Goal: Task Accomplishment & Management: Complete application form

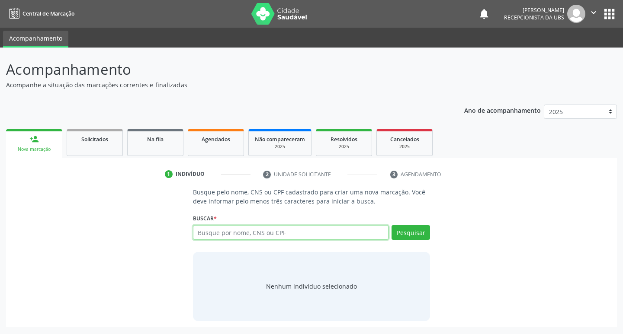
click at [299, 235] on input "text" at bounding box center [291, 232] width 196 height 15
click at [295, 231] on input "text" at bounding box center [291, 232] width 196 height 15
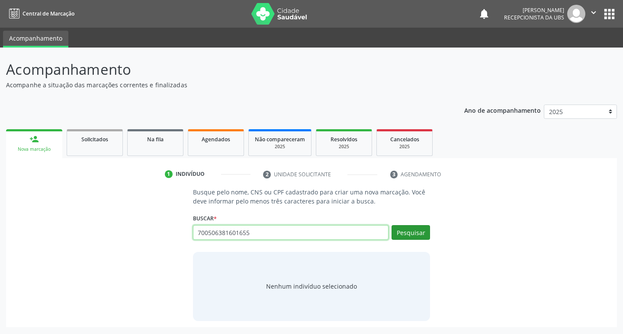
type input "700506381601655"
click at [414, 234] on button "Pesquisar" at bounding box center [411, 232] width 39 height 15
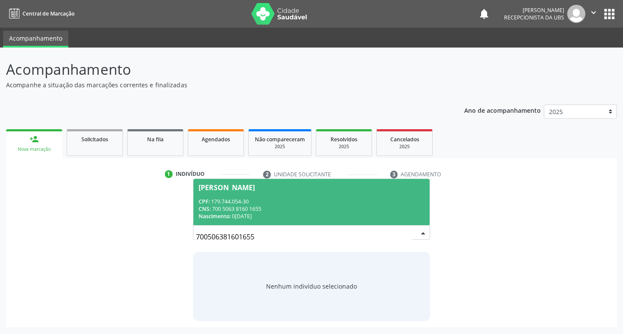
click at [212, 196] on span "Kesia Emanuely da Silva Aquino CPF: 179.744.054-30 CNS: 700 5063 8160 1655 Nasc…" at bounding box center [311, 202] width 237 height 46
click at [212, 196] on p "Busque pelo nome, CNS ou CPF cadastrado para criar uma nova marcação. Você deve…" at bounding box center [311, 197] width 237 height 18
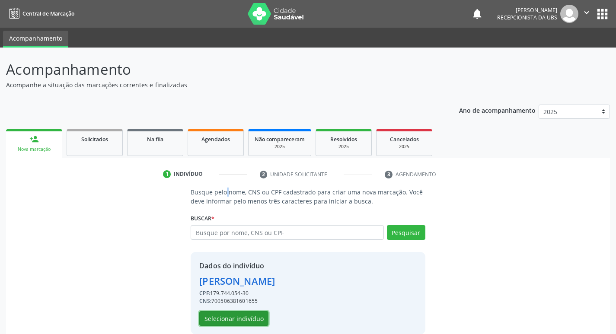
click at [233, 317] on button "Selecionar indivíduo" at bounding box center [233, 318] width 69 height 15
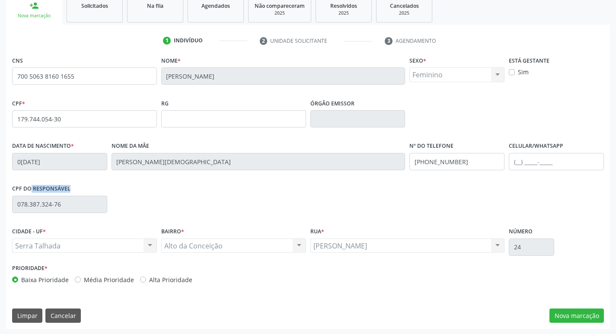
scroll to position [135, 0]
click at [567, 315] on button "Nova marcação" at bounding box center [577, 315] width 55 height 15
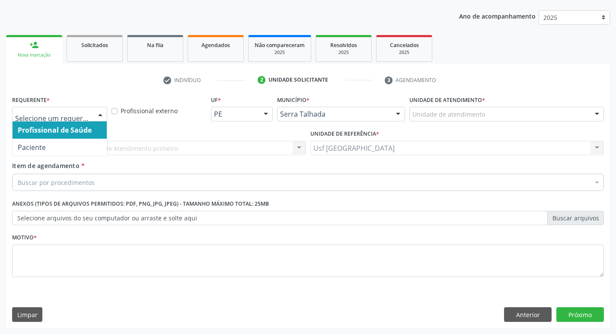
click at [94, 115] on div at bounding box center [100, 114] width 13 height 15
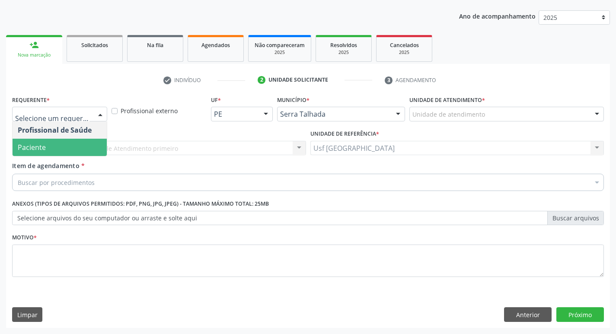
click at [45, 150] on span "Paciente" at bounding box center [32, 148] width 28 height 10
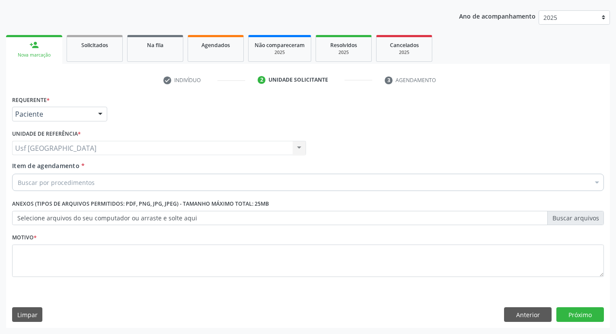
click at [18, 182] on input "Item de agendamento *" at bounding box center [18, 182] width 0 height 17
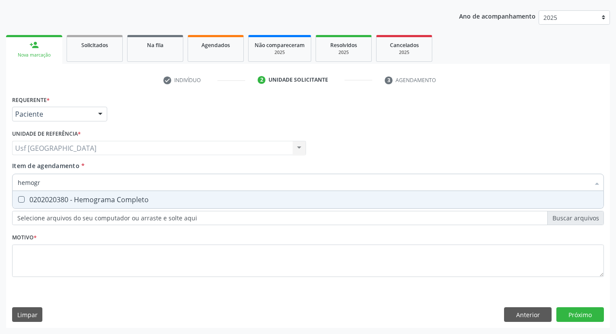
type input "hemogra"
click at [50, 197] on div "0202020380 - Hemograma Completo" at bounding box center [308, 199] width 581 height 7
drag, startPoint x: 50, startPoint y: 197, endPoint x: 49, endPoint y: 204, distance: 6.6
click at [50, 197] on div "0202020380 - Hemograma Completo" at bounding box center [308, 199] width 581 height 7
checkbox Completo "false"
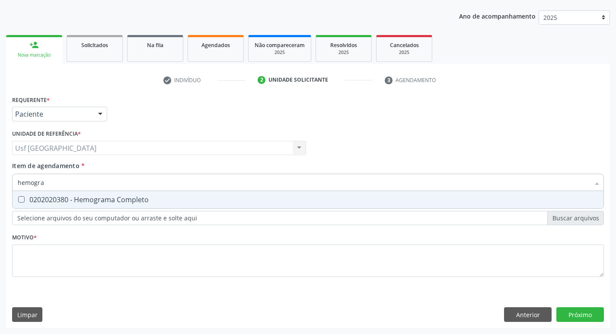
type input "hemogra"
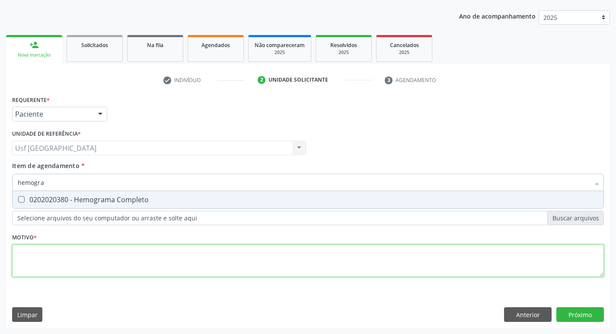
click at [52, 247] on div "Requerente * Paciente Profissional de Saúde Paciente Nenhum resultado encontrad…" at bounding box center [308, 191] width 592 height 196
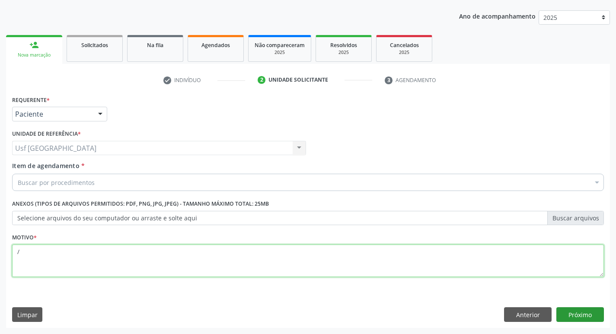
type textarea "/"
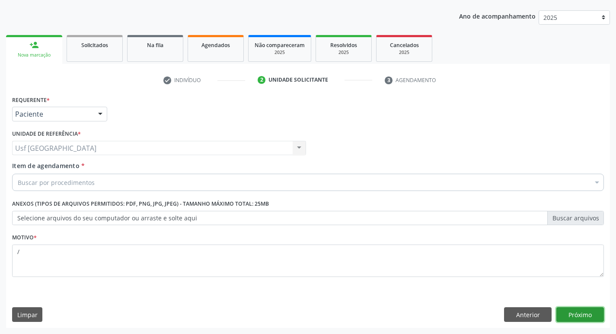
click at [564, 314] on button "Próximo" at bounding box center [581, 315] width 48 height 15
click at [564, 314] on div "Requerente * Paciente Profissional de Saúde Paciente Nenhum resultado encontrad…" at bounding box center [308, 210] width 604 height 235
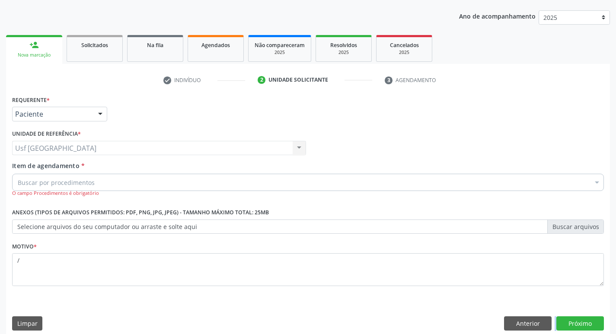
click at [18, 183] on input "Item de agendamento *" at bounding box center [18, 182] width 0 height 17
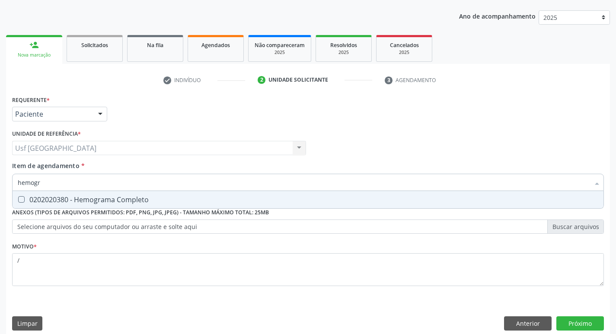
type input "hemogra"
click at [70, 200] on div "0202020380 - Hemograma Completo" at bounding box center [308, 199] width 581 height 7
checkbox Completo "true"
click at [571, 321] on button "Próximo" at bounding box center [581, 324] width 48 height 15
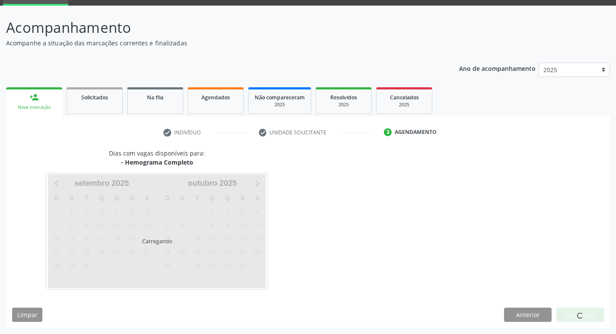
scroll to position [42, 0]
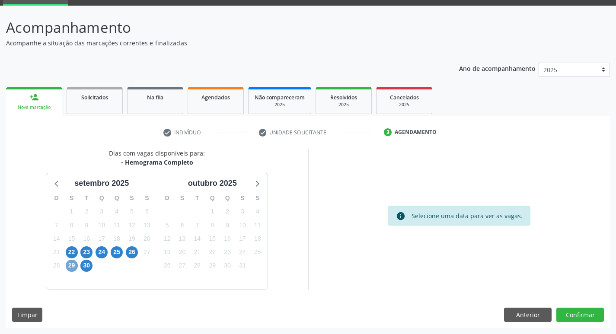
click at [71, 264] on span "29" at bounding box center [72, 266] width 12 height 12
click at [69, 263] on span "29" at bounding box center [72, 266] width 12 height 12
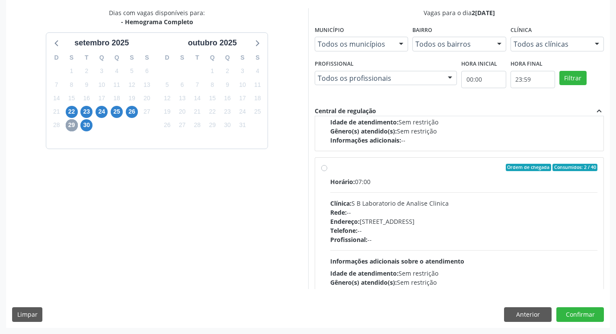
scroll to position [130, 0]
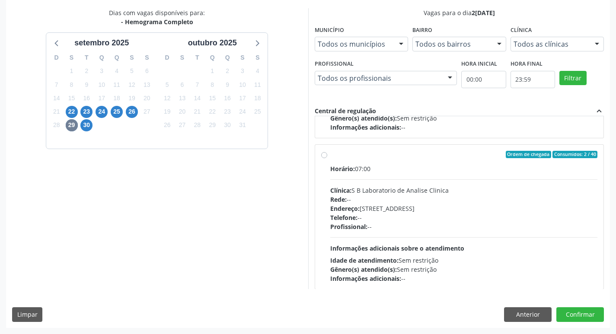
click at [331, 156] on label "Ordem de chegada Consumidos: 2 / 40 Horário: 07:00 Clínica: S B Laboratorio de …" at bounding box center [465, 217] width 268 height 133
click at [322, 156] on input "Ordem de chegada Consumidos: 2 / 40 Horário: 07:00 Clínica: S B Laboratorio de …" at bounding box center [324, 155] width 6 height 8
radio input "true"
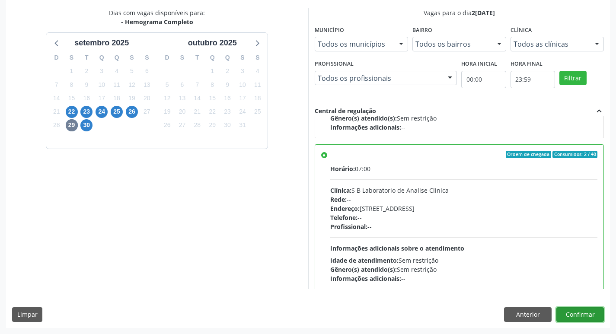
click at [577, 310] on button "Confirmar" at bounding box center [581, 315] width 48 height 15
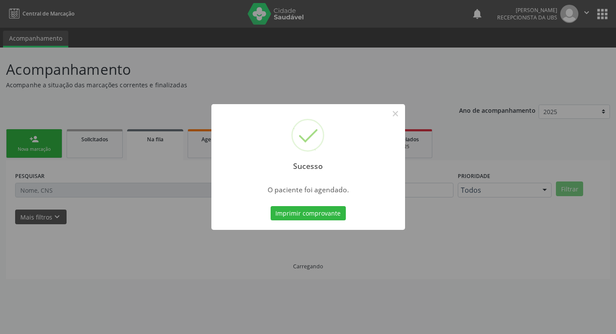
scroll to position [0, 0]
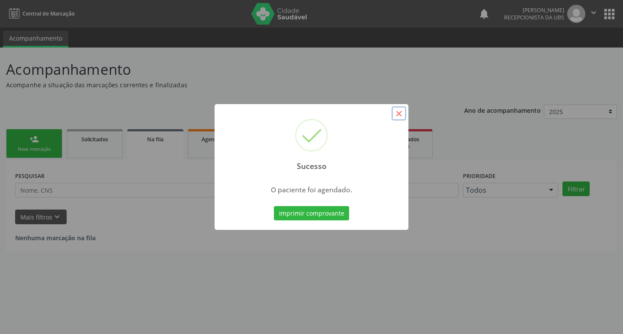
click at [403, 116] on button "×" at bounding box center [399, 113] width 15 height 15
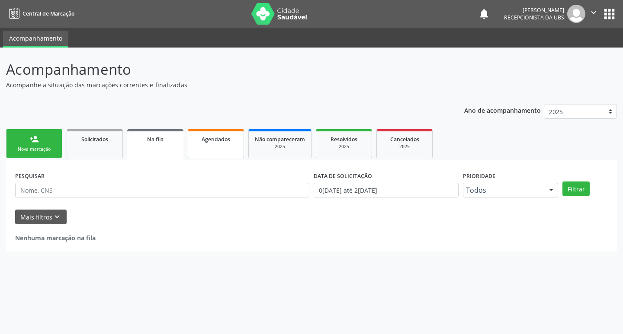
click at [220, 139] on span "Agendados" at bounding box center [216, 139] width 29 height 7
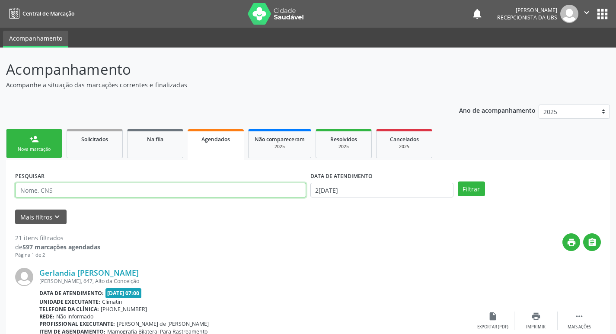
click at [204, 191] on input "text" at bounding box center [160, 190] width 291 height 15
type input "kesia"
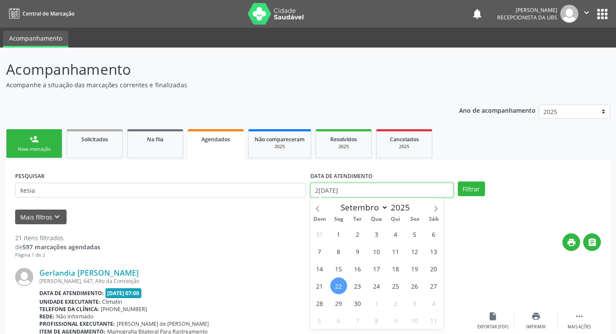
click at [324, 187] on input "[DATE]" at bounding box center [382, 190] width 143 height 15
click at [334, 305] on span "29" at bounding box center [339, 303] width 17 height 17
type input "[DATE]"
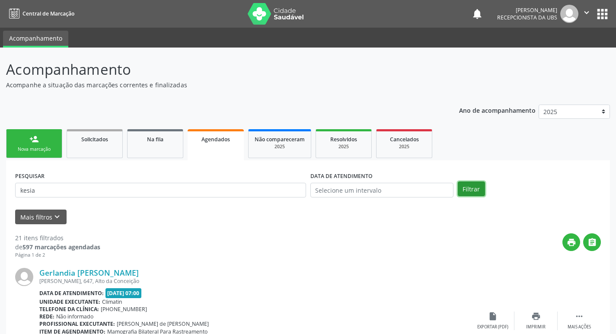
click at [466, 188] on button "Filtrar" at bounding box center [471, 189] width 27 height 15
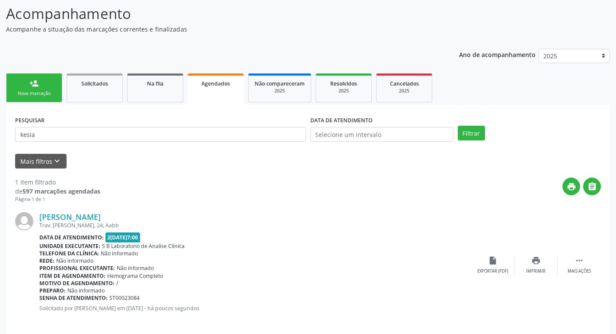
scroll to position [64, 0]
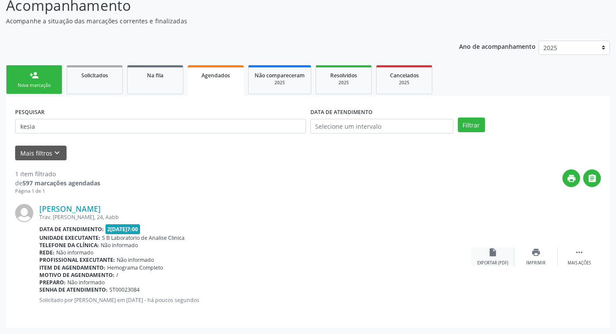
click at [490, 254] on icon "insert_drive_file" at bounding box center [493, 253] width 10 height 10
click at [47, 83] on div "Nova marcação" at bounding box center [34, 85] width 43 height 6
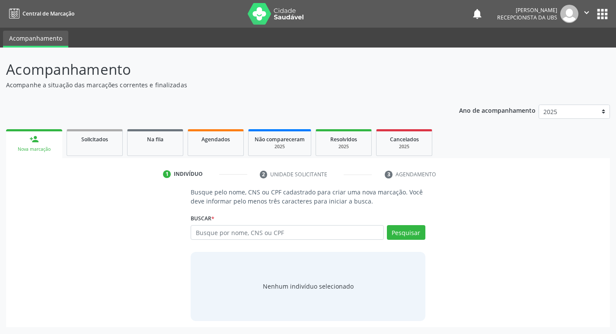
scroll to position [0, 0]
click at [308, 234] on input "text" at bounding box center [291, 232] width 196 height 15
click at [228, 234] on input "text" at bounding box center [291, 232] width 196 height 15
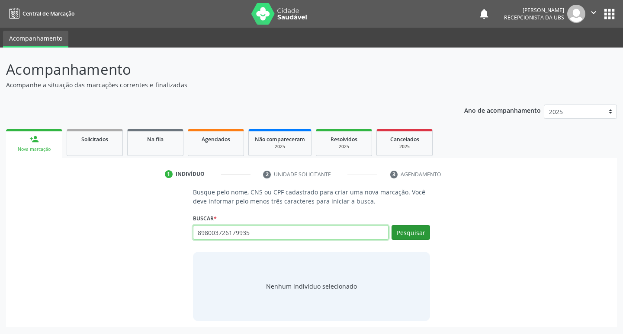
type input "898003726179935"
click at [405, 233] on button "Pesquisar" at bounding box center [411, 232] width 39 height 15
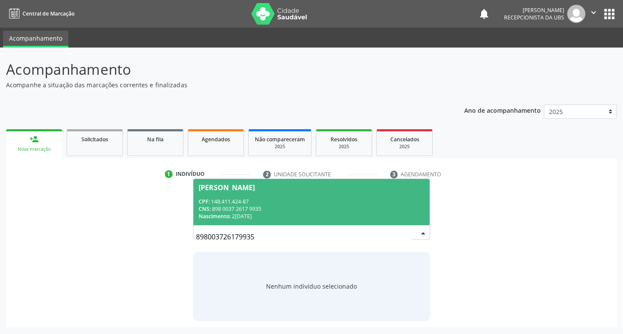
click at [214, 190] on div "Jozias Queiroz Lima" at bounding box center [227, 187] width 56 height 7
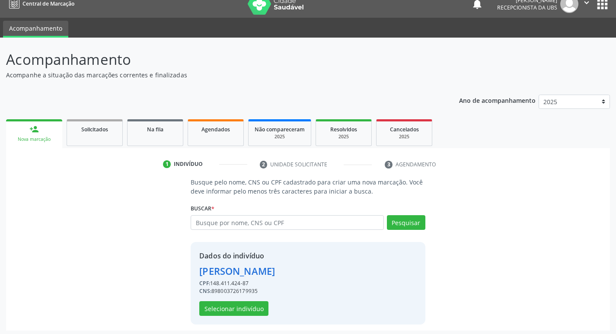
scroll to position [13, 0]
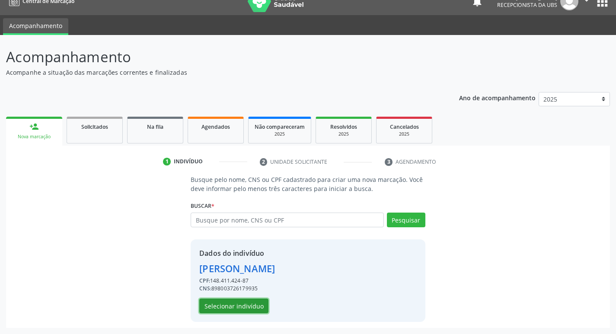
click at [259, 305] on button "Selecionar indivíduo" at bounding box center [233, 306] width 69 height 15
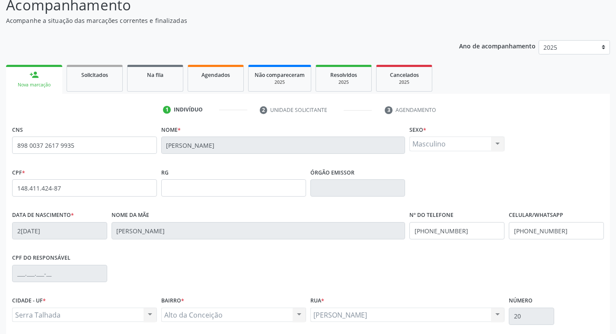
scroll to position [135, 0]
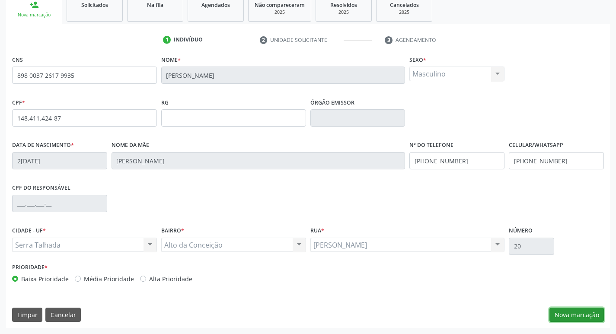
click at [564, 313] on button "Nova marcação" at bounding box center [577, 315] width 55 height 15
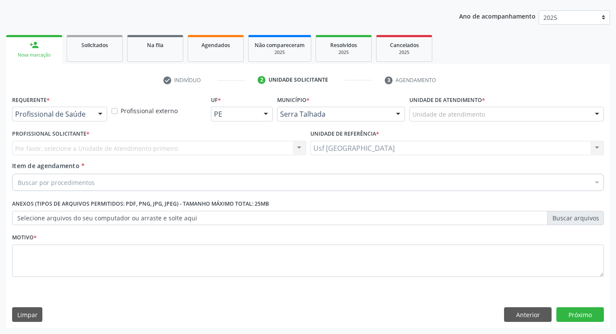
scroll to position [94, 0]
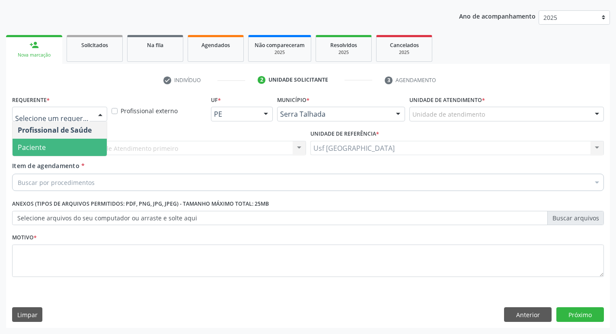
click at [40, 148] on span "Paciente" at bounding box center [32, 148] width 28 height 10
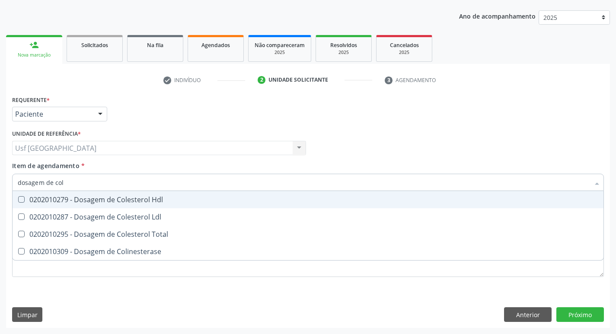
type input "dosagem de [PERSON_NAME]"
click at [65, 199] on div "0202010279 - Dosagem de Colesterol Hdl" at bounding box center [308, 199] width 581 height 7
checkbox Hdl "true"
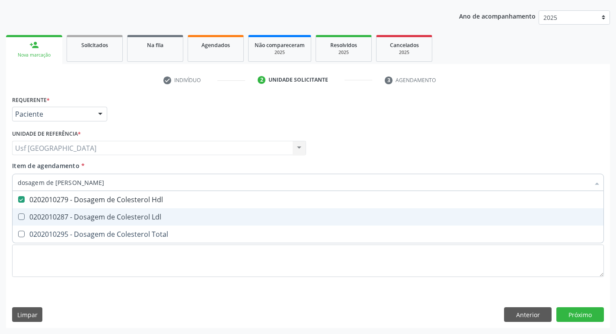
click at [58, 215] on div "0202010287 - Dosagem de Colesterol Ldl" at bounding box center [308, 217] width 581 height 7
checkbox Ldl "true"
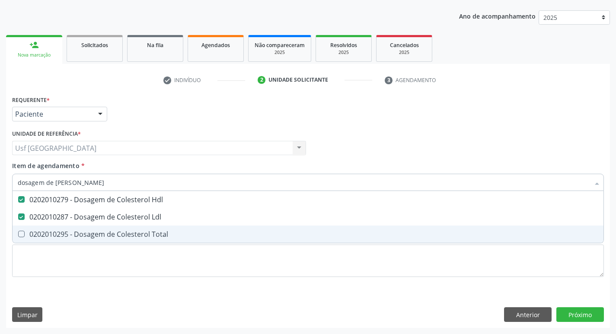
click at [53, 235] on div "0202010295 - Dosagem de Colesterol Total" at bounding box center [308, 234] width 581 height 7
checkbox Total "true"
type input "dosagem de co"
checkbox Hdl "false"
checkbox Colinesterase "true"
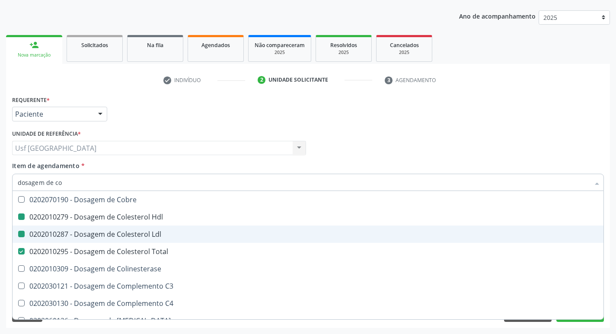
type input "dosagem de c"
checkbox Hdl "false"
checkbox Ldl "false"
checkbox Total "false"
type input "dosagem de"
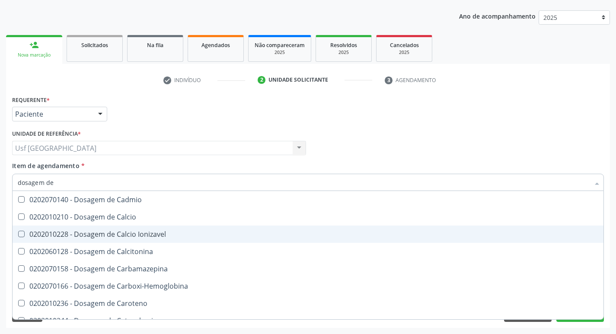
checkbox Hdl "false"
checkbox Ldl "false"
checkbox Total "false"
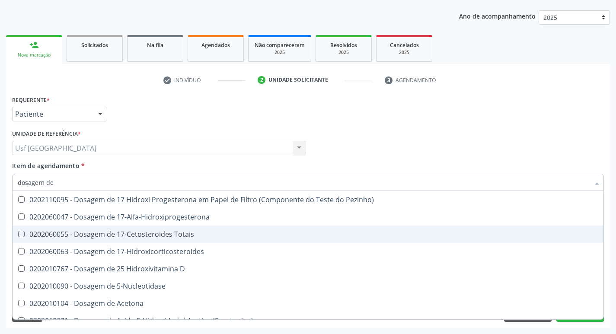
type input "dosagem de c"
checkbox \(Ada\) "true"
checkbox \(Acth\) "true"
checkbox Ala-Desidratase "true"
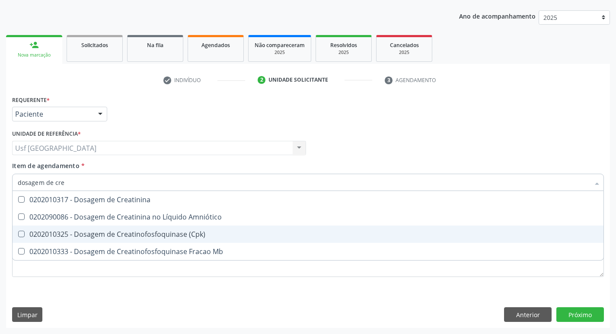
type input "dosagem de crea"
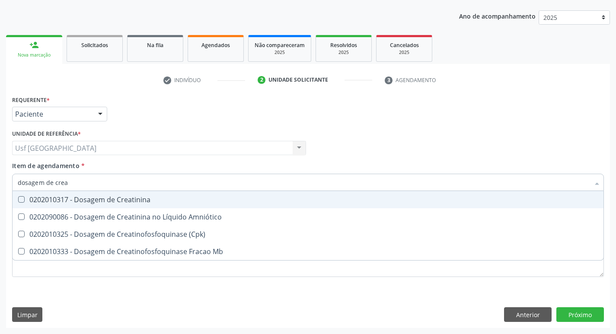
click at [128, 198] on div "0202010317 - Dosagem de Creatinina" at bounding box center [308, 199] width 581 height 7
checkbox Creatinina "true"
type input "dosagem de c"
checkbox Creatinina "false"
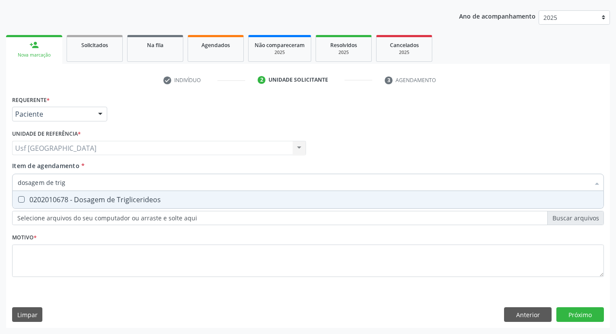
type input "dosagem de trigl"
click at [128, 198] on div "0202010678 - Dosagem de Triglicerideos" at bounding box center [308, 199] width 581 height 7
checkbox Triglicerideos "true"
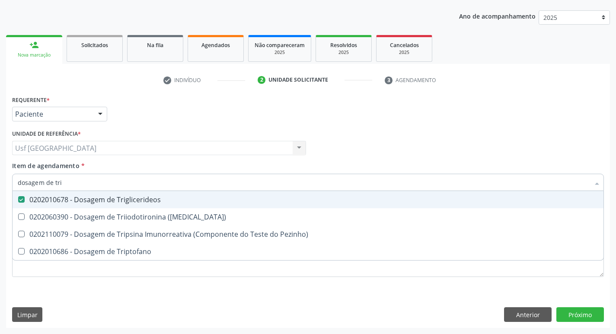
type input "dosagem de tr"
checkbox Triglicerideos "false"
checkbox Triptofano "true"
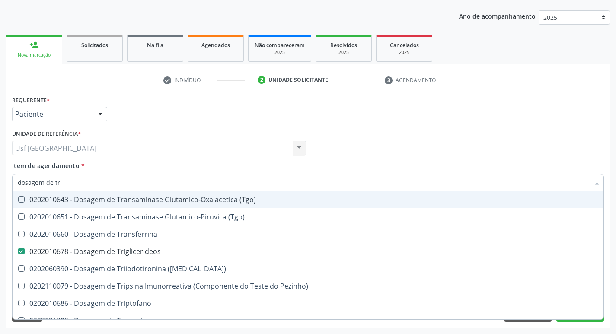
type input "dosagem de t"
checkbox Triglicerideos "false"
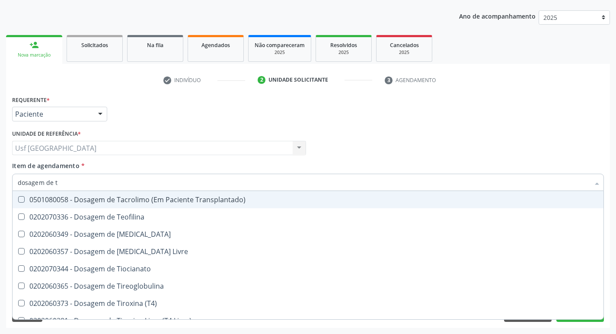
type input "dosagem de"
checkbox Triglicerideos "false"
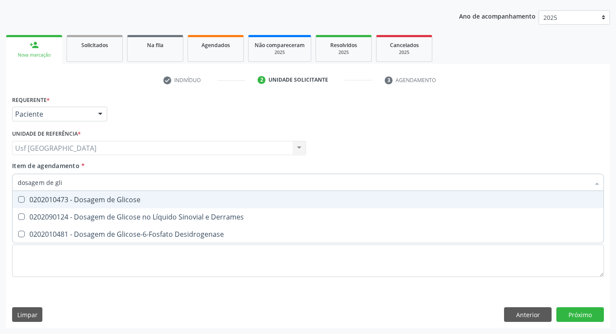
type input "dosagem de glic"
click at [128, 198] on div "0202010473 - Dosagem de Glicose" at bounding box center [308, 199] width 581 height 7
checkbox Glicose "true"
type input "dosagem de g"
checkbox Glicose "false"
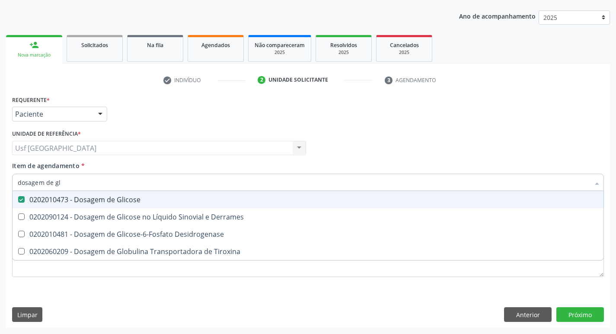
checkbox Tiroxina "true"
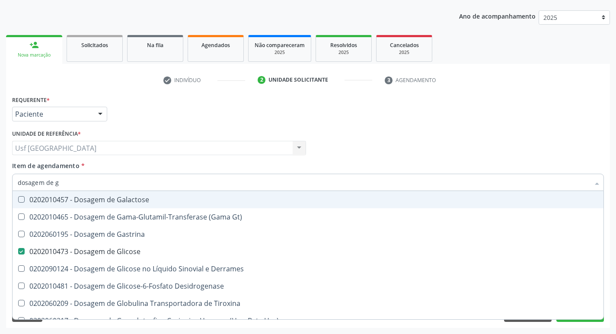
type input "dosagem de"
checkbox Glicose "false"
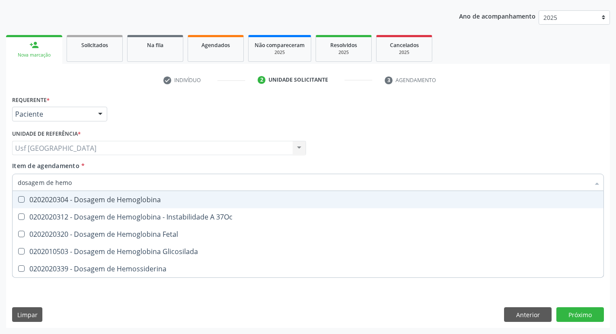
type input "dosagem de hemog"
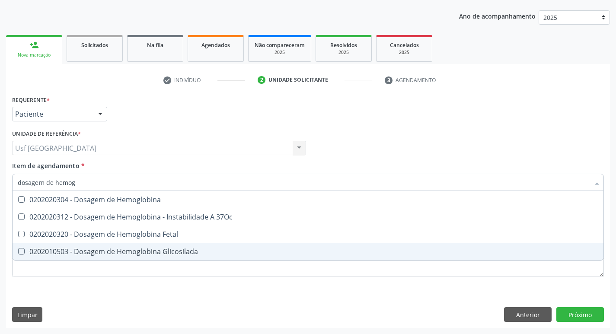
click at [163, 248] on div "0202010503 - Dosagem de Hemoglobina Glicosilada" at bounding box center [308, 251] width 581 height 7
checkbox Glicosilada "true"
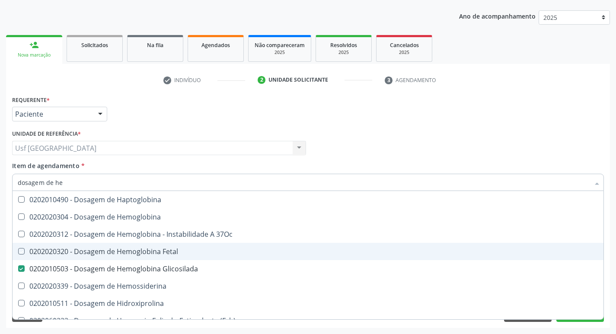
type input "dosagem de h"
checkbox Fetal "false"
checkbox Glicosilada "true"
type input "d"
checkbox Glicosilada "false"
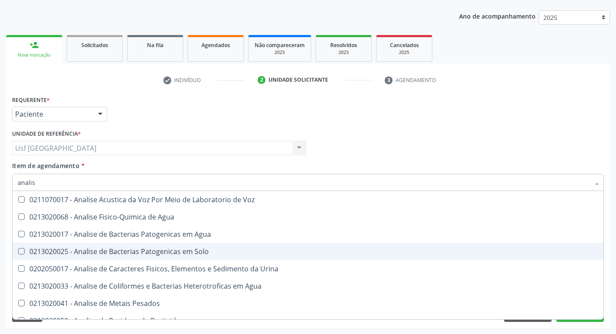
type input "analise"
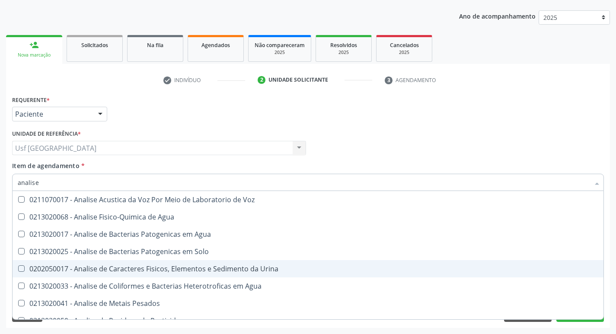
click at [186, 266] on div "0202050017 - Analise de Caracteres Fisicos, Elementos e Sedimento da Urina" at bounding box center [308, 269] width 581 height 7
checkbox Urina "true"
type input "a"
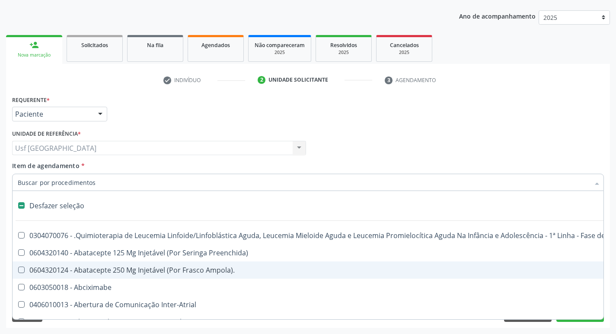
checkbox Inter-Atrial "false"
checkbox Valvar "false"
checkbox Adolescente\) "false"
type input "h"
checkbox Urina "false"
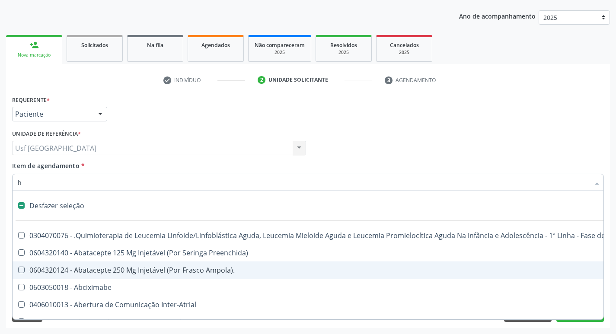
checkbox A "true"
checkbox Coagulação\ "true"
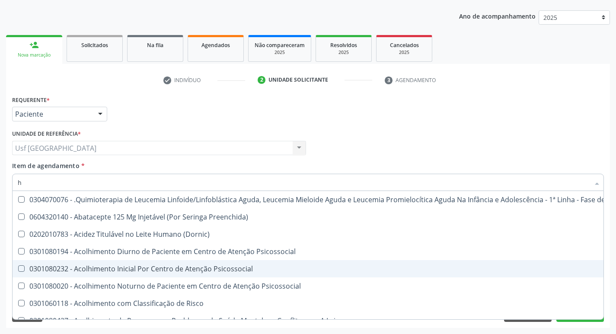
type input "he"
checkbox Pulmão "true"
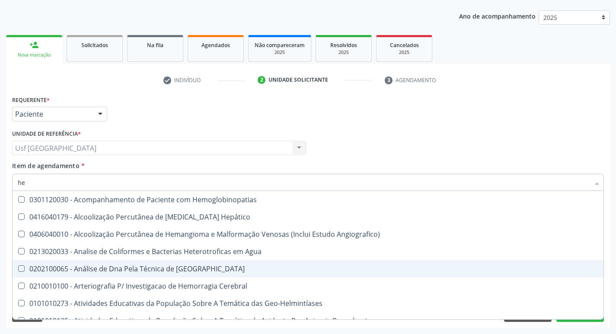
type input "hem"
checkbox \(Qualitativo\) "true"
checkbox Glicosilada "false"
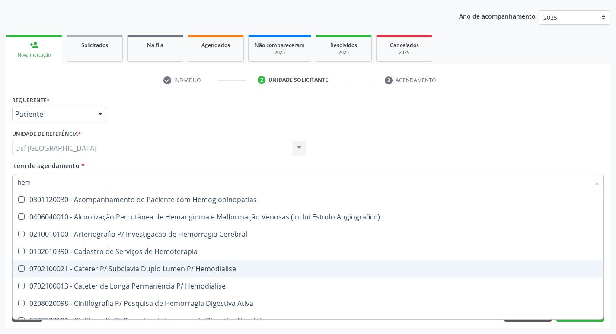
type input "hemo"
checkbox Hemacias "true"
checkbox Glicosilada "false"
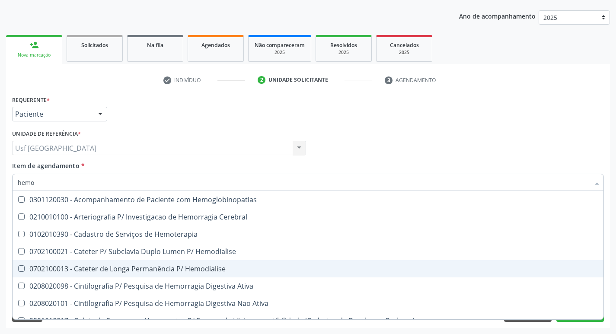
type input "hemog"
checkbox Tardio\) "true"
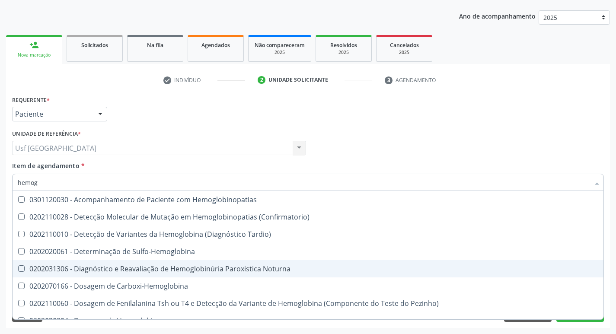
type input "hemogr"
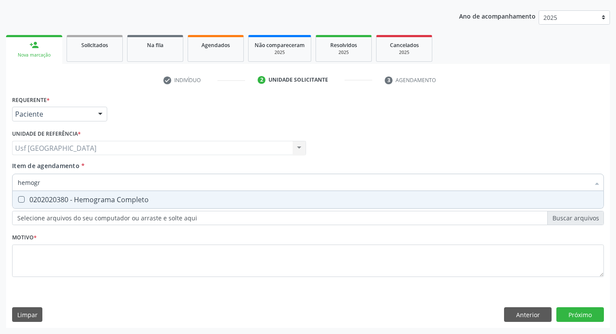
click at [53, 199] on div "0202020380 - Hemograma Completo" at bounding box center [308, 199] width 581 height 7
checkbox Completo "true"
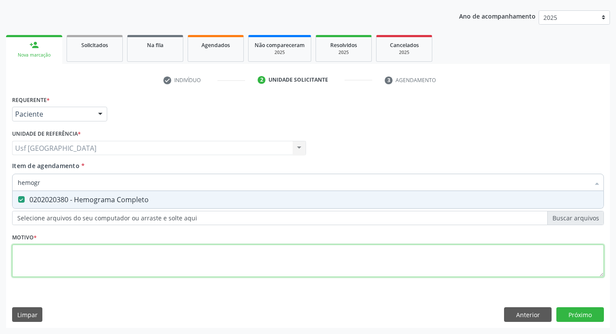
click at [50, 252] on div "Requerente * Paciente Profissional de Saúde Paciente Nenhum resultado encontrad…" at bounding box center [308, 191] width 592 height 196
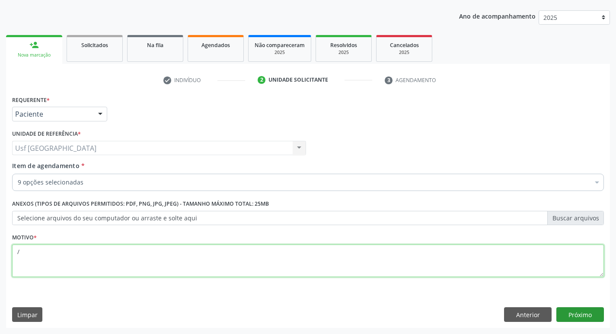
type textarea "/"
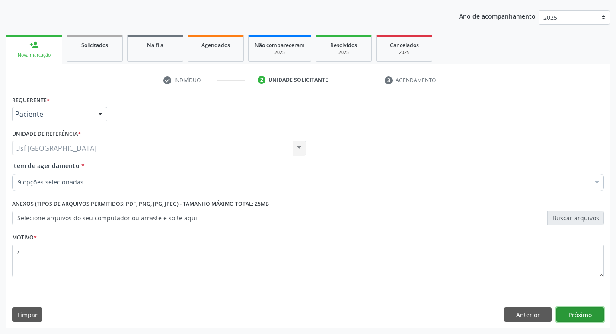
click at [577, 315] on button "Próximo" at bounding box center [581, 315] width 48 height 15
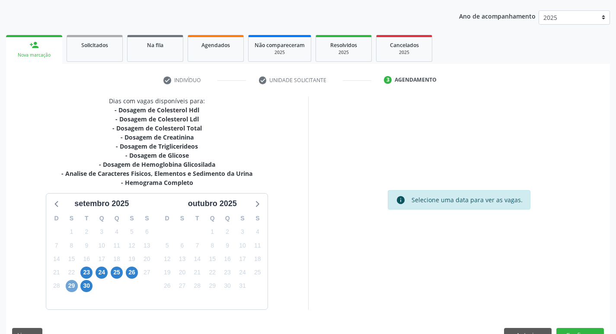
click at [70, 286] on span "29" at bounding box center [72, 286] width 12 height 12
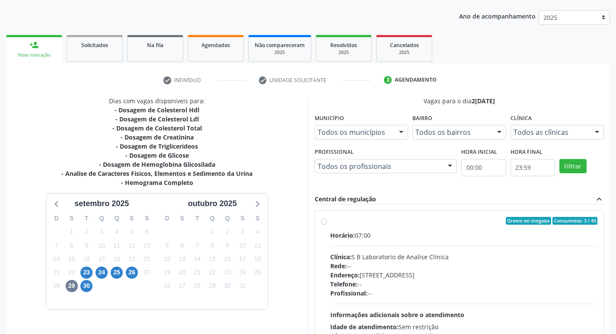
click at [329, 222] on div "Ordem de chegada Consumidos: 3 / 40 Horário: 07:00 Clínica: S B Laboratorio de …" at bounding box center [459, 283] width 277 height 133
radio input "true"
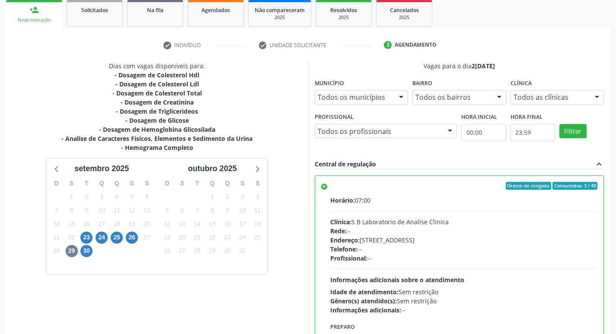
scroll to position [183, 0]
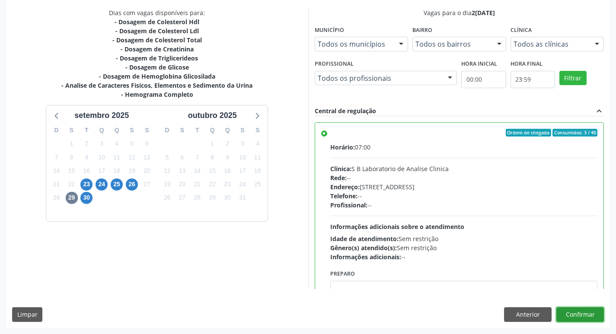
click at [581, 313] on button "Confirmar" at bounding box center [581, 315] width 48 height 15
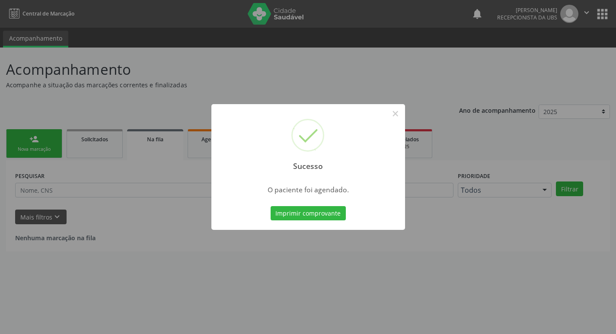
scroll to position [0, 0]
click at [398, 115] on button "×" at bounding box center [399, 113] width 15 height 15
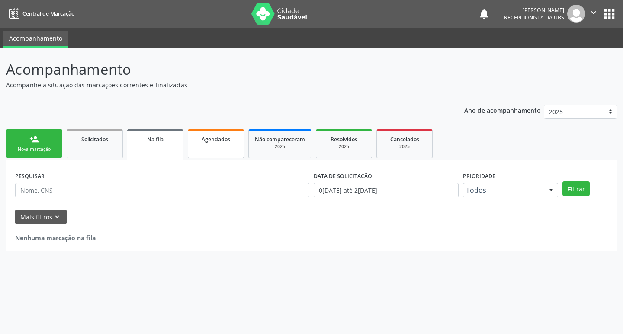
click at [217, 148] on link "Agendados" at bounding box center [216, 143] width 56 height 29
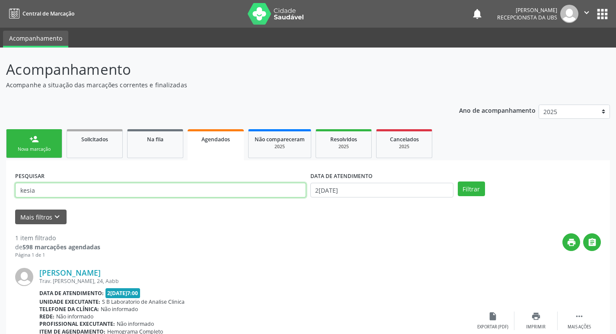
click at [127, 188] on input "kesia" at bounding box center [160, 190] width 291 height 15
type input "k"
type input "jozias"
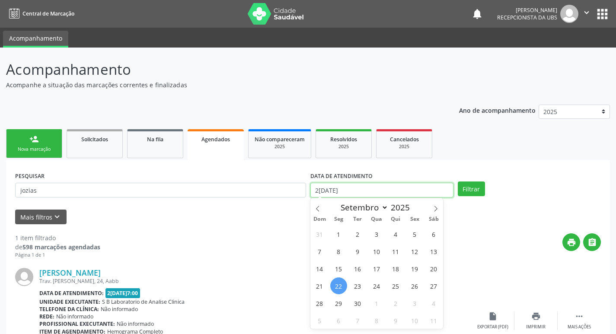
click at [381, 189] on input "[DATE]" at bounding box center [382, 190] width 143 height 15
drag, startPoint x: 381, startPoint y: 189, endPoint x: 391, endPoint y: 183, distance: 11.6
click at [381, 189] on input "[DATE]" at bounding box center [382, 190] width 143 height 15
click at [340, 307] on span "29" at bounding box center [339, 303] width 17 height 17
type input "[DATE]"
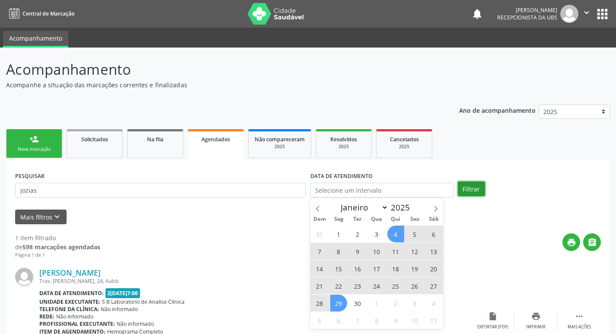
click at [467, 189] on button "Filtrar" at bounding box center [471, 189] width 27 height 15
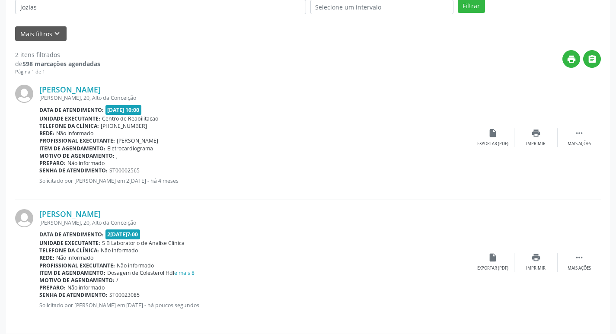
scroll to position [189, 0]
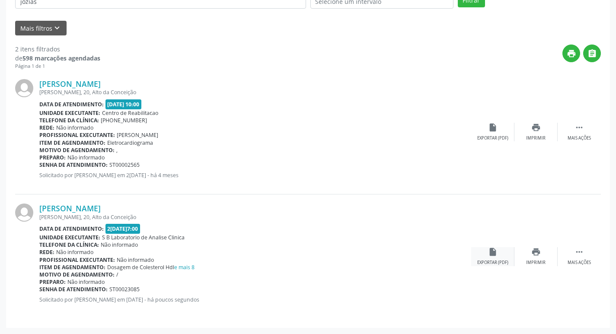
click at [490, 260] on div "insert_drive_file Exportar (PDF)" at bounding box center [493, 256] width 43 height 19
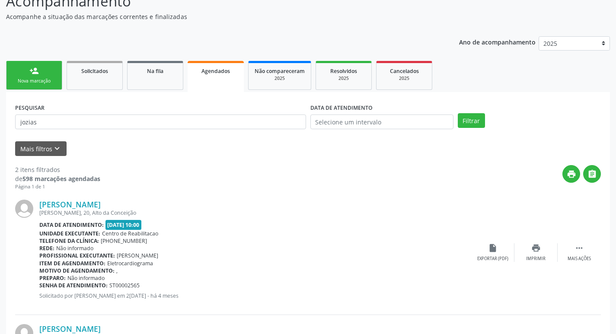
scroll to position [59, 0]
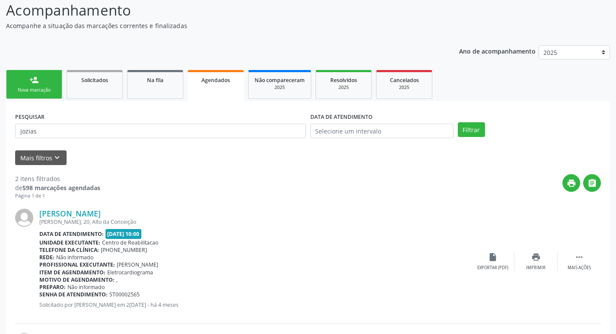
click at [39, 87] on div "Nova marcação" at bounding box center [34, 90] width 43 height 6
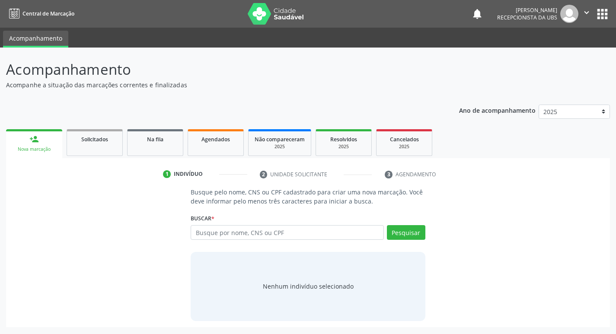
scroll to position [0, 0]
click at [303, 231] on input "text" at bounding box center [291, 232] width 196 height 15
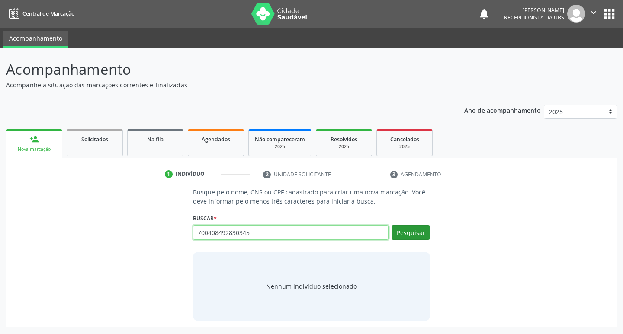
type input "700408492830345"
click at [412, 235] on button "Pesquisar" at bounding box center [411, 232] width 39 height 15
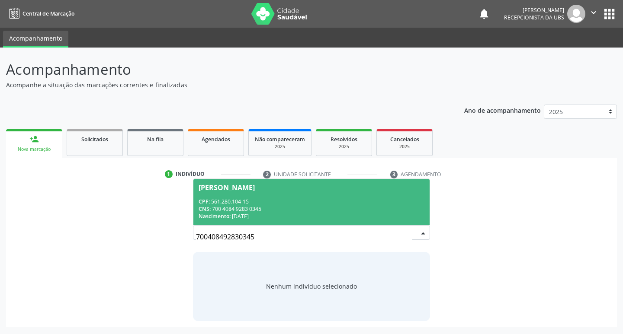
click at [247, 192] on span "Francisca Andreia Ferraz Nogueira CPF: 561.280.104-15 CNS: 700 4084 9283 0345 N…" at bounding box center [311, 202] width 237 height 46
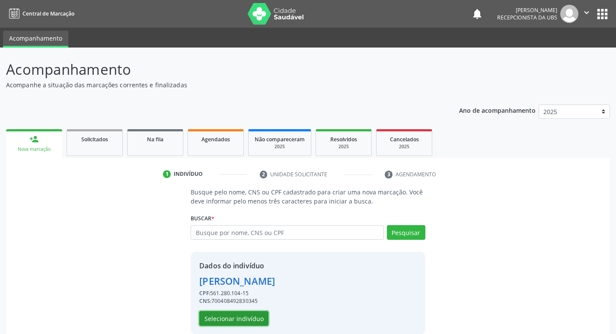
click at [245, 318] on button "Selecionar indivíduo" at bounding box center [233, 318] width 69 height 15
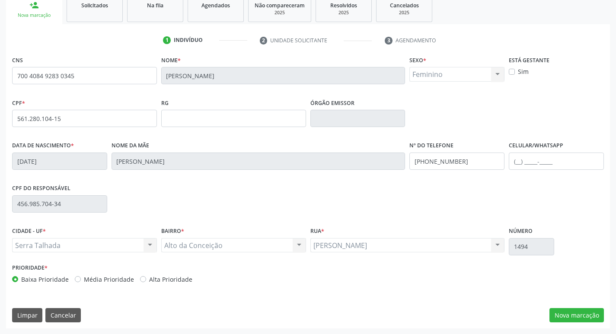
scroll to position [135, 0]
click at [592, 315] on button "Nova marcação" at bounding box center [577, 315] width 55 height 15
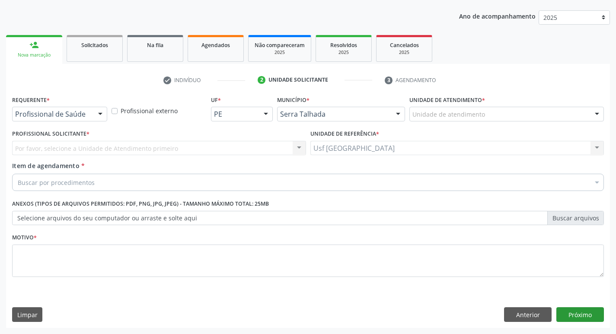
scroll to position [94, 0]
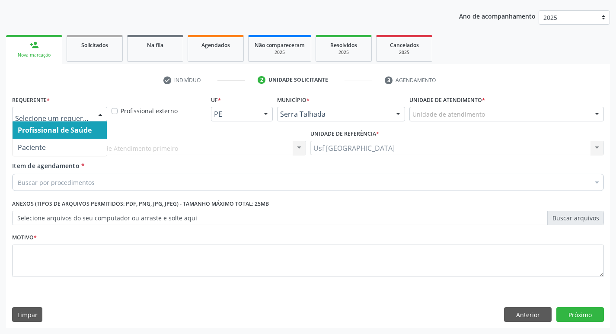
click at [93, 116] on div "Profissional de Saúde Paciente Nenhum resultado encontrado para: " " Não há nen…" at bounding box center [59, 114] width 95 height 15
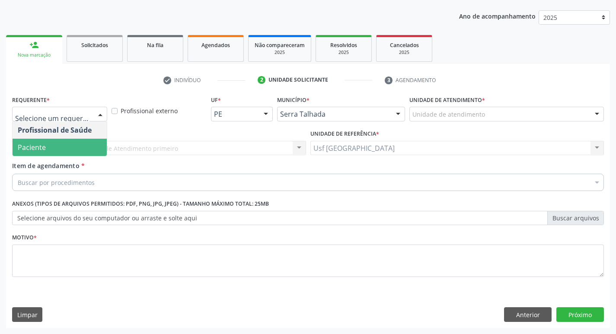
click at [41, 145] on span "Paciente" at bounding box center [32, 148] width 28 height 10
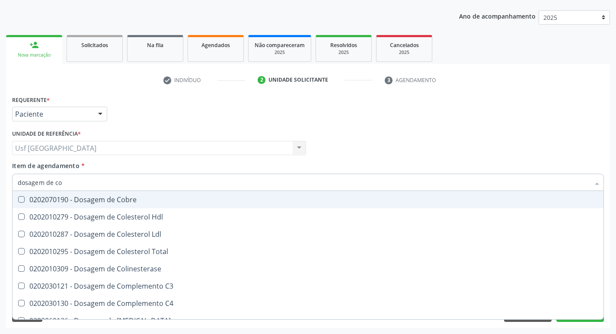
type input "dosagem de col"
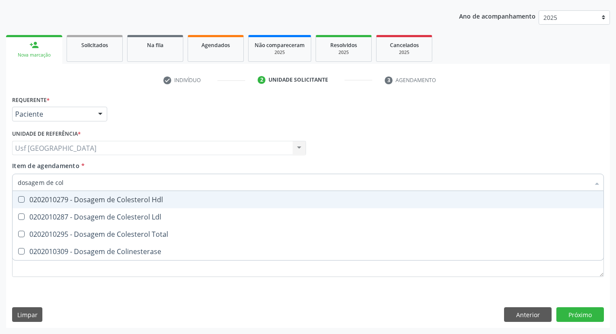
click at [96, 202] on div "0202010279 - Dosagem de Colesterol Hdl" at bounding box center [308, 199] width 581 height 7
checkbox Hdl "true"
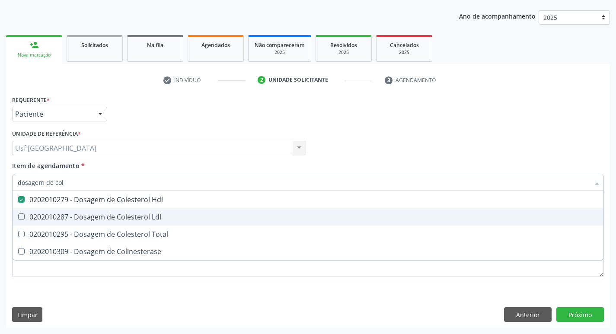
click at [91, 218] on div "0202010287 - Dosagem de Colesterol Ldl" at bounding box center [308, 217] width 581 height 7
checkbox Ldl "true"
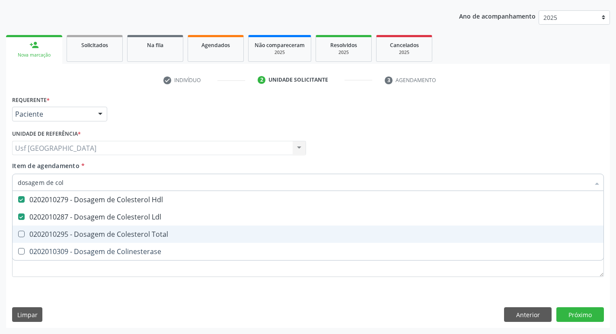
click at [82, 235] on div "0202010295 - Dosagem de Colesterol Total" at bounding box center [308, 234] width 581 height 7
checkbox Total "true"
type input "dosagem de co"
checkbox Hdl "false"
checkbox Colinesterase "true"
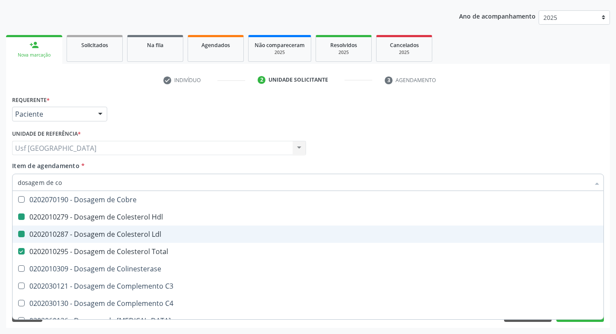
type input "dosagem de c"
checkbox Hdl "false"
checkbox Ldl "false"
checkbox Total "false"
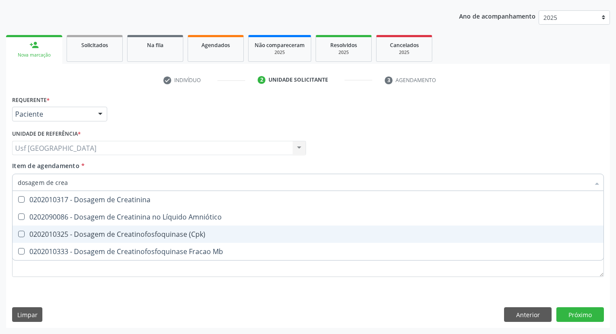
type input "dosagem de creat"
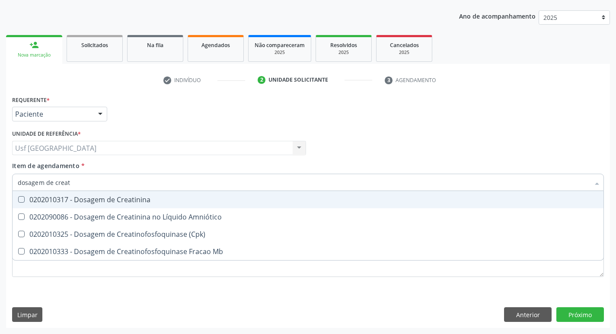
click at [148, 199] on div "0202010317 - Dosagem de Creatinina" at bounding box center [308, 199] width 581 height 7
checkbox Creatinina "true"
type input "dosagem de c"
checkbox Creatinina "false"
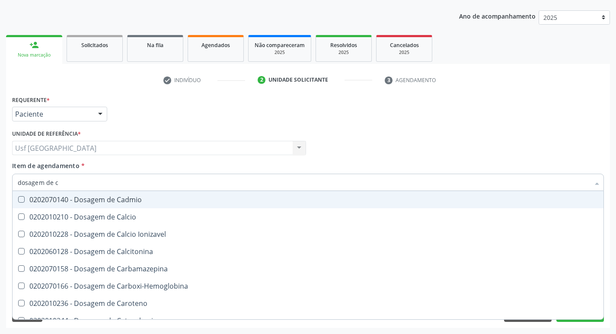
type input "dosagem de"
checkbox Hdl "false"
checkbox Ldl "false"
checkbox Total "false"
checkbox Creatinina "false"
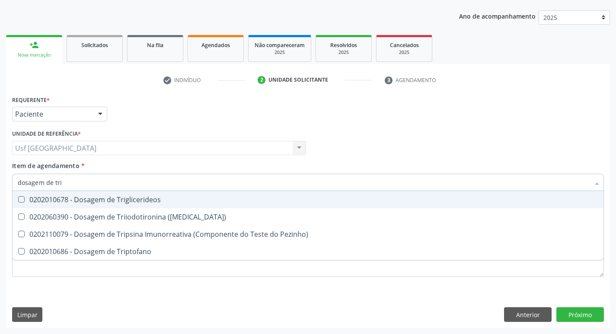
type input "dosagem de trig"
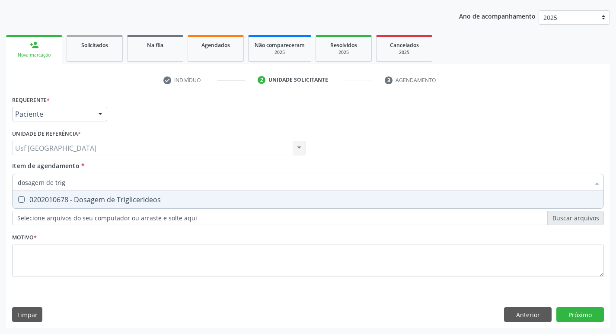
click at [148, 199] on div "0202010678 - Dosagem de Triglicerideos" at bounding box center [308, 199] width 581 height 7
checkbox Triglicerideos "true"
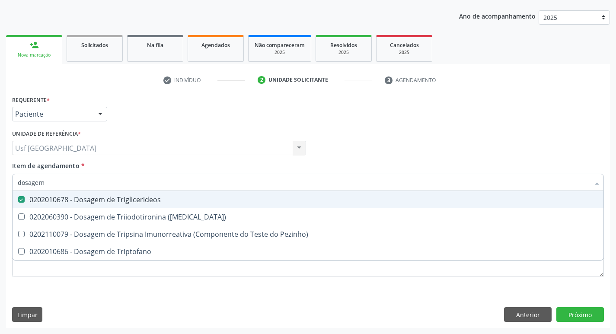
type input "dosage"
checkbox Triglicerideos "false"
checkbox Triptofano "false"
type input "d"
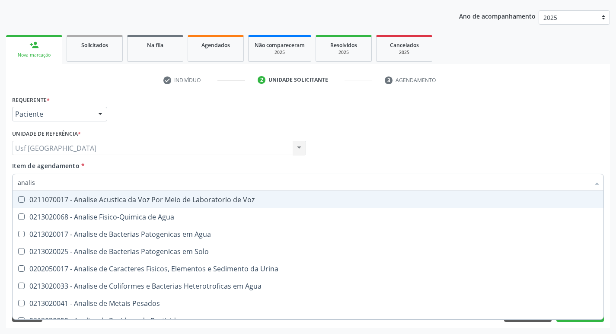
type input "analise"
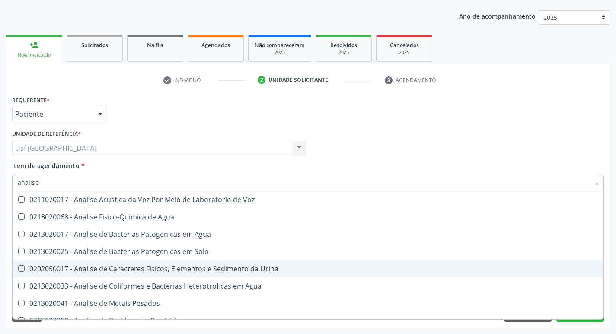
click at [181, 268] on div "0202050017 - Analise de Caracteres Fisicos, Elementos e Sedimento da Urina" at bounding box center [308, 269] width 581 height 7
checkbox Urina "true"
type input "a"
checkbox Urina "false"
checkbox Agua "false"
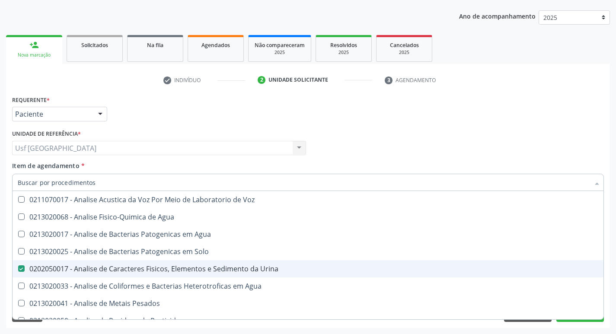
checkbox Alimentos "false"
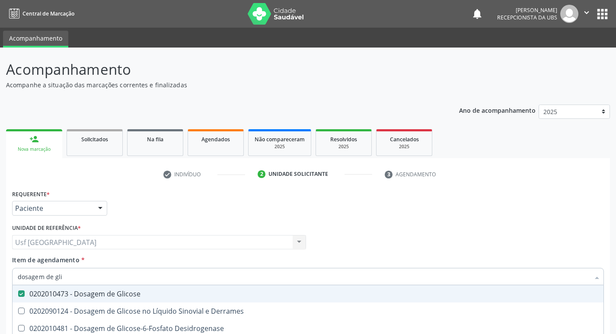
scroll to position [94, 0]
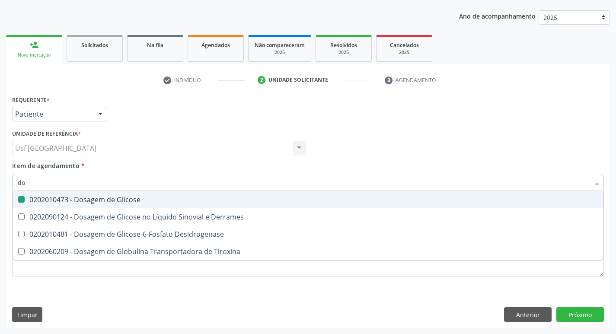
type input "d"
checkbox Glicose "false"
checkbox Tiroxina "false"
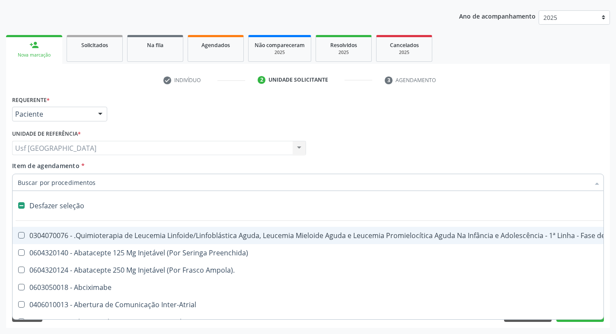
type input "t"
checkbox Reto "true"
checkbox Urina "false"
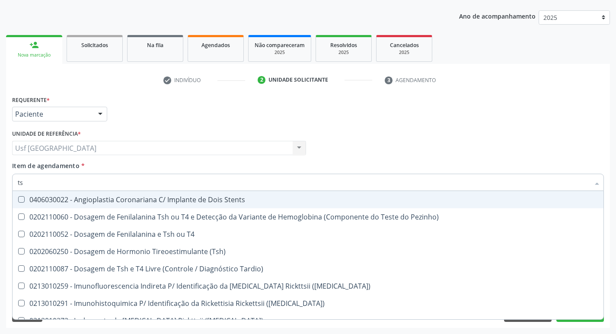
type input "tsh"
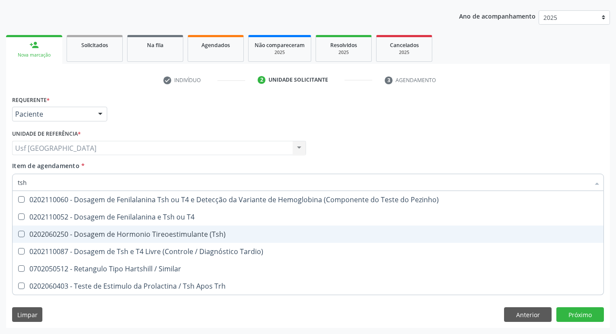
click at [105, 238] on div "0202060250 - Dosagem de Hormonio Tireoestimulante (Tsh)" at bounding box center [308, 234] width 581 height 7
checkbox \(Tsh\) "true"
type input "ts"
checkbox \(Tsh\) "false"
checkbox Tardio\) "true"
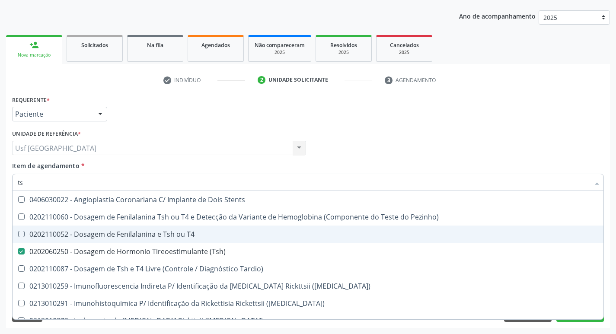
type input "t"
checkbox \(Tsh\) "false"
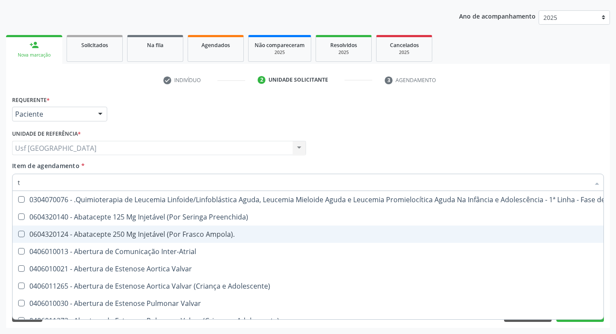
type input "t4"
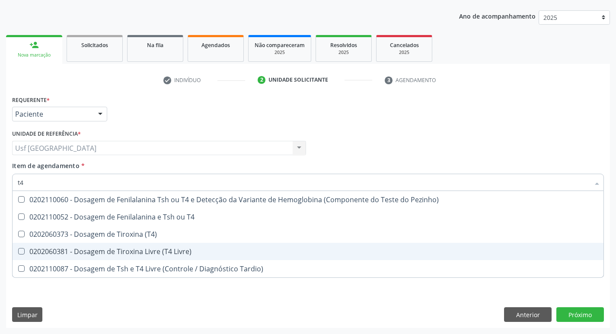
click at [133, 253] on div "0202060381 - Dosagem de Tiroxina Livre (T4 Livre)" at bounding box center [308, 251] width 581 height 7
checkbox Livre\) "true"
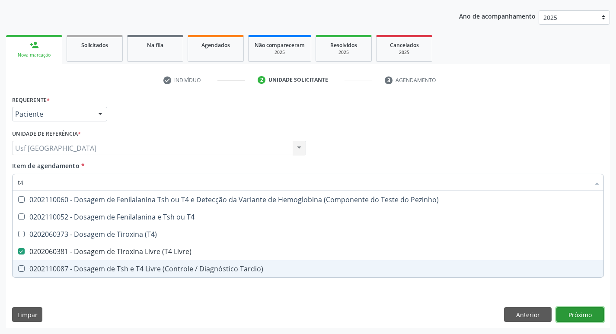
click at [590, 316] on div "Requerente * Paciente Profissional de Saúde Paciente Nenhum resultado encontrad…" at bounding box center [308, 210] width 604 height 235
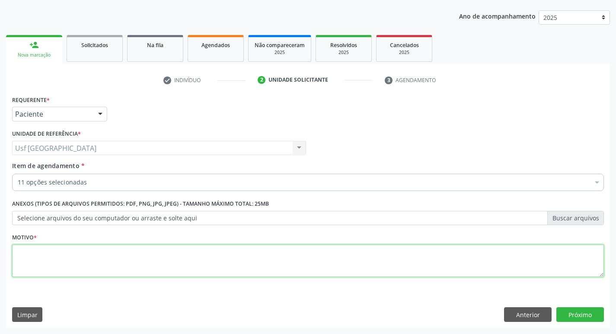
click at [67, 253] on textarea at bounding box center [308, 261] width 592 height 33
type textarea "/"
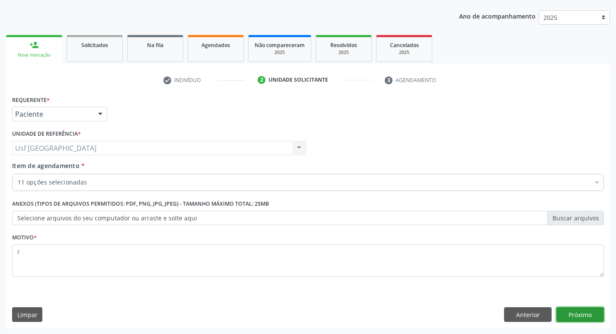
click at [580, 315] on button "Próximo" at bounding box center [581, 315] width 48 height 15
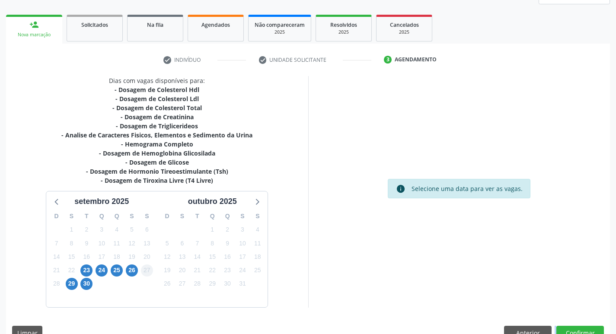
scroll to position [133, 0]
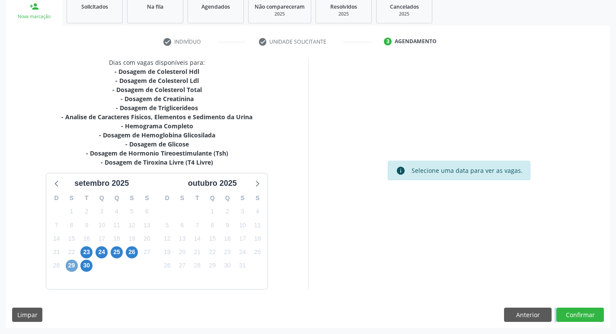
click at [73, 266] on span "29" at bounding box center [72, 266] width 12 height 12
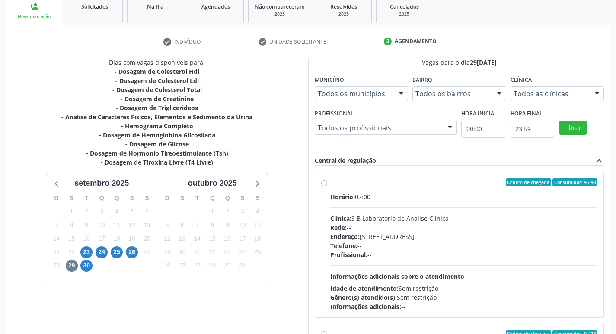
click at [331, 185] on label "Ordem de chegada Consumidos: 4 / 40 Horário: 07:00 Clínica: S B Laboratorio de …" at bounding box center [465, 245] width 268 height 133
click at [327, 185] on input "Ordem de chegada Consumidos: 4 / 40 Horário: 07:00 Clínica: S B Laboratorio de …" at bounding box center [324, 183] width 6 height 8
radio input "true"
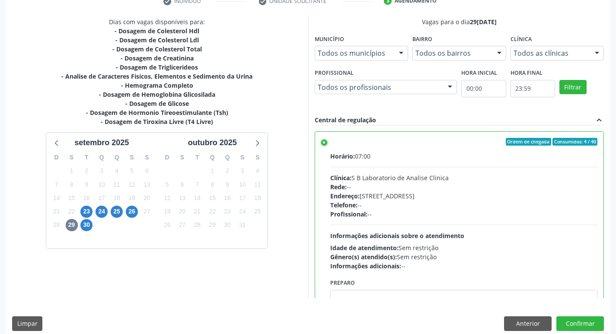
scroll to position [183, 0]
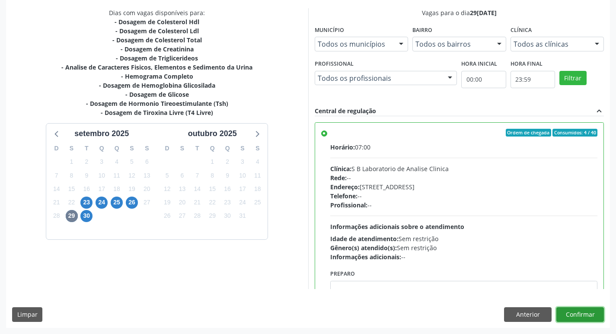
click at [574, 316] on button "Confirmar" at bounding box center [581, 315] width 48 height 15
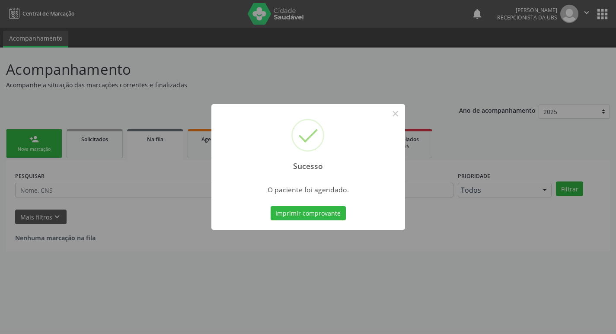
scroll to position [0, 0]
click at [398, 115] on button "×" at bounding box center [399, 113] width 15 height 15
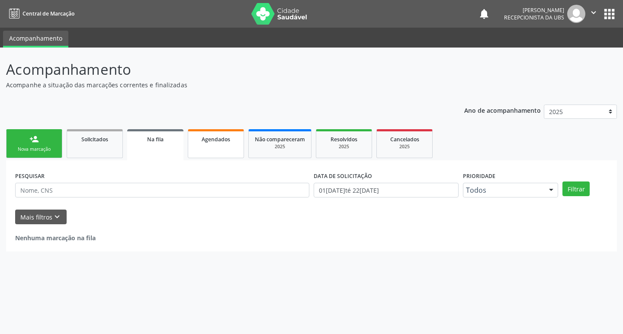
click at [215, 153] on link "Agendados" at bounding box center [216, 143] width 56 height 29
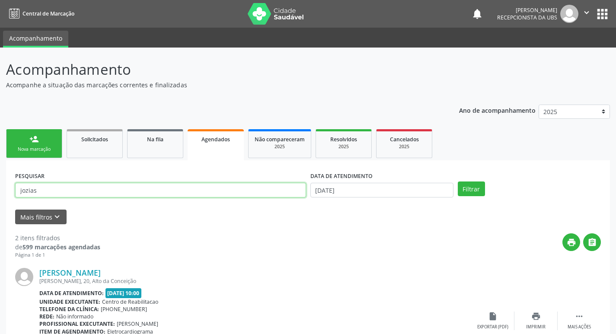
click at [100, 190] on input "jozias" at bounding box center [160, 190] width 291 height 15
type input "j"
type input "francisca andreia"
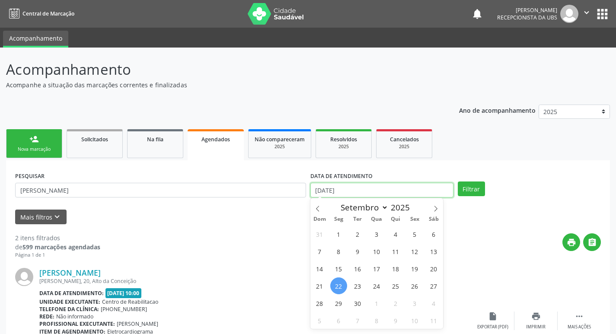
click at [348, 194] on input "[DATE]" at bounding box center [382, 190] width 143 height 15
click at [337, 305] on span "29" at bounding box center [339, 303] width 17 height 17
type input "[DATE]"
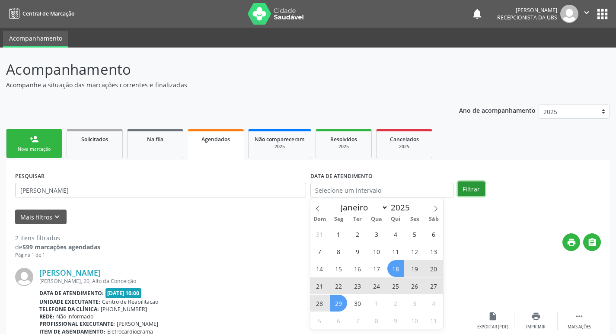
click at [473, 187] on button "Filtrar" at bounding box center [471, 189] width 27 height 15
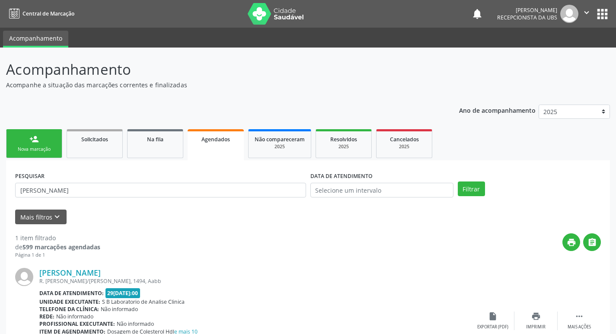
scroll to position [64, 0]
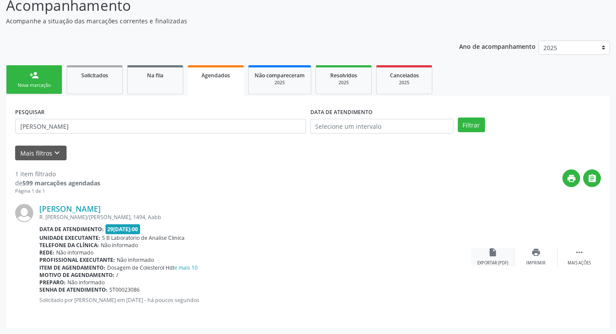
click at [483, 259] on div "insert_drive_file Exportar (PDF)" at bounding box center [493, 257] width 43 height 19
click at [25, 81] on link "person_add Nova marcação" at bounding box center [34, 79] width 56 height 29
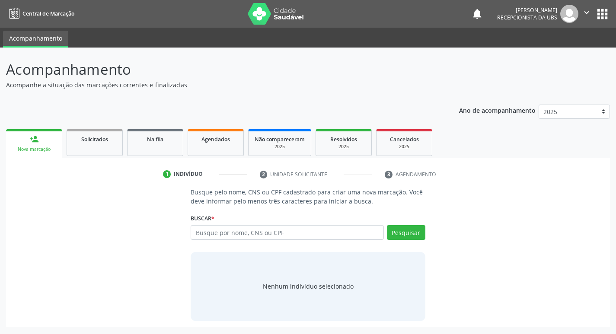
scroll to position [0, 0]
click at [241, 231] on input "text" at bounding box center [291, 232] width 196 height 15
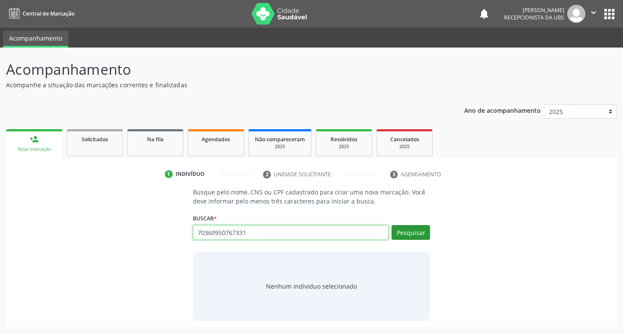
type input "70360950767331"
click at [405, 236] on button "Pesquisar" at bounding box center [411, 232] width 39 height 15
click at [269, 233] on input "70360950767331" at bounding box center [291, 232] width 196 height 15
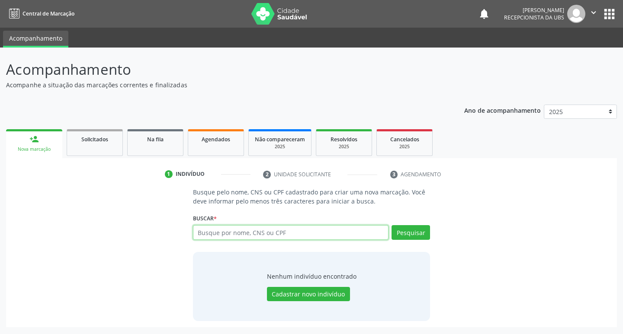
click at [262, 234] on input "text" at bounding box center [291, 232] width 196 height 15
type input "703609050767331"
click at [414, 230] on button "Pesquisar" at bounding box center [411, 232] width 39 height 15
type input "703609050767331"
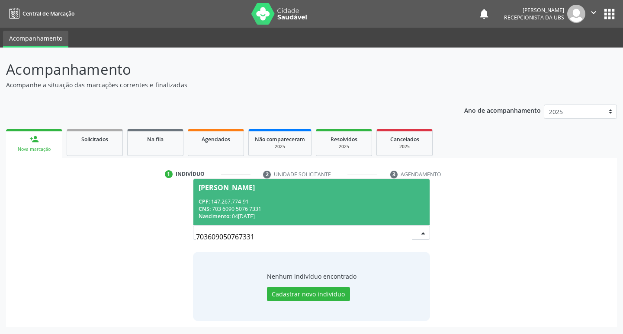
click at [217, 188] on div "Francisca Henrique de Souza" at bounding box center [227, 187] width 56 height 7
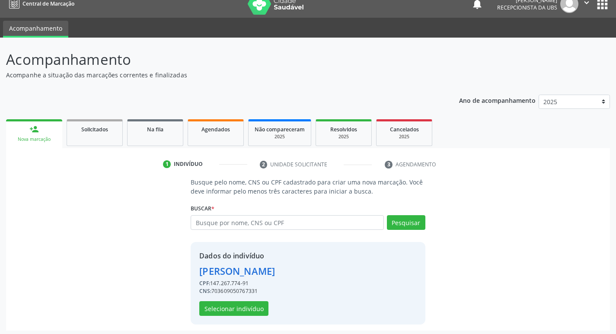
scroll to position [13, 0]
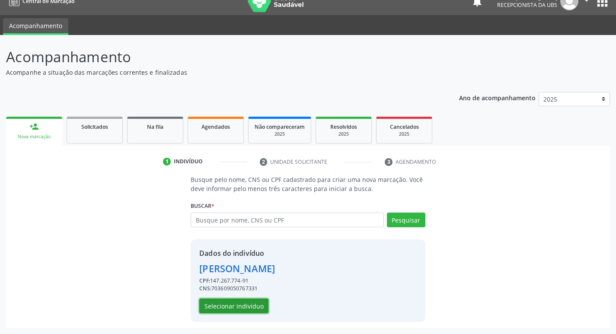
click at [261, 303] on button "Selecionar indivíduo" at bounding box center [233, 306] width 69 height 15
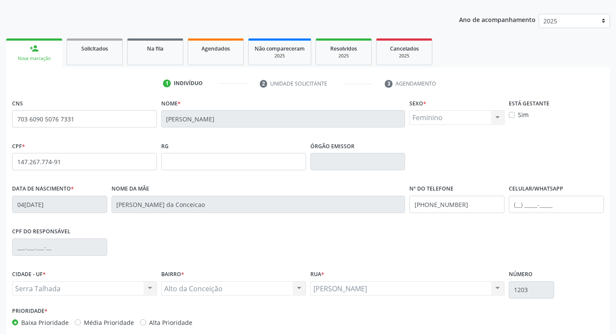
scroll to position [135, 0]
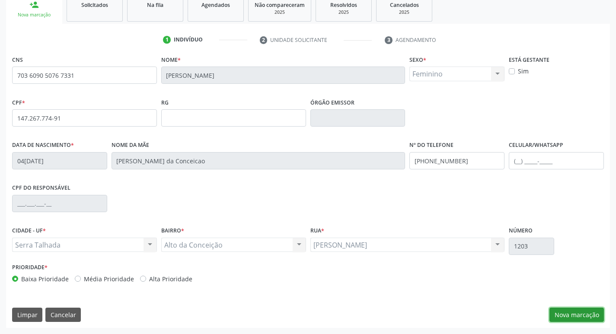
click at [570, 314] on button "Nova marcação" at bounding box center [577, 315] width 55 height 15
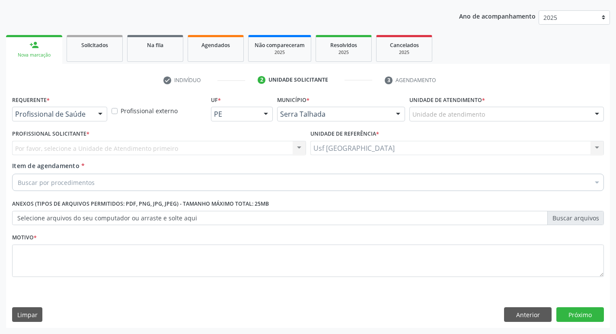
scroll to position [94, 0]
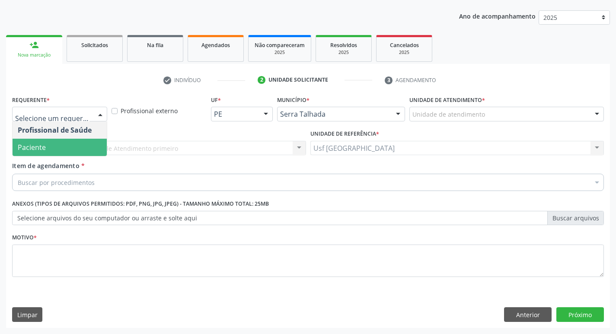
drag, startPoint x: 42, startPoint y: 147, endPoint x: 38, endPoint y: 159, distance: 13.3
click at [42, 147] on span "Paciente" at bounding box center [32, 148] width 28 height 10
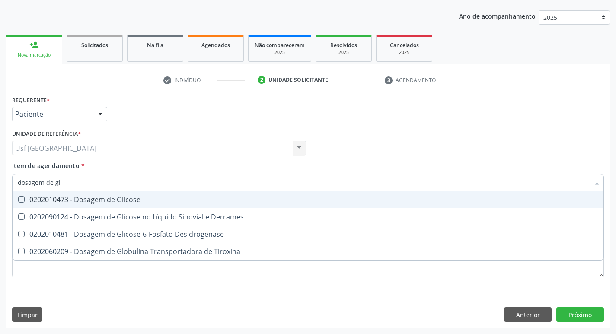
type input "dosagem de gli"
click at [112, 199] on div "0202010473 - Dosagem de Glicose" at bounding box center [308, 199] width 581 height 7
checkbox Glicose "true"
type input "dosagem de g"
checkbox Glicose "false"
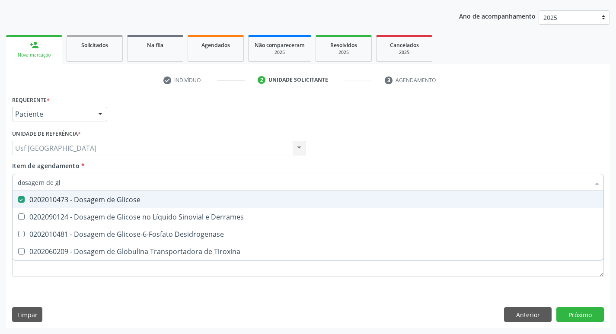
checkbox Tiroxina "true"
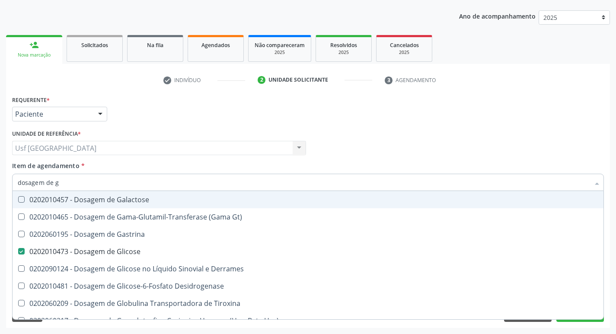
type input "dosagem de"
checkbox Glicose "false"
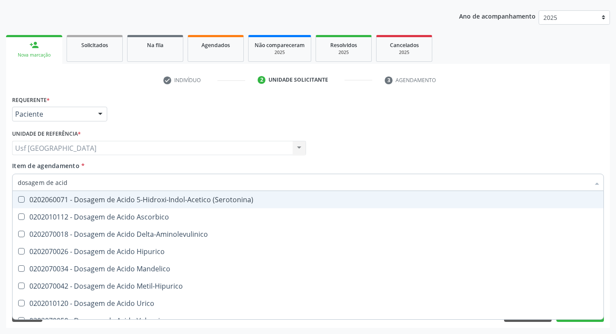
type input "dosagem de acido"
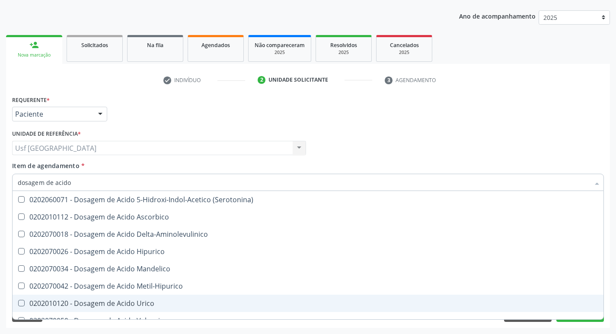
click at [111, 306] on div "0202010120 - Dosagem de Acido Urico" at bounding box center [308, 303] width 581 height 7
checkbox Urico "false"
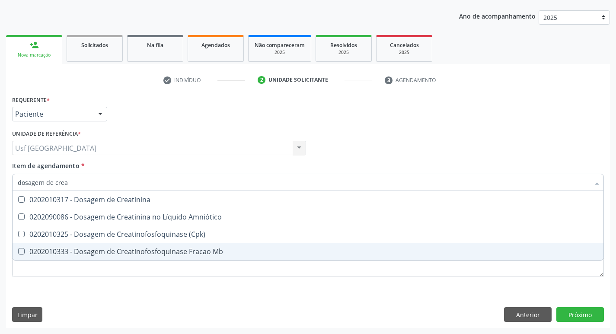
type input "dosagem de creat"
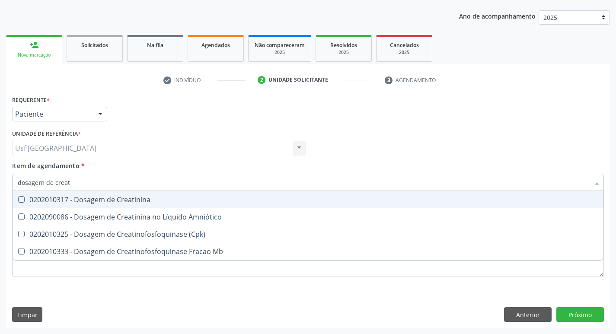
click at [133, 200] on div "0202010317 - Dosagem de Creatinina" at bounding box center [308, 199] width 581 height 7
checkbox Creatinina "true"
type input "dosagem de c"
checkbox Creatinina "false"
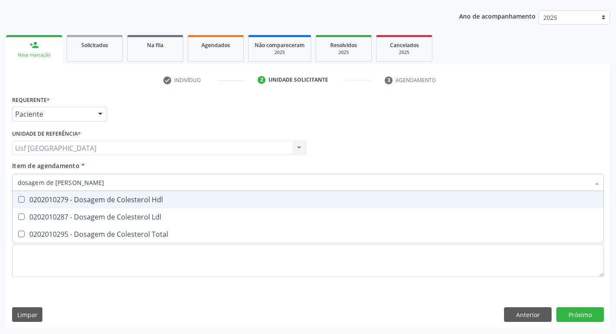
type input "dosagem de coles"
click at [134, 200] on div "0202010279 - Dosagem de Colesterol Hdl" at bounding box center [308, 199] width 581 height 7
checkbox Hdl "true"
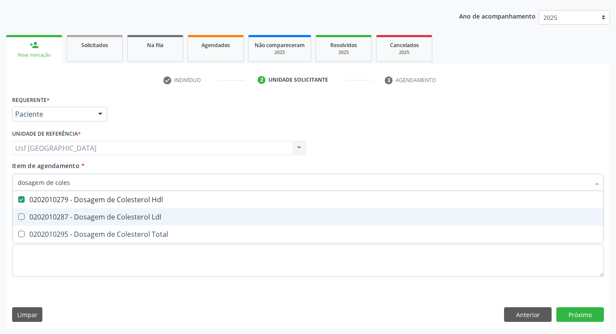
click at [129, 219] on div "0202010287 - Dosagem de Colesterol Ldl" at bounding box center [308, 217] width 581 height 7
checkbox Ldl "true"
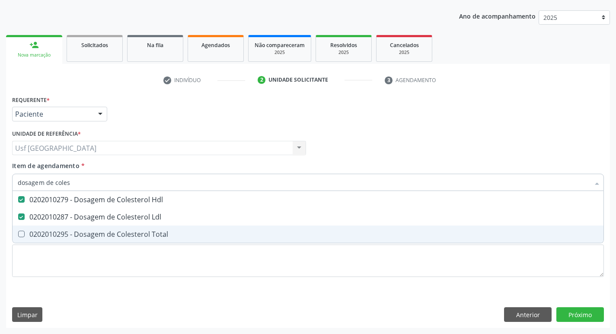
click at [128, 232] on div "0202010295 - Dosagem de Colesterol Total" at bounding box center [308, 234] width 581 height 7
checkbox Total "true"
type input "dosagem de co"
checkbox Hdl "false"
checkbox Colinesterase "true"
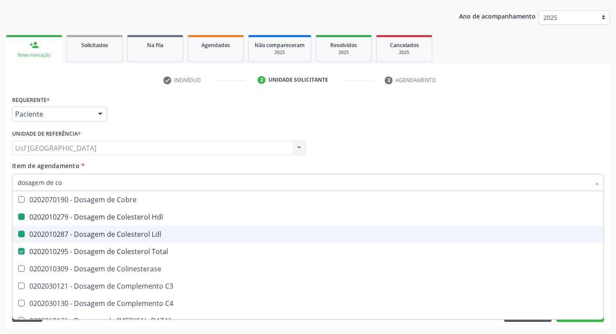
type input "dosagem de c"
checkbox Hdl "false"
checkbox Ldl "false"
checkbox Total "false"
type input "dosagem de"
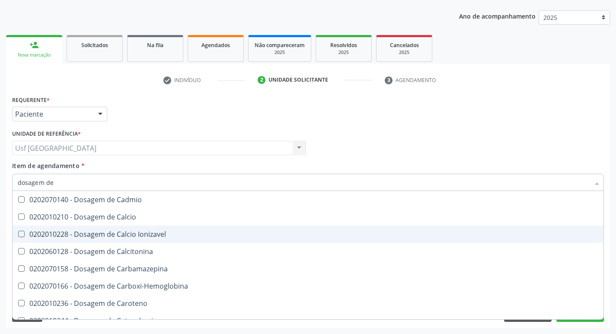
checkbox Hdl "false"
checkbox Ldl "false"
checkbox Total "false"
checkbox Creatinina "false"
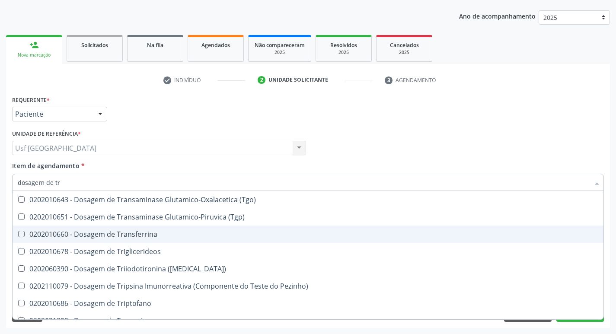
type input "dosagem de tri"
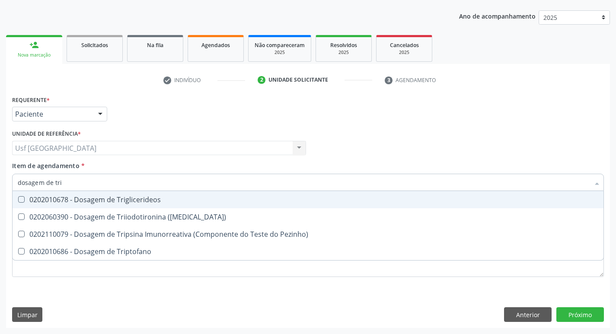
click at [127, 199] on div "0202010678 - Dosagem de Triglicerideos" at bounding box center [308, 199] width 581 height 7
checkbox Triglicerideos "true"
type input "dosagem de tr"
checkbox Triglicerideos "false"
checkbox Triptofano "true"
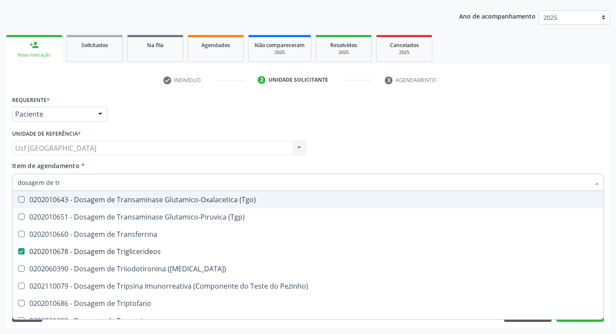
type input "dosagem de t"
checkbox Triglicerideos "false"
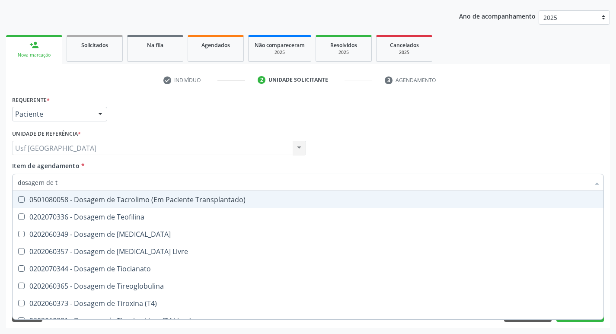
type input "dosagem de"
checkbox Triglicerideos "false"
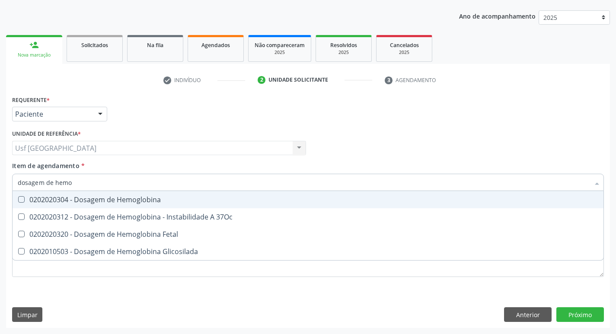
type input "dosagem de hemog"
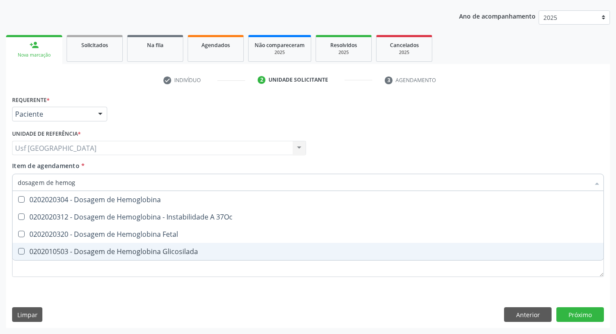
click at [151, 249] on div "0202010503 - Dosagem de Hemoglobina Glicosilada" at bounding box center [308, 251] width 581 height 7
checkbox Glicosilada "true"
type input "dosagem de h"
checkbox Glicosilada "false"
checkbox Hemossiderina "true"
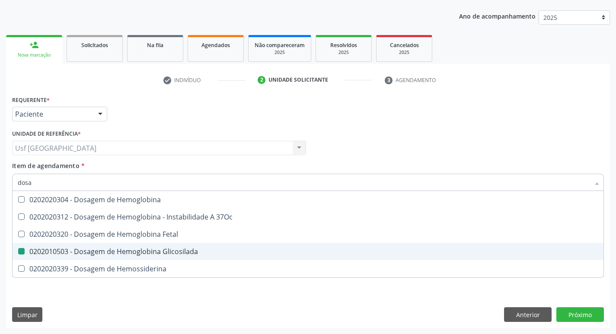
type input "dos"
checkbox Hemossiderina "false"
type input "d"
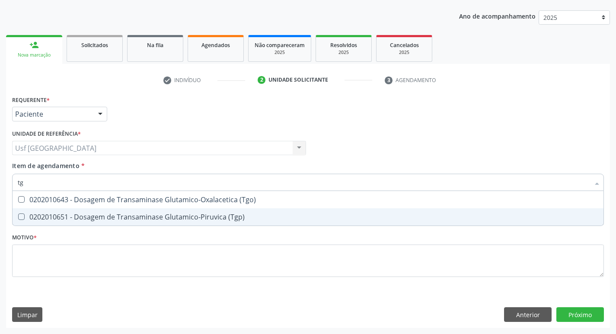
type input "tgo"
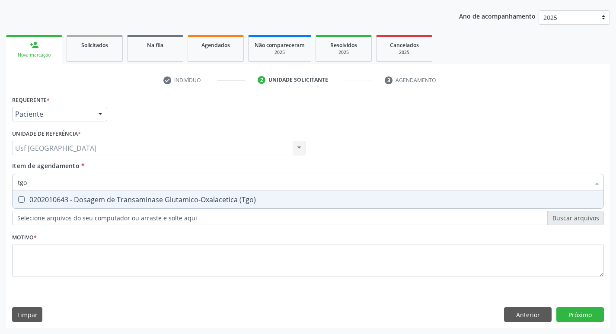
click at [186, 202] on div "0202010643 - Dosagem de Transaminase Glutamico-Oxalacetica (Tgo)" at bounding box center [308, 199] width 581 height 7
checkbox \(Tgo\) "true"
type input "tgp"
click at [186, 202] on div "0202010651 - Dosagem de Transaminase Glutamico-Piruvica (Tgp)" at bounding box center [308, 199] width 581 height 7
checkbox \(Tgp\) "true"
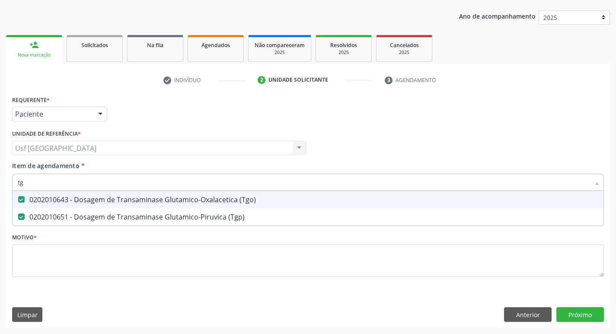
type input "t"
checkbox \(Tgo\) "false"
checkbox \(Tgp\) "false"
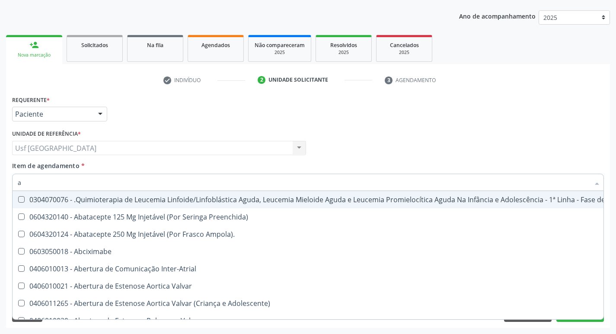
type input "an"
checkbox Leptospirose "true"
checkbox Oncocercose\ "true"
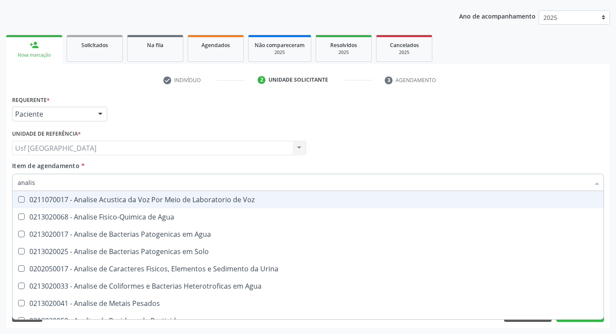
type input "analise"
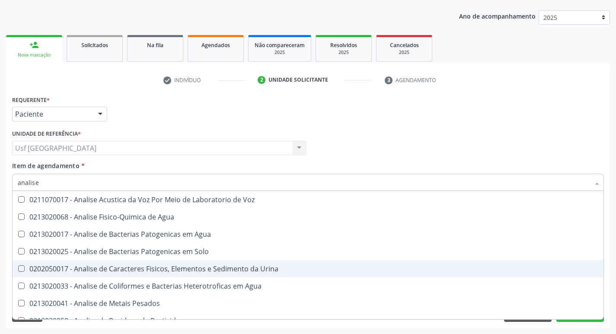
click at [208, 267] on div "0202050017 - Analise de Caracteres Fisicos, Elementos e Sedimento da Urina" at bounding box center [308, 269] width 581 height 7
checkbox Urina "true"
type input "anal"
checkbox Urina "false"
checkbox Agua "true"
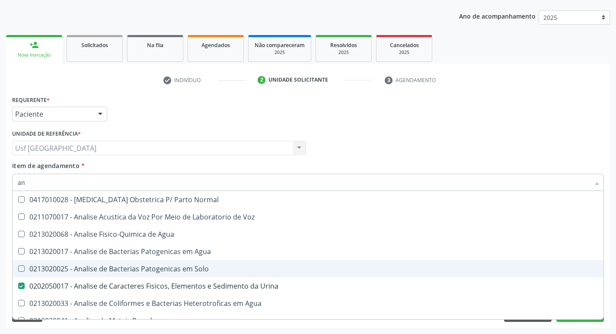
type input "a"
checkbox Urina "false"
checkbox Pesticidas "false"
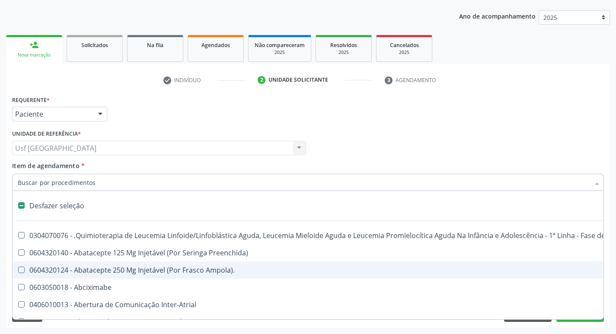
type input "h"
checkbox Urina "false"
checkbox A "true"
checkbox Coagulação\ "true"
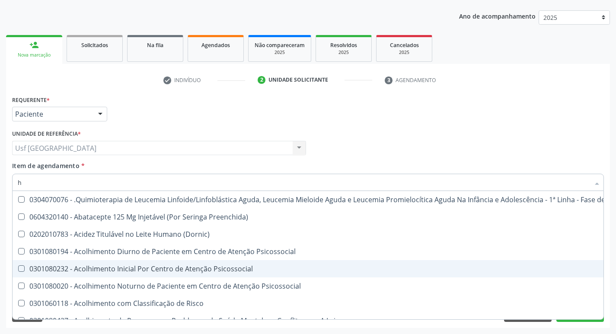
type input "he"
checkbox Pulmão "true"
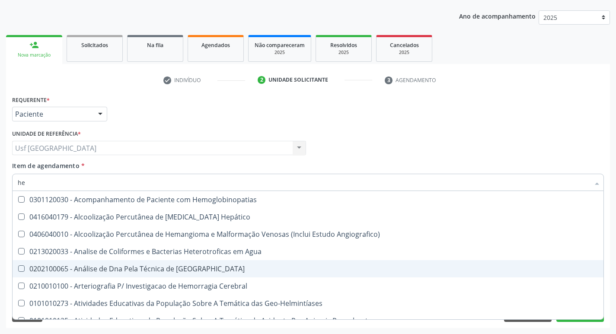
type input "hem"
checkbox \(Qualitativo\) "true"
checkbox Glicosilada "false"
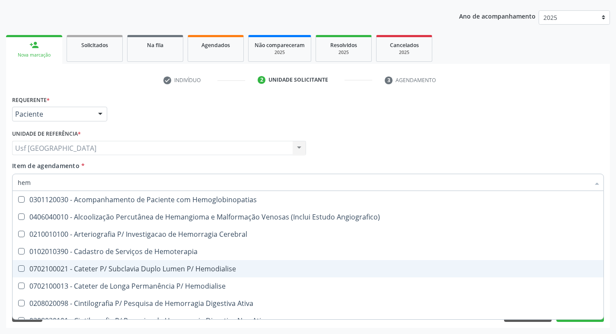
type input "hemo"
checkbox Hemacias "true"
checkbox Glicosilada "false"
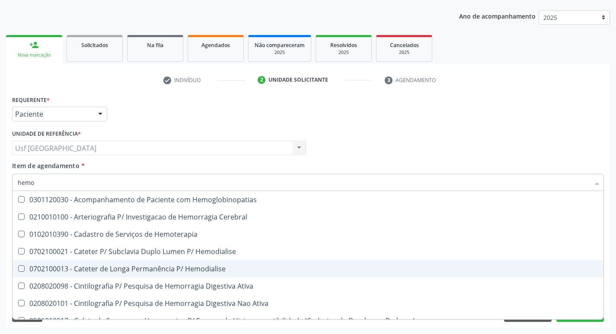
type input "hemog"
checkbox Tardio\) "true"
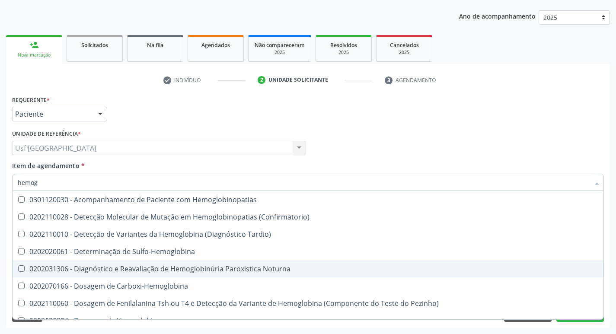
type input "hemogr"
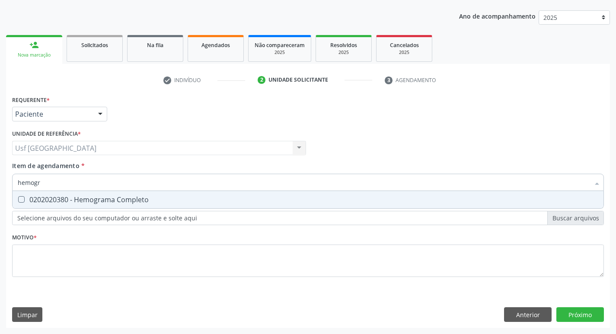
click at [144, 199] on div "0202020380 - Hemograma Completo" at bounding box center [308, 199] width 581 height 7
checkbox Completo "true"
type input "hemog"
checkbox Completo "false"
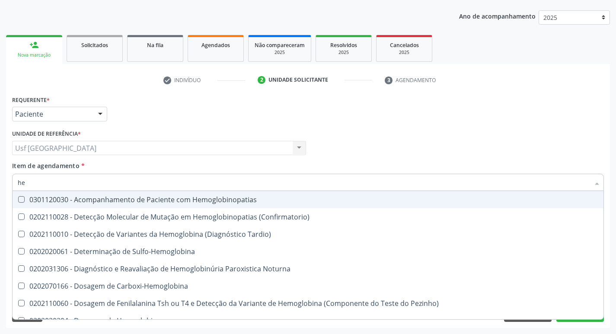
type input "h"
checkbox Glicosilada "false"
checkbox Completo "false"
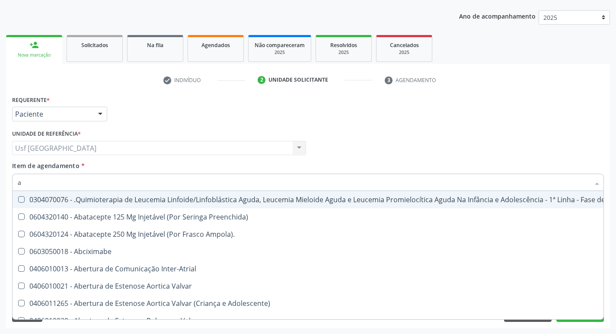
type input "an"
checkbox Quadril "true"
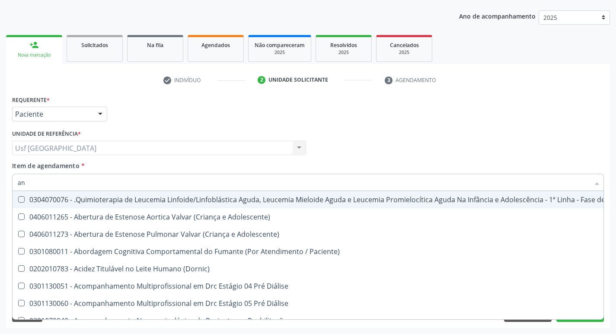
type input "ana"
checkbox Reabilitacao "true"
checkbox Urina "false"
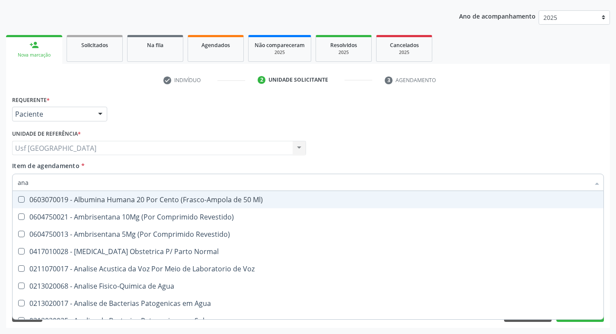
type input "anal"
checkbox Agua "true"
checkbox Urina "false"
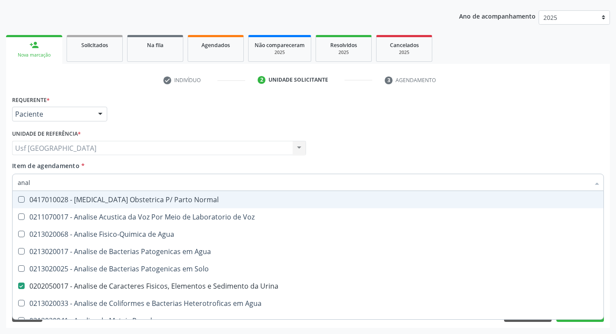
type input "anali"
checkbox Solo "true"
checkbox Urina "false"
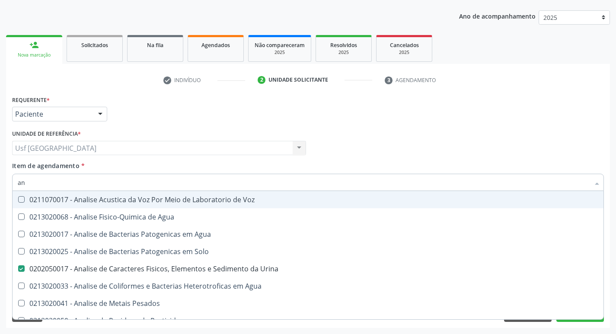
type input "a"
checkbox Urina "false"
checkbox Agua "false"
checkbox Alimentos "false"
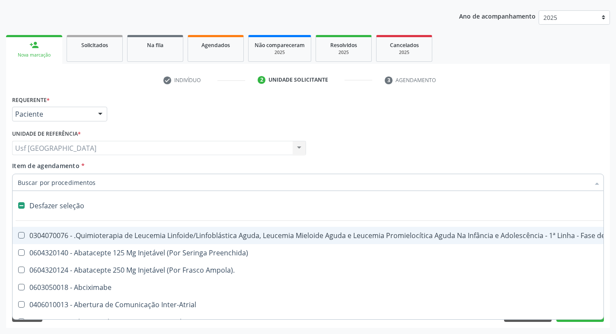
type input "t"
checkbox Reto "true"
checkbox Urina "false"
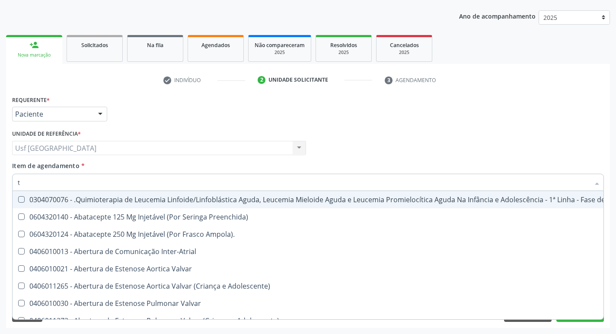
type input "t4"
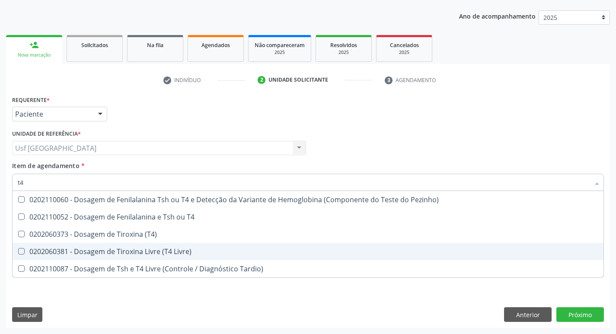
click at [141, 250] on div "0202060381 - Dosagem de Tiroxina Livre (T4 Livre)" at bounding box center [308, 251] width 581 height 7
checkbox Livre\) "false"
type input "t"
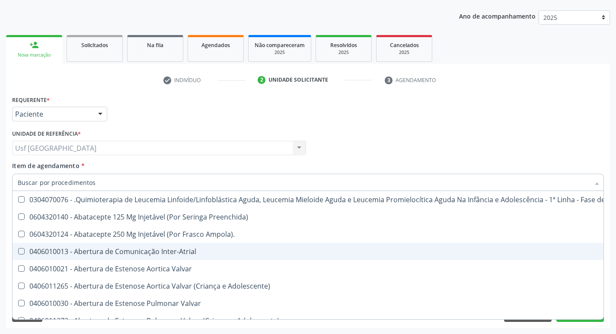
checkbox Urina "false"
checkbox Central "true"
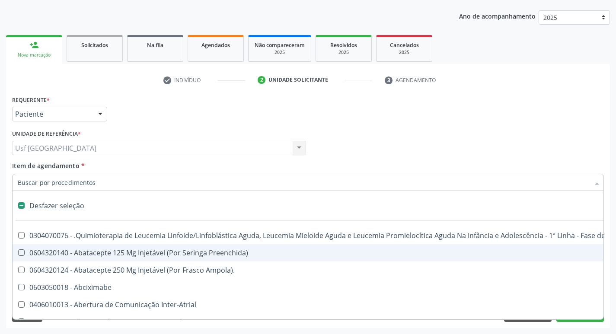
type input "s"
checkbox Comprimido\) "true"
checkbox Urina "false"
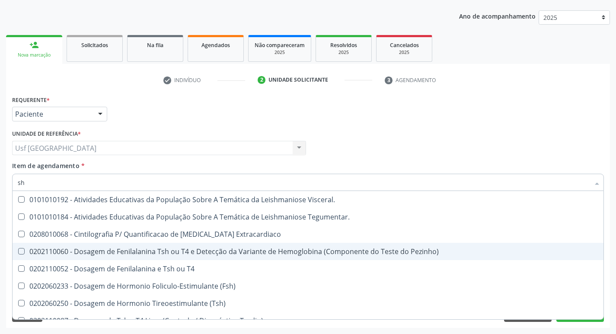
type input "s"
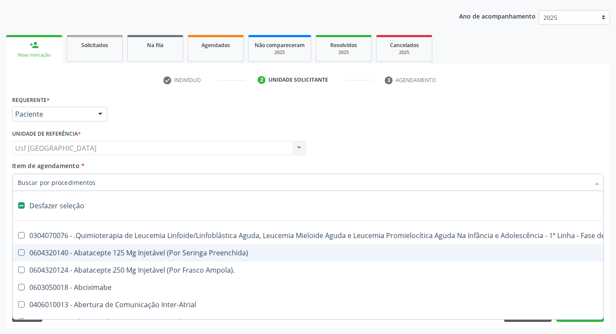
type input "t"
checkbox Reto "true"
checkbox Urina "false"
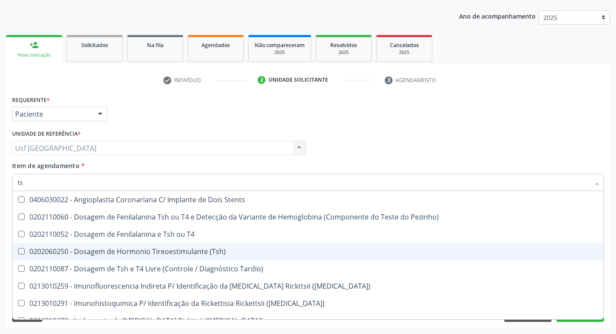
type input "tsh"
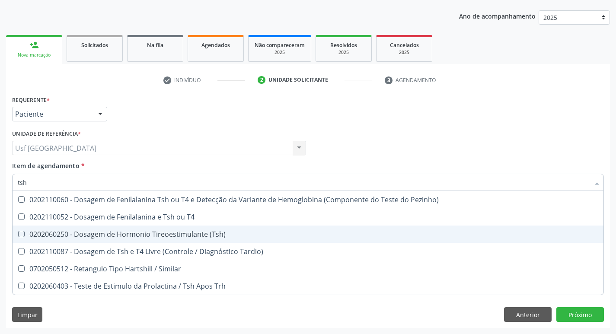
click at [189, 235] on div "0202060250 - Dosagem de Hormonio Tireoestimulante (Tsh)" at bounding box center [308, 234] width 581 height 7
checkbox \(Tsh\) "true"
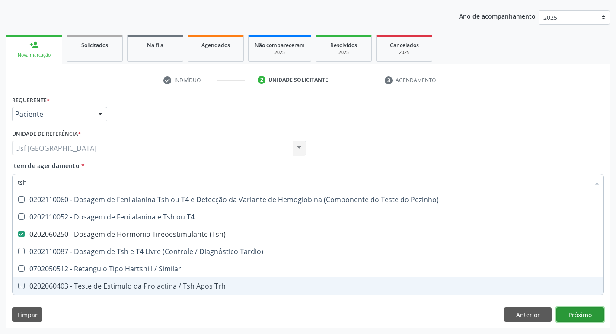
click at [582, 315] on div "Requerente * Paciente Profissional de Saúde Paciente Nenhum resultado encontrad…" at bounding box center [308, 210] width 604 height 235
checkbox T4 "true"
checkbox Tardio\) "true"
checkbox Similar "true"
checkbox Trh "true"
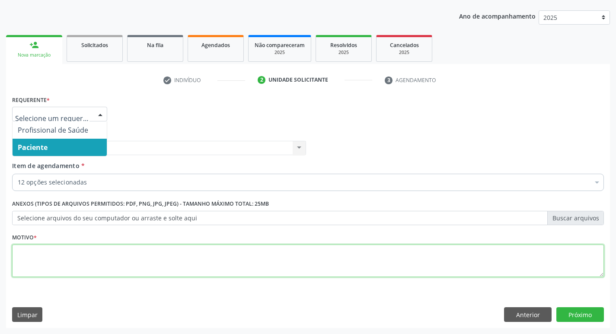
click at [39, 256] on textarea at bounding box center [308, 261] width 592 height 33
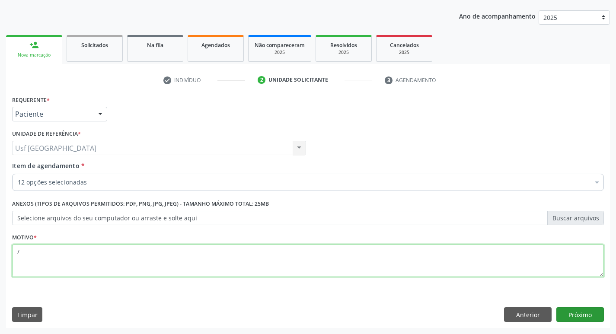
type textarea "/"
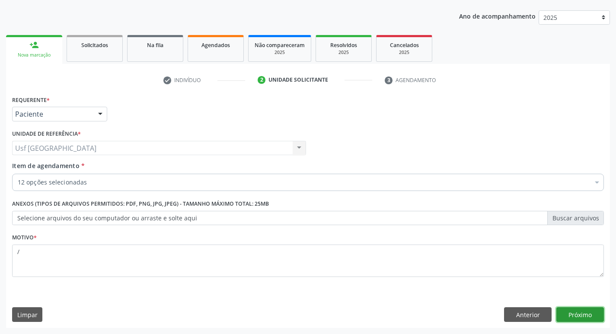
click at [575, 315] on button "Próximo" at bounding box center [581, 315] width 48 height 15
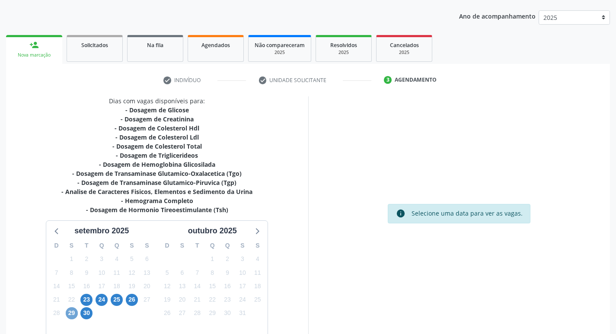
click at [70, 311] on span "29" at bounding box center [72, 314] width 12 height 12
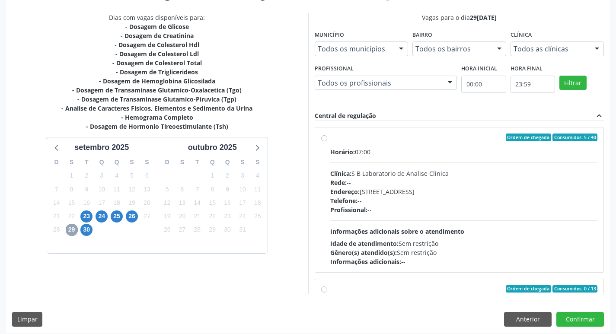
scroll to position [183, 0]
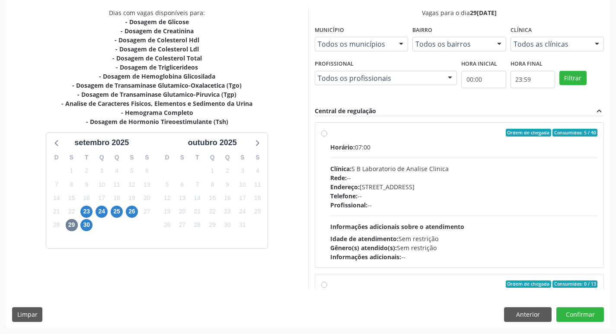
click at [331, 133] on label "Ordem de chegada Consumidos: 5 / 40 Horário: 07:00 Clínica: S B Laboratorio de …" at bounding box center [465, 195] width 268 height 133
click at [324, 133] on input "Ordem de chegada Consumidos: 5 / 40 Horário: 07:00 Clínica: S B Laboratorio de …" at bounding box center [324, 133] width 6 height 8
radio input "true"
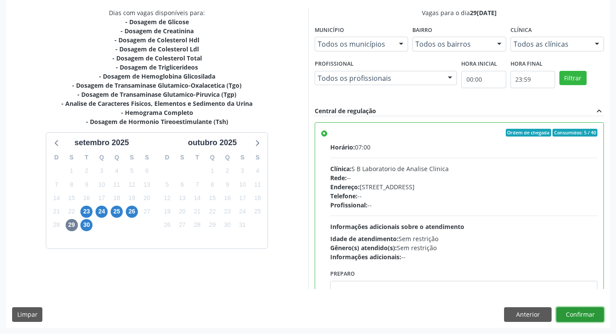
click at [584, 311] on button "Confirmar" at bounding box center [581, 315] width 48 height 15
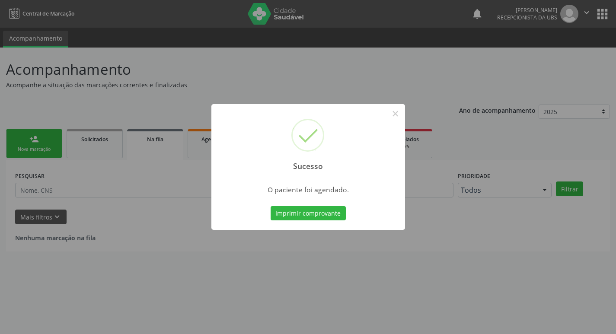
scroll to position [0, 0]
click at [397, 113] on button "×" at bounding box center [399, 113] width 15 height 15
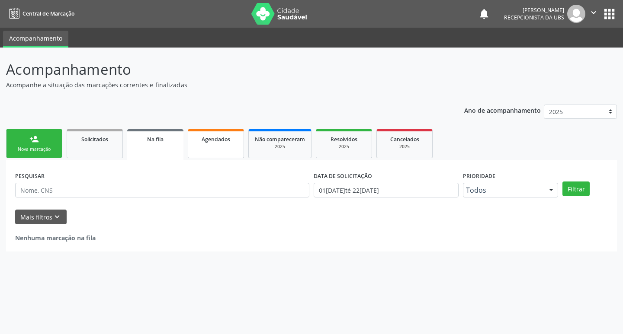
click at [212, 147] on link "Agendados" at bounding box center [216, 143] width 56 height 29
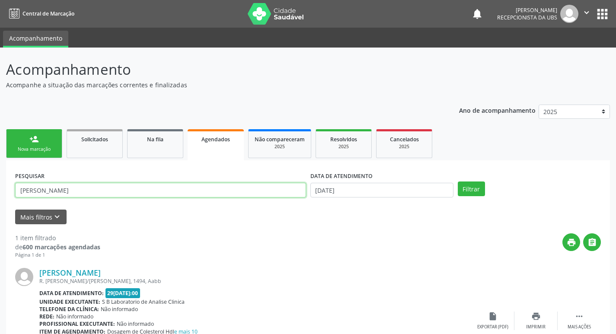
click at [96, 192] on input "francisca andreia" at bounding box center [160, 190] width 291 height 15
type input "francisca henrique"
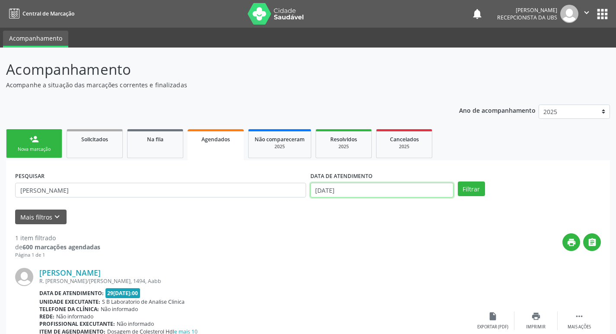
click at [325, 190] on input "[DATE]" at bounding box center [382, 190] width 143 height 15
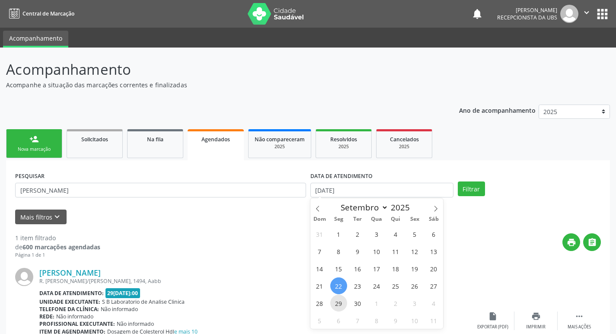
click at [336, 301] on span "29" at bounding box center [339, 303] width 17 height 17
type input "[DATE]"
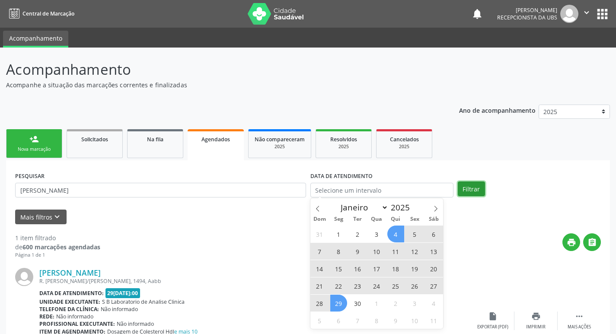
click at [475, 189] on button "Filtrar" at bounding box center [471, 189] width 27 height 15
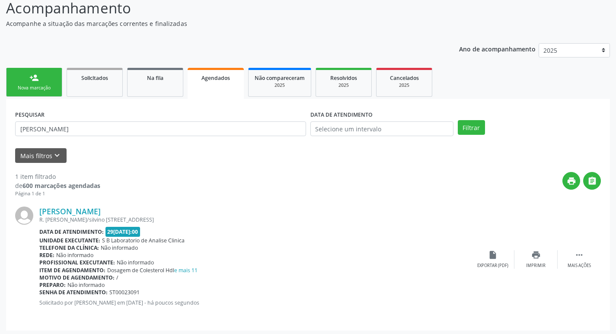
scroll to position [64, 0]
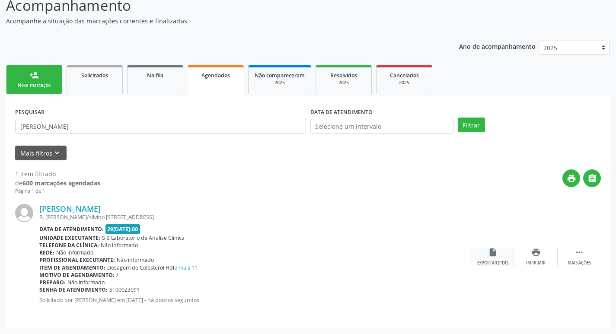
click at [500, 257] on div "insert_drive_file Exportar (PDF)" at bounding box center [493, 257] width 43 height 19
click at [49, 80] on link "person_add Nova marcação" at bounding box center [34, 79] width 56 height 29
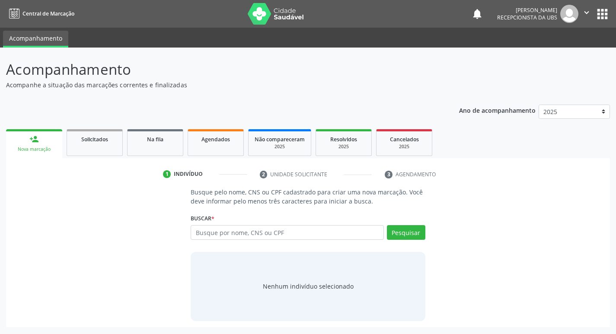
scroll to position [0, 0]
click at [326, 234] on input "text" at bounding box center [291, 232] width 196 height 15
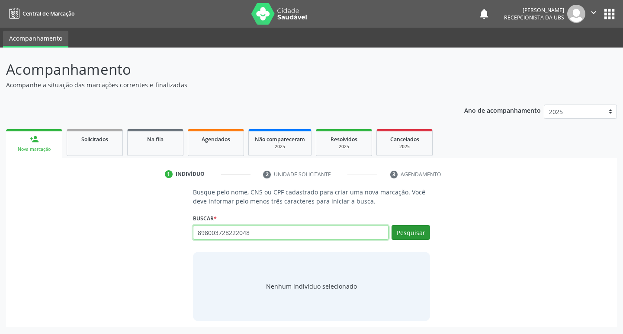
type input "898003728222048"
click at [405, 230] on button "Pesquisar" at bounding box center [411, 232] width 39 height 15
type input "898003728222048"
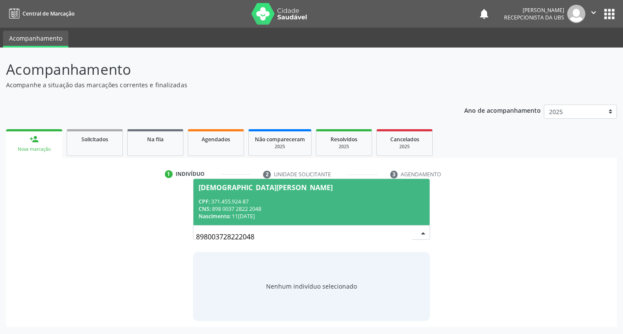
click at [324, 198] on div "CPF: 371.455.924-87" at bounding box center [312, 201] width 226 height 7
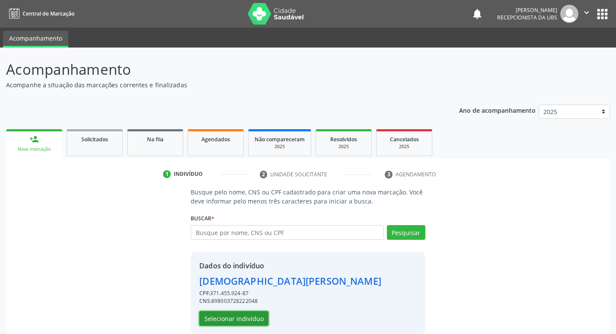
click at [238, 321] on button "Selecionar indivíduo" at bounding box center [233, 318] width 69 height 15
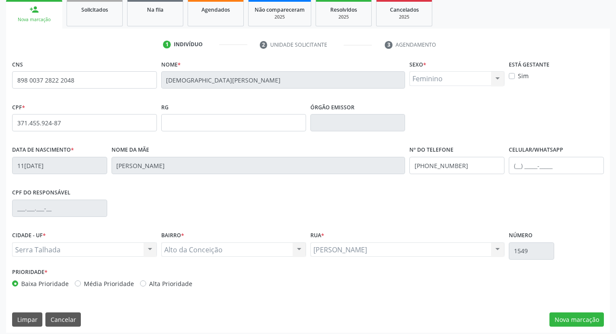
scroll to position [135, 0]
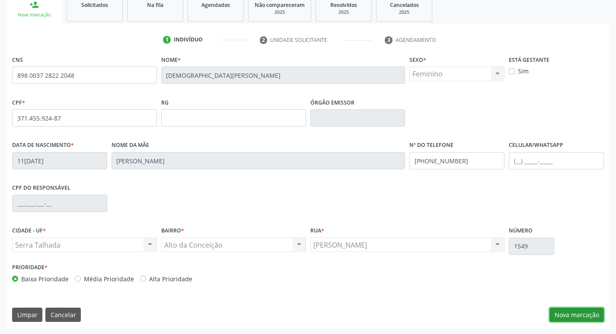
click at [572, 320] on button "Nova marcação" at bounding box center [577, 315] width 55 height 15
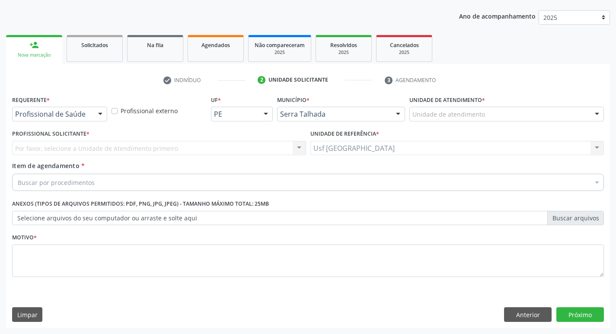
scroll to position [94, 0]
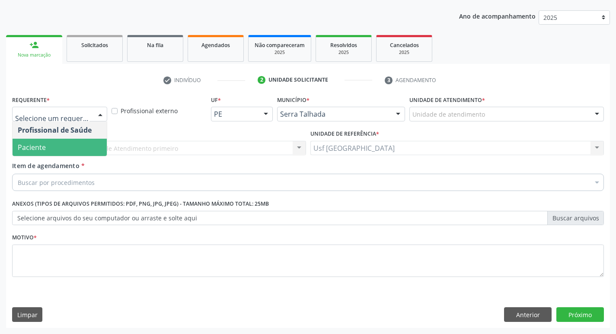
click at [48, 144] on span "Paciente" at bounding box center [60, 147] width 94 height 17
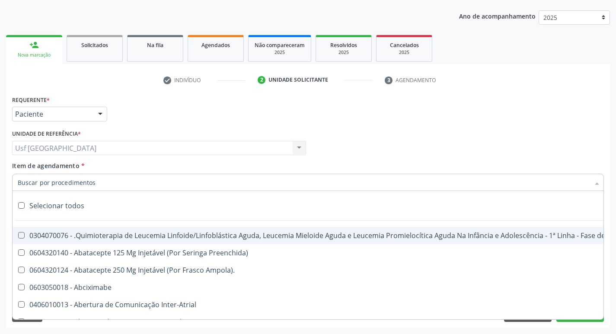
type input "d"
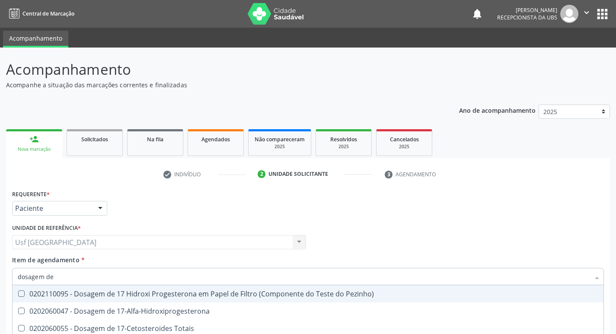
scroll to position [94, 0]
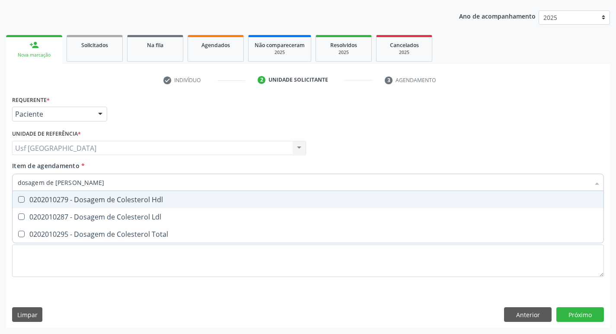
type input "dosagem de coles"
click at [61, 201] on div "0202010279 - Dosagem de Colesterol Hdl" at bounding box center [308, 199] width 581 height 7
checkbox Hdl "true"
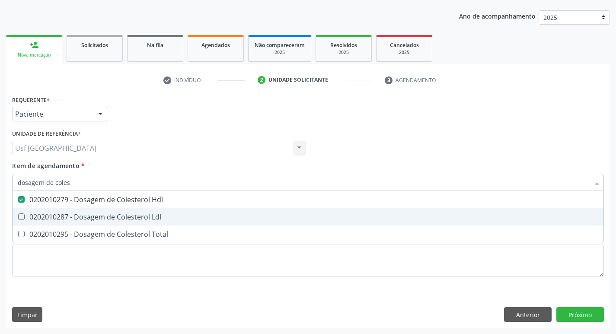
click at [55, 220] on div "0202010287 - Dosagem de Colesterol Ldl" at bounding box center [308, 217] width 581 height 7
checkbox Ldl "true"
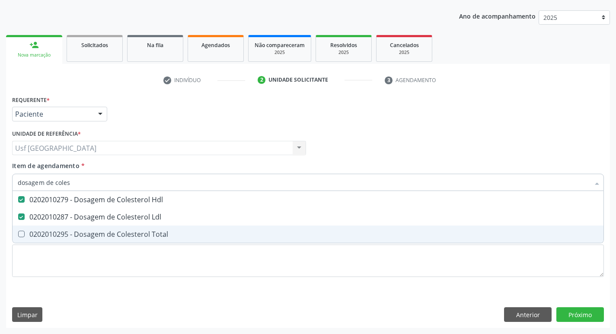
click at [51, 231] on div "0202010295 - Dosagem de Colesterol Total" at bounding box center [308, 234] width 581 height 7
checkbox Total "true"
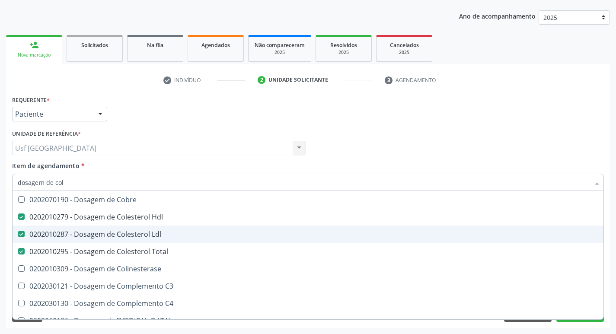
type input "dosagem de co"
checkbox Cobre "false"
type input "dosagem de c"
checkbox Hdl "false"
checkbox Ldl "false"
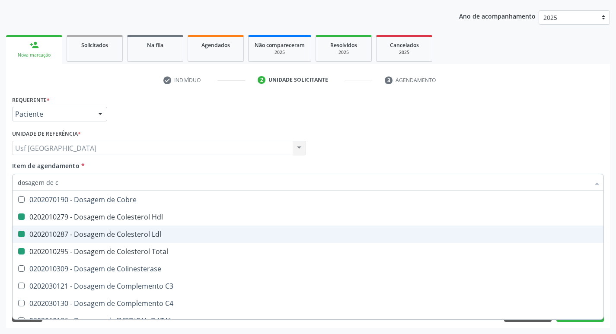
checkbox Total "false"
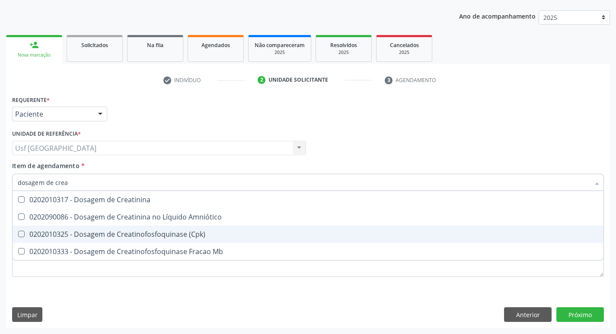
type input "dosagem de creat"
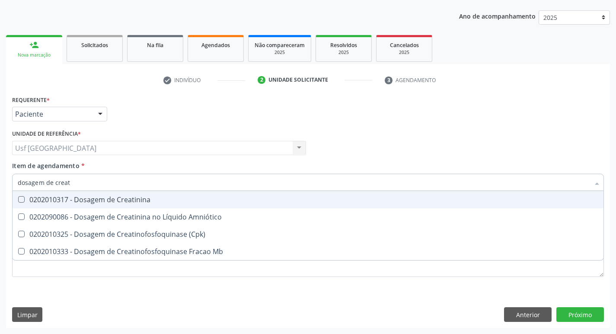
click at [116, 196] on div "0202010317 - Dosagem de Creatinina" at bounding box center [308, 199] width 581 height 7
checkbox Creatinina "true"
type input "dosagem de c"
checkbox Creatinina "false"
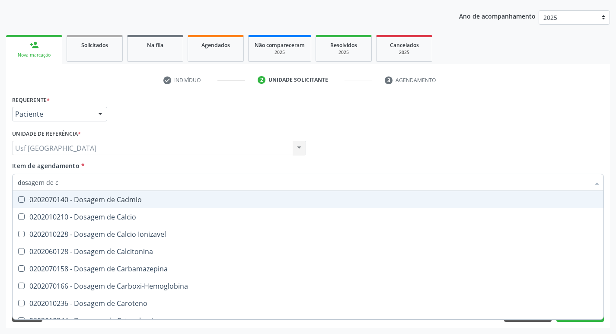
type input "dosagem de"
checkbox Hdl "false"
checkbox Ldl "false"
checkbox Total "false"
checkbox Creatinina "false"
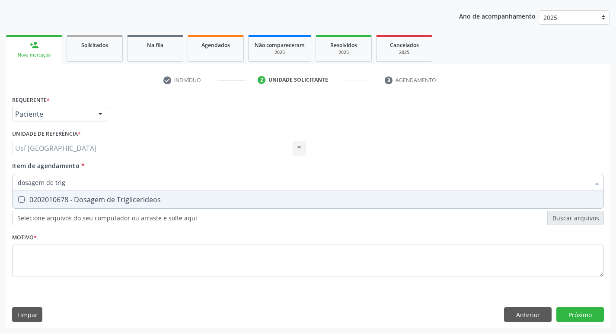
type input "dosagem de trigl"
click at [151, 203] on div "0202010678 - Dosagem de Triglicerideos" at bounding box center [308, 199] width 581 height 7
checkbox Triglicerideos "true"
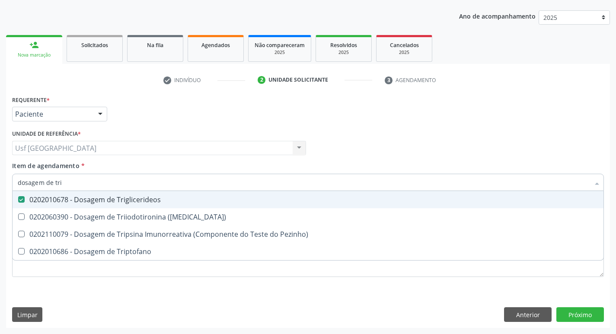
type input "dosagem de tr"
checkbox Triglicerideos "false"
checkbox Triptofano "true"
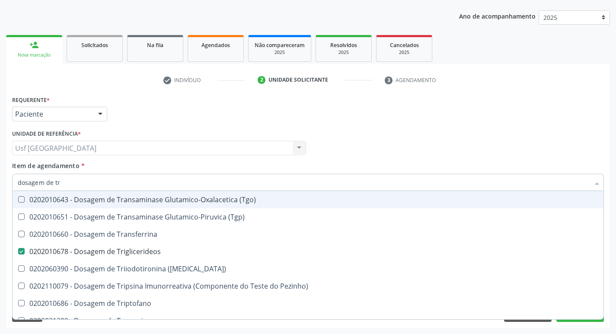
type input "dosagem de t"
checkbox Triglicerideos "false"
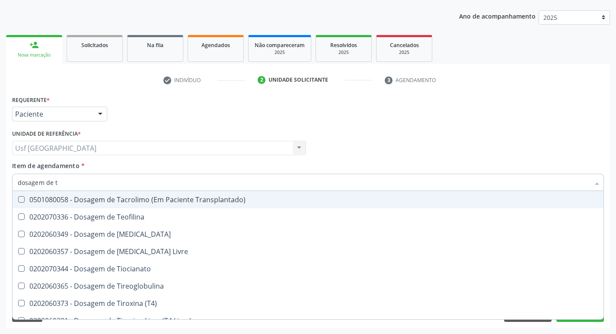
type input "dosagem de"
checkbox Triglicerideos "false"
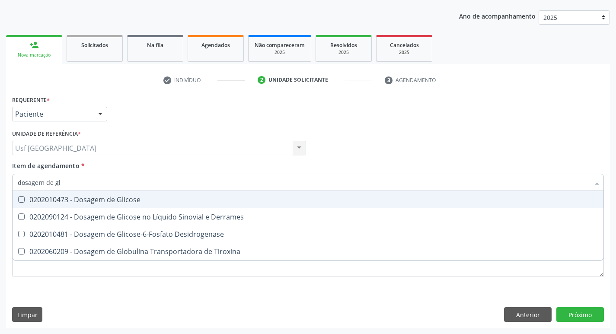
type input "dosagem de gli"
click at [151, 202] on div "0202010473 - Dosagem de Glicose" at bounding box center [308, 199] width 581 height 7
checkbox Glicose "true"
type input "dosagem de g"
checkbox Glicose "false"
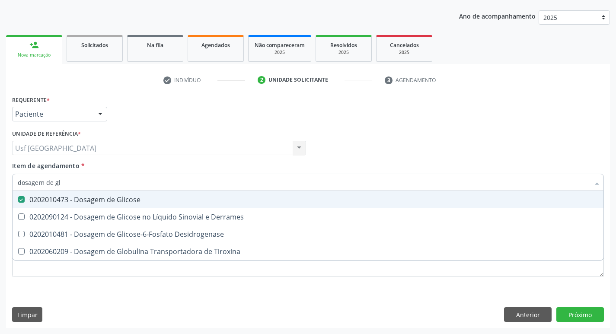
checkbox Tiroxina "true"
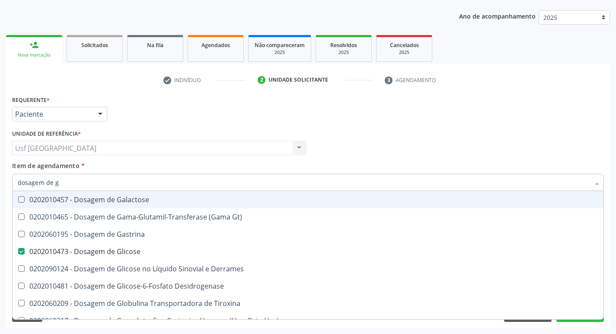
type input "dosagem de"
checkbox Glicose "false"
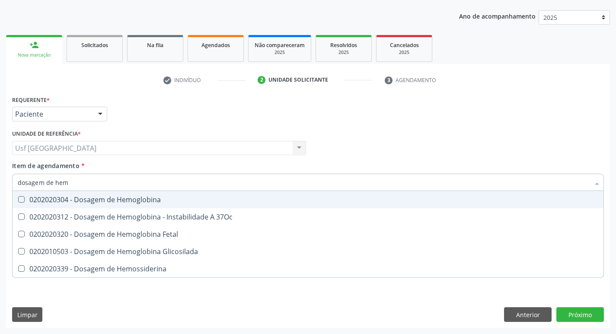
type input "dosagem de hemo"
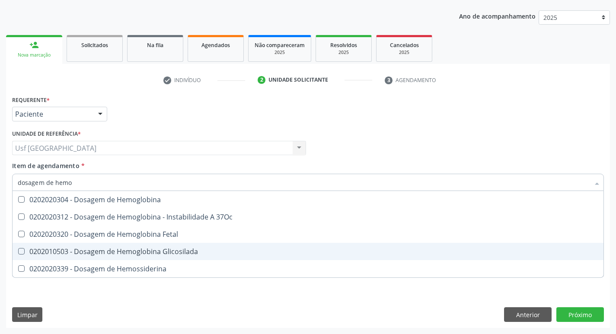
click at [188, 253] on div "0202010503 - Dosagem de Hemoglobina Glicosilada" at bounding box center [308, 251] width 581 height 7
checkbox Glicosilada "false"
type input "d"
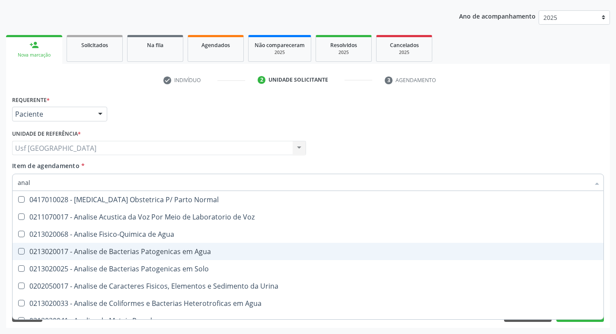
type input "anali"
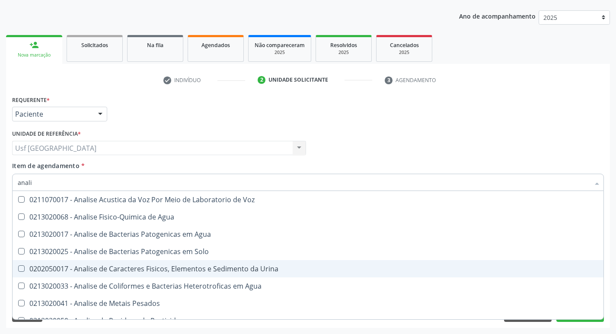
click at [167, 269] on div "0202050017 - Analise de Caracteres Fisicos, Elementos e Sedimento da Urina" at bounding box center [308, 269] width 581 height 7
checkbox Urina "false"
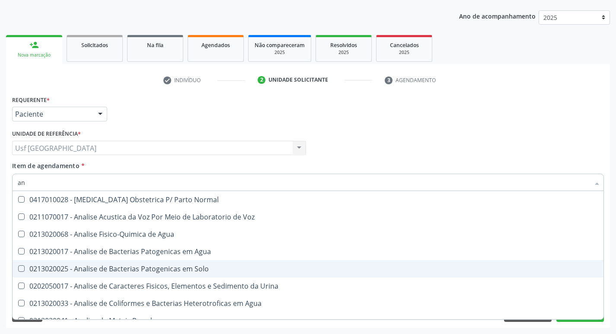
type input "a"
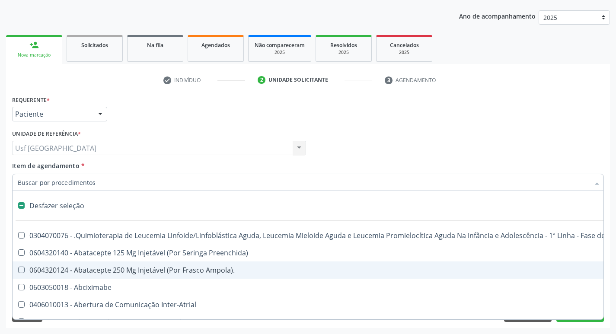
type input "h"
checkbox A "true"
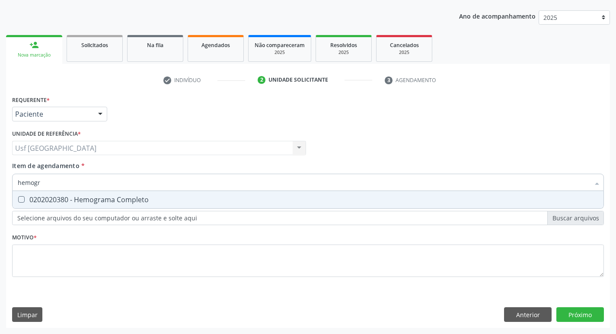
type input "hemogra"
click at [82, 198] on div "0202020380 - Hemograma Completo" at bounding box center [308, 199] width 581 height 7
checkbox Completo "true"
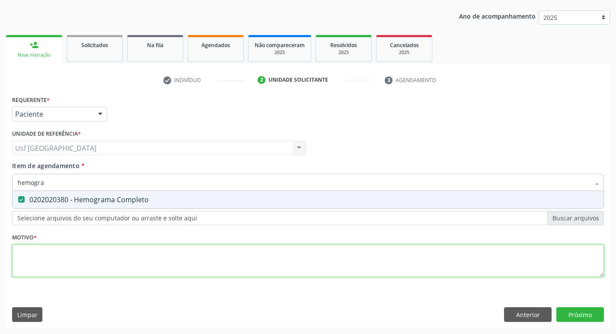
click at [38, 262] on div "Requerente * Paciente Profissional de Saúde Paciente Nenhum resultado encontrad…" at bounding box center [308, 191] width 592 height 196
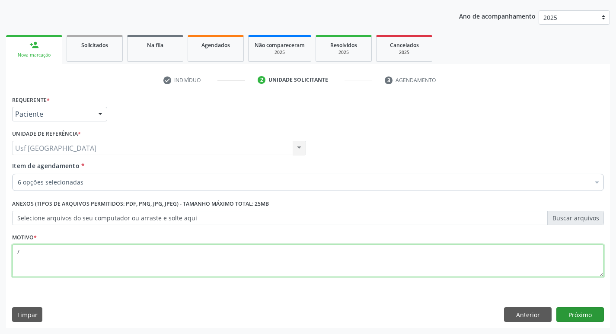
type textarea "/"
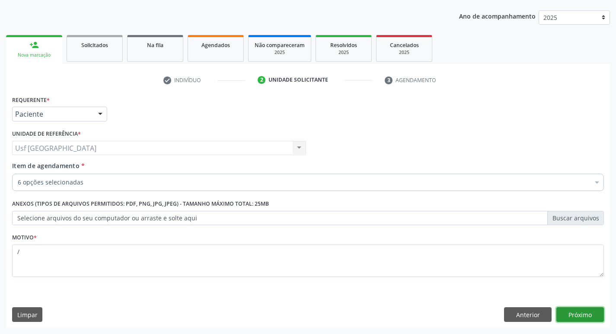
click at [570, 311] on button "Próximo" at bounding box center [581, 315] width 48 height 15
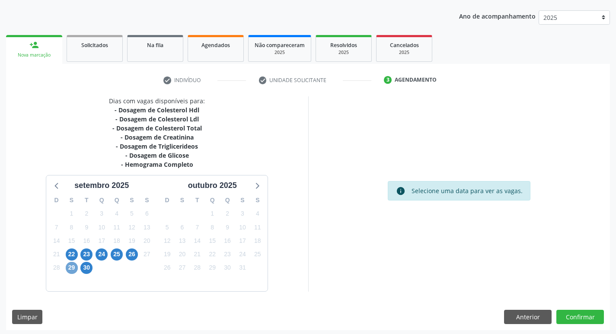
click at [69, 266] on span "29" at bounding box center [72, 268] width 12 height 12
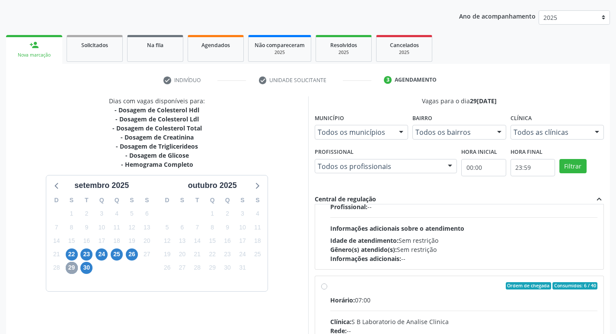
scroll to position [130, 0]
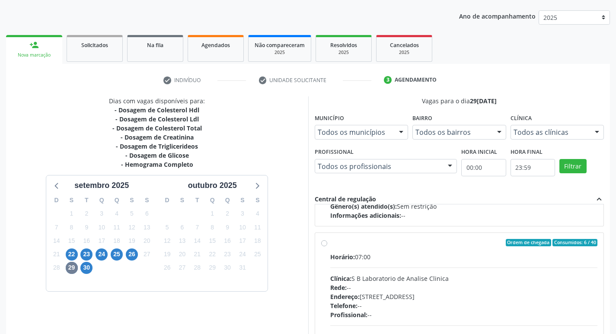
click at [331, 244] on label "Ordem de chegada Consumidos: 6 / 40 Horário: 07:00 Clínica: S B Laboratorio de …" at bounding box center [465, 305] width 268 height 133
click at [325, 244] on input "Ordem de chegada Consumidos: 6 / 40 Horário: 07:00 Clínica: S B Laboratorio de …" at bounding box center [324, 243] width 6 height 8
radio input "true"
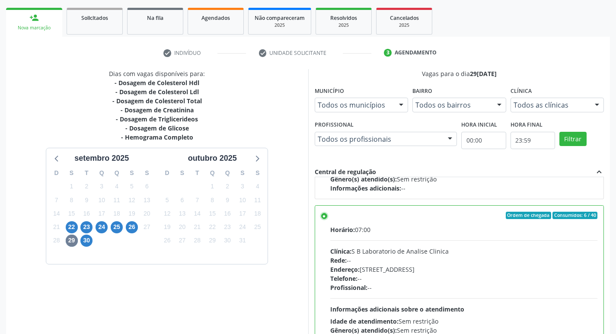
scroll to position [183, 0]
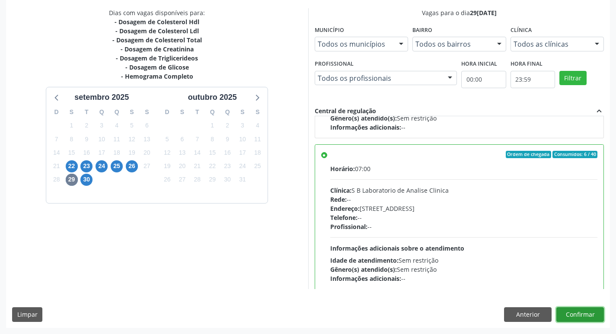
click at [574, 314] on button "Confirmar" at bounding box center [581, 315] width 48 height 15
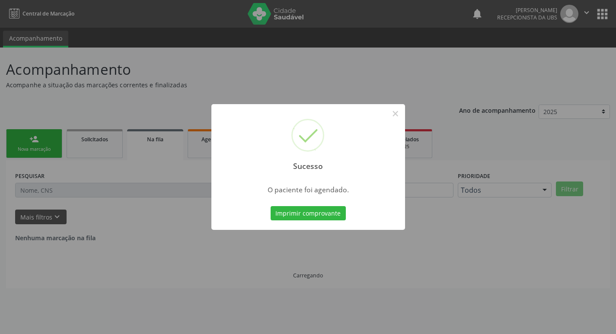
scroll to position [0, 0]
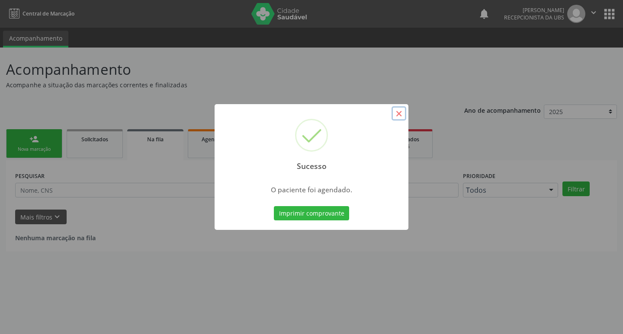
click at [396, 113] on button "×" at bounding box center [399, 113] width 15 height 15
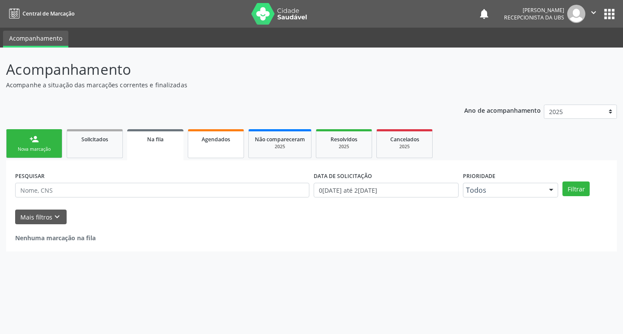
click at [228, 144] on link "Agendados" at bounding box center [216, 143] width 56 height 29
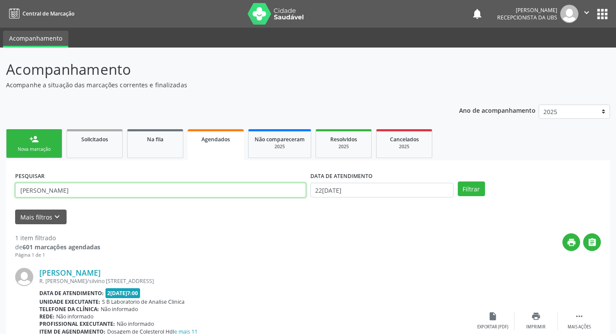
click at [192, 189] on input "francisca henrique" at bounding box center [160, 190] width 291 height 15
type input "f"
type input "jesuina"
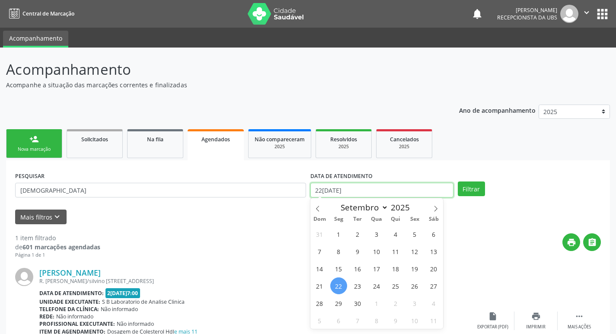
click at [332, 189] on input "[DATE]" at bounding box center [382, 190] width 143 height 15
click at [339, 300] on span "29" at bounding box center [339, 303] width 17 height 17
type input "[DATE]"
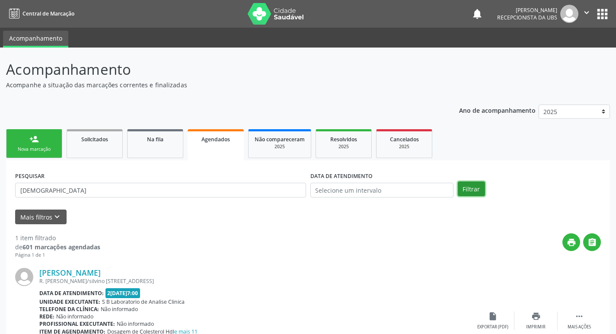
click at [478, 190] on button "Filtrar" at bounding box center [471, 189] width 27 height 15
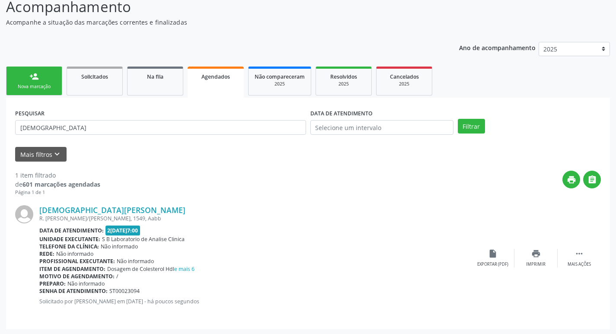
scroll to position [64, 0]
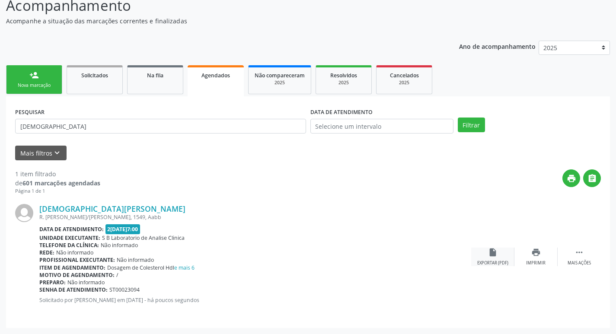
click at [496, 260] on div "Exportar (PDF)" at bounding box center [493, 263] width 31 height 6
click at [55, 77] on link "person_add Nova marcação" at bounding box center [34, 79] width 56 height 29
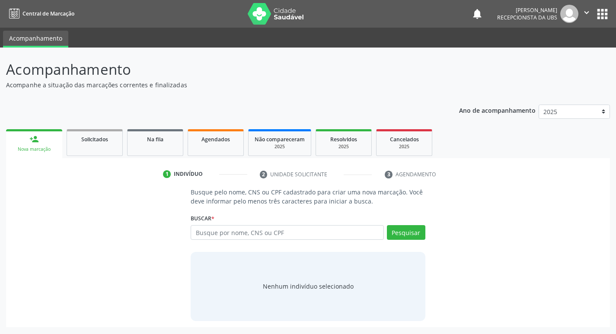
scroll to position [0, 0]
click at [299, 236] on input "text" at bounding box center [291, 232] width 196 height 15
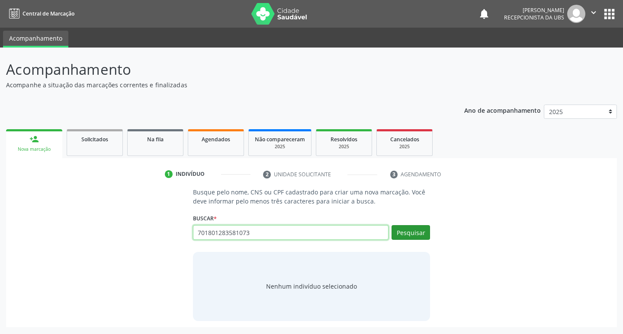
type input "701801283581073"
click at [403, 236] on button "Pesquisar" at bounding box center [411, 232] width 39 height 15
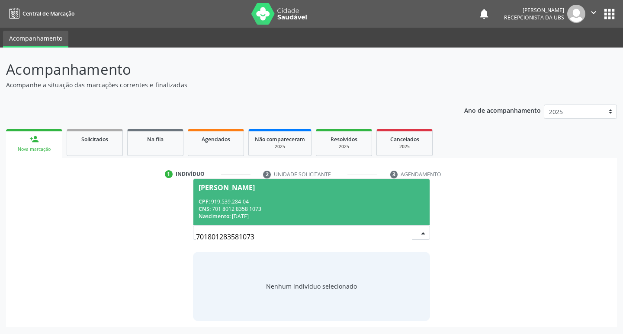
click at [229, 206] on div "CNS: 701 8012 8358 1073" at bounding box center [312, 208] width 226 height 7
drag, startPoint x: 229, startPoint y: 206, endPoint x: 256, endPoint y: 203, distance: 26.5
click at [229, 206] on p "Busque pelo nome, CNS ou CPF cadastrado para criar uma nova marcação. Você deve…" at bounding box center [311, 197] width 237 height 18
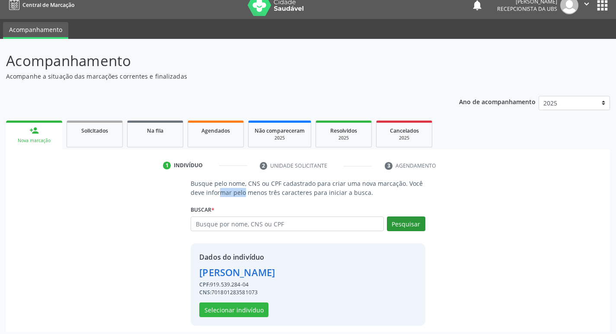
scroll to position [13, 0]
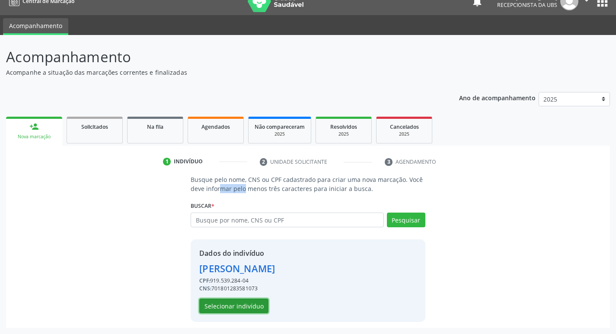
click at [256, 304] on button "Selecionar indivíduo" at bounding box center [233, 306] width 69 height 15
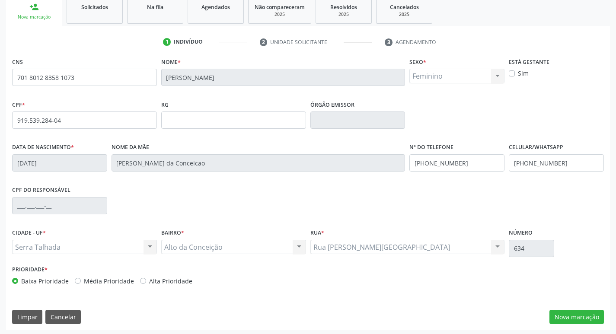
scroll to position [135, 0]
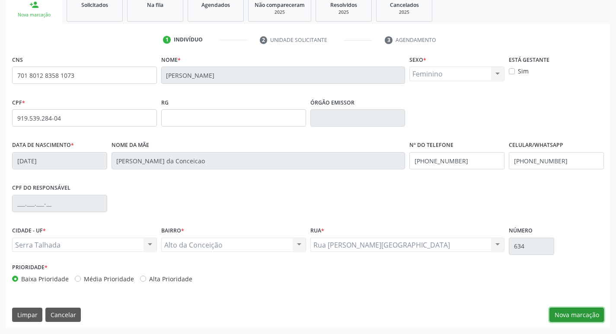
click at [580, 313] on button "Nova marcação" at bounding box center [577, 315] width 55 height 15
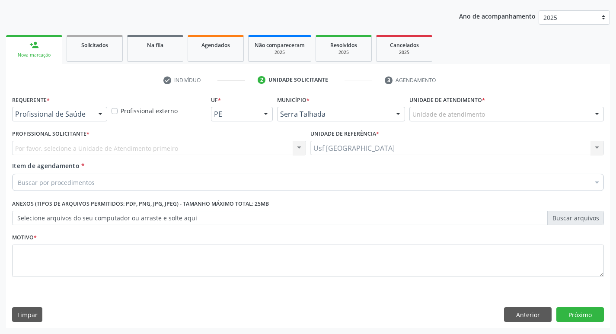
scroll to position [94, 0]
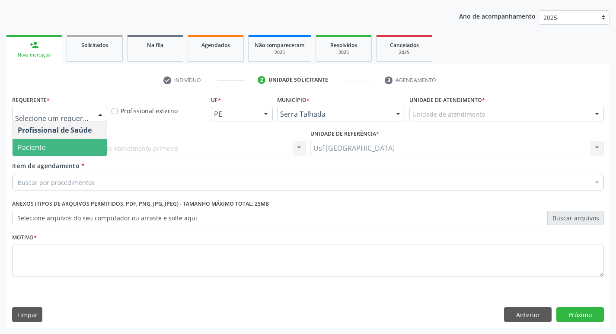
click at [50, 151] on span "Paciente" at bounding box center [60, 147] width 94 height 17
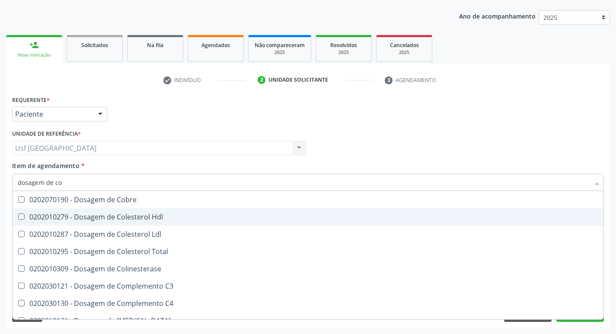
type input "dosagem de col"
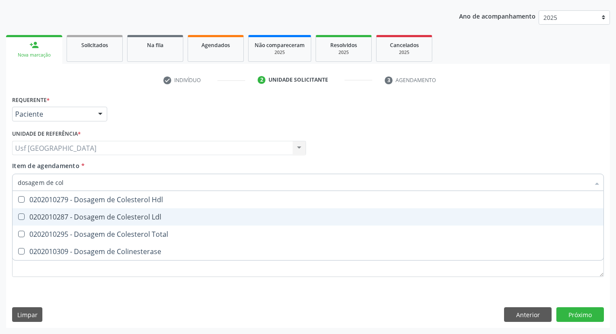
click at [117, 212] on span "0202010287 - Dosagem de Colesterol Ldl" at bounding box center [308, 217] width 591 height 17
checkbox Ldl "true"
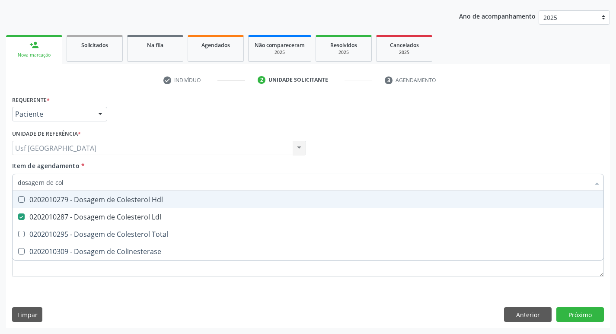
click at [125, 198] on div "0202010279 - Dosagem de Colesterol Hdl" at bounding box center [308, 199] width 581 height 7
checkbox Hdl "true"
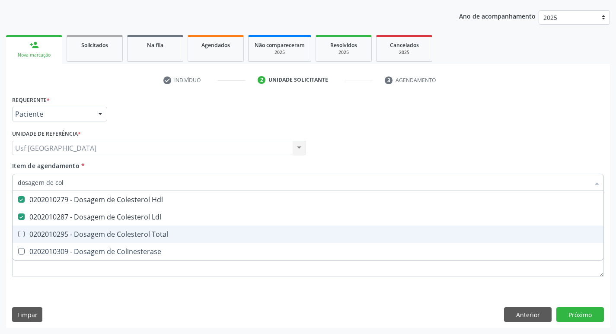
click at [119, 232] on div "0202010295 - Dosagem de Colesterol Total" at bounding box center [308, 234] width 581 height 7
checkbox Total "true"
type input "dosagem de co"
checkbox Hdl "false"
checkbox Colinesterase "true"
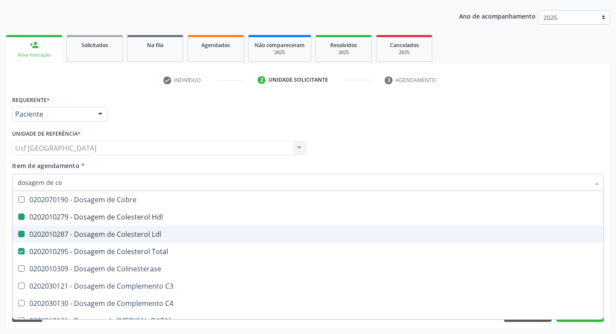
type input "dosagem de c"
checkbox Hdl "false"
checkbox Ldl "false"
checkbox Total "false"
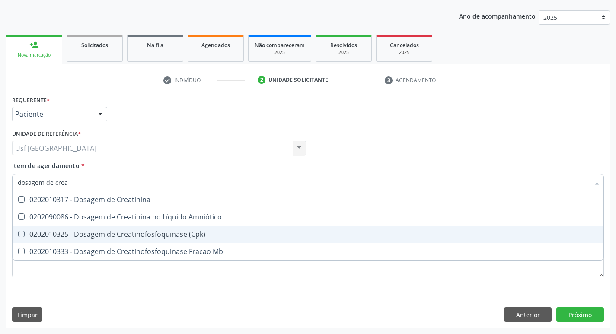
type input "dosagem de creat"
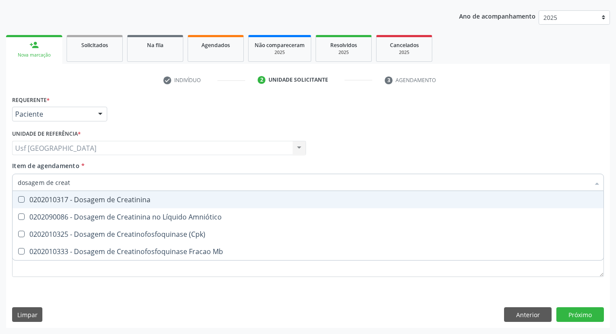
click at [137, 200] on div "0202010317 - Dosagem de Creatinina" at bounding box center [308, 199] width 581 height 7
checkbox Creatinina "true"
type input "dosagem de c"
checkbox Creatinina "false"
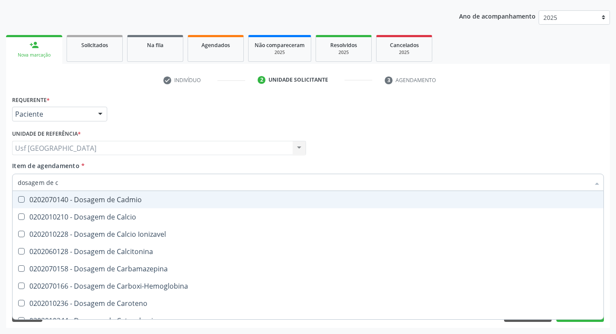
type input "dosagem de"
checkbox Hdl "false"
checkbox Ldl "false"
checkbox Total "false"
checkbox Creatinina "false"
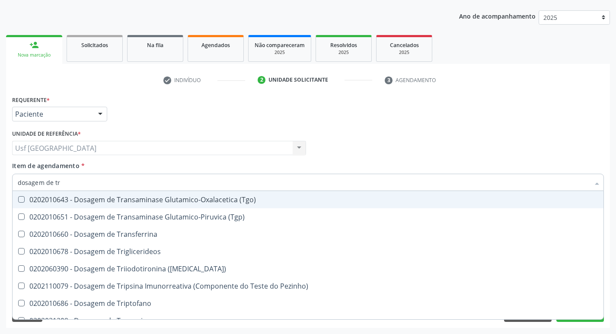
type input "dosagem de tri"
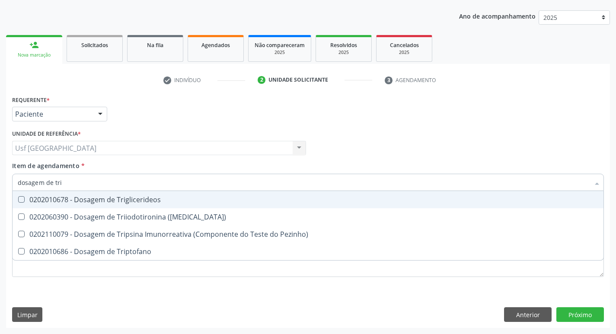
click at [137, 199] on div "0202010678 - Dosagem de Triglicerideos" at bounding box center [308, 199] width 581 height 7
checkbox Triglicerideos "true"
type input "dosagem de tr"
checkbox Triglicerideos "false"
checkbox Triptofano "true"
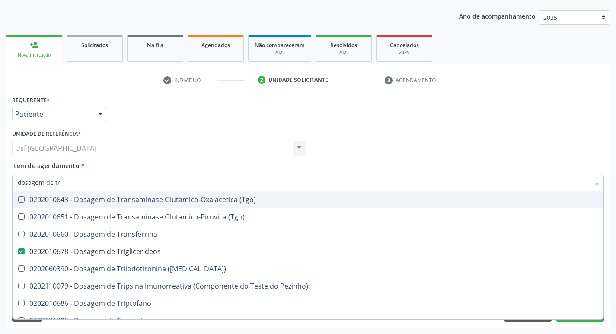
type input "dosagem de t"
checkbox Triglicerideos "false"
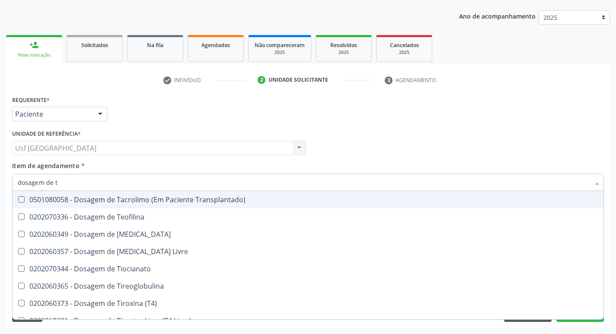
type input "dosagem de"
checkbox Triglicerideos "false"
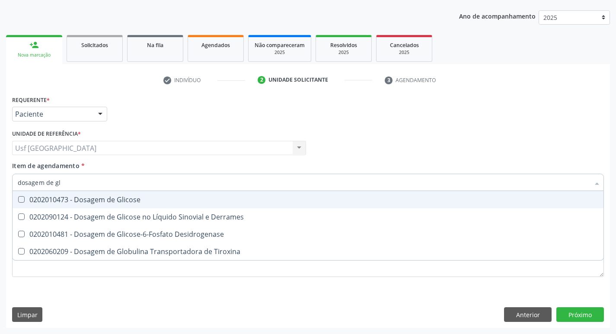
type input "dosagem de gli"
click at [137, 199] on div "0202010473 - Dosagem de Glicose" at bounding box center [308, 199] width 581 height 7
checkbox Glicose "true"
type input "dosagem de g"
checkbox Glicose "false"
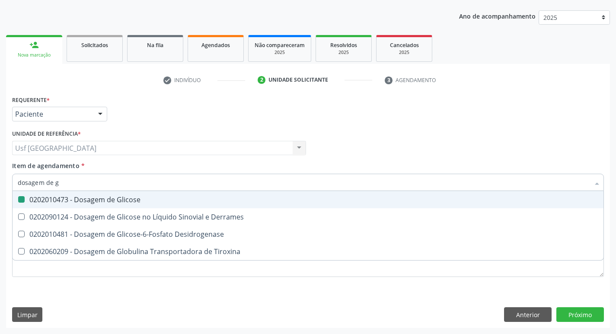
checkbox Tiroxina "true"
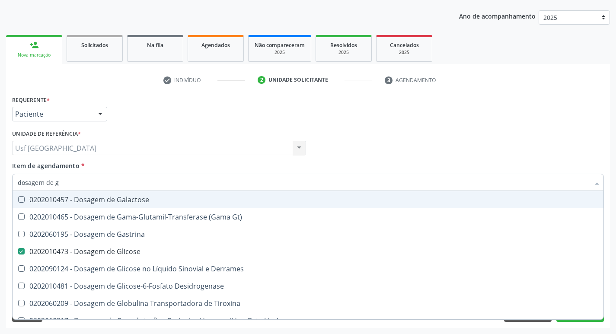
type input "dosagem de"
checkbox Glicose "false"
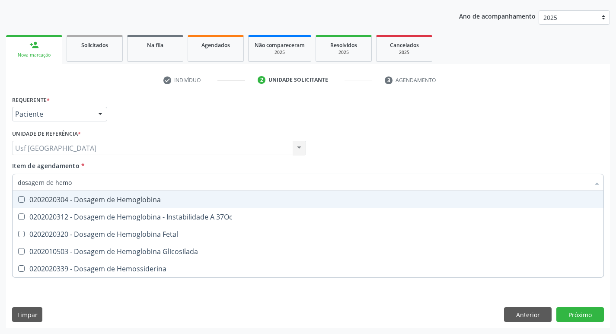
type input "dosagem de hemog"
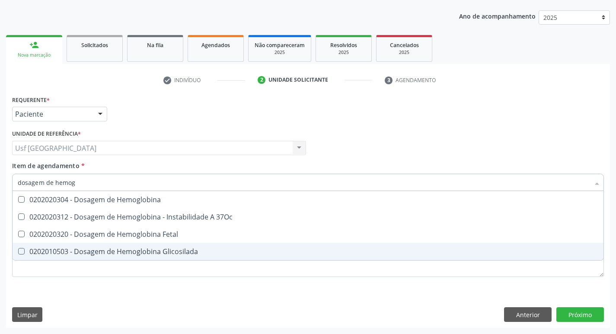
click at [155, 248] on div "0202010503 - Dosagem de Hemoglobina Glicosilada" at bounding box center [308, 251] width 581 height 7
checkbox Glicosilada "true"
type input "dosagem de h"
checkbox Glicosilada "false"
checkbox Hemossiderina "true"
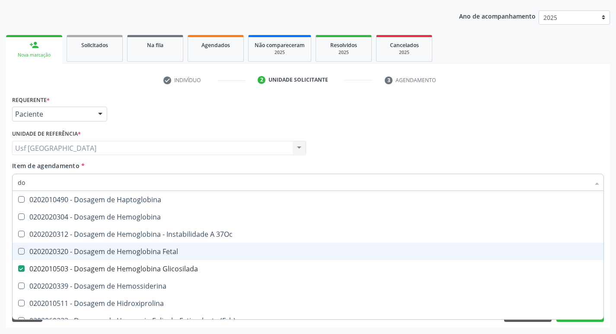
type input "d"
checkbox Glicosilada "false"
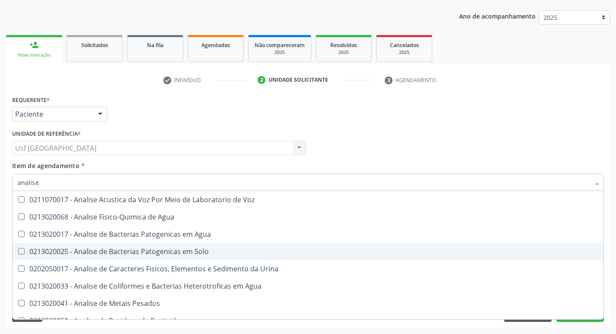
type input "analise"
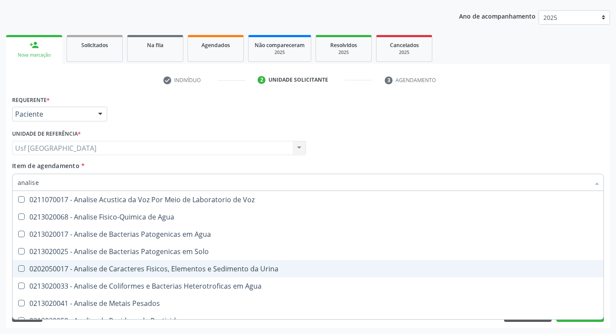
click at [170, 269] on div "0202050017 - Analise de Caracteres Fisicos, Elementos e Sedimento da Urina" at bounding box center [308, 269] width 581 height 7
checkbox Urina "true"
type input "a"
checkbox Urina "false"
checkbox Agua "false"
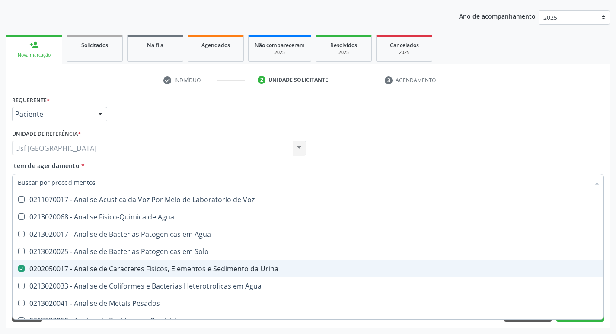
checkbox Alimentos "false"
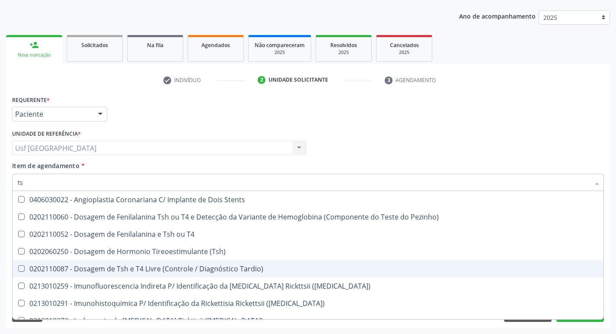
type input "tsh"
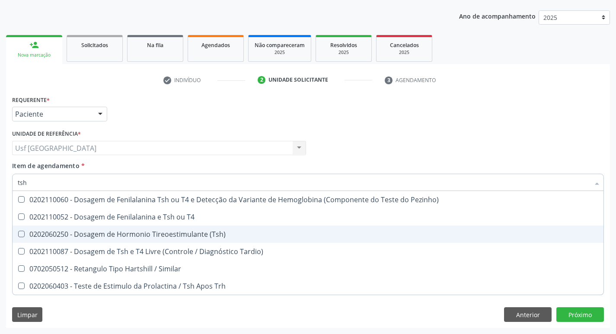
click at [168, 229] on span "0202060250 - Dosagem de Hormonio Tireoestimulante (Tsh)" at bounding box center [308, 234] width 591 height 17
checkbox \(Tsh\) "true"
type input "ts"
checkbox \(Tsh\) "false"
checkbox Tardio\) "true"
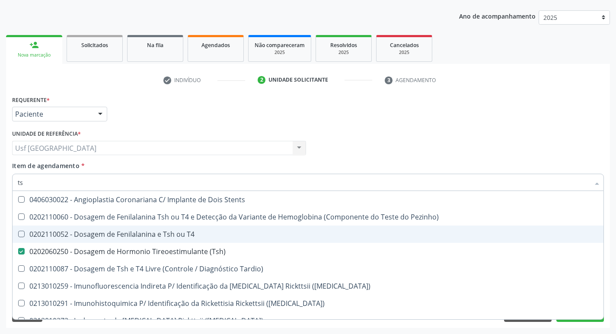
type input "t"
checkbox \(Tsh\) "false"
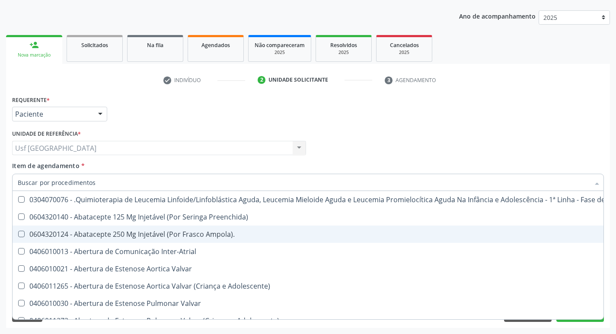
checkbox Urina "false"
checkbox Central "true"
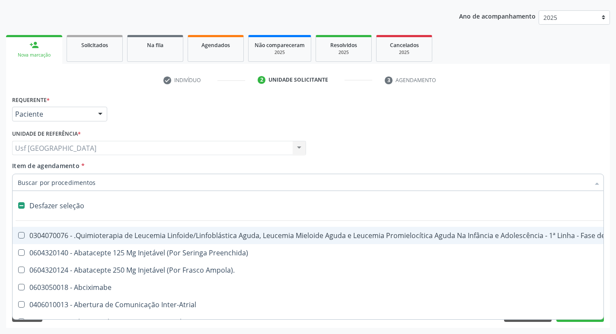
type input "h"
checkbox Urina "false"
checkbox A "true"
checkbox Coagulação\ "true"
checkbox Psicodiagnóstico "true"
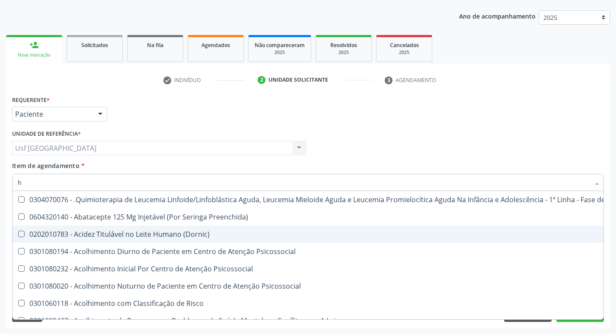
type input "he"
checkbox Pulmão "true"
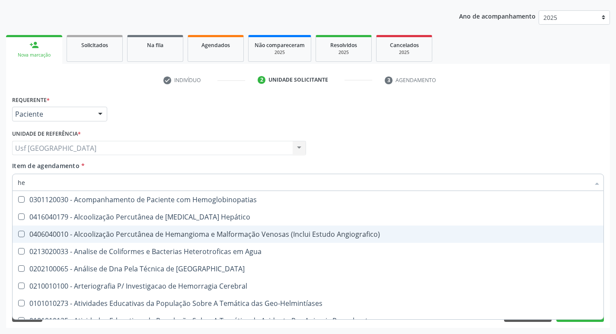
type input "hem"
checkbox \(Qualitativo\) "true"
checkbox Glicosilada "false"
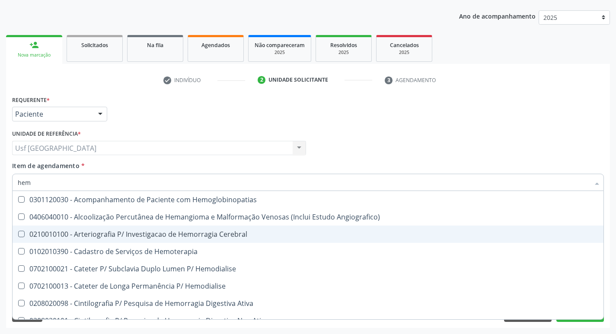
type input "hemo"
checkbox Hemacias "true"
checkbox Glicosilada "false"
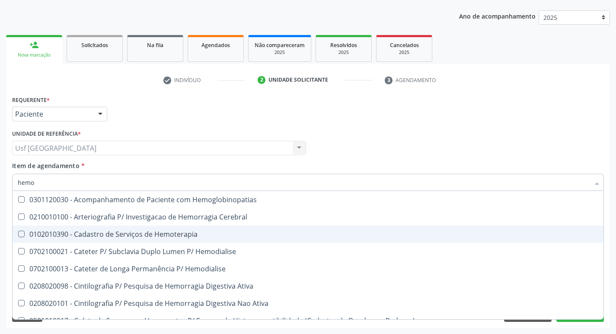
type input "hemog"
checkbox Tardio\) "true"
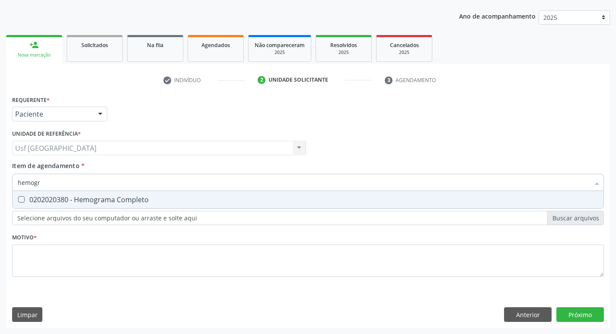
type input "hemogra"
click at [96, 200] on div "0202020380 - Hemograma Completo" at bounding box center [308, 199] width 581 height 7
checkbox Completo "true"
type input "he"
checkbox Completo "false"
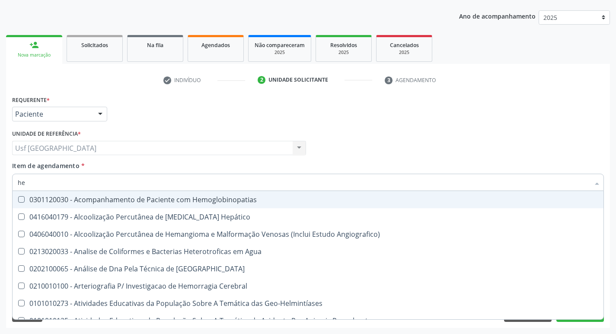
type input "h"
checkbox Glicosilada "false"
checkbox Completo "false"
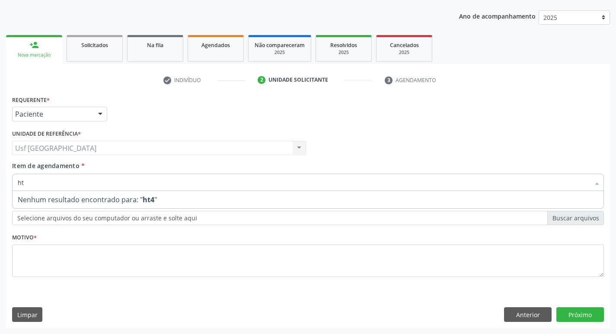
type input "h"
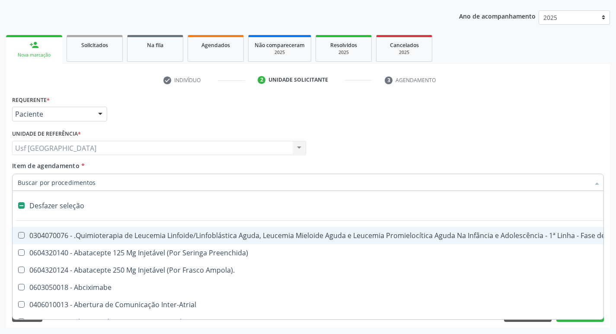
type input "t"
checkbox Reto "true"
checkbox Urina "false"
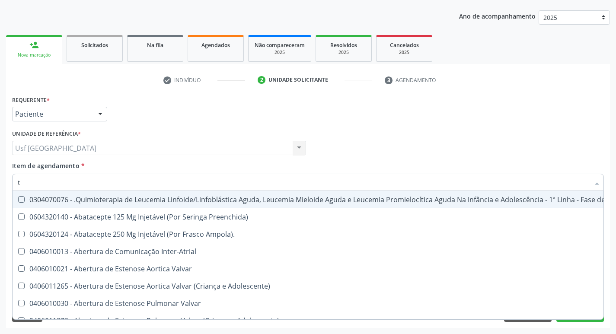
type input "t4"
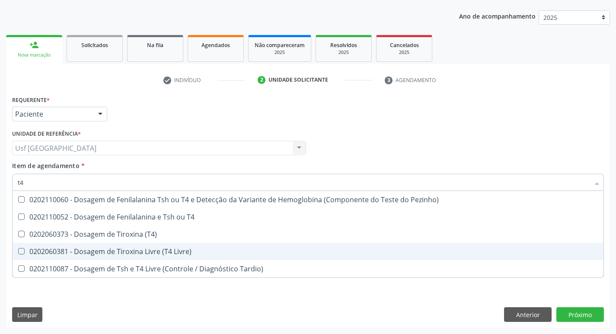
click at [145, 254] on div "0202060381 - Dosagem de Tiroxina Livre (T4 Livre)" at bounding box center [308, 251] width 581 height 7
checkbox Livre\) "true"
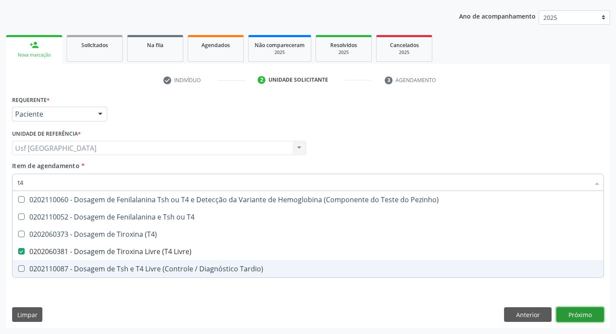
click at [591, 310] on div "Requerente * Paciente Profissional de Saúde Paciente Nenhum resultado encontrad…" at bounding box center [308, 210] width 604 height 235
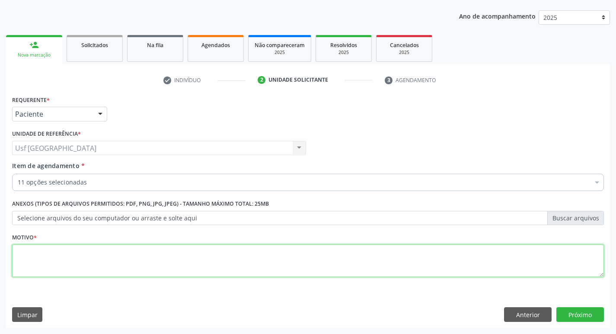
click at [59, 268] on textarea at bounding box center [308, 261] width 592 height 33
type textarea "/"
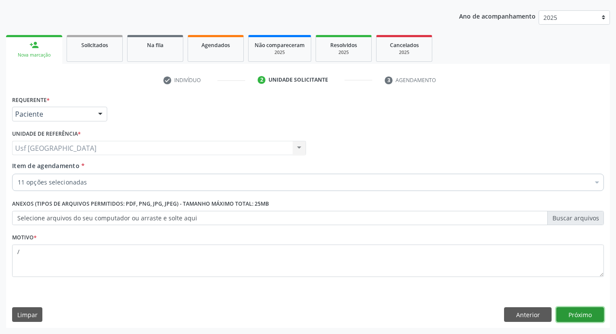
click at [596, 318] on button "Próximo" at bounding box center [581, 315] width 48 height 15
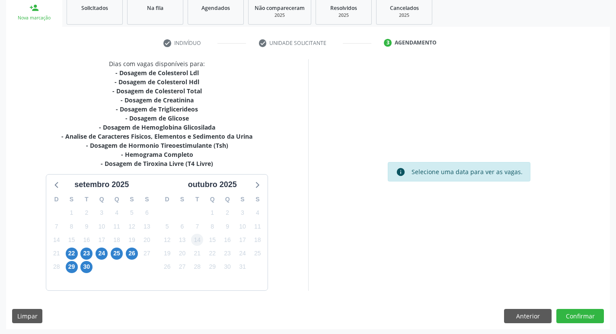
scroll to position [133, 0]
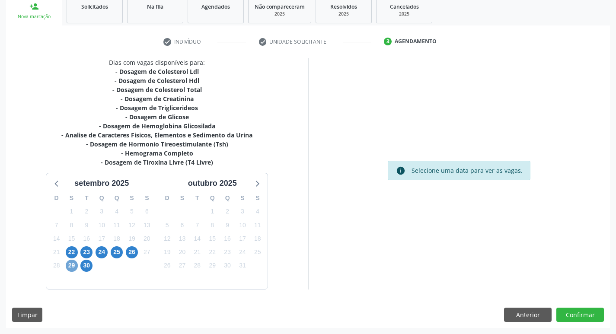
click at [71, 267] on span "29" at bounding box center [72, 266] width 12 height 12
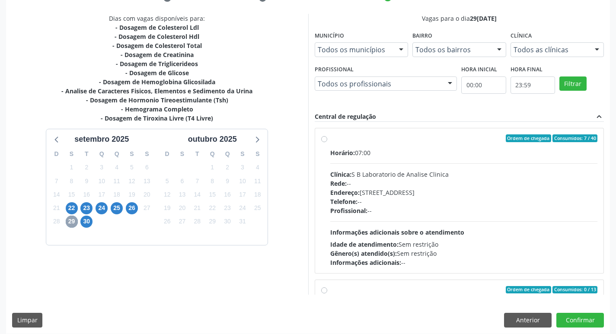
scroll to position [183, 0]
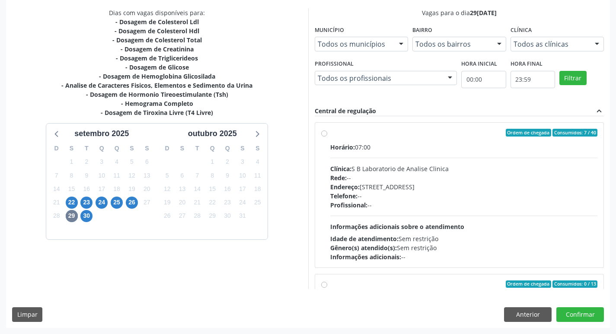
click at [331, 132] on label "Ordem de chegada Consumidos: 7 / 40 Horário: 07:00 Clínica: S B Laboratorio de …" at bounding box center [465, 195] width 268 height 133
click at [323, 132] on input "Ordem de chegada Consumidos: 7 / 40 Horário: 07:00 Clínica: S B Laboratorio de …" at bounding box center [324, 133] width 6 height 8
radio input "true"
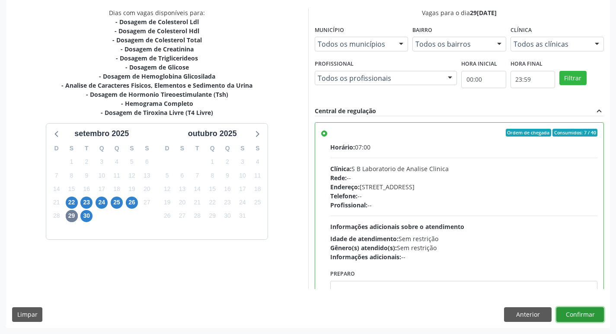
click at [585, 316] on button "Confirmar" at bounding box center [581, 315] width 48 height 15
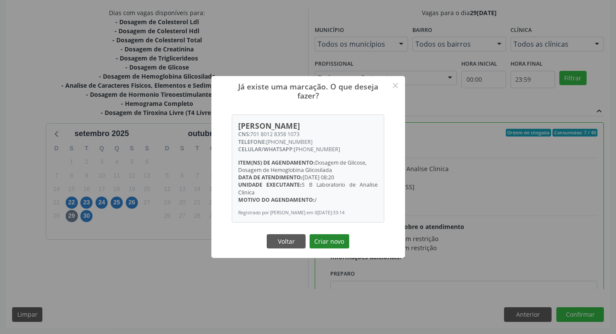
click at [330, 240] on button "Criar novo" at bounding box center [330, 241] width 40 height 15
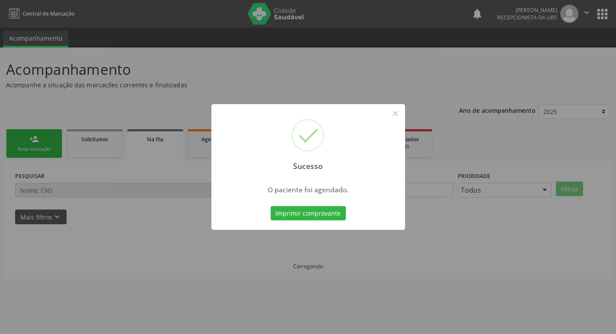
scroll to position [0, 0]
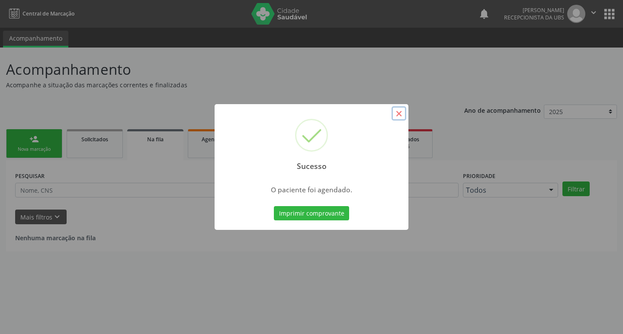
click at [400, 115] on button "×" at bounding box center [399, 113] width 15 height 15
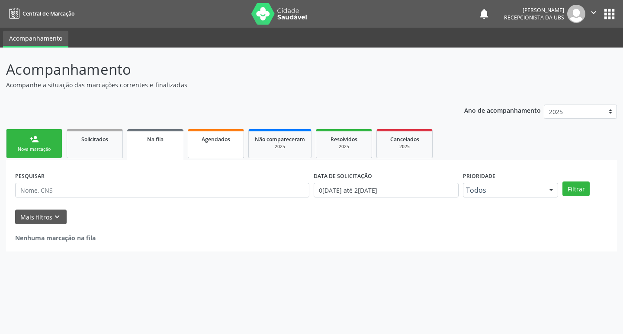
click at [216, 153] on link "Agendados" at bounding box center [216, 143] width 56 height 29
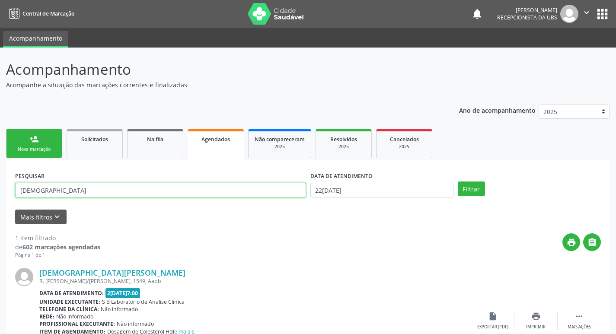
click at [274, 194] on input "jesuina" at bounding box center [160, 190] width 291 height 15
type input "j"
type input "mari"
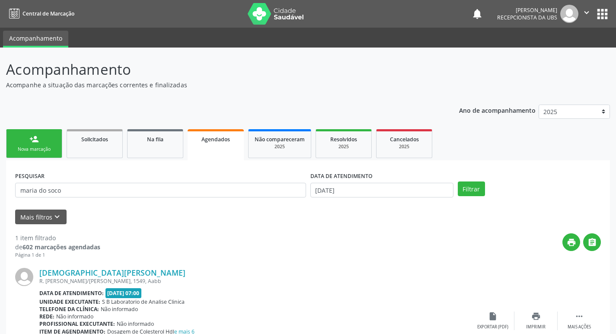
type input "maria do [PERSON_NAME]"
click at [358, 184] on input "[DATE]" at bounding box center [382, 190] width 143 height 15
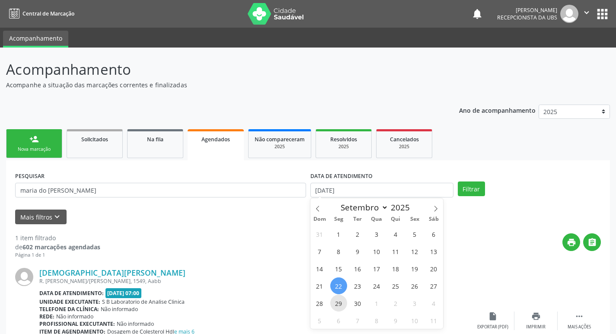
click at [340, 306] on span "29" at bounding box center [339, 303] width 17 height 17
type input "[DATE]"
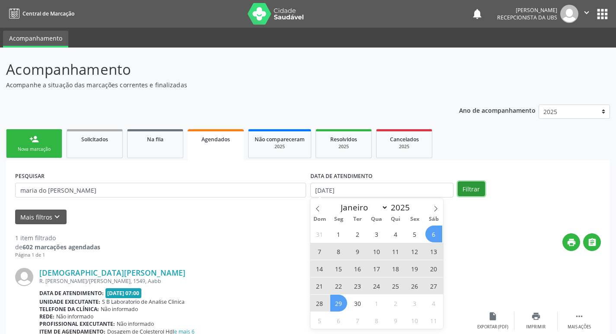
click at [478, 191] on button "Filtrar" at bounding box center [471, 189] width 27 height 15
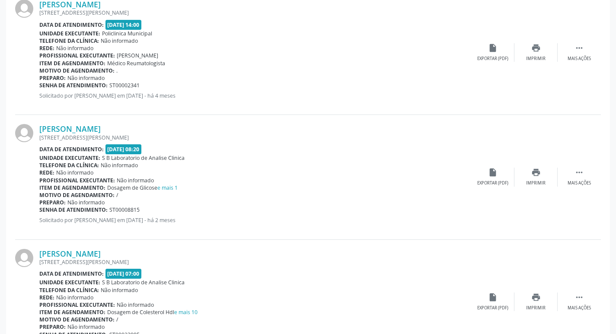
scroll to position [314, 0]
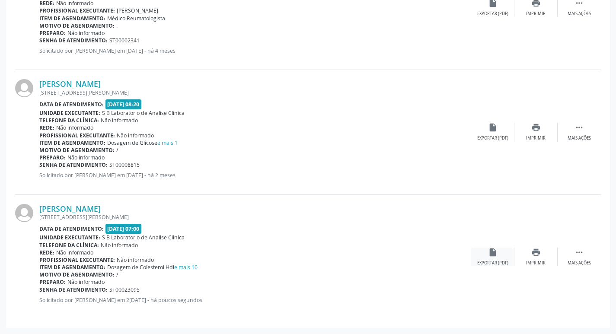
click at [494, 257] on icon "insert_drive_file" at bounding box center [493, 253] width 10 height 10
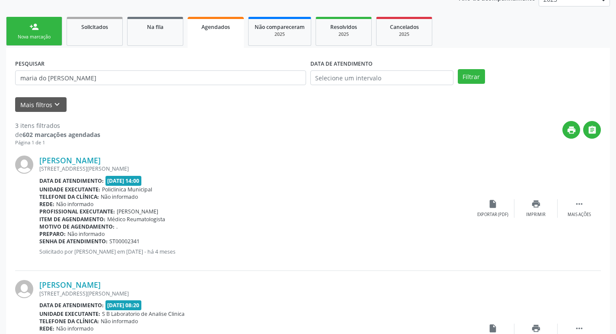
scroll to position [97, 0]
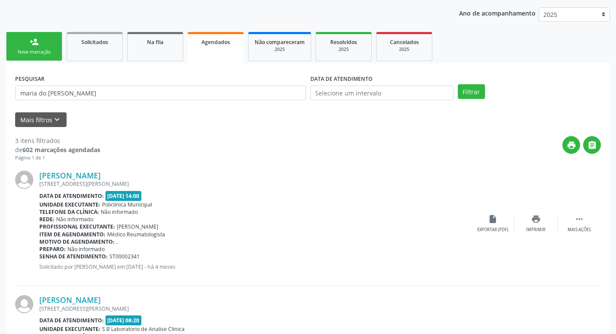
click at [50, 48] on link "person_add Nova marcação" at bounding box center [34, 46] width 56 height 29
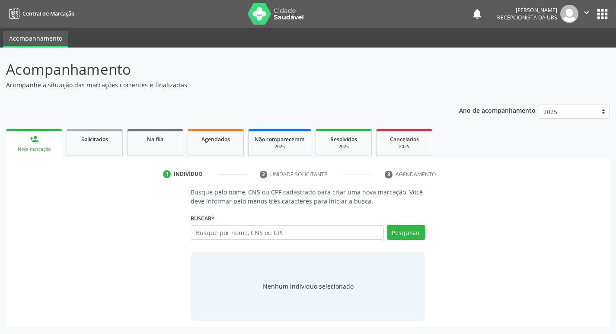
scroll to position [0, 0]
click at [255, 237] on input "text" at bounding box center [291, 232] width 196 height 15
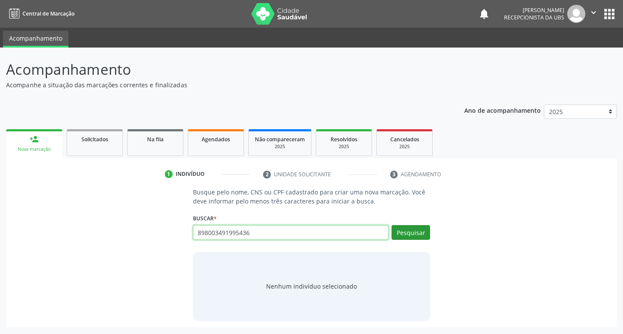
type input "898003491995436"
click at [401, 235] on button "Pesquisar" at bounding box center [411, 232] width 39 height 15
type input "898003491995436"
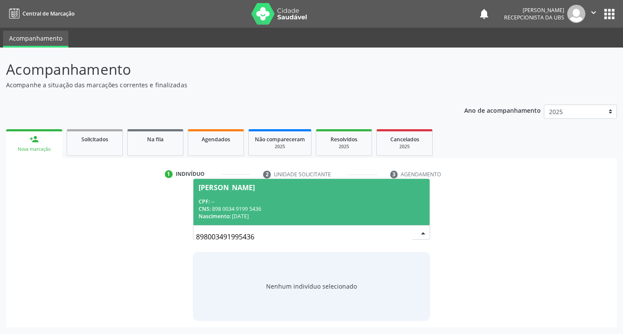
click at [231, 197] on span "Maria Vitoria de Sousa Lima CPF: -- CNS: 898 0034 9199 5436 Nascimento: 02/10/2…" at bounding box center [311, 202] width 237 height 46
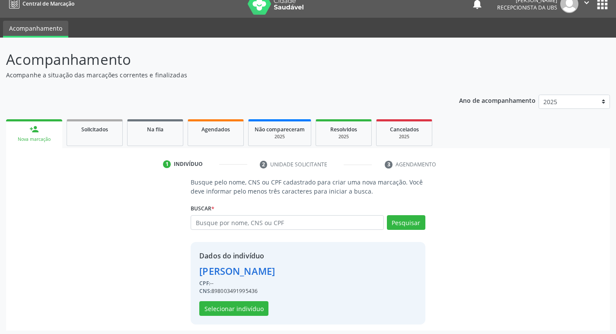
scroll to position [13, 0]
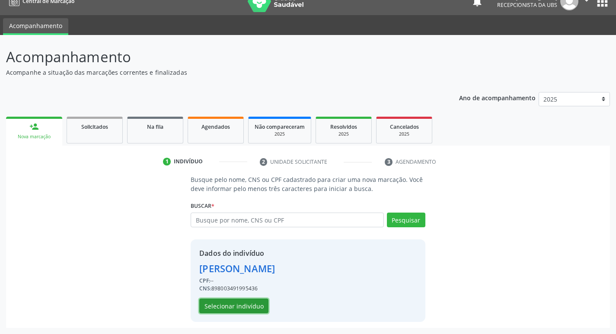
click at [246, 305] on button "Selecionar indivíduo" at bounding box center [233, 306] width 69 height 15
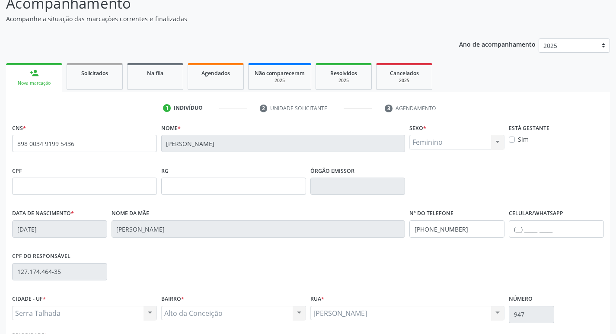
scroll to position [135, 0]
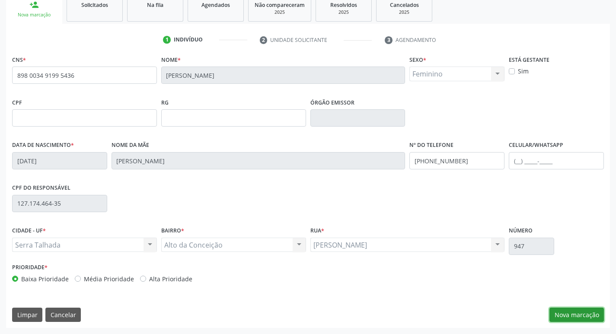
click at [579, 313] on button "Nova marcação" at bounding box center [577, 315] width 55 height 15
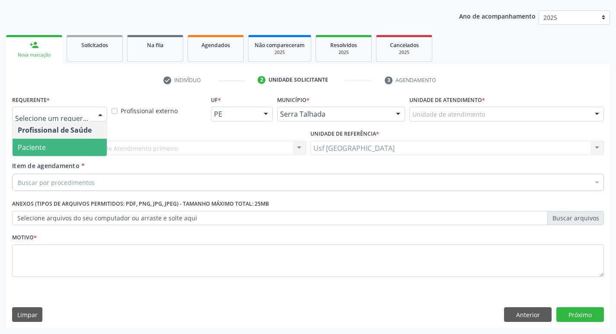
click at [29, 144] on span "Paciente" at bounding box center [32, 148] width 28 height 10
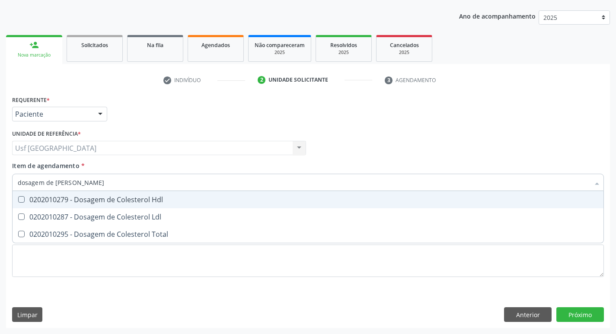
type input "dosagem de coles"
click at [78, 201] on div "0202010279 - Dosagem de Colesterol Hdl" at bounding box center [308, 199] width 581 height 7
checkbox Hdl "true"
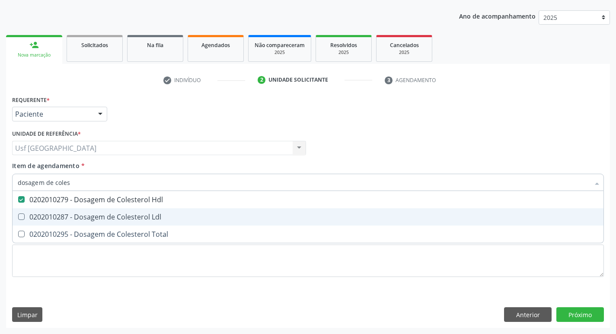
click at [75, 214] on div "0202010287 - Dosagem de Colesterol Ldl" at bounding box center [308, 217] width 581 height 7
checkbox Ldl "true"
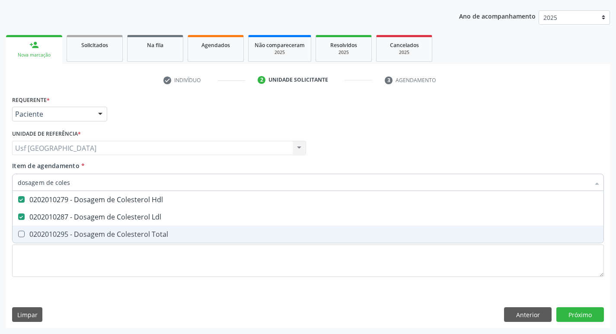
click at [75, 229] on span "0202010295 - Dosagem de Colesterol Total" at bounding box center [308, 234] width 591 height 17
checkbox Total "true"
type input "dosagem de co"
checkbox Hdl "false"
checkbox Colinesterase "true"
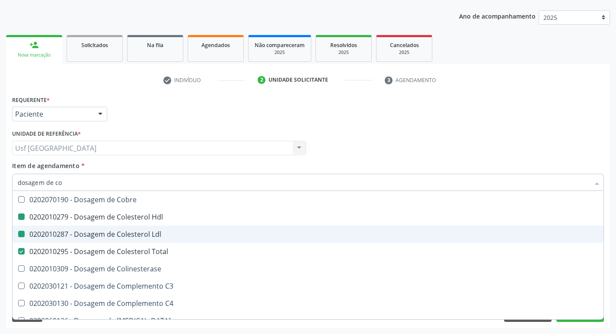
type input "dosagem de c"
checkbox Hdl "false"
checkbox Ldl "false"
checkbox Total "false"
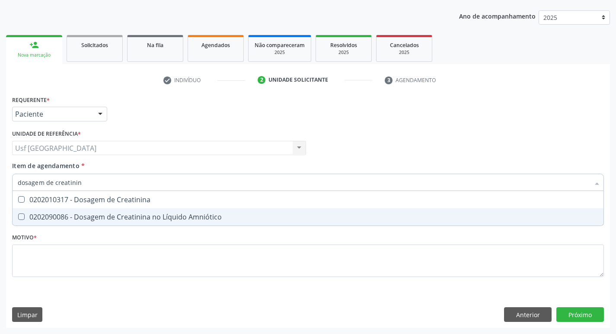
type input "dosagem de creatinina"
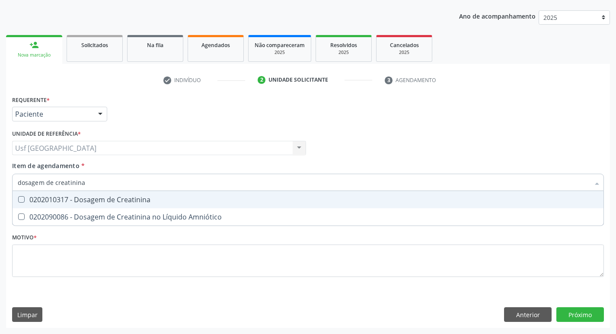
click at [136, 196] on div "0202010317 - Dosagem de Creatinina" at bounding box center [308, 199] width 581 height 7
checkbox Creatinina "true"
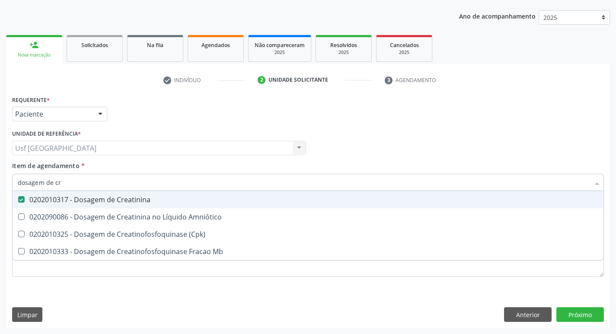
type input "dosagem de c"
checkbox Creatinina "false"
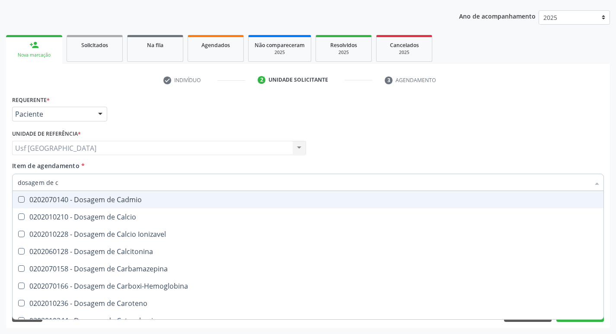
type input "dosagem de"
checkbox Hdl "false"
checkbox Ldl "false"
checkbox Total "false"
checkbox Creatinina "false"
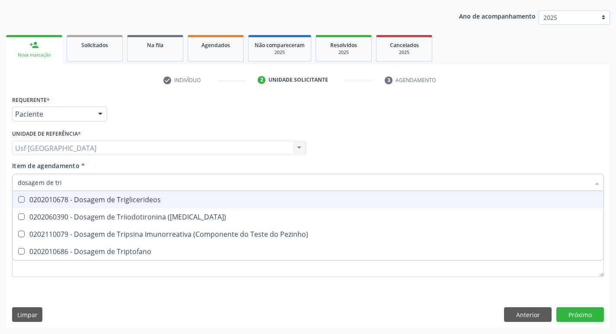
type input "dosagem de trig"
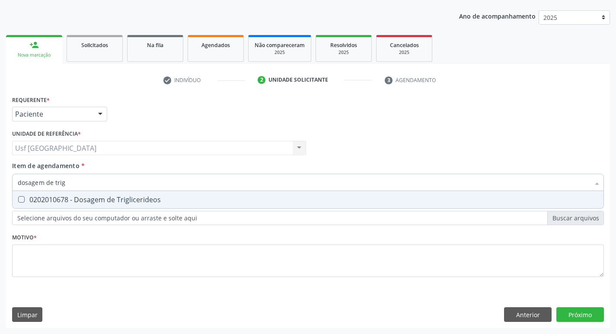
click at [136, 197] on div "0202010678 - Dosagem de Triglicerideos" at bounding box center [308, 199] width 581 height 7
checkbox Triglicerideos "true"
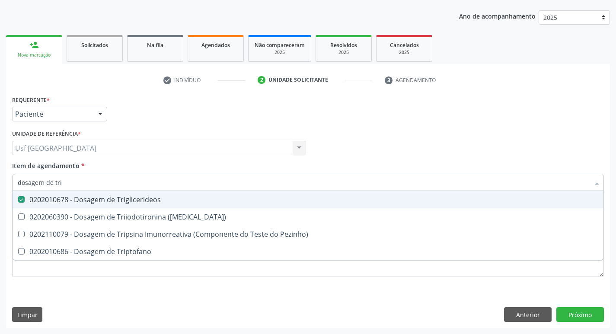
type input "dosagem de tr"
checkbox Triglicerideos "false"
checkbox Triptofano "true"
type input "dosagem de t"
checkbox Triptofano "false"
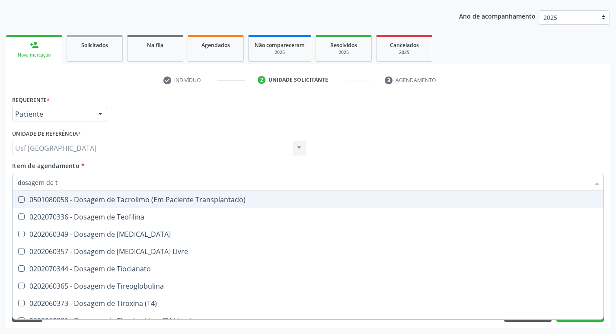
type input "dosagem de"
checkbox Triglicerideos "false"
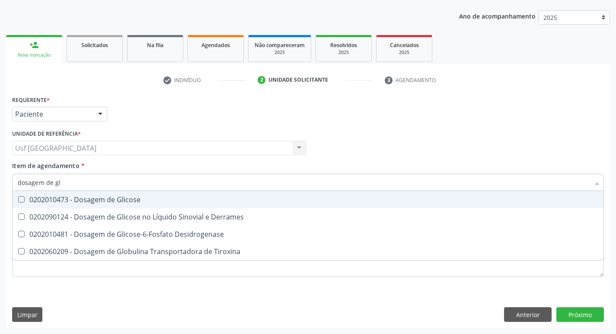
type input "dosagem de gli"
click at [136, 197] on div "0202010473 - Dosagem de Glicose" at bounding box center [308, 199] width 581 height 7
checkbox Glicose "true"
type input "d"
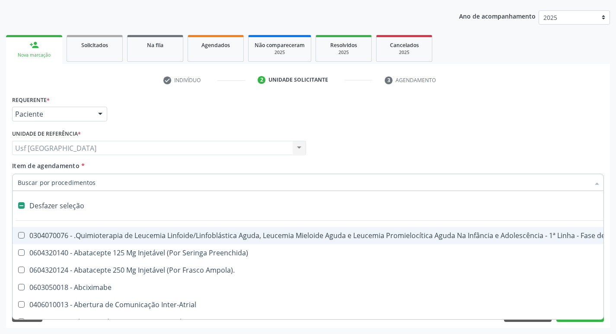
checkbox Manutenção "false"
checkbox Abciximabe "false"
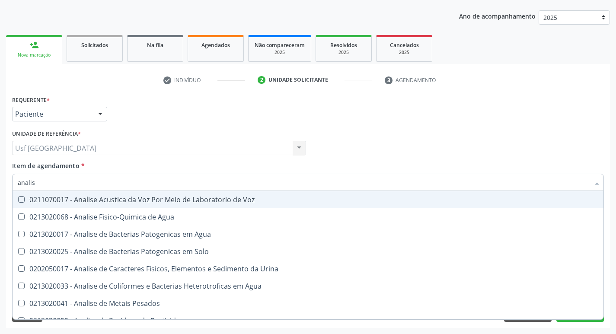
type input "analise"
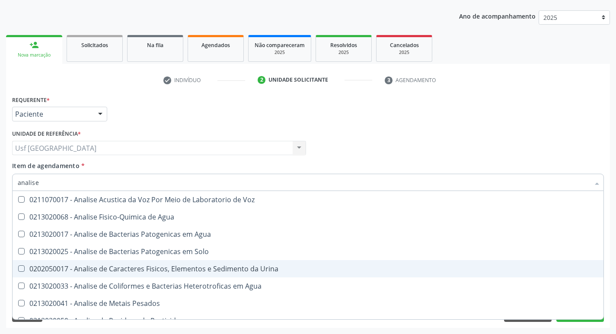
click at [151, 266] on div "0202050017 - Analise de Caracteres Fisicos, Elementos e Sedimento da Urina" at bounding box center [308, 269] width 581 height 7
checkbox Urina "true"
type input "a"
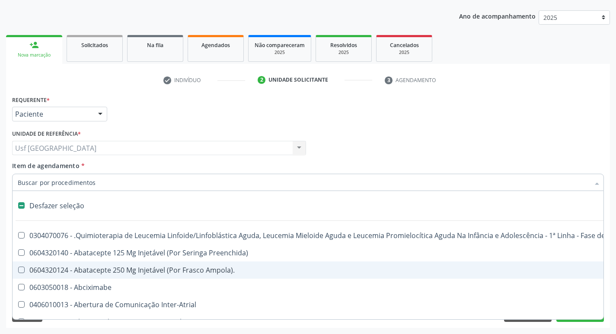
checkbox Inter-Atrial "false"
checkbox Valvar "false"
checkbox Adolescente\) "false"
type input "h"
checkbox Urina "false"
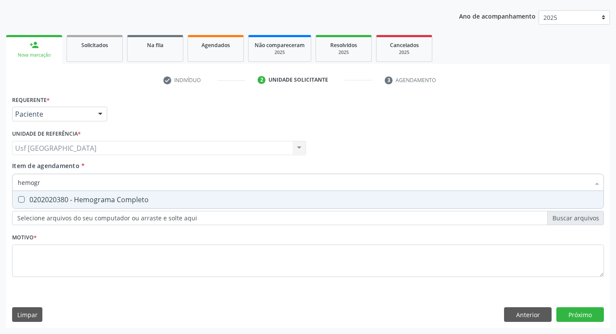
type input "hemogra"
click at [141, 199] on div "0202020380 - Hemograma Completo" at bounding box center [308, 199] width 581 height 7
checkbox Completo "true"
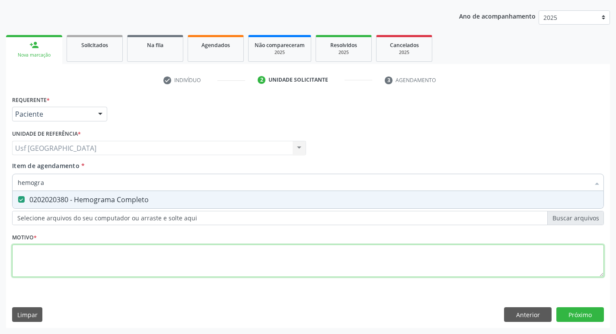
click at [85, 270] on div "Requerente * Paciente Profissional de Saúde Paciente Nenhum resultado encontrad…" at bounding box center [308, 191] width 592 height 196
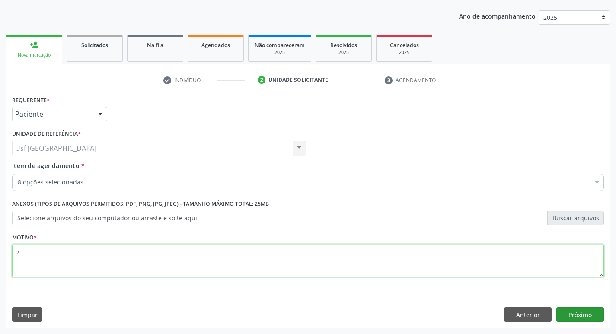
type textarea "/"
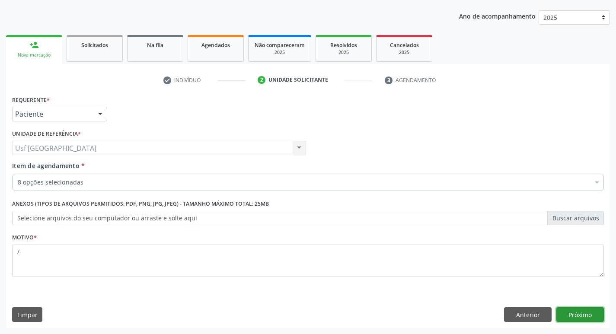
click at [596, 316] on button "Próximo" at bounding box center [581, 315] width 48 height 15
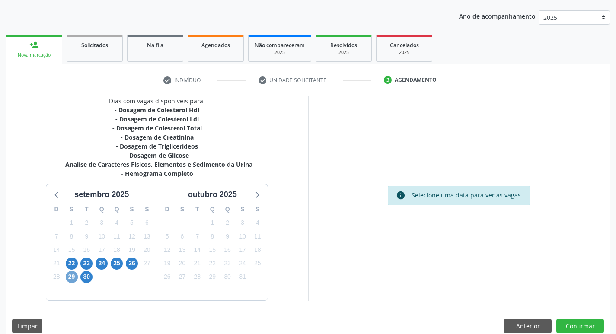
click at [71, 279] on span "29" at bounding box center [72, 277] width 12 height 12
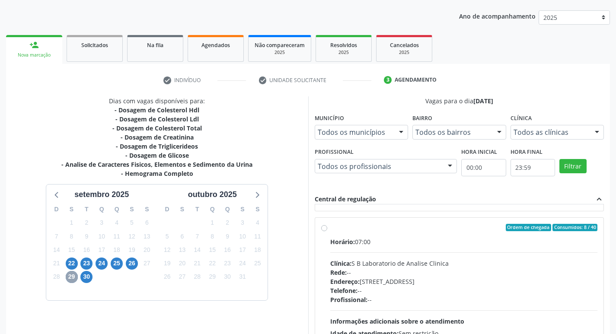
scroll to position [130, 0]
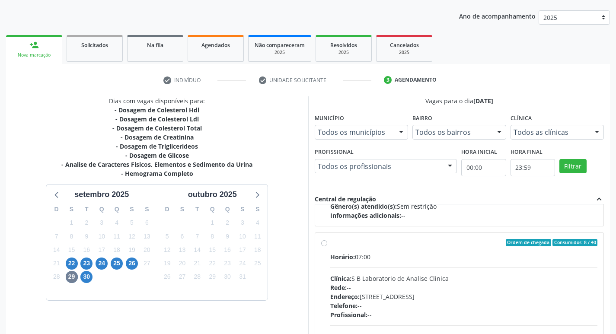
click at [331, 245] on label "Ordem de chegada Consumidos: 8 / 40 Horário: 07:00 Clínica: S B Laboratorio de …" at bounding box center [465, 305] width 268 height 133
click at [326, 245] on input "Ordem de chegada Consumidos: 8 / 40 Horário: 07:00 Clínica: S B Laboratorio de …" at bounding box center [324, 243] width 6 height 8
radio input "true"
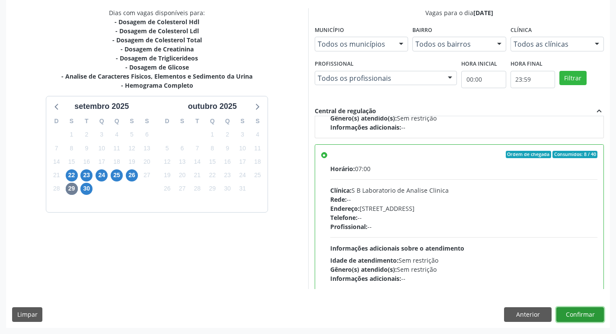
click at [582, 311] on button "Confirmar" at bounding box center [581, 315] width 48 height 15
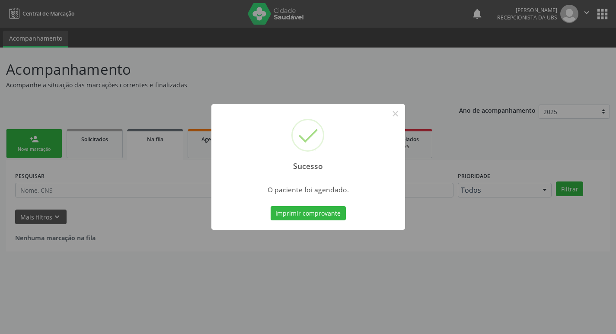
scroll to position [0, 0]
click at [402, 112] on button "×" at bounding box center [399, 113] width 15 height 15
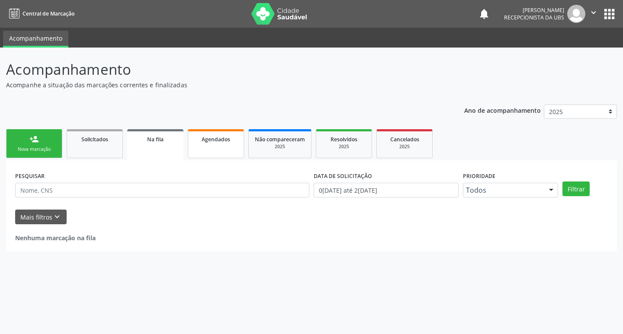
click at [209, 140] on span "Agendados" at bounding box center [216, 139] width 29 height 7
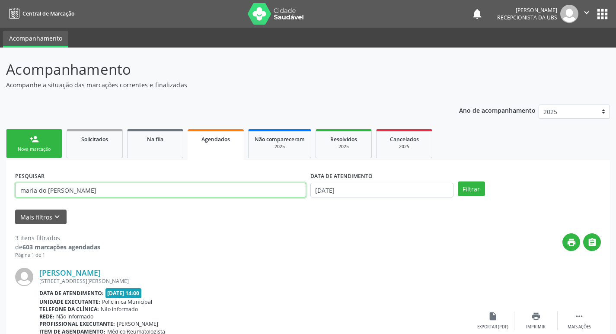
click at [127, 189] on input "maria do socorro claudino" at bounding box center [160, 190] width 291 height 15
type input "maria vitoria"
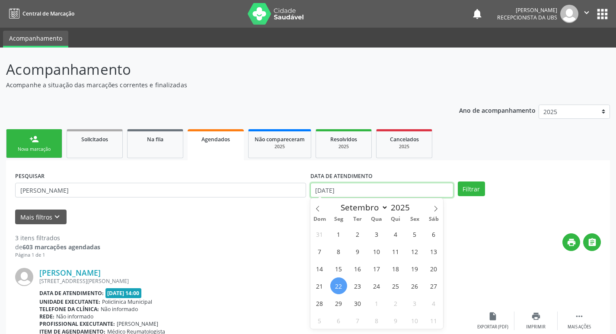
click at [428, 190] on input "[DATE]" at bounding box center [382, 190] width 143 height 15
click at [339, 298] on span "29" at bounding box center [339, 303] width 17 height 17
type input "[DATE]"
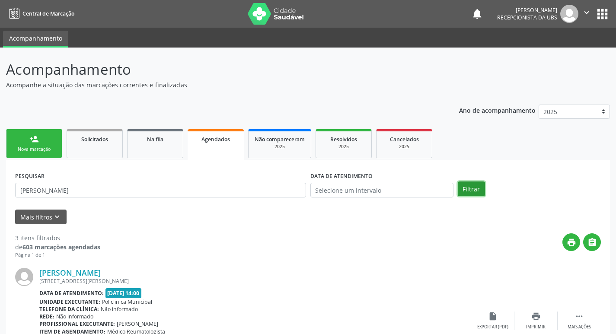
click at [479, 186] on button "Filtrar" at bounding box center [471, 189] width 27 height 15
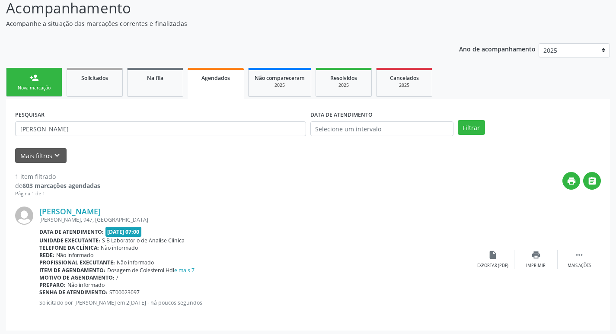
scroll to position [64, 0]
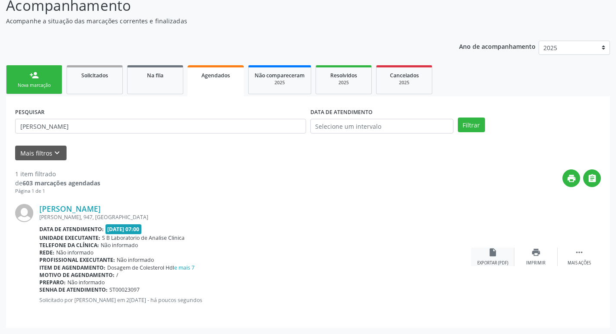
click at [497, 253] on icon "insert_drive_file" at bounding box center [493, 253] width 10 height 10
click at [46, 84] on div "Nova marcação" at bounding box center [34, 85] width 43 height 6
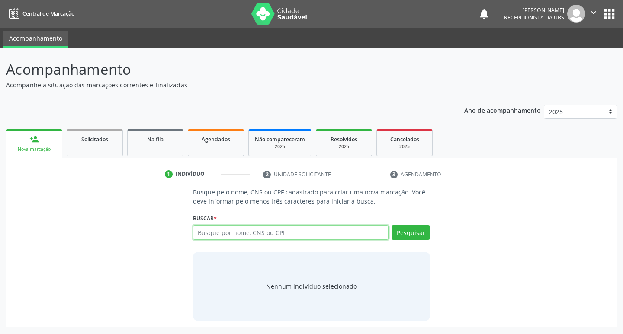
click at [275, 236] on input "text" at bounding box center [291, 232] width 196 height 15
type input "898003719431993"
click at [411, 231] on button "Pesquisar" at bounding box center [411, 232] width 39 height 15
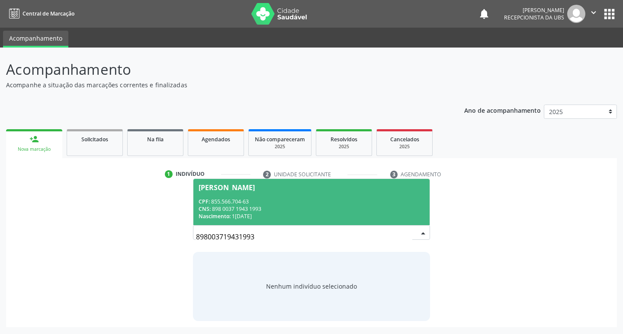
click at [244, 202] on div "CPF: 855.566.704-63" at bounding box center [312, 201] width 226 height 7
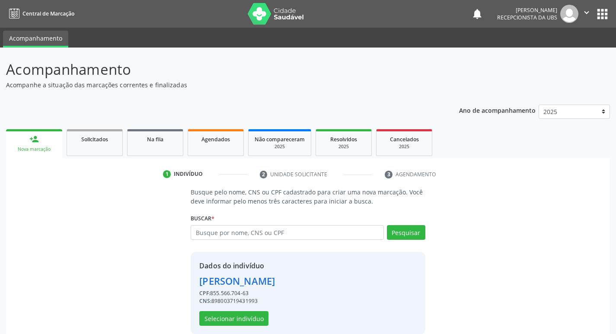
scroll to position [13, 0]
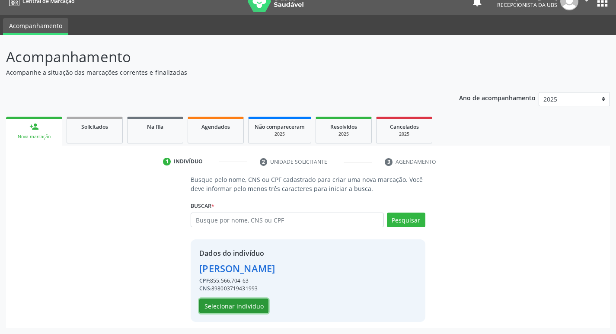
click at [256, 305] on button "Selecionar indivíduo" at bounding box center [233, 306] width 69 height 15
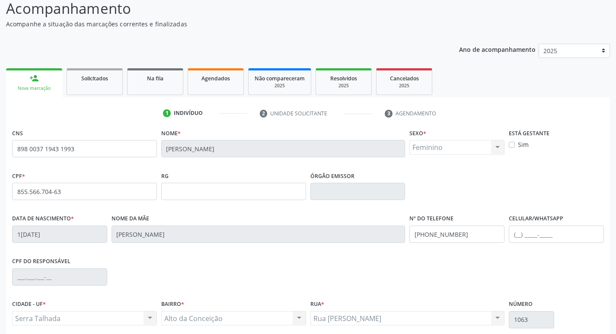
scroll to position [135, 0]
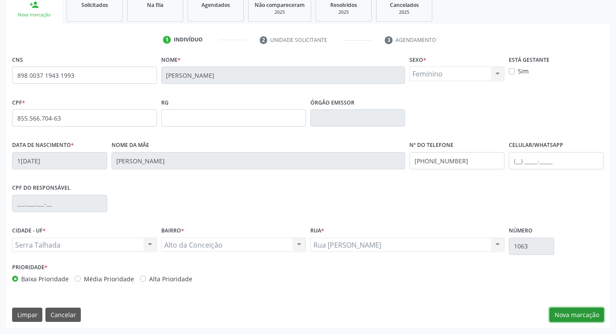
click at [592, 317] on button "Nova marcação" at bounding box center [577, 315] width 55 height 15
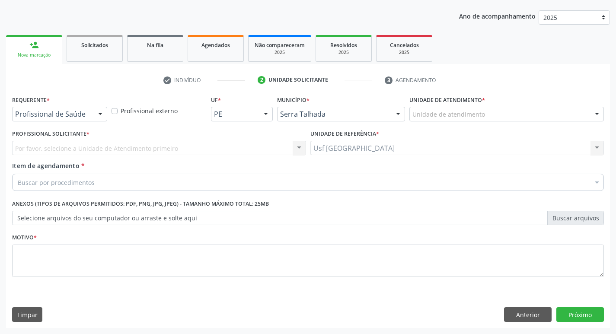
scroll to position [94, 0]
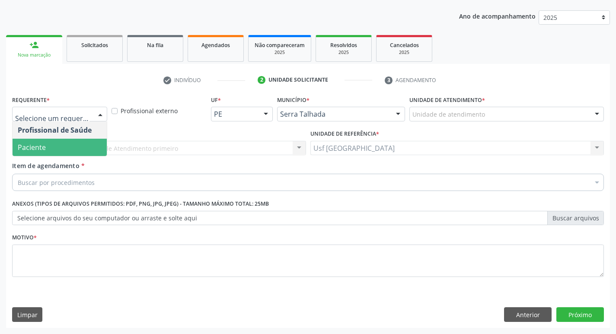
click at [49, 144] on span "Paciente" at bounding box center [60, 147] width 94 height 17
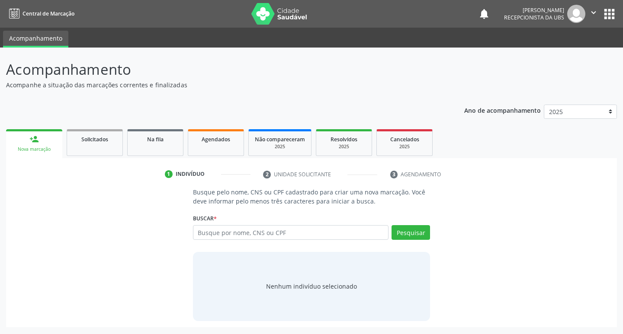
click at [253, 237] on input "text" at bounding box center [291, 232] width 196 height 15
type input "898083732573127"
click at [406, 236] on button "Pesquisar" at bounding box center [411, 232] width 39 height 15
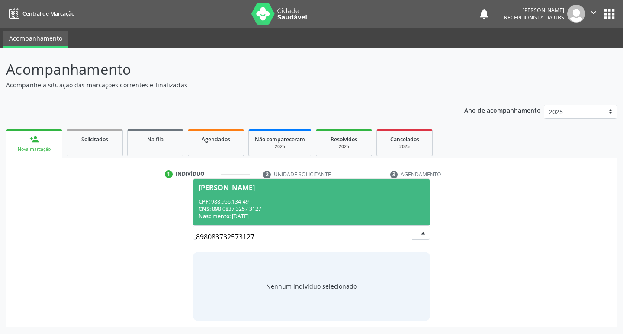
click at [286, 212] on div "CNS: 898 0837 3257 3127" at bounding box center [312, 208] width 226 height 7
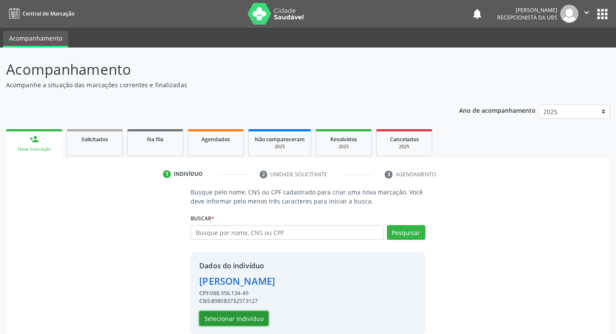
click at [256, 319] on button "Selecionar indivíduo" at bounding box center [233, 318] width 69 height 15
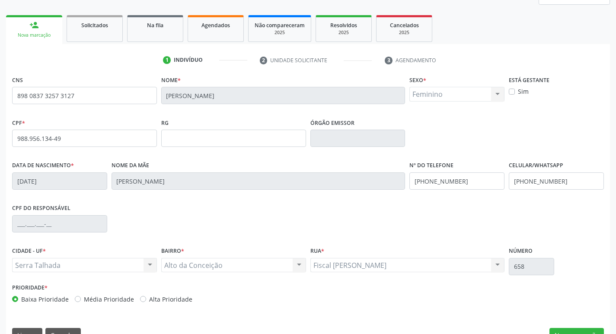
scroll to position [135, 0]
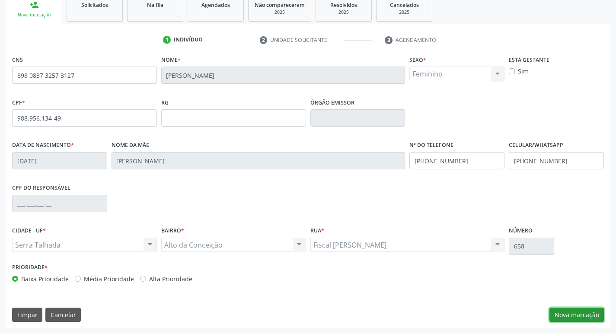
click at [563, 317] on button "Nova marcação" at bounding box center [577, 315] width 55 height 15
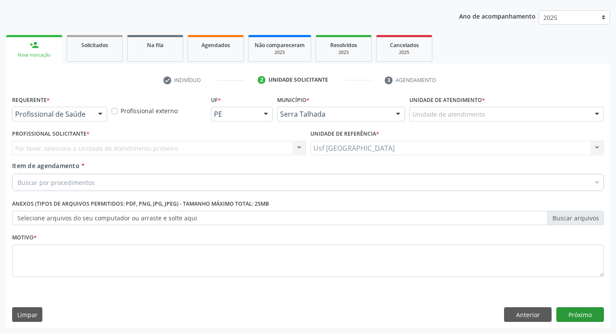
scroll to position [94, 0]
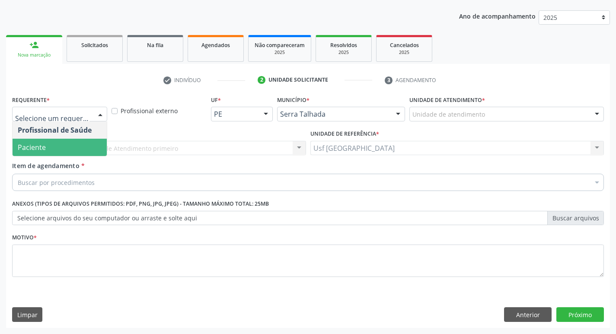
click at [41, 150] on span "Paciente" at bounding box center [32, 148] width 28 height 10
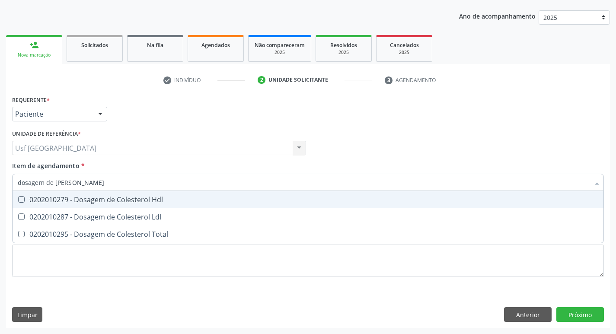
type input "dosagem de coles"
click at [42, 197] on div "0202010279 - Dosagem de Colesterol Hdl" at bounding box center [308, 199] width 581 height 7
checkbox Hdl "true"
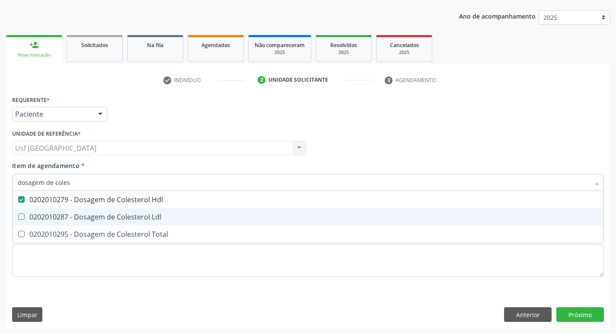
click at [39, 217] on div "0202010287 - Dosagem de Colesterol Ldl" at bounding box center [308, 217] width 581 height 7
checkbox Ldl "true"
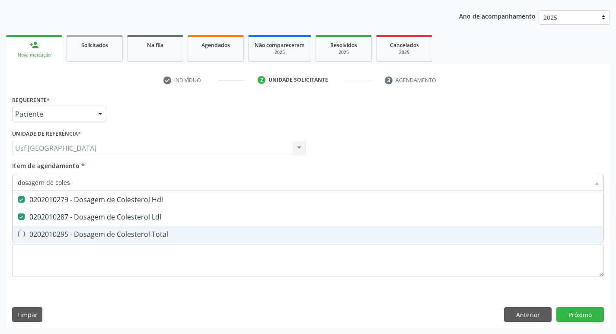
click at [36, 236] on div "0202010295 - Dosagem de Colesterol Total" at bounding box center [308, 234] width 581 height 7
checkbox Total "true"
type input "dosagem de co"
checkbox Hdl "false"
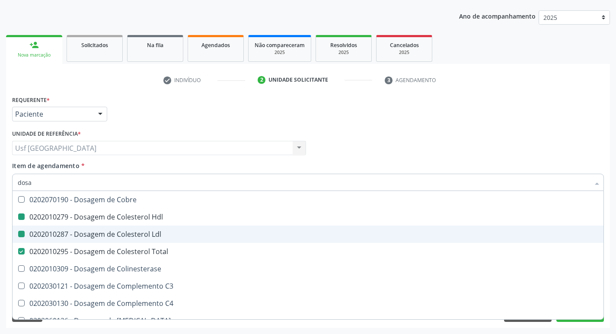
type input "dos"
checkbox Hdl "false"
checkbox Ldl "false"
checkbox Total "false"
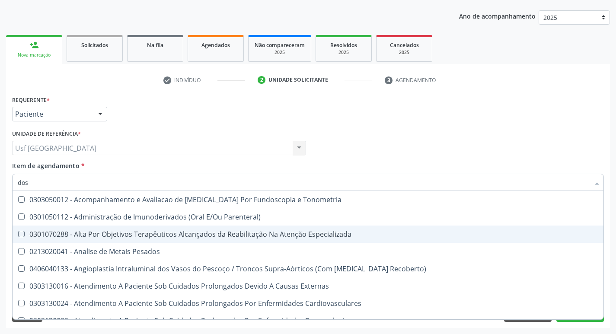
type input "dosa"
checkbox Pezinho\) "true"
checkbox 17-Alfa-Hidroxiprogesterona "true"
checkbox Totais "true"
checkbox Hdl "false"
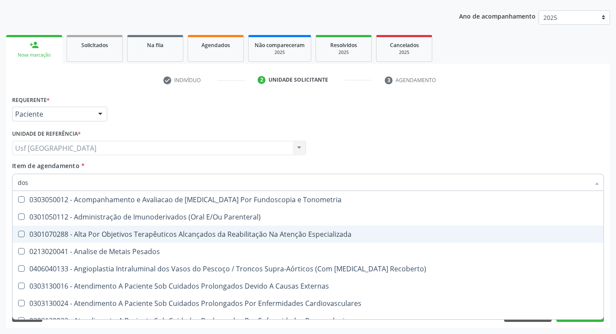
checkbox Ldl "false"
checkbox Total "false"
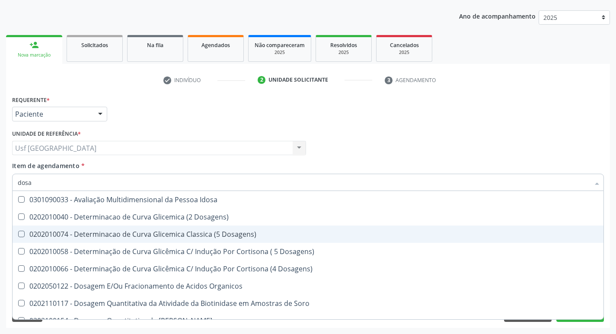
type input "dosag"
checkbox Cobre "true"
checkbox Total "false"
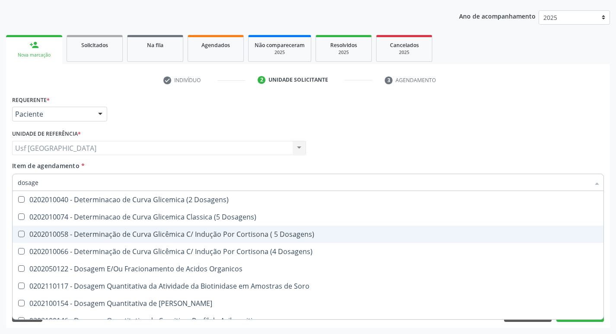
type input "dosagem"
checkbox Citrato "true"
checkbox Cloreto "true"
checkbox Suor "true"
checkbox Hdl "false"
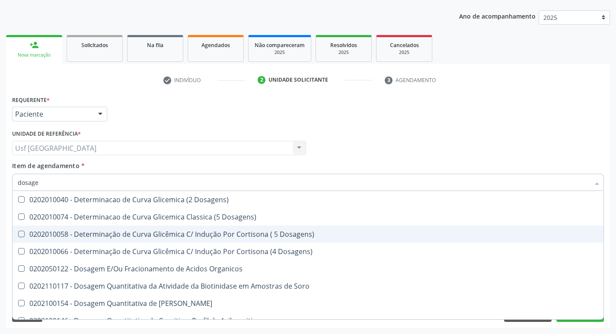
checkbox Ldl "false"
checkbox Total "false"
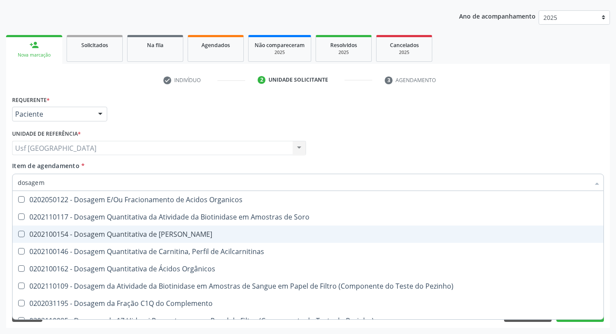
type input "dosagem d"
checkbox Transplantado\) "true"
checkbox Citrato "true"
checkbox Cloreto "true"
checkbox Hdl "false"
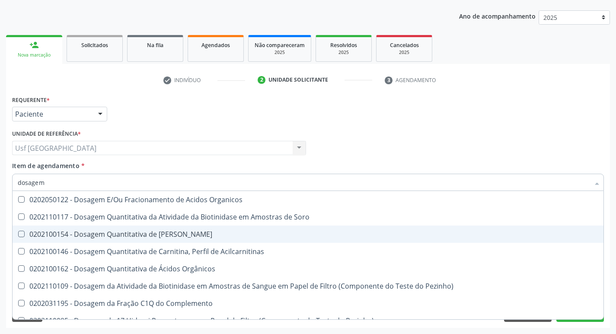
checkbox Ldl "false"
checkbox Total "false"
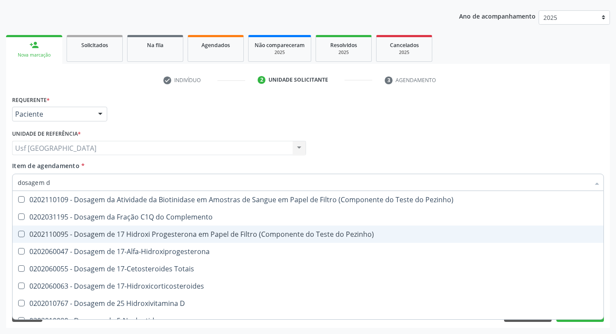
type input "dosagem de"
checkbox Suor "true"
checkbox Cobre "true"
checkbox Ldl "false"
checkbox Total "false"
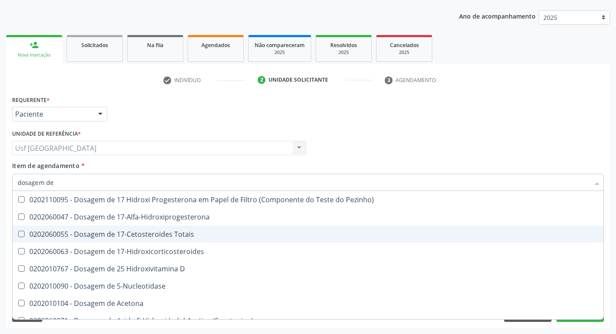
type input "dosagem de c"
checkbox \(Ada\) "true"
checkbox \(Acth\) "true"
checkbox Ala-Desidratase "true"
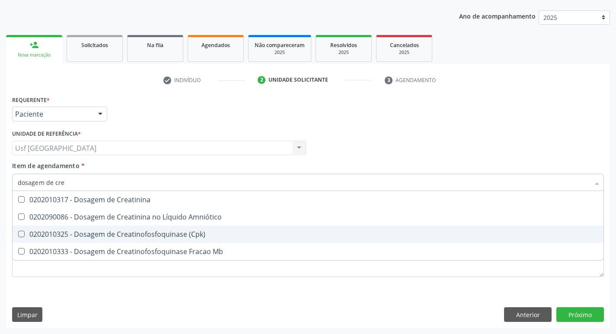
type input "dosagem de crea"
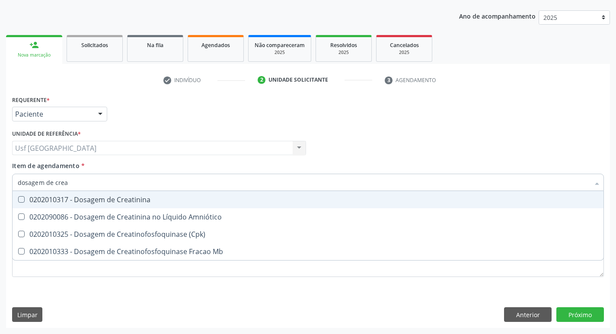
click at [135, 202] on div "0202010317 - Dosagem de Creatinina" at bounding box center [308, 199] width 581 height 7
checkbox Creatinina "true"
type input "dosagem de c"
checkbox Creatinina "false"
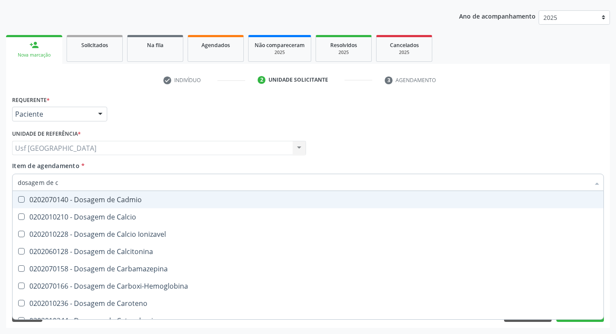
type input "dosagem de"
checkbox Hdl "false"
checkbox Ldl "false"
checkbox Total "false"
checkbox Creatinina "false"
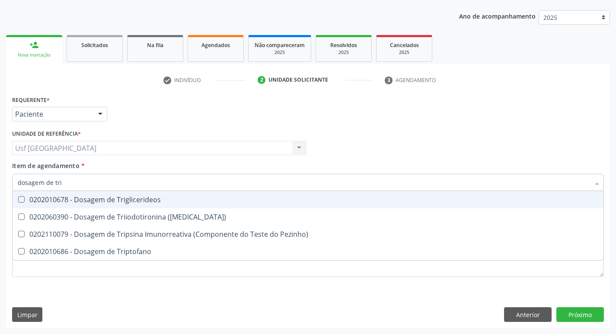
type input "dosagem de trig"
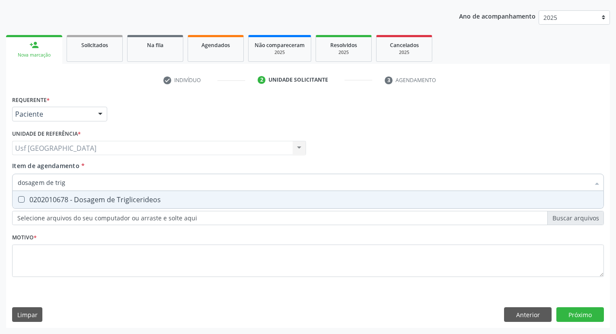
click at [136, 202] on div "0202010678 - Dosagem de Triglicerideos" at bounding box center [308, 199] width 581 height 7
checkbox Triglicerideos "true"
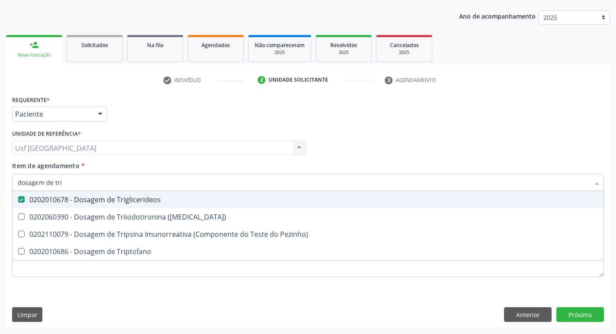
type input "dosagem de tr"
checkbox Triglicerideos "false"
checkbox Triptofano "true"
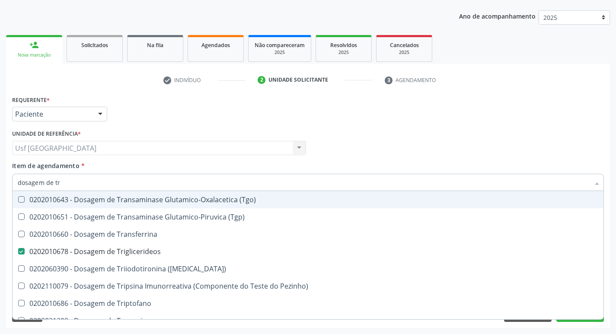
type input "dosagem de t"
checkbox Triglicerideos "false"
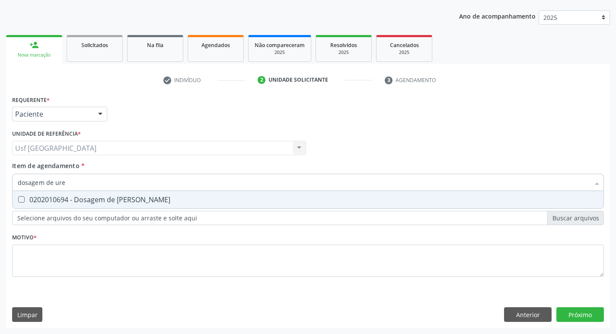
type input "dosagem de urei"
click at [138, 202] on div "0202010694 - Dosagem de [PERSON_NAME]" at bounding box center [308, 199] width 581 height 7
checkbox Ureia "true"
type input "dosagem de"
checkbox Ureia "false"
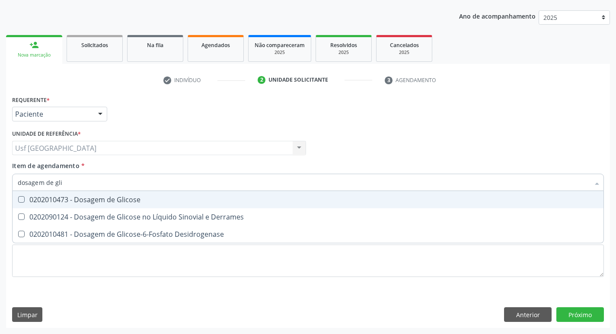
type input "dosagem de glic"
click at [138, 202] on div "0202010473 - Dosagem de Glicose" at bounding box center [308, 199] width 581 height 7
checkbox Glicose "true"
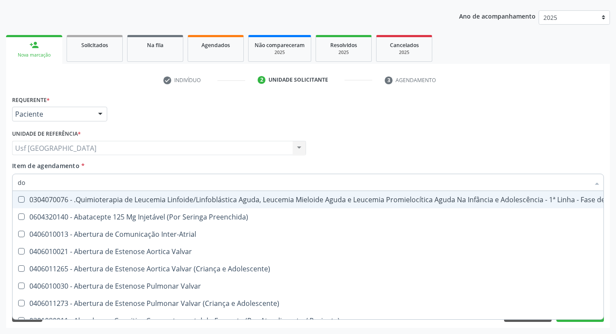
type input "d"
checkbox Manutenção "false"
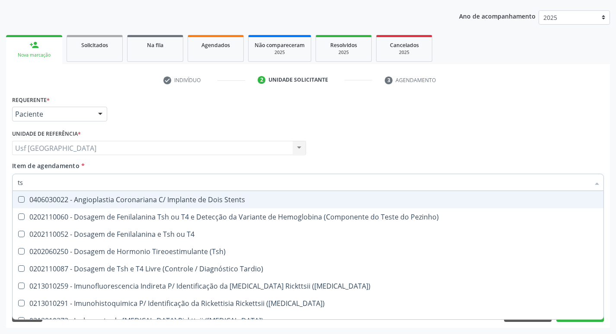
type input "tsh"
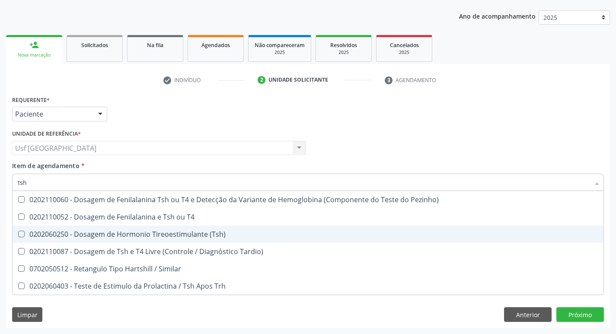
click at [155, 238] on div "0202060250 - Dosagem de Hormonio Tireoestimulante (Tsh)" at bounding box center [308, 234] width 581 height 7
checkbox \(Tsh\) "true"
type input "ts"
checkbox \(Tsh\) "false"
checkbox Tardio\) "true"
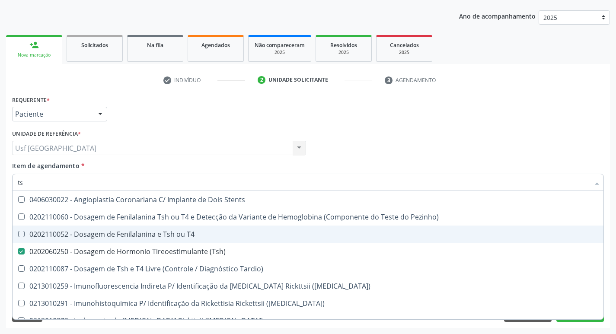
type input "t"
checkbox \(Tsh\) "false"
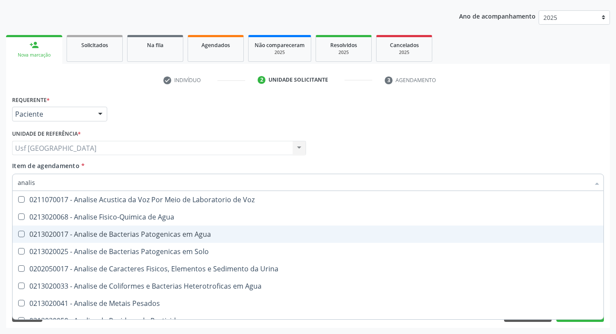
type input "analise"
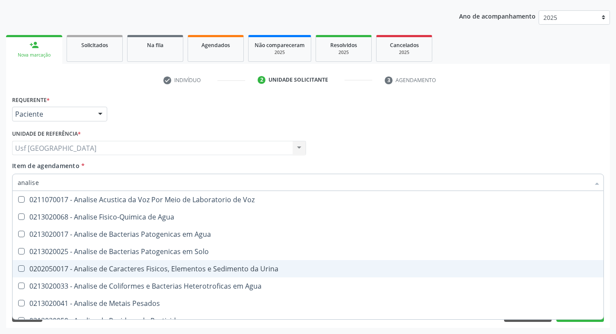
click at [177, 268] on div "0202050017 - Analise de Caracteres Fisicos, Elementos e Sedimento da Urina" at bounding box center [308, 269] width 581 height 7
checkbox Urina "false"
type input "a"
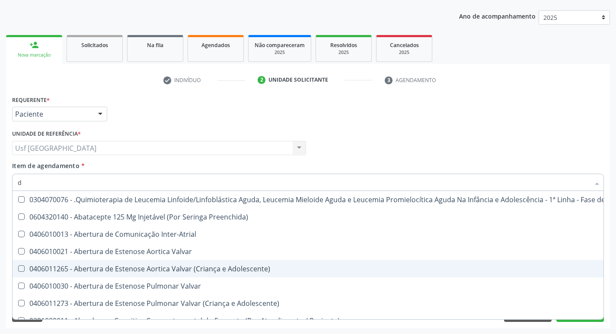
type input "do"
checkbox Epidemiológica "true"
checkbox Bucal "true"
checkbox Trabalhador "true"
checkbox Lei "true"
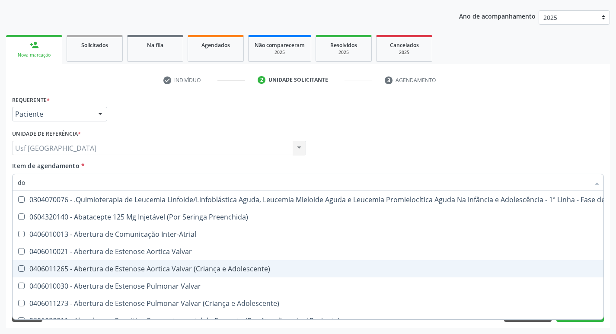
checkbox Nervo "true"
checkbox Testiculo "true"
checkbox \(Par\) "true"
checkbox 24H "true"
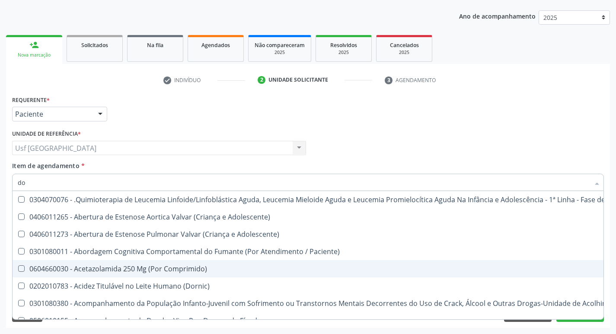
type input "dos"
checkbox Intelectual "true"
checkbox Metabolismo "true"
checkbox Cgbp "true"
checkbox Puericultura "true"
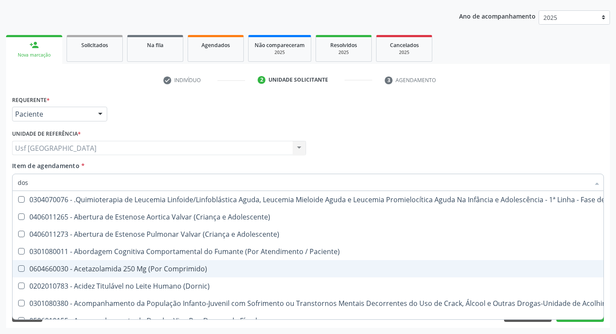
checkbox 24H "true"
checkbox \(Liquido\) "true"
checkbox Biologica "true"
checkbox Tipado\) "true"
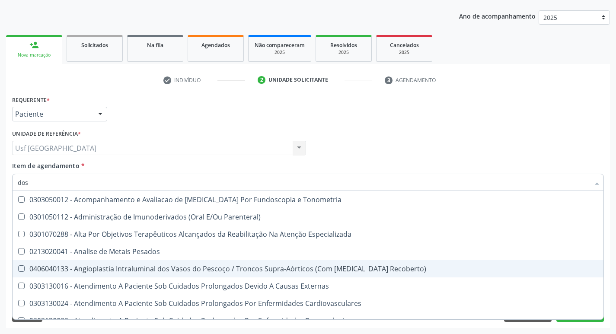
type input "dosa"
checkbox Pezinho\) "true"
checkbox 17-Alfa-Hidroxiprogesterona "true"
checkbox Totais "true"
checkbox \(Serotonina\) "true"
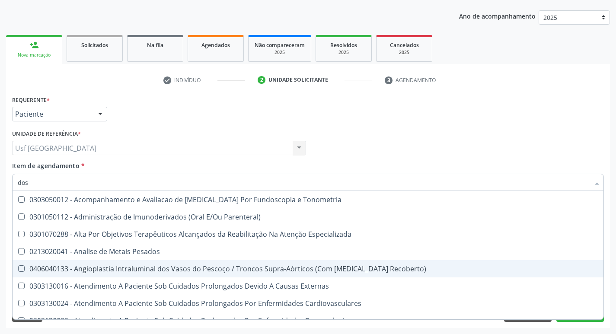
checkbox Citrato "true"
checkbox Hdl "false"
checkbox Ldl "false"
checkbox Total "false"
checkbox Creatinina "false"
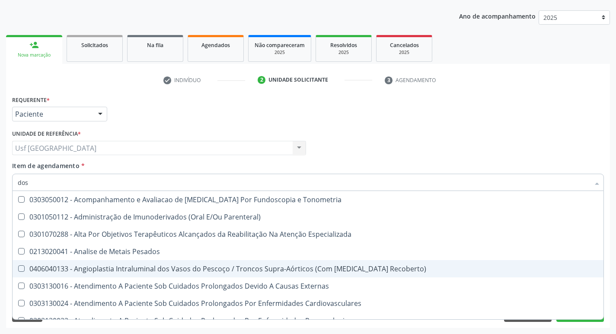
checkbox Crioaglutinina "true"
checkbox Glicose "false"
checkbox Hidroxiprolina "true"
checkbox \(Tsh\) "false"
checkbox \(Igg\) "true"
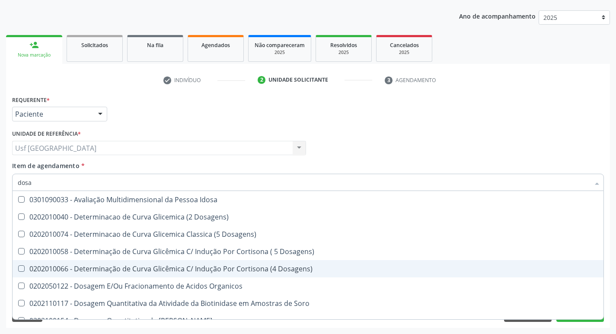
type input "dosag"
checkbox Cobre "true"
checkbox Total "false"
checkbox Cortisol "true"
checkbox Creatinina "false"
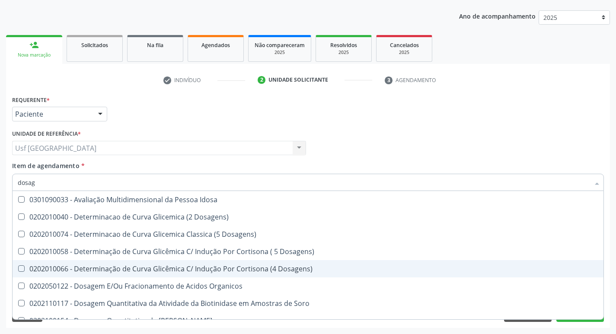
checkbox Gastrina "true"
checkbox Glicose "false"
checkbox \(Lh\) "true"
checkbox \(Tsh\) "false"
checkbox Transferrina "true"
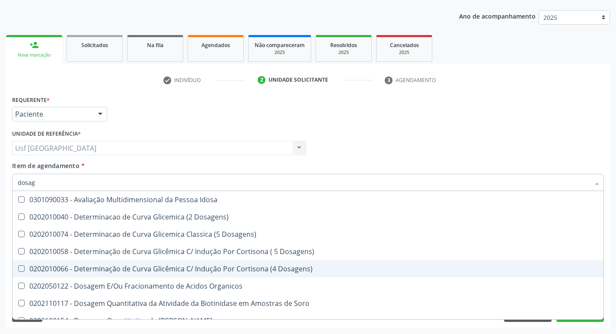
checkbox Triglicerideos "false"
checkbox Tardio\) "true"
checkbox Ureia "false"
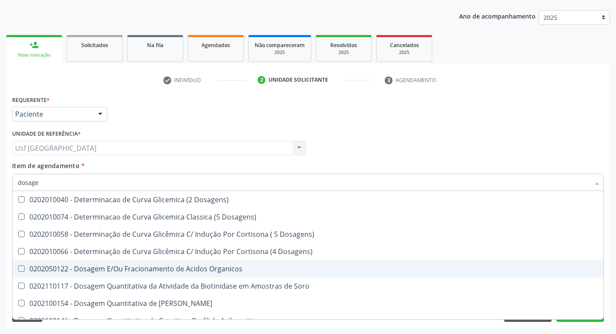
type input "dosagem"
checkbox Citrato "true"
checkbox Cloreto "true"
checkbox Suor "true"
checkbox Hdl "false"
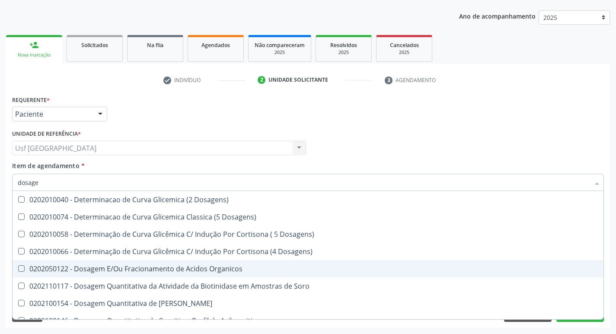
checkbox Ldl "false"
checkbox Total "false"
checkbox Colinesterase "true"
checkbox Creatinina "false"
checkbox Esperma "true"
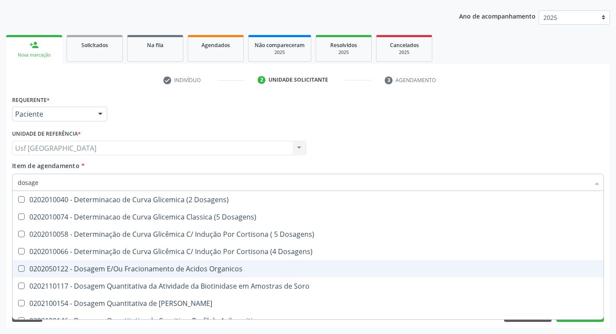
checkbox Glicose "false"
checkbox Hemossiderina "true"
checkbox \(Tsh\) "false"
checkbox Livre\) "true"
checkbox Triglicerideos "false"
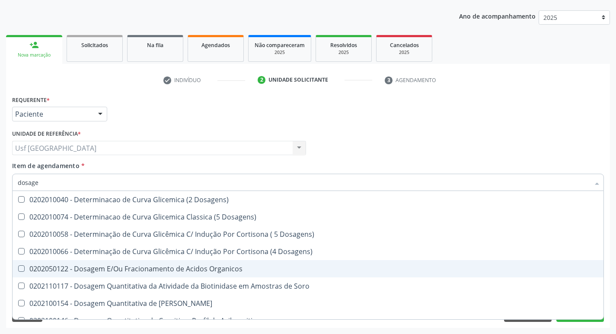
checkbox Pezinho\) "true"
checkbox Ureia "false"
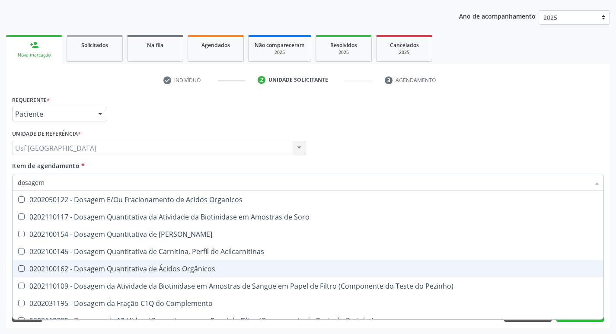
type input "dosagem d"
checkbox Transplantado\) "true"
checkbox Citrato "true"
checkbox Cloreto "true"
checkbox Hdl "false"
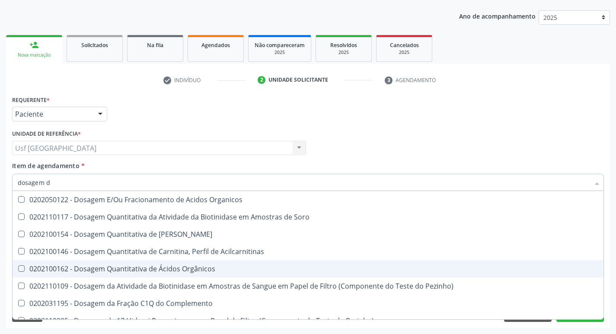
checkbox Ldl "false"
checkbox Creatinina "false"
checkbox Frutose "true"
checkbox Glicose "false"
checkbox Glicosilada "true"
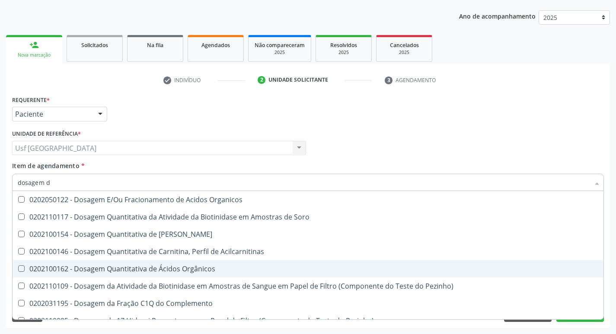
checkbox \(Tsh\) "false"
checkbox \(T4\) "true"
checkbox Triglicerideos "false"
checkbox \(T3\) "true"
type input "dosagem de"
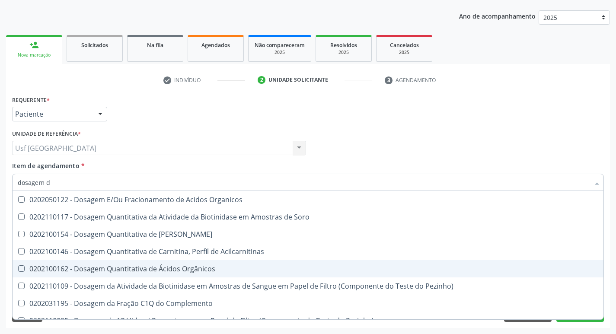
checkbox Chumbo "true"
checkbox Ciclosporina "true"
checkbox Citrato "false"
checkbox Cloreto "false"
checkbox Hdl "true"
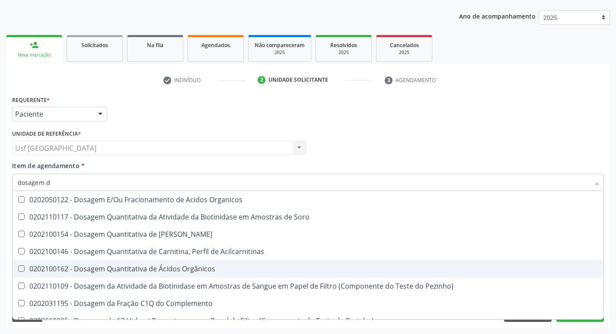
checkbox Total "false"
checkbox Fosforo "true"
checkbox Frutose "false"
checkbox 37Oc "true"
checkbox Glicosilada "false"
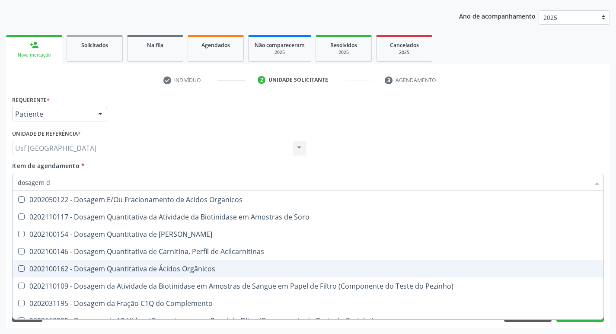
checkbox Tiocianato "true"
checkbox \(T4\) "false"
checkbox Transferrina "true"
checkbox \(T3\) "false"
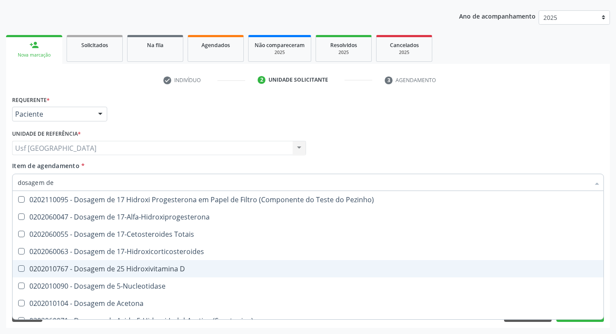
type input "dosagem de h"
checkbox Delta-Aminolevulinico "true"
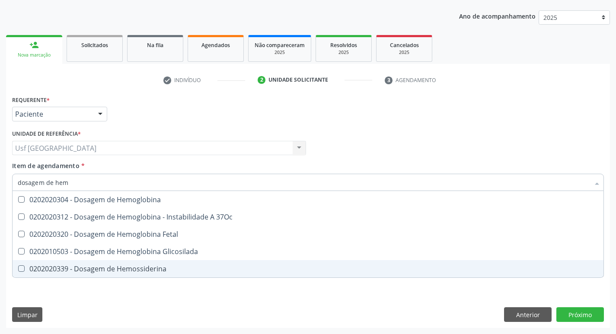
type input "dosagem de hemo"
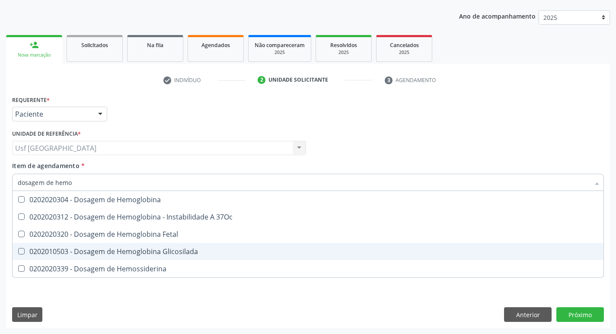
click at [146, 247] on span "0202010503 - Dosagem de Hemoglobina Glicosilada" at bounding box center [308, 251] width 591 height 17
checkbox Glicosilada "true"
type input "dos"
checkbox Glicosilada "false"
checkbox Hemossiderina "false"
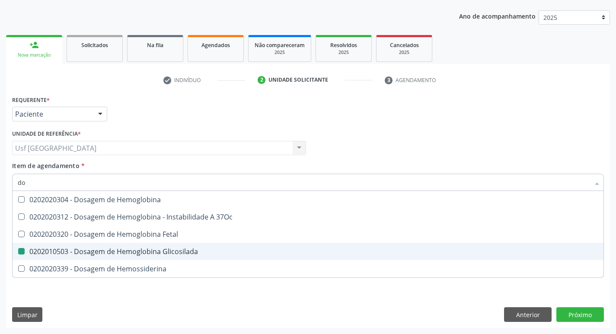
type input "d"
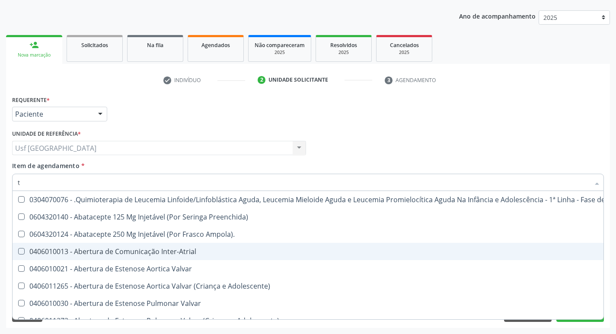
type input "[MEDICAL_DATA]"
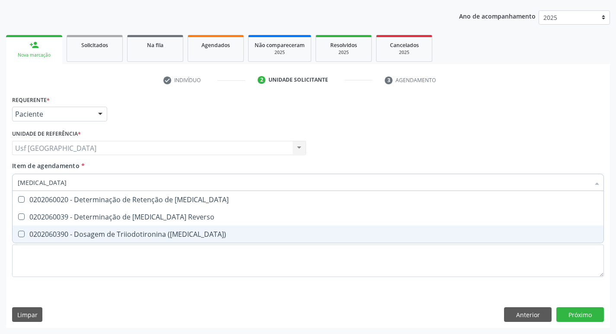
click at [144, 239] on span "0202060390 - Dosagem de Triiodotironina ([MEDICAL_DATA])" at bounding box center [308, 234] width 591 height 17
checkbox \(T3\) "true"
type input "t"
checkbox \(T3\) "false"
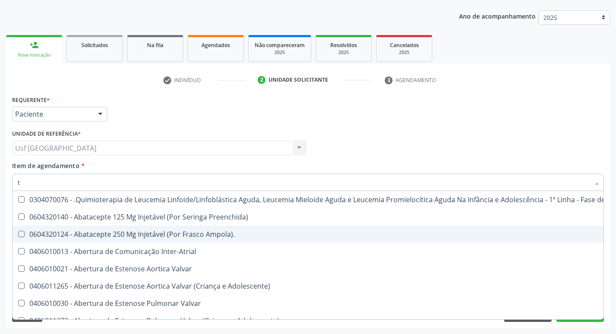
type input "t4"
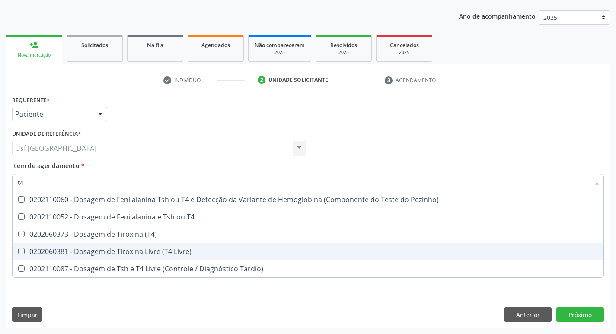
click at [138, 251] on div "0202060381 - Dosagem de Tiroxina Livre (T4 Livre)" at bounding box center [308, 251] width 581 height 7
checkbox Livre\) "true"
click at [592, 315] on div "Requerente * Paciente Profissional de Saúde Paciente Nenhum resultado encontrad…" at bounding box center [308, 210] width 604 height 235
checkbox T4 "true"
checkbox \(T4\) "true"
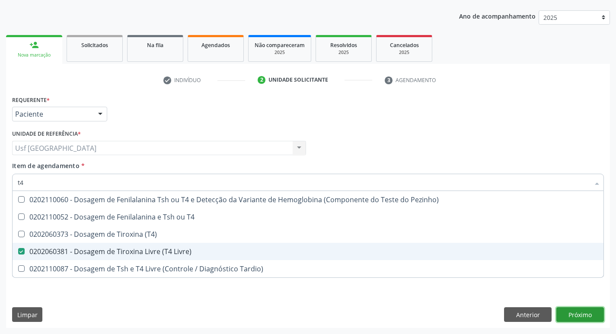
checkbox Tardio\) "true"
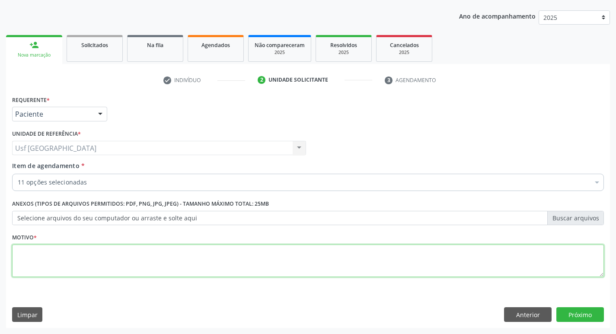
click at [54, 258] on textarea at bounding box center [308, 261] width 592 height 33
type textarea "/"
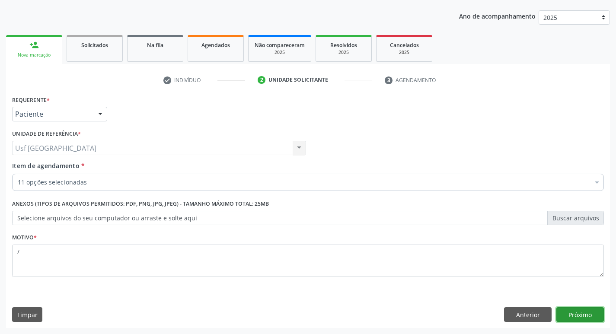
click at [591, 316] on button "Próximo" at bounding box center [581, 315] width 48 height 15
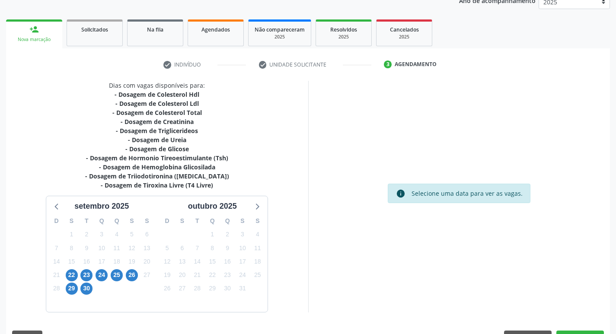
scroll to position [133, 0]
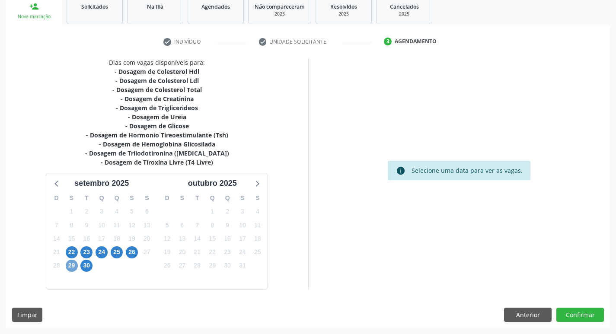
click at [73, 263] on span "29" at bounding box center [72, 266] width 12 height 12
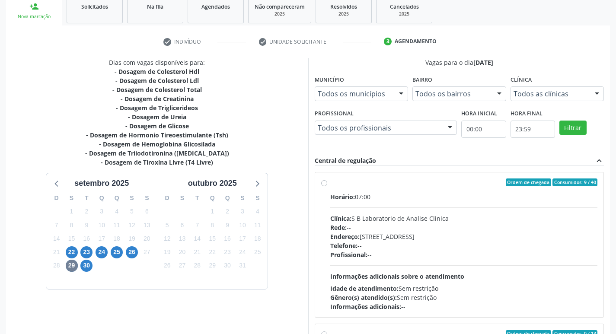
click at [331, 186] on label "Ordem de chegada Consumidos: 9 / 40 Horário: 07:00 Clínica: S B Laboratorio de …" at bounding box center [465, 245] width 268 height 133
click at [324, 186] on input "Ordem de chegada Consumidos: 9 / 40 Horário: 07:00 Clínica: S B Laboratorio de …" at bounding box center [324, 183] width 6 height 8
radio input "true"
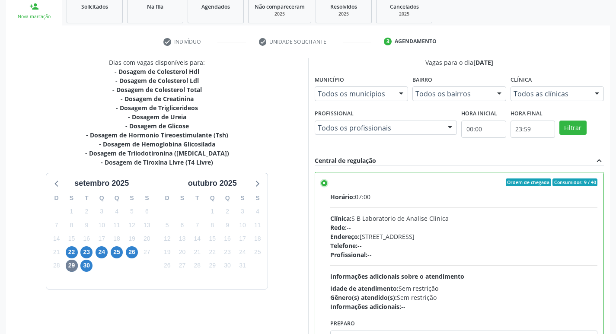
scroll to position [183, 0]
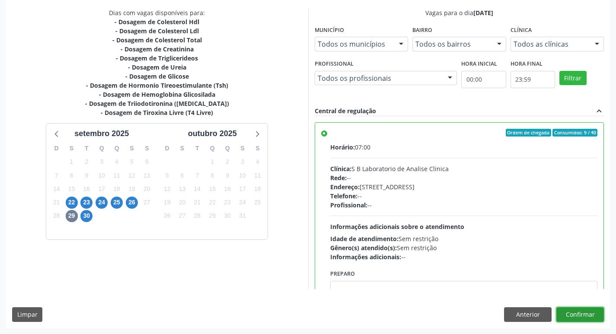
click at [575, 312] on button "Confirmar" at bounding box center [581, 315] width 48 height 15
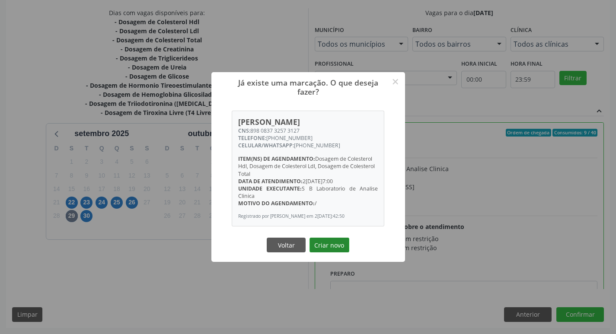
click at [325, 247] on button "Criar novo" at bounding box center [330, 245] width 40 height 15
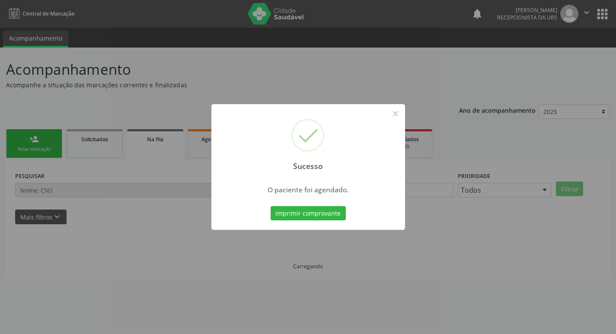
scroll to position [0, 0]
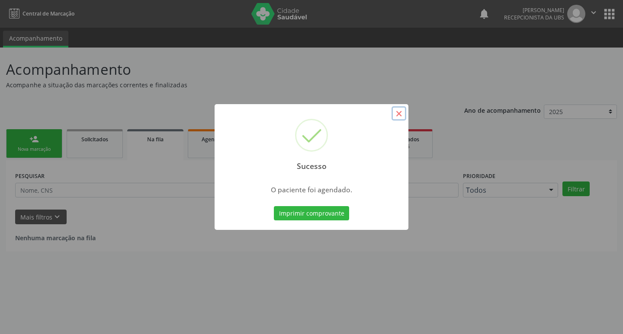
click at [396, 111] on button "×" at bounding box center [399, 113] width 15 height 15
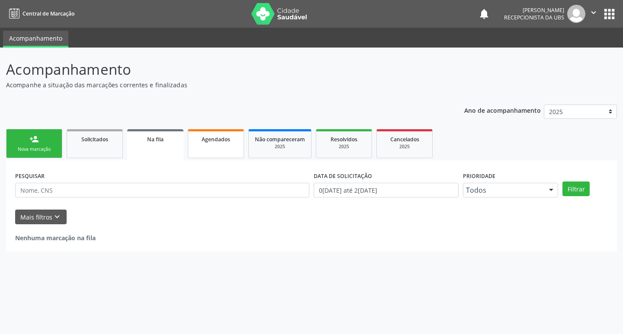
click at [206, 146] on link "Agendados" at bounding box center [216, 143] width 56 height 29
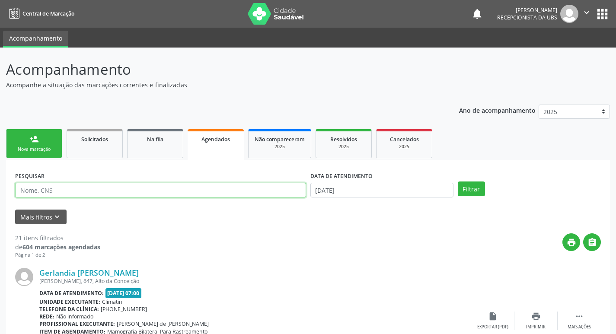
click at [164, 195] on input "text" at bounding box center [160, 190] width 291 height 15
type input "[PERSON_NAME]"
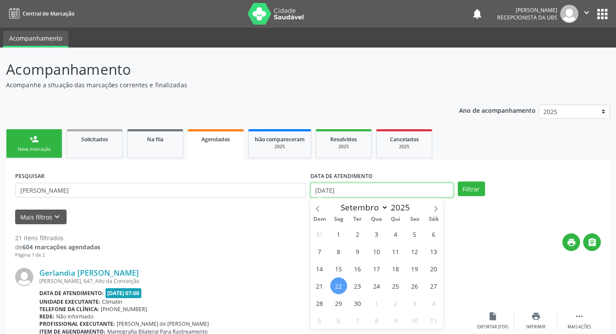
click at [395, 190] on input "[DATE]" at bounding box center [382, 190] width 143 height 15
click at [337, 298] on span "29" at bounding box center [339, 303] width 17 height 17
type input "[DATE]"
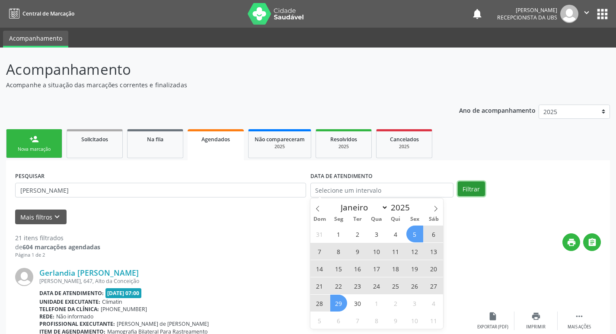
click at [474, 190] on button "Filtrar" at bounding box center [471, 189] width 27 height 15
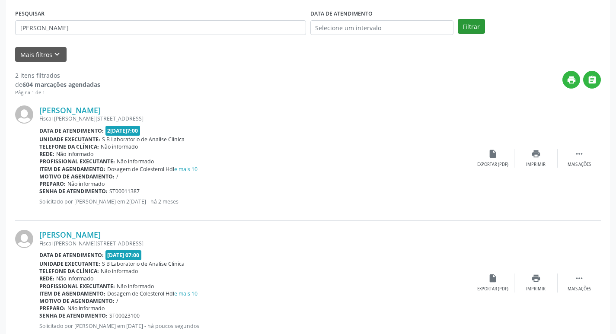
scroll to position [189, 0]
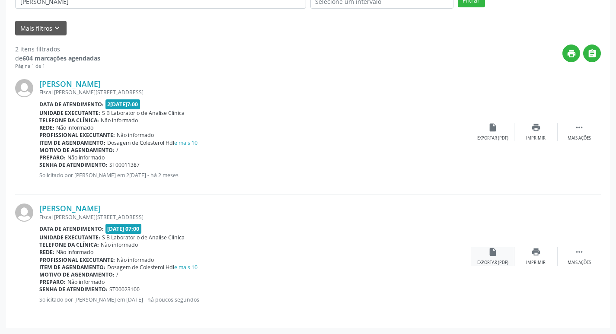
click at [500, 263] on div "Exportar (PDF)" at bounding box center [493, 263] width 31 height 6
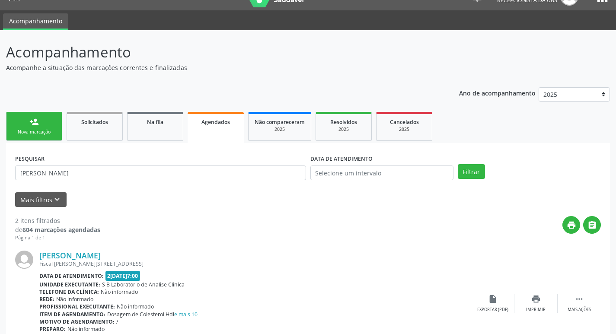
scroll to position [16, 0]
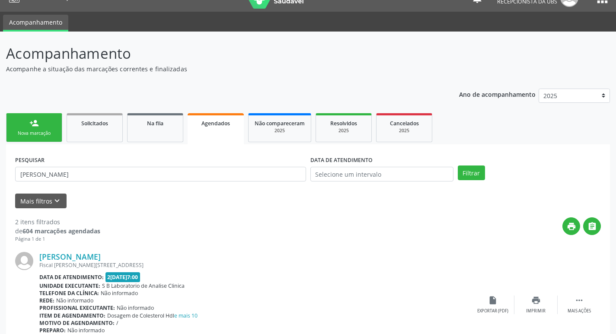
click at [29, 122] on div "person_add" at bounding box center [34, 124] width 10 height 10
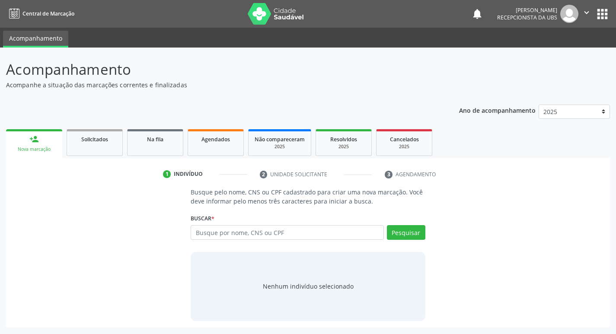
scroll to position [0, 0]
click at [341, 234] on input "text" at bounding box center [291, 232] width 196 height 15
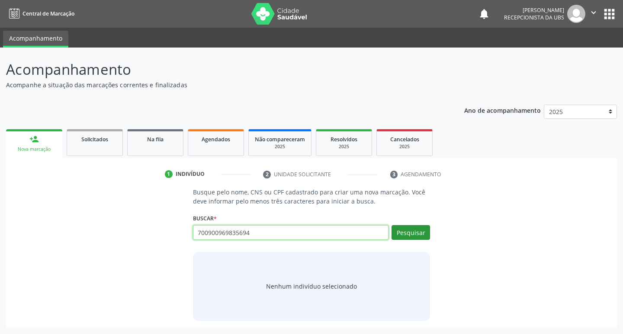
type input "700900969835694"
click at [417, 234] on button "Pesquisar" at bounding box center [411, 232] width 39 height 15
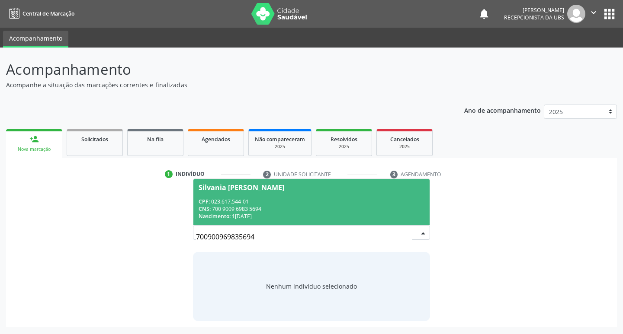
click at [218, 196] on span "Silvania Maria dos Santos Lima CPF: 023.617.544-01 CNS: 700 9009 6983 5694 Nasc…" at bounding box center [311, 202] width 237 height 46
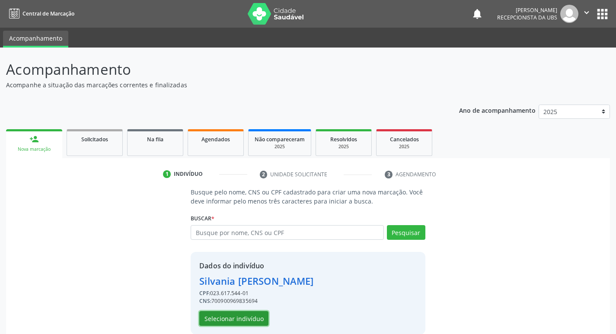
click at [253, 319] on button "Selecionar indivíduo" at bounding box center [233, 318] width 69 height 15
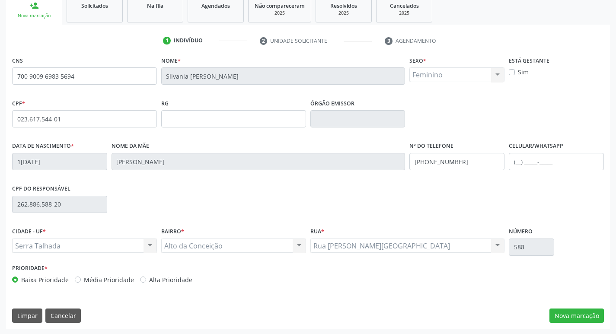
scroll to position [135, 0]
click at [578, 311] on button "Nova marcação" at bounding box center [577, 315] width 55 height 15
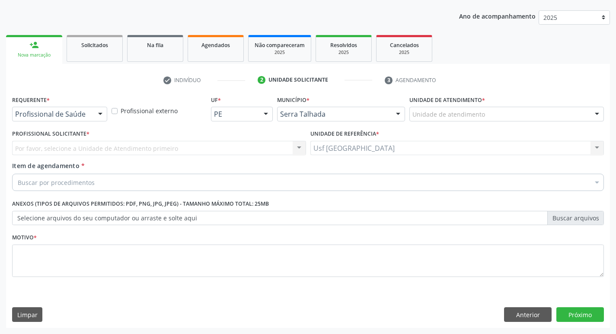
scroll to position [94, 0]
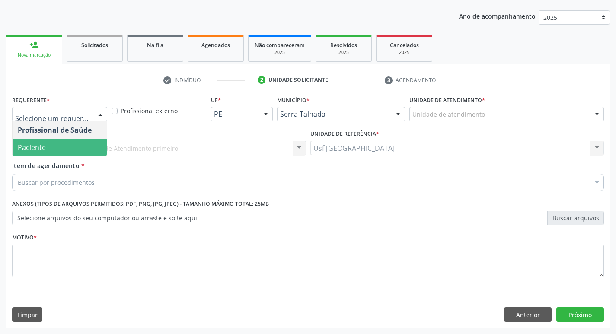
click at [37, 148] on span "Paciente" at bounding box center [32, 148] width 28 height 10
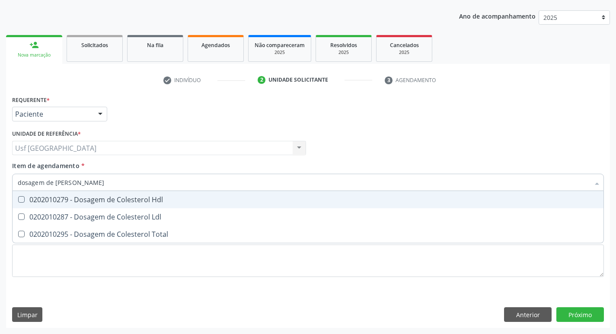
type input "dosagem de coles"
click at [93, 206] on span "0202010279 - Dosagem de Colesterol Hdl" at bounding box center [308, 199] width 591 height 17
checkbox Hdl "true"
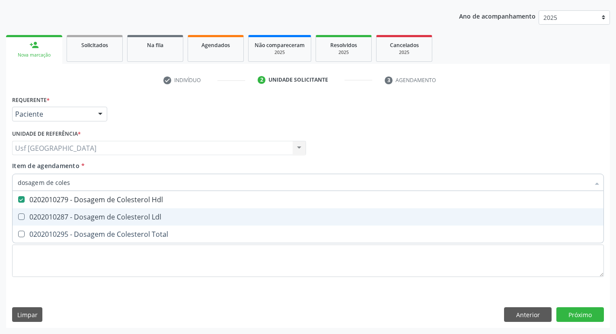
click at [83, 215] on div "0202010287 - Dosagem de Colesterol Ldl" at bounding box center [308, 217] width 581 height 7
checkbox Ldl "true"
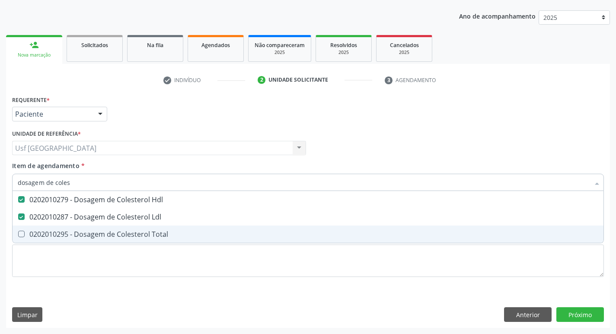
click at [77, 234] on div "0202010295 - Dosagem de Colesterol Total" at bounding box center [308, 234] width 581 height 7
checkbox Total "true"
type input "dosagem de co"
checkbox Hdl "false"
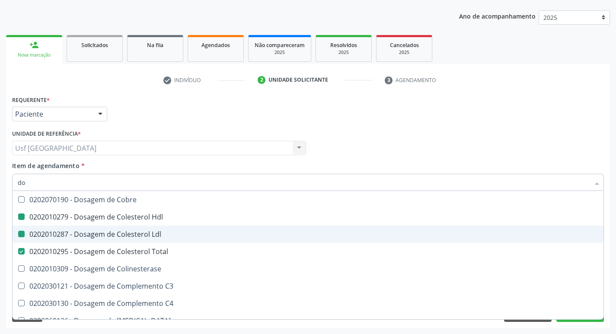
type input "d"
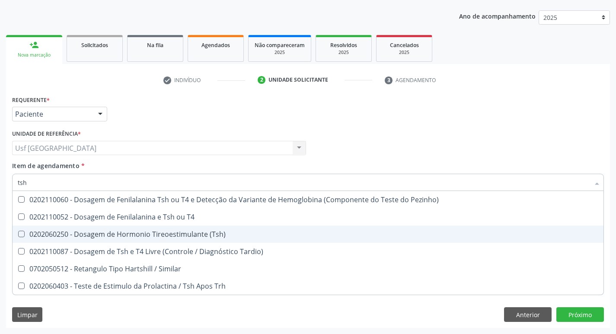
click at [105, 235] on div "0202060250 - Dosagem de Hormonio Tireoestimulante (Tsh)" at bounding box center [308, 234] width 581 height 7
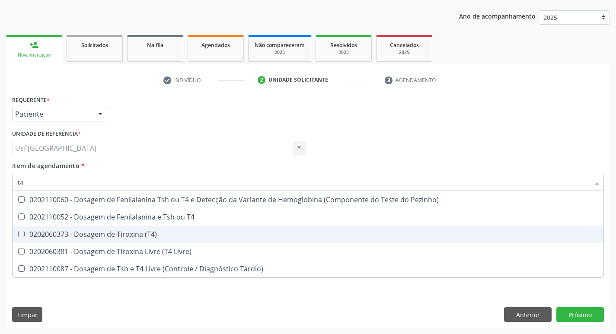
click at [105, 235] on div "0202060373 - Dosagem de Tiroxina (T4)" at bounding box center [308, 234] width 581 height 7
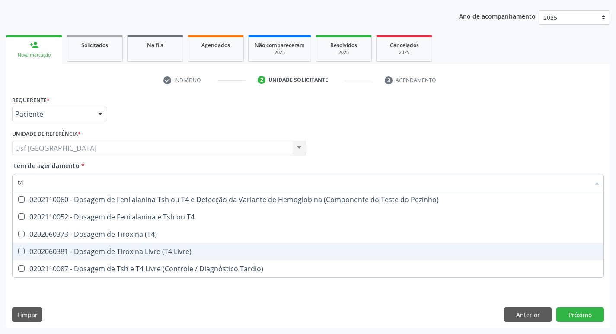
click at [98, 249] on div "0202060381 - Dosagem de Tiroxina Livre (T4 Livre)" at bounding box center [308, 251] width 581 height 7
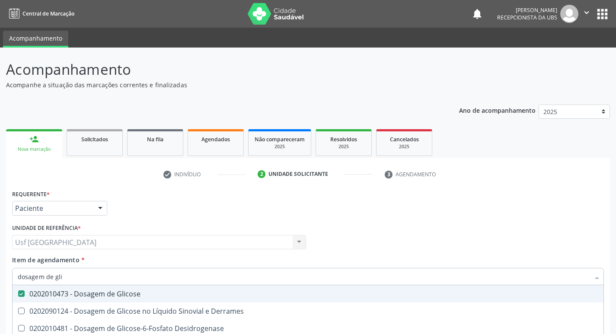
scroll to position [94, 0]
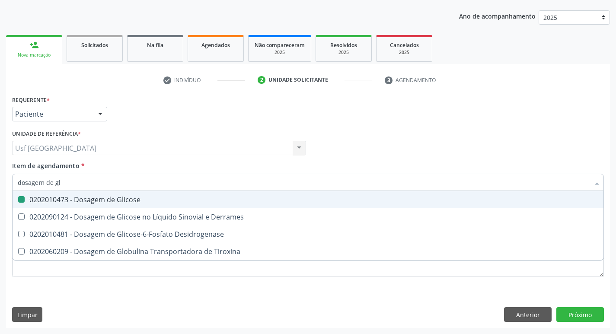
type input "dosagem de g"
checkbox Glicose "false"
checkbox Tiroxina "true"
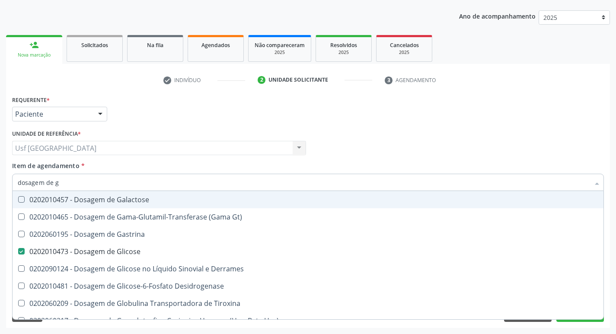
type input "dosagem de"
checkbox Glicose "false"
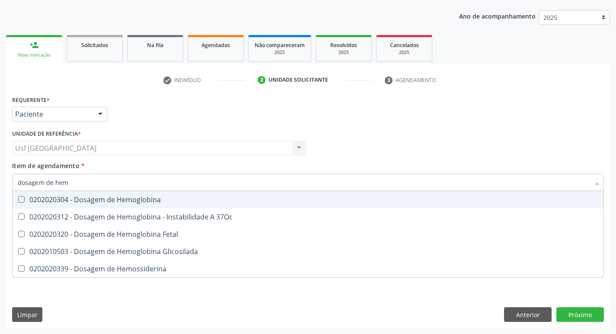
type input "dosagem de hemo"
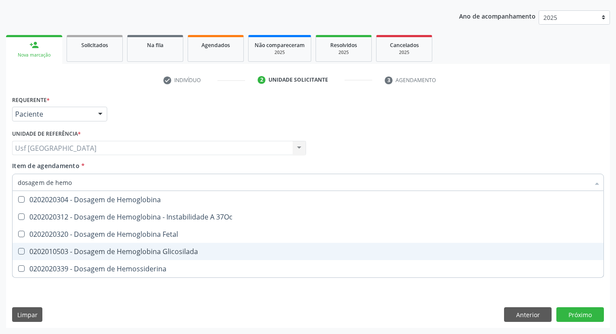
click at [109, 249] on div "0202010503 - Dosagem de Hemoglobina Glicosilada" at bounding box center [308, 251] width 581 height 7
checkbox Glicosilada "true"
type input "dosagem de h"
checkbox Glicosilada "false"
checkbox Hemossiderina "true"
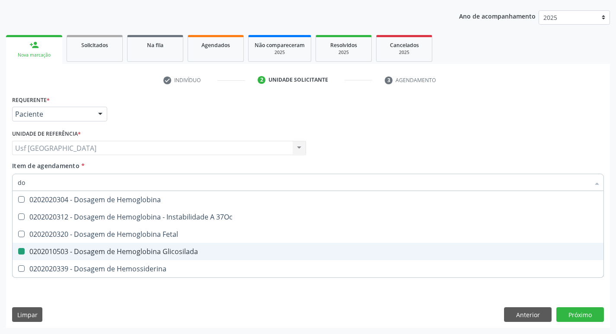
type input "d"
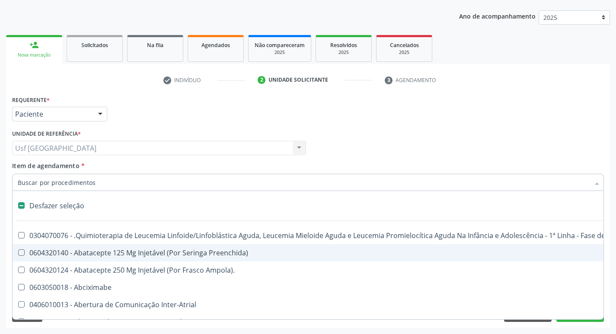
checkbox Inter-Atrial "false"
type input "h"
checkbox A "true"
checkbox Coagulação\ "true"
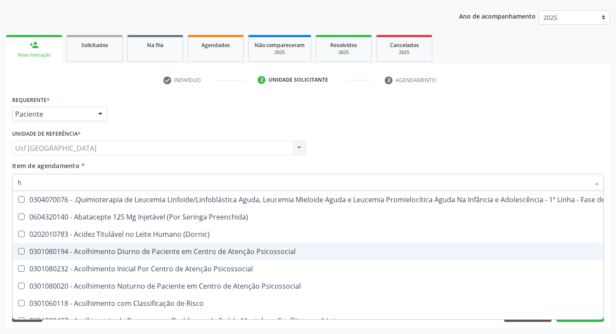
type input "he"
checkbox Pulmão "true"
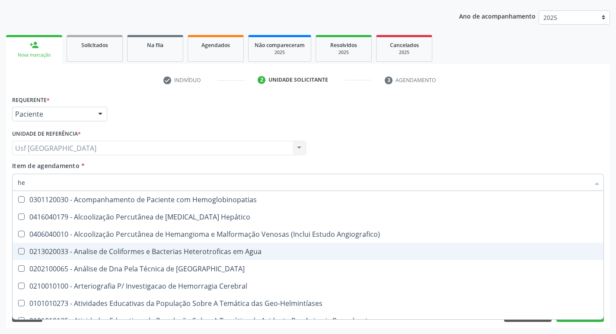
type input "hem"
checkbox \(Qualitativo\) "true"
checkbox Glicosilada "false"
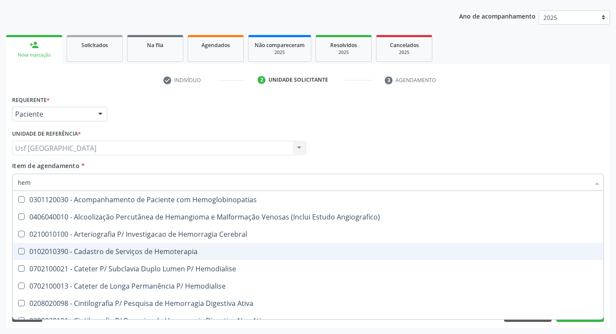
type input "hemo"
checkbox Hemacias "true"
checkbox Glicosilada "false"
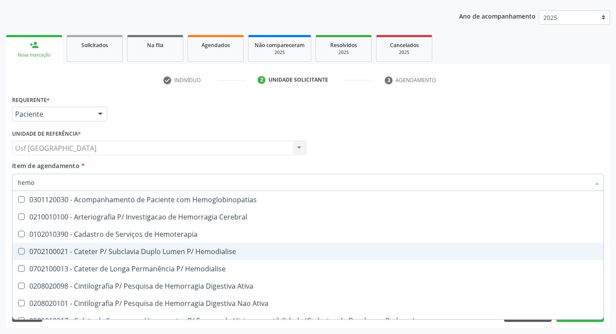
type input "hemog"
checkbox Tardio\) "true"
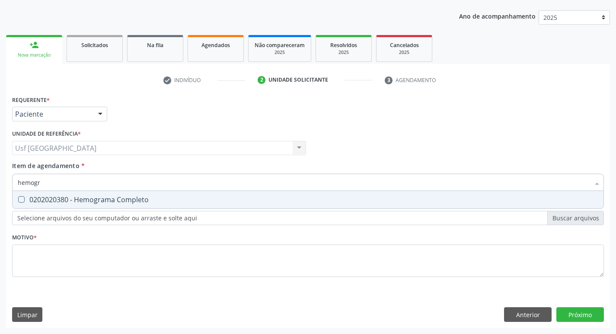
type input "hemogra"
click at [169, 202] on div "0202020380 - Hemograma Completo" at bounding box center [308, 199] width 581 height 7
checkbox Completo "true"
type input "hemog"
checkbox Completo "false"
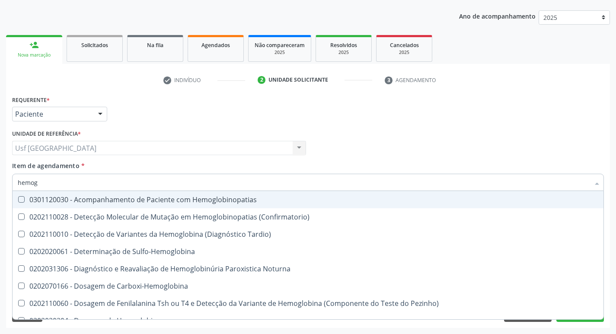
type input "hemo"
checkbox Glicosilada "false"
checkbox Completo "false"
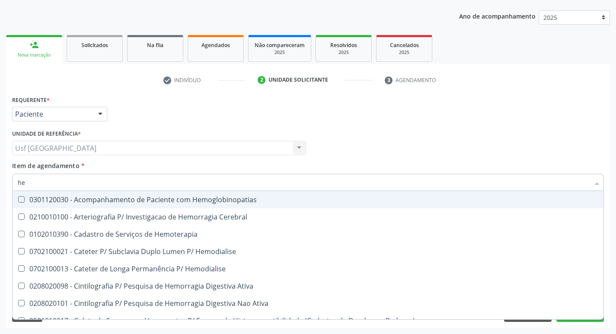
type input "h"
checkbox Glicosilada "false"
checkbox Semana\) "false"
checkbox Completo "false"
checkbox Hemoptise "false"
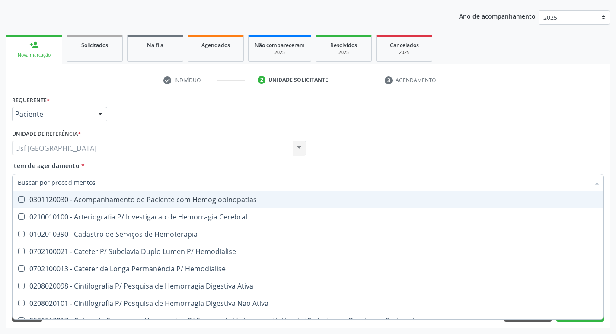
checkbox Elástica "false"
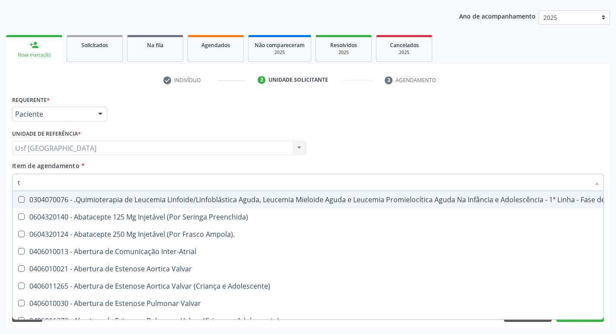
type input "[MEDICAL_DATA]"
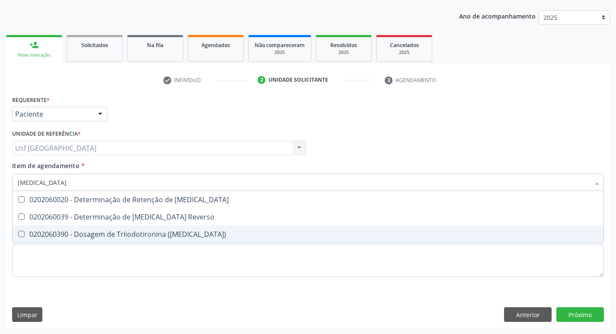
click at [160, 234] on div "0202060390 - Dosagem de Triiodotironina ([MEDICAL_DATA])" at bounding box center [308, 234] width 581 height 7
checkbox \(T3\) "true"
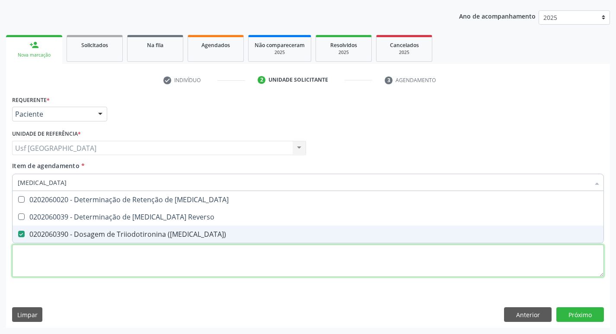
click at [144, 252] on div "Requerente * Paciente Profissional de Saúde Paciente Nenhum resultado encontrad…" at bounding box center [308, 191] width 592 height 196
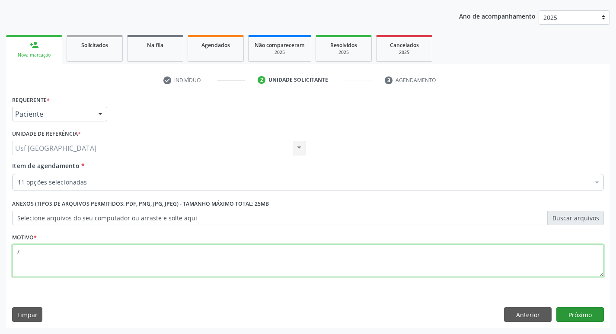
type textarea "/"
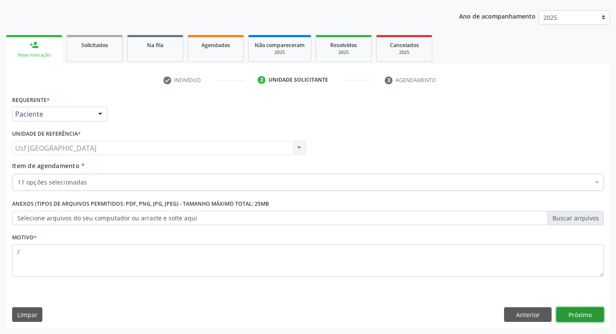
click at [583, 313] on button "Próximo" at bounding box center [581, 315] width 48 height 15
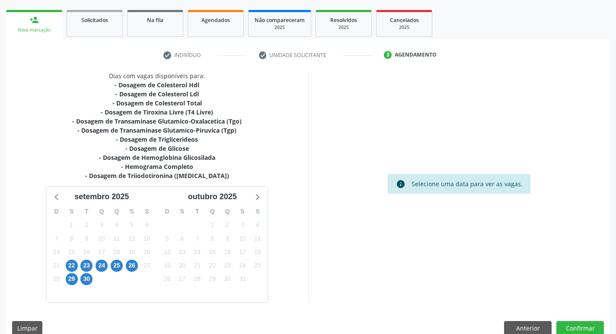
scroll to position [133, 0]
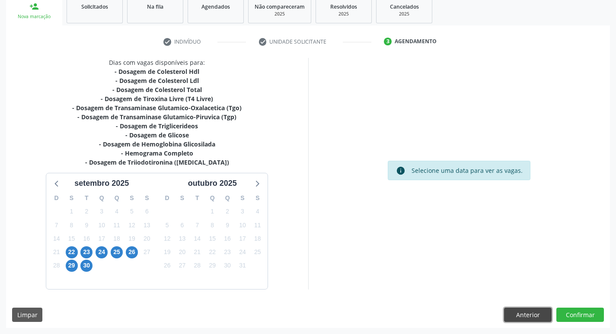
click at [529, 318] on button "Anterior" at bounding box center [528, 315] width 48 height 15
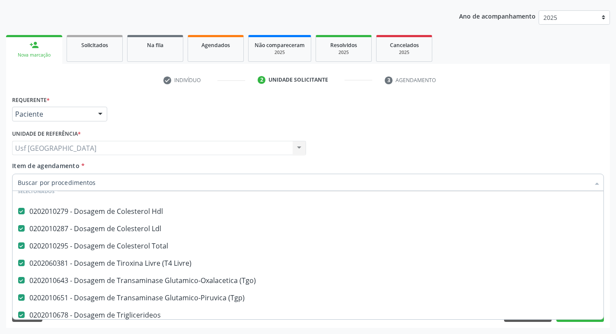
scroll to position [0, 0]
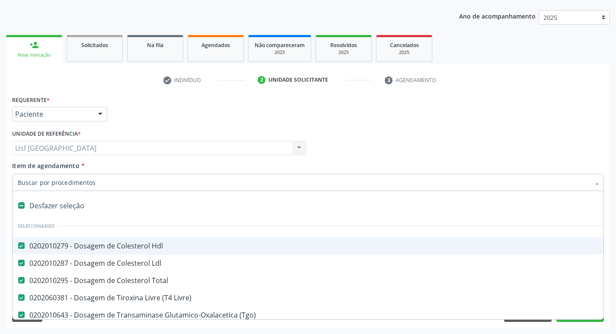
type input "t"
checkbox \(T3\) "false"
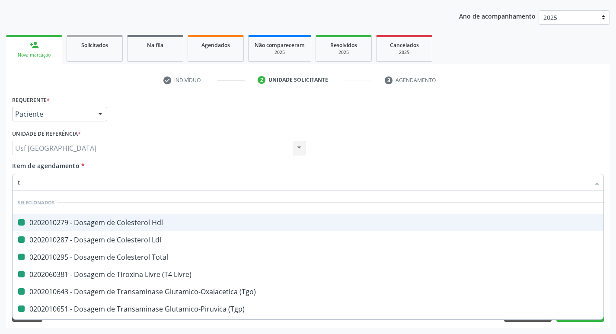
type input "ts"
checkbox Hdl "false"
checkbox Ldl "false"
checkbox Total "false"
checkbox Livre\) "false"
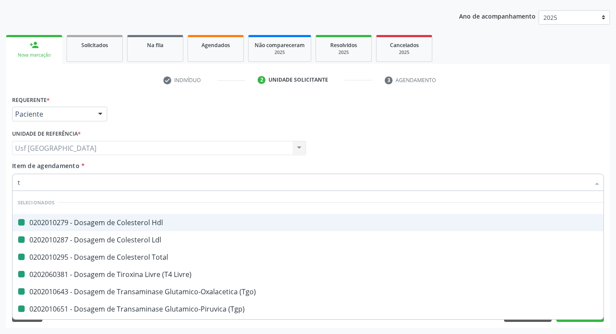
checkbox \(Tgo\) "false"
checkbox \(Tgp\) "false"
checkbox Triglicerideos "false"
checkbox Completo "false"
checkbox \(T3\) "false"
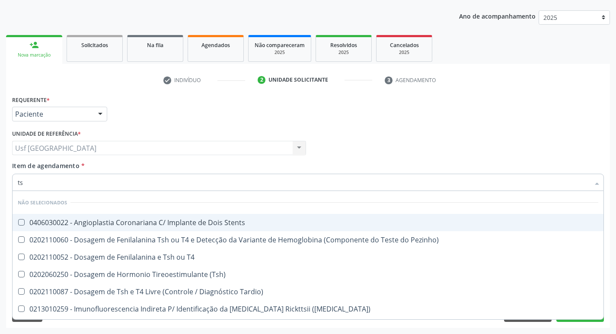
type input "tsh"
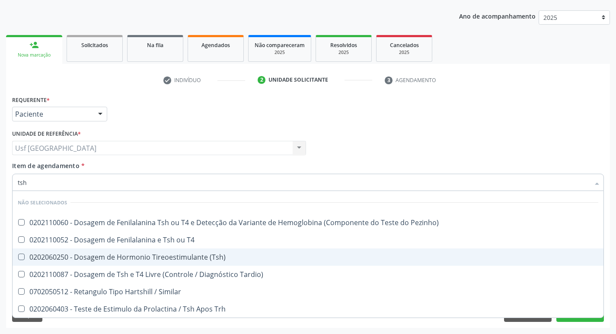
click at [100, 257] on div "0202060250 - Dosagem de Hormonio Tireoestimulante (Tsh)" at bounding box center [308, 257] width 581 height 7
checkbox \(Tsh\) "true"
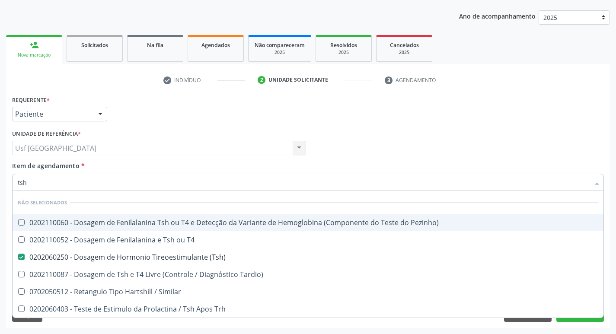
click at [443, 138] on div "Profissional Solicitante Por favor, selecione a Unidade de Atendimento primeiro…" at bounding box center [308, 145] width 597 height 34
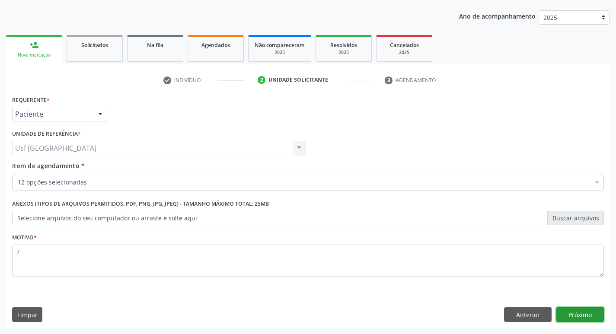
click at [573, 314] on button "Próximo" at bounding box center [581, 315] width 48 height 15
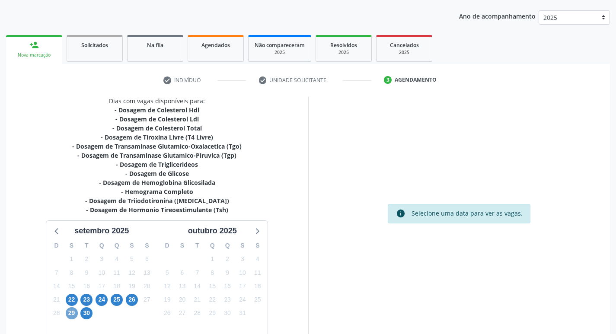
click at [69, 312] on span "29" at bounding box center [72, 314] width 12 height 12
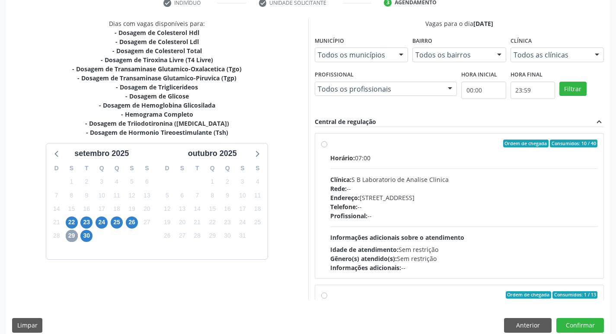
scroll to position [183, 0]
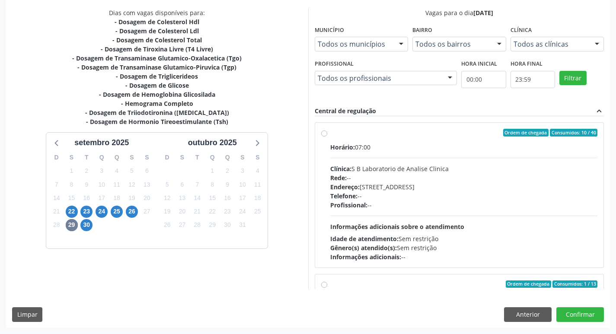
click at [331, 133] on label "Ordem de chegada Consumidos: 10 / 40 Horário: 07:00 Clínica: S B Laboratorio de…" at bounding box center [465, 195] width 268 height 133
click at [324, 133] on input "Ordem de chegada Consumidos: 10 / 40 Horário: 07:00 Clínica: S B Laboratorio de…" at bounding box center [324, 133] width 6 height 8
radio input "true"
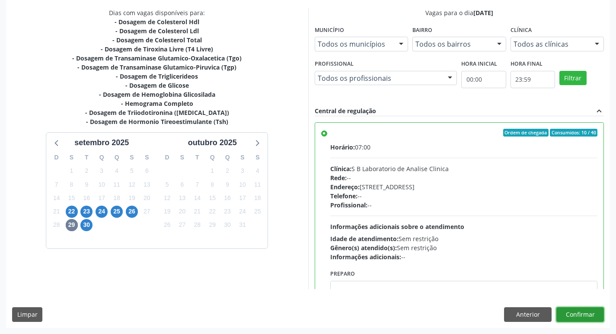
click at [563, 310] on button "Confirmar" at bounding box center [581, 315] width 48 height 15
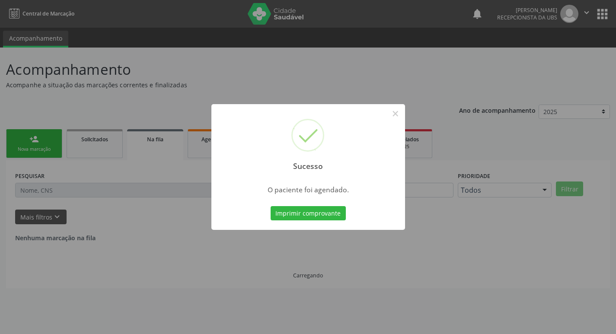
scroll to position [0, 0]
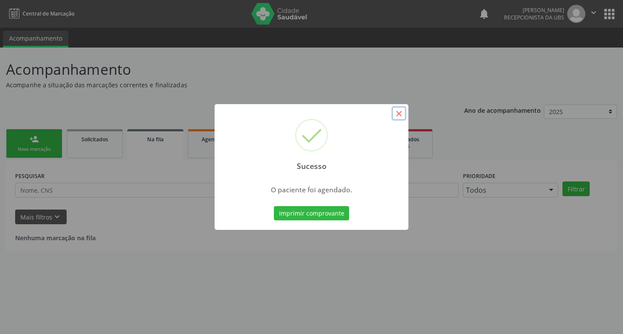
click at [396, 111] on button "×" at bounding box center [399, 113] width 15 height 15
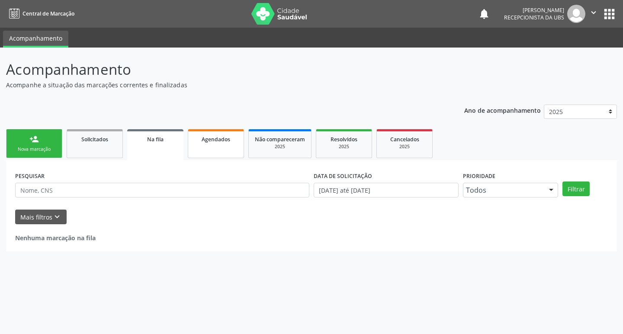
click at [223, 144] on link "Agendados" at bounding box center [216, 143] width 56 height 29
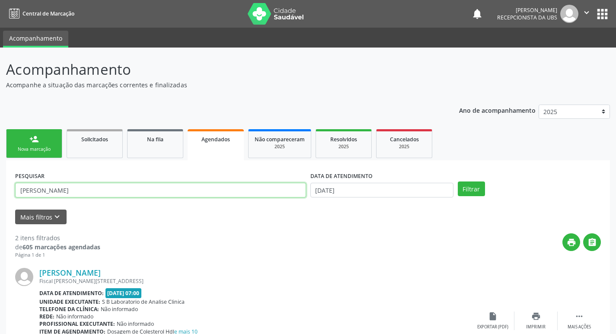
click at [167, 192] on input "[PERSON_NAME]" at bounding box center [160, 190] width 291 height 15
type input "r"
type input "silvana"
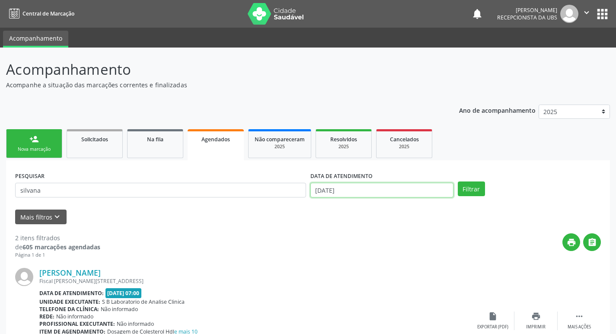
click at [388, 190] on input "[DATE]" at bounding box center [382, 190] width 143 height 15
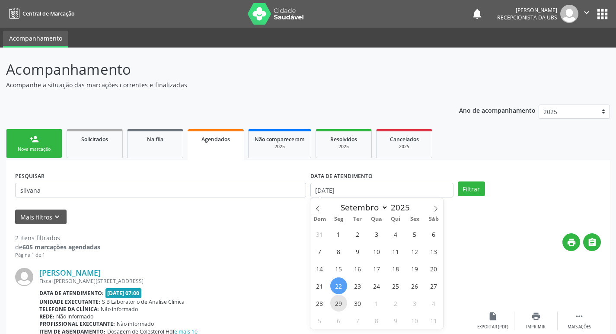
click at [340, 305] on span "29" at bounding box center [339, 303] width 17 height 17
type input "[DATE]"
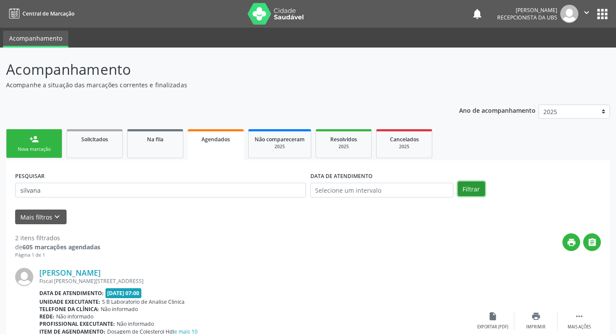
click at [470, 191] on button "Filtrar" at bounding box center [471, 189] width 27 height 15
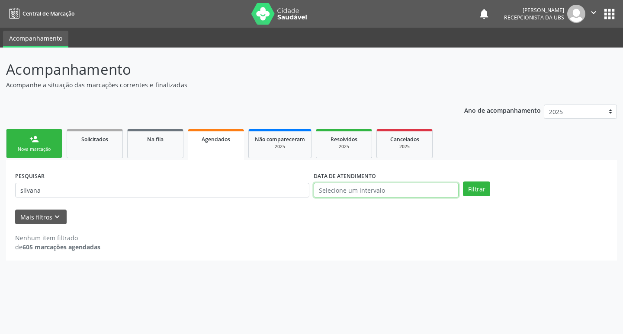
click at [385, 187] on input "text" at bounding box center [386, 190] width 145 height 15
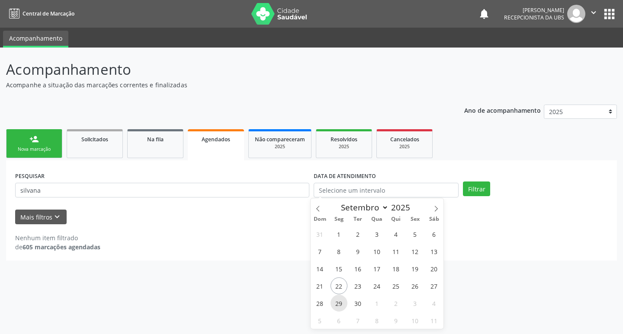
click at [335, 302] on span "29" at bounding box center [339, 303] width 17 height 17
type input "[DATE]"
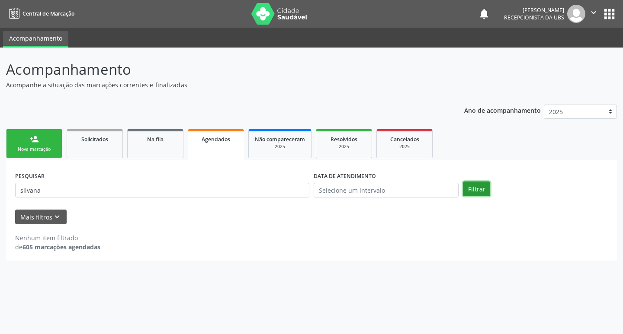
click at [470, 186] on button "Filtrar" at bounding box center [476, 189] width 27 height 15
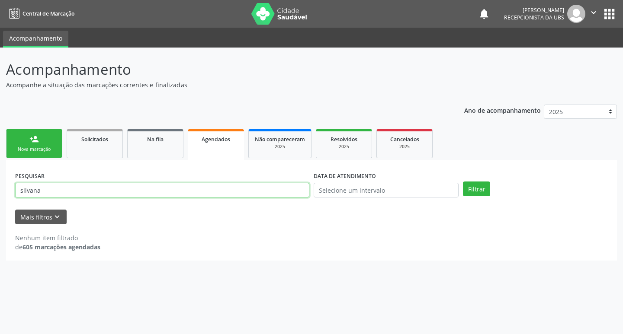
click at [91, 187] on input "silvana" at bounding box center [162, 190] width 294 height 15
type input "silvania"
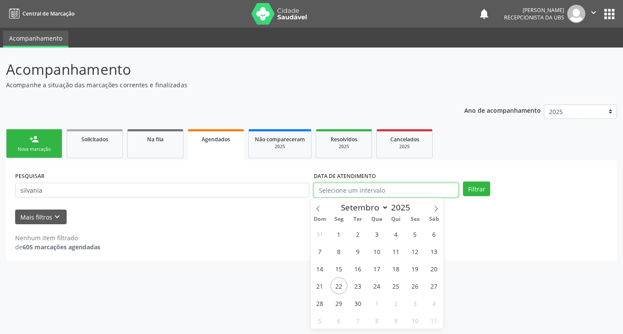
click at [353, 192] on input "text" at bounding box center [386, 190] width 145 height 15
click at [337, 300] on span "29" at bounding box center [339, 303] width 17 height 17
type input "[DATE]"
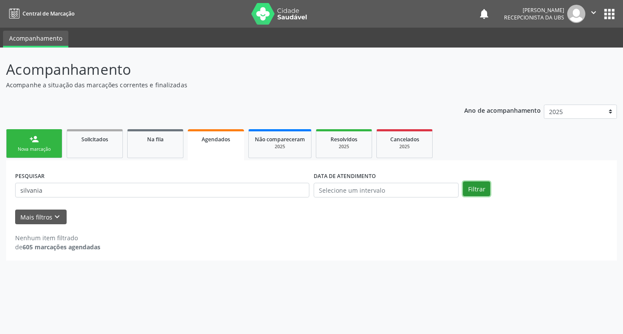
click at [472, 189] on button "Filtrar" at bounding box center [476, 189] width 27 height 15
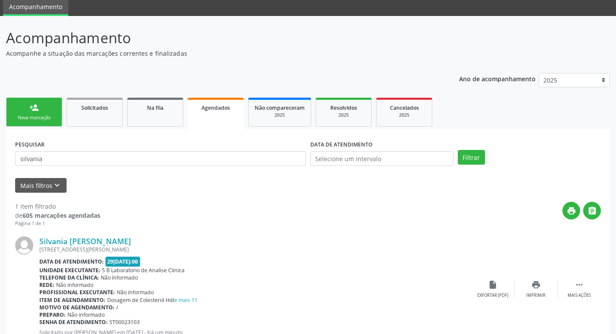
scroll to position [64, 0]
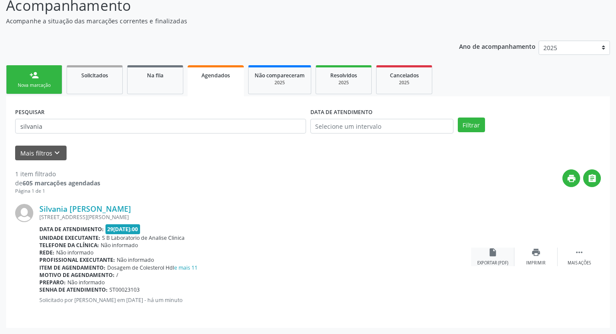
click at [491, 259] on div "insert_drive_file Exportar (PDF)" at bounding box center [493, 257] width 43 height 19
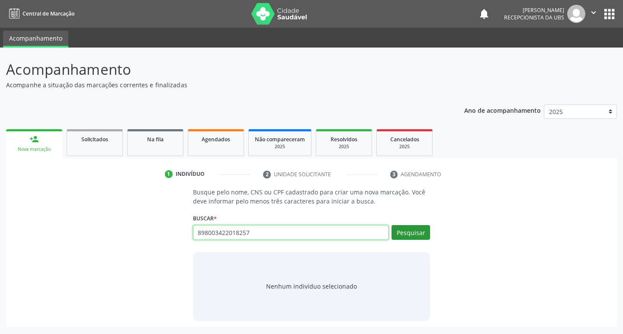
type input "898003422018257"
click at [412, 233] on button "Pesquisar" at bounding box center [411, 232] width 39 height 15
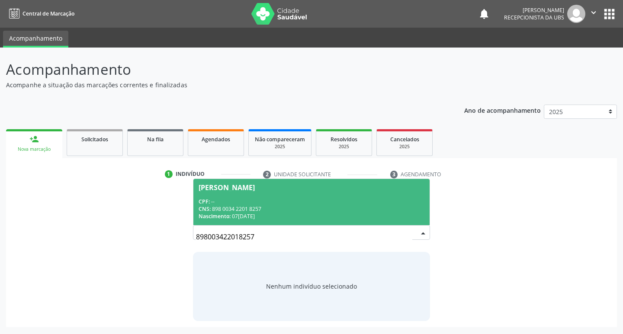
click at [260, 193] on span "[PERSON_NAME] CPF: -- CNS: 898 0034 2201 8257 Nascimento: [DATE]" at bounding box center [311, 202] width 237 height 46
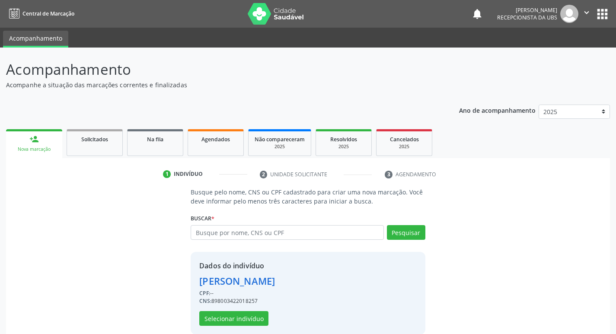
scroll to position [13, 0]
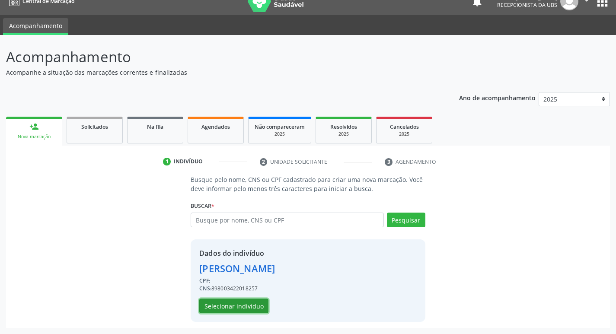
click at [257, 307] on button "Selecionar indivíduo" at bounding box center [233, 306] width 69 height 15
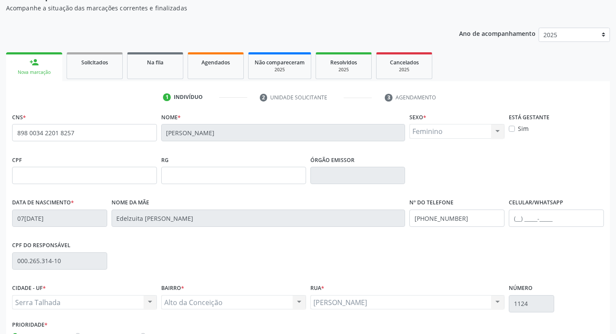
scroll to position [135, 0]
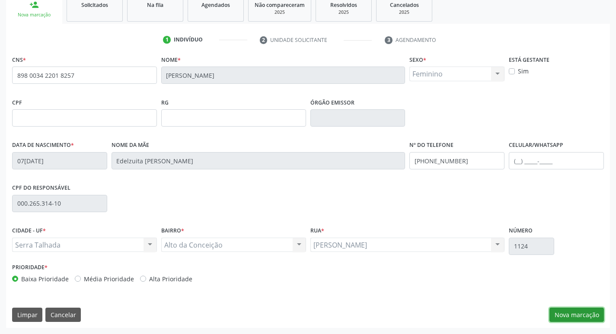
click at [571, 317] on button "Nova marcação" at bounding box center [577, 315] width 55 height 15
click at [0, 0] on button "Próximo" at bounding box center [0, 0] width 0 height 0
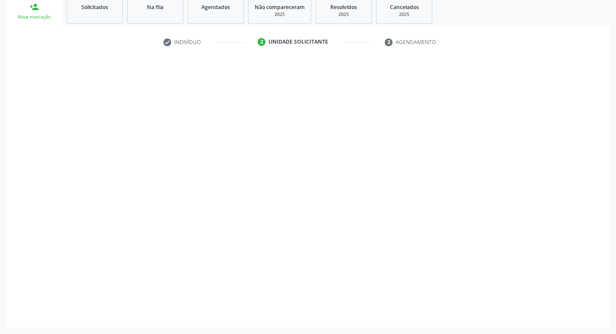
scroll to position [94, 0]
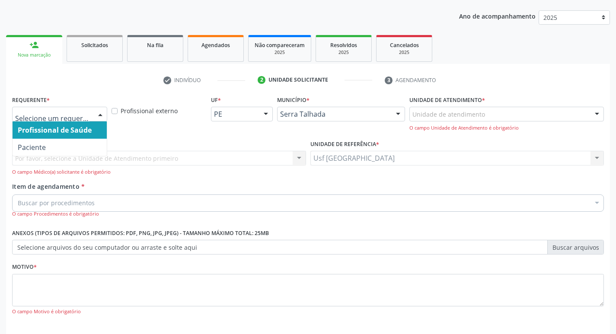
click at [96, 108] on div at bounding box center [100, 114] width 13 height 15
click at [58, 137] on span "Profissional de Saúde" at bounding box center [60, 130] width 94 height 17
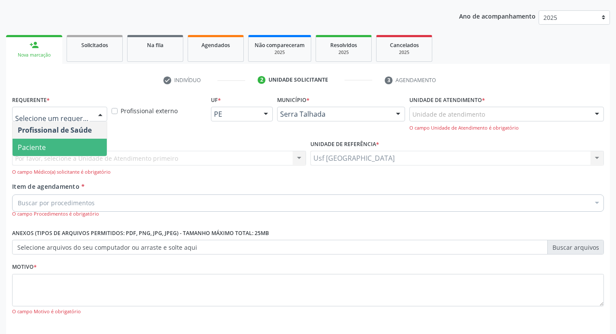
click at [63, 150] on span "Paciente" at bounding box center [60, 147] width 94 height 17
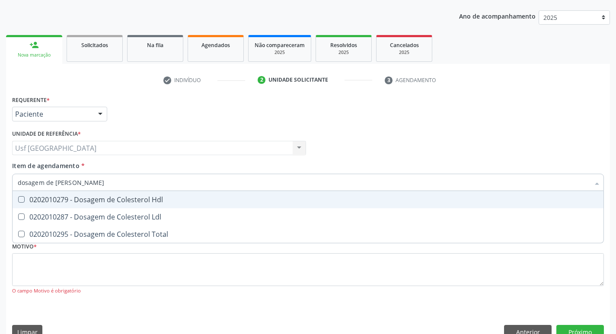
type input "dosagem de coles"
click at [62, 198] on div "0202010279 - Dosagem de Colesterol Hdl" at bounding box center [308, 199] width 581 height 7
checkbox Hdl "true"
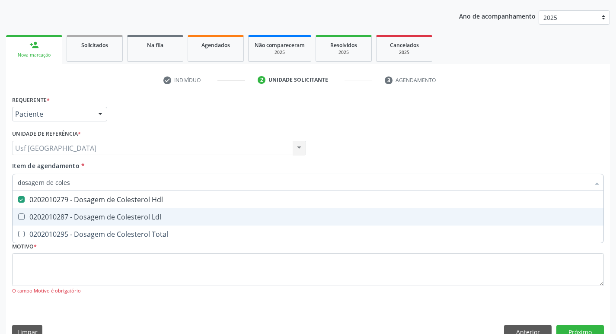
click at [46, 214] on div "0202010287 - Dosagem de Colesterol Ldl" at bounding box center [308, 217] width 581 height 7
checkbox Ldl "true"
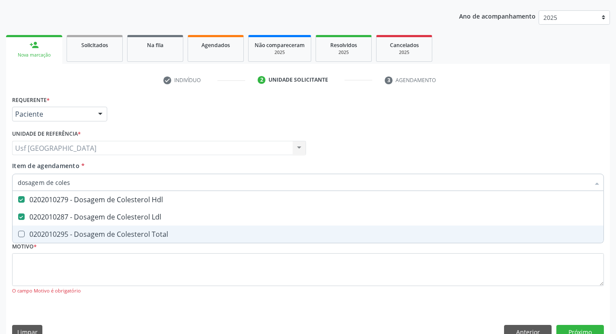
click at [46, 231] on div "0202010295 - Dosagem de Colesterol Total" at bounding box center [308, 234] width 581 height 7
checkbox Total "true"
type input "d"
checkbox Hdl "false"
checkbox Ldl "false"
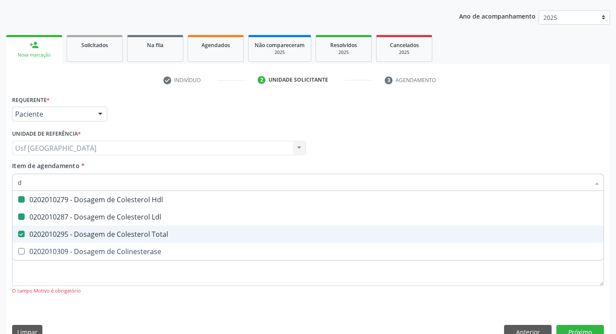
checkbox Total "false"
checkbox Colinesterase "false"
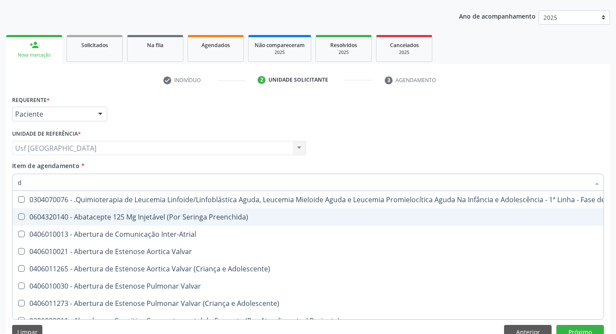
type input "dosagem de trig"
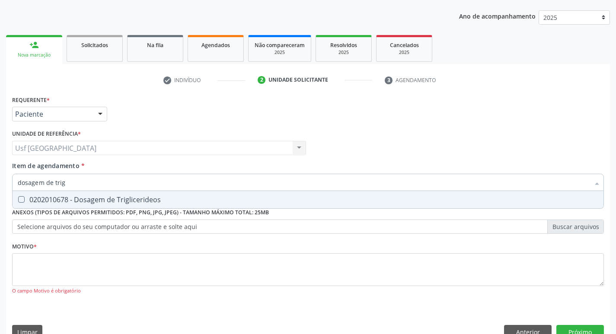
click at [99, 201] on div "0202010678 - Dosagem de Triglicerideos" at bounding box center [308, 199] width 581 height 7
checkbox Triglicerideos "true"
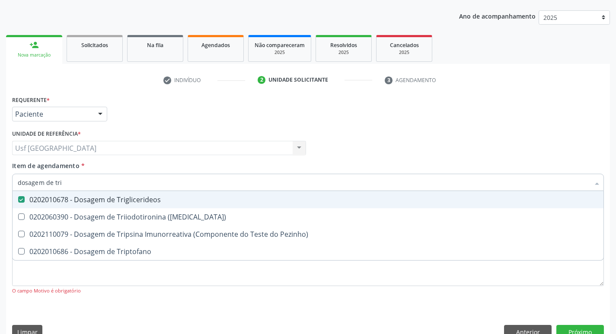
type input "dosagem de tr"
checkbox Triglicerideos "false"
checkbox Triptofano "true"
type input "dosagem de t"
checkbox Triptofano "false"
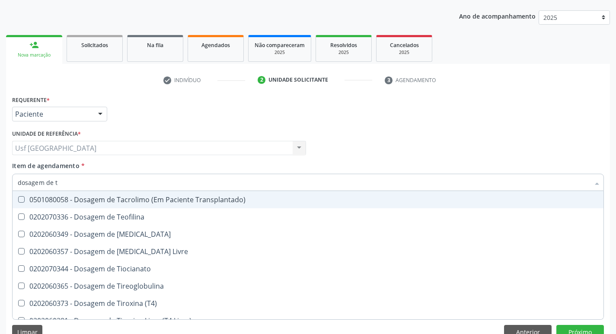
type input "dosagem de"
checkbox Triglicerideos "false"
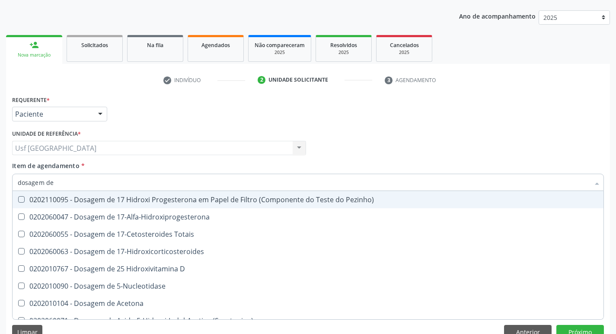
type input "dosagem de c"
checkbox \(Ada\) "true"
checkbox \(Acth\) "true"
checkbox Ala-Desidratase "true"
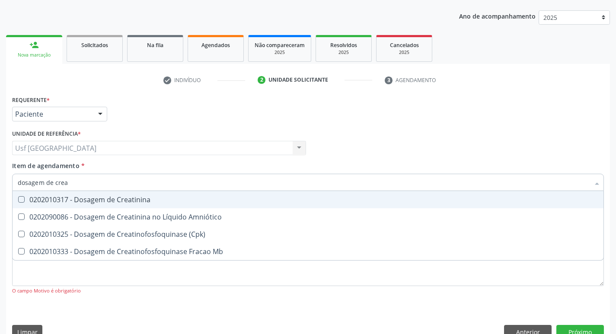
type input "dosagem de creat"
click at [104, 202] on div "0202010317 - Dosagem de Creatinina" at bounding box center [308, 199] width 581 height 7
checkbox Creatinina "true"
type input "dosagem de c"
checkbox Creatinina "false"
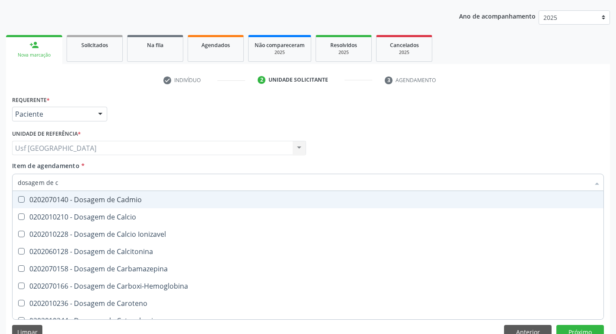
type input "dosagem de"
checkbox Hdl "false"
checkbox Ldl "false"
checkbox Total "false"
checkbox Creatinina "false"
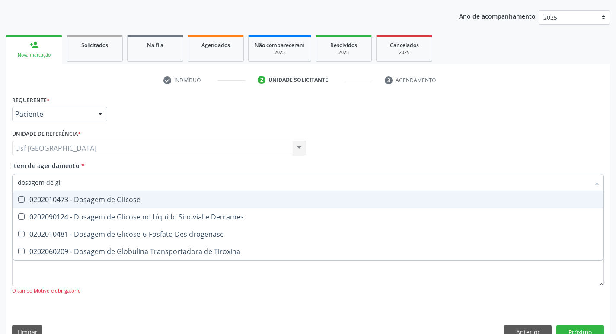
type input "dosagem de gli"
click at [99, 199] on div "0202010473 - Dosagem de Glicose" at bounding box center [308, 199] width 581 height 7
checkbox Glicose "true"
type input "dosagem de g"
checkbox Glicose "false"
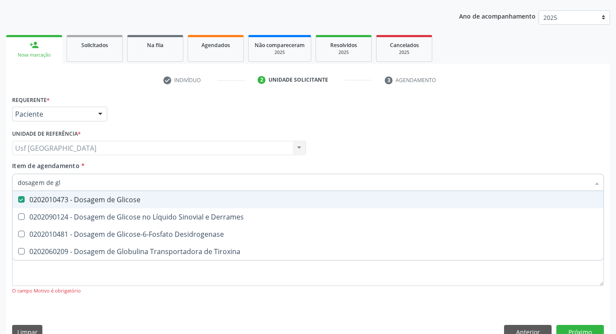
checkbox Tiroxina "true"
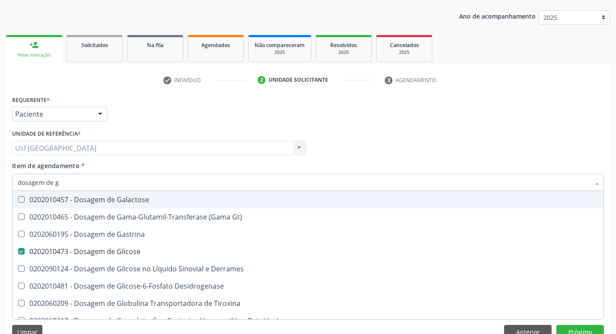
type input "dosagem de"
checkbox Glicose "false"
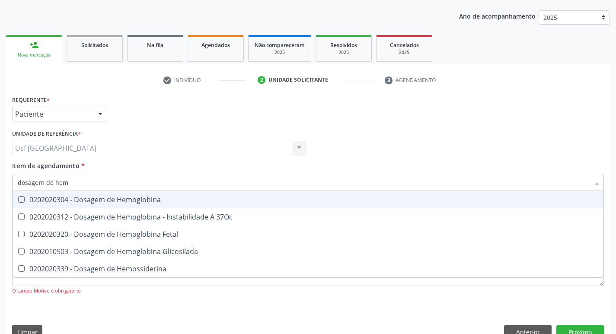
type input "dosagem de hemo"
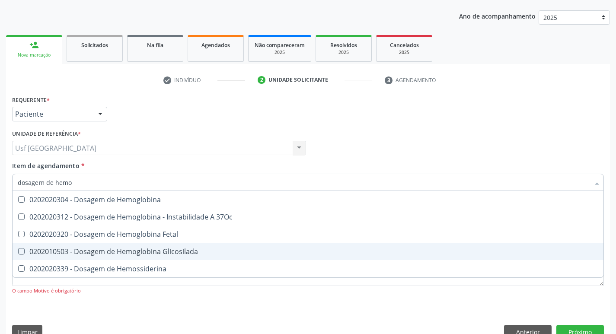
click at [141, 252] on div "0202010503 - Dosagem de Hemoglobina Glicosilada" at bounding box center [308, 251] width 581 height 7
checkbox Glicosilada "true"
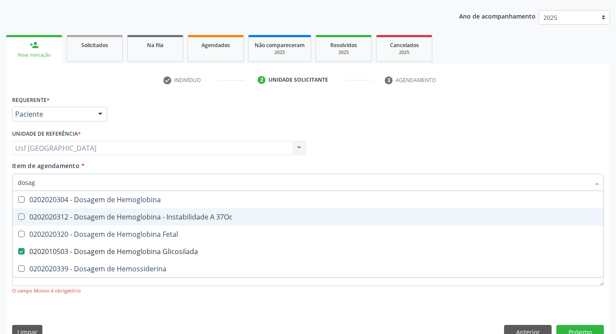
type input "dosa"
checkbox Glicosilada "false"
checkbox Hemossiderina "false"
type input "d"
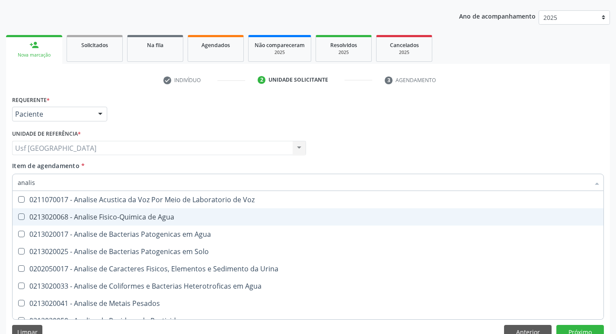
type input "analise"
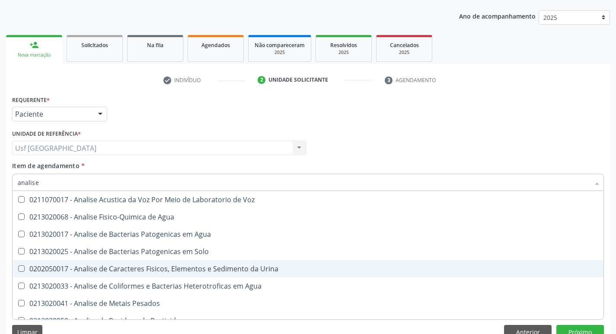
click at [176, 267] on div "0202050017 - Analise de Caracteres Fisicos, Elementos e Sedimento da Urina" at bounding box center [308, 269] width 581 height 7
checkbox Urina "true"
type input "a"
checkbox Urina "false"
checkbox Agua "false"
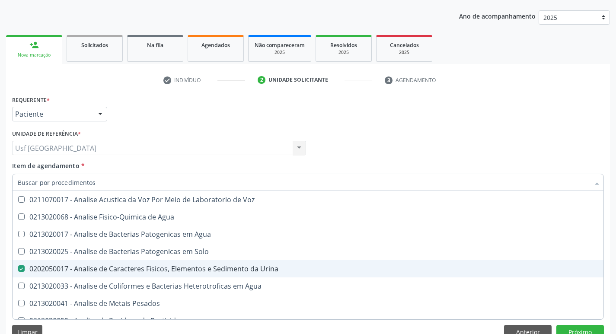
checkbox Alimentos "false"
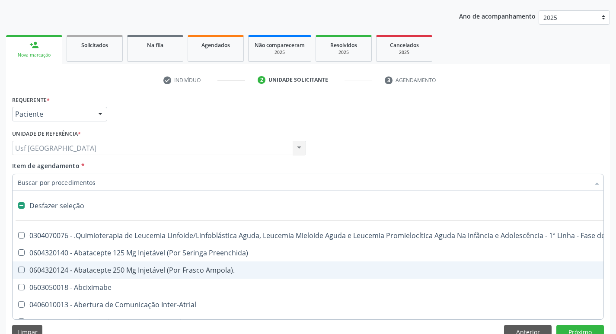
type input "h"
checkbox Urina "false"
checkbox A "true"
checkbox Coagulação\ "true"
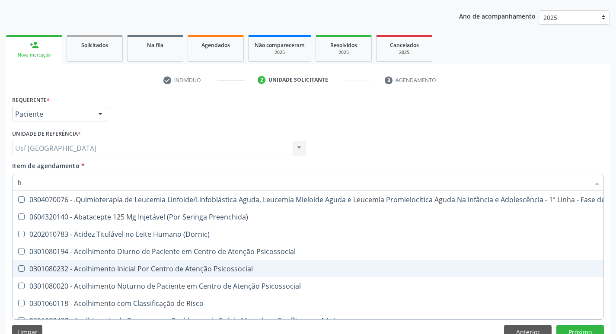
type input "he"
checkbox Pulmão "true"
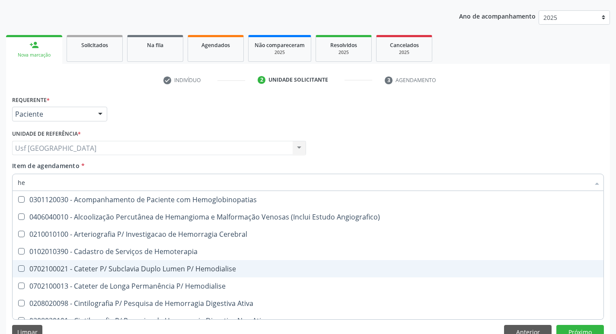
type input "hem"
checkbox Glicosilada "true"
checkbox Hematocrito "false"
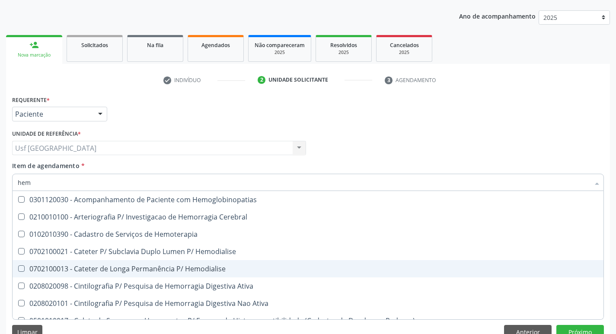
type input "hemo"
checkbox Glicosilada "true"
checkbox Semana\) "false"
type input "hemog"
checkbox Tardio\) "true"
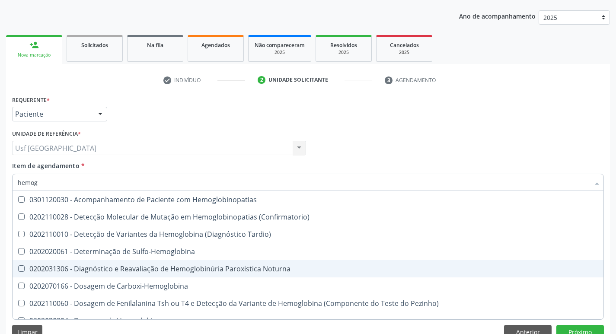
type input "hemogr"
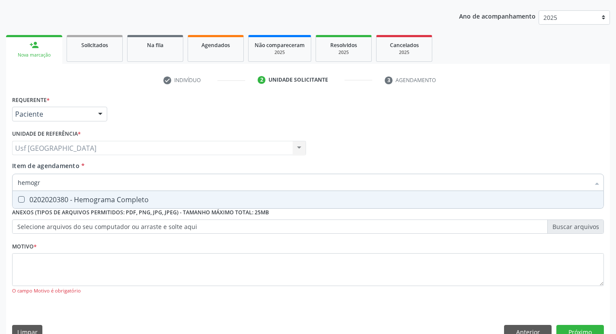
click at [125, 197] on div "0202020380 - Hemograma Completo" at bounding box center [308, 199] width 581 height 7
checkbox Completo "true"
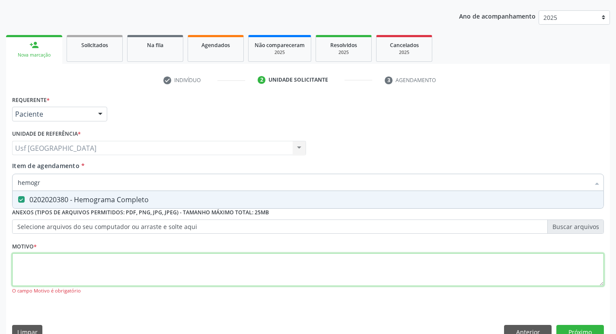
click at [120, 273] on div "Requerente * Paciente Profissional de Saúde Paciente Nenhum resultado encontrad…" at bounding box center [308, 200] width 592 height 214
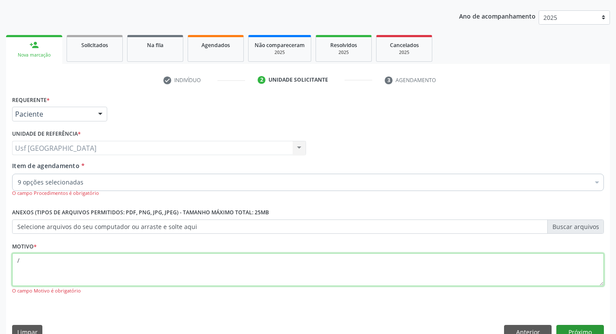
type textarea "/"
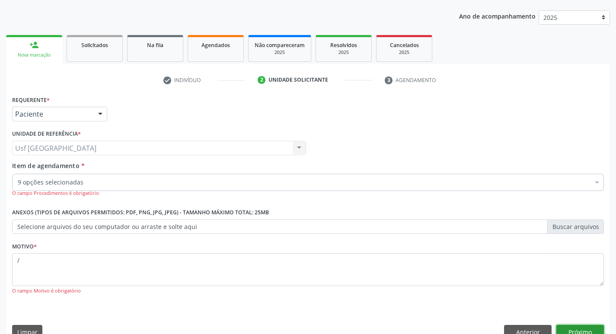
click at [563, 329] on button "Próximo" at bounding box center [581, 332] width 48 height 15
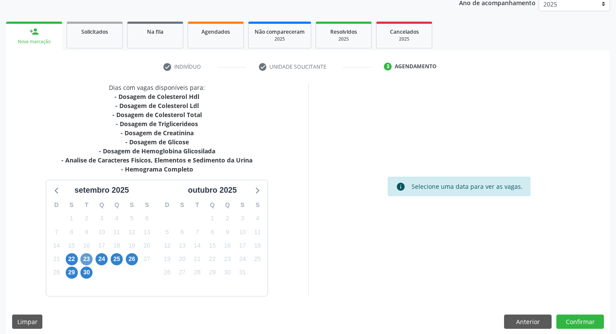
scroll to position [115, 0]
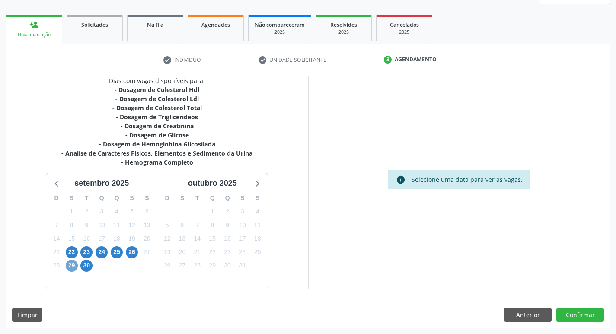
click at [70, 264] on span "29" at bounding box center [72, 266] width 12 height 12
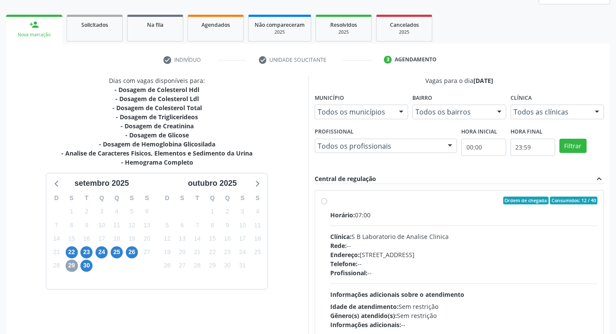
scroll to position [183, 0]
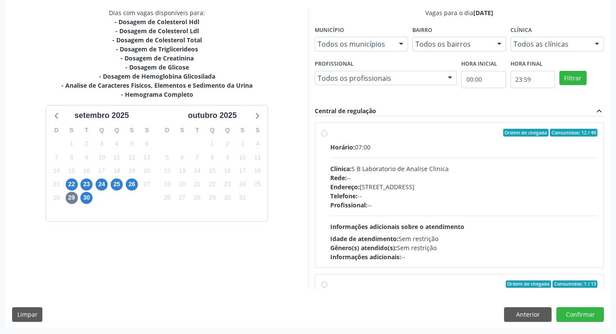
click at [327, 135] on div "Ordem de chegada Consumidos: 12 / 40 Horário: 07:00 Clínica: S B Laboratorio de…" at bounding box center [459, 195] width 277 height 133
radio input "true"
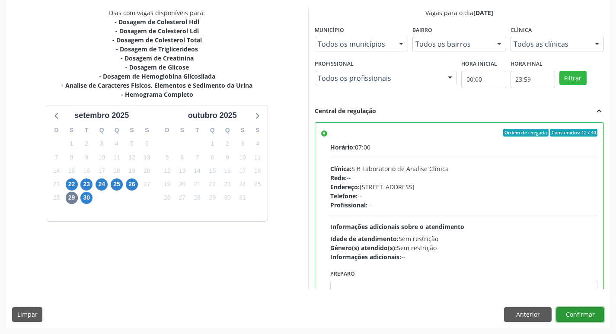
click at [586, 312] on button "Confirmar" at bounding box center [581, 315] width 48 height 15
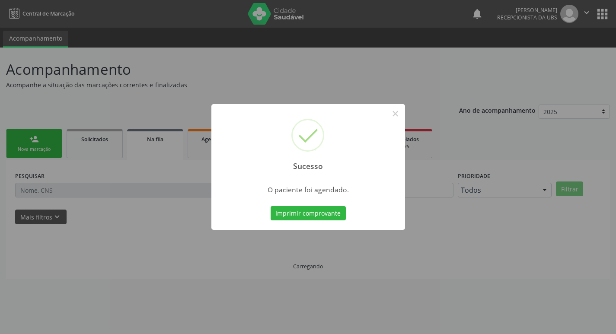
scroll to position [0, 0]
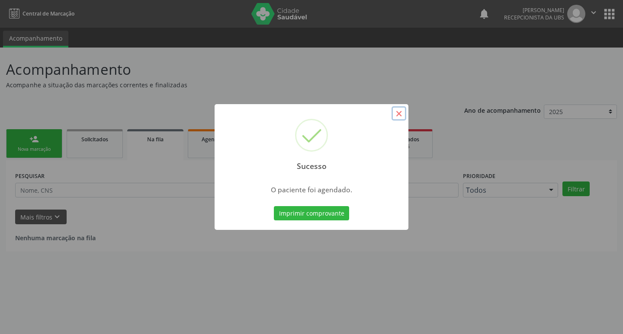
click at [398, 114] on button "×" at bounding box center [399, 113] width 15 height 15
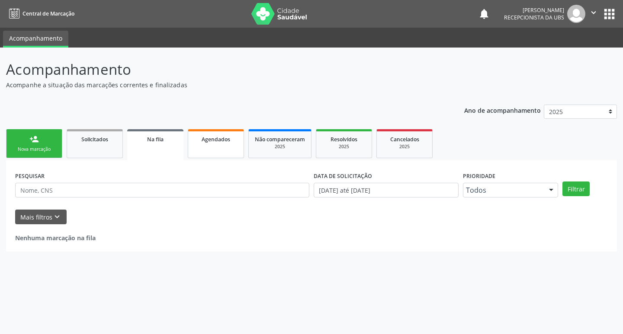
click at [230, 143] on div "Agendados" at bounding box center [215, 139] width 43 height 9
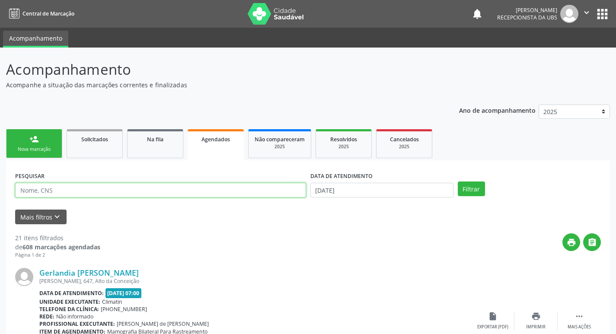
click at [109, 194] on input "text" at bounding box center [160, 190] width 291 height 15
type input "elani cristina"
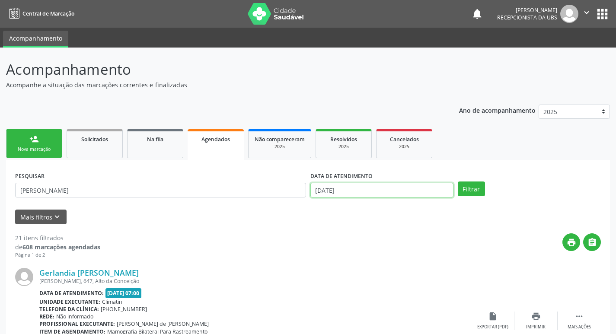
click at [348, 192] on input "[DATE]" at bounding box center [382, 190] width 143 height 15
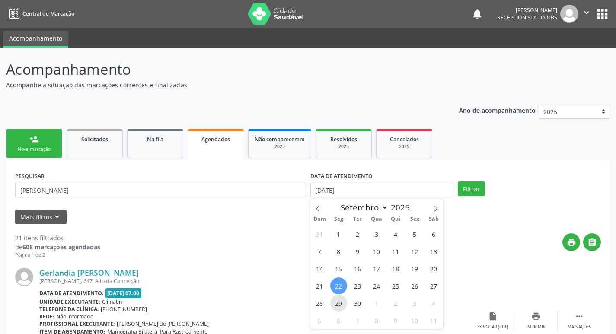
click at [337, 305] on span "29" at bounding box center [339, 303] width 17 height 17
type input "29[DATE]"
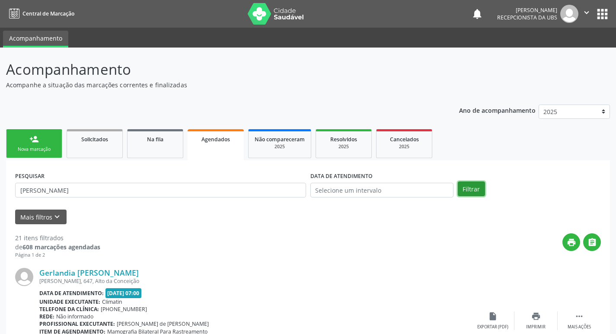
click at [471, 186] on button "Filtrar" at bounding box center [471, 189] width 27 height 15
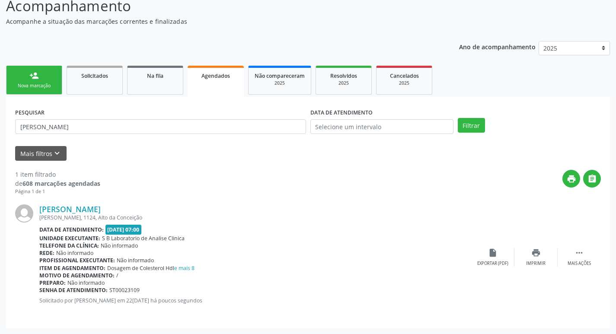
scroll to position [64, 0]
click at [497, 254] on icon "insert_drive_file" at bounding box center [493, 253] width 10 height 10
click at [44, 78] on link "person_add Nova marcação" at bounding box center [34, 79] width 56 height 29
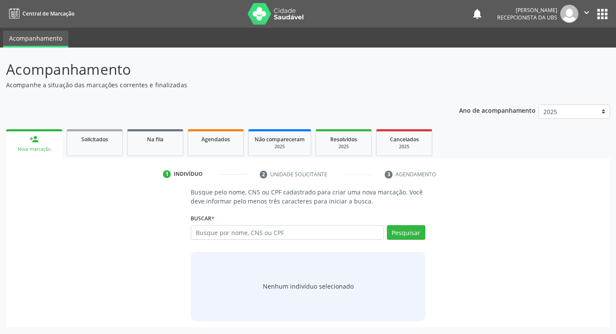
scroll to position [0, 0]
click at [267, 237] on input "text" at bounding box center [291, 232] width 196 height 15
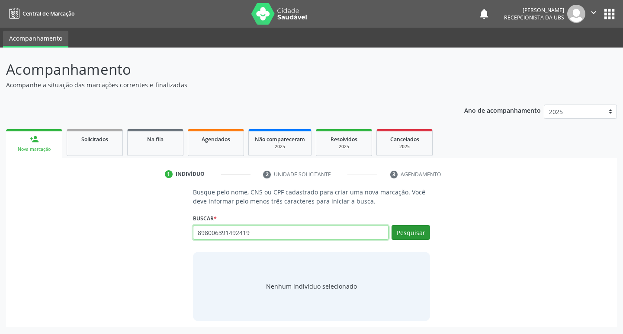
type input "898006391492419"
click at [420, 233] on button "Pesquisar" at bounding box center [411, 232] width 39 height 15
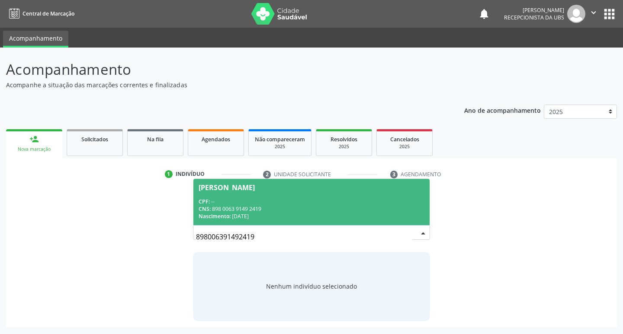
click at [199, 196] on span "Isis Laine Gomes da Silva CPF: -- CNS: 898 0063 9149 2419 Nascimento: 18/01/2025" at bounding box center [311, 202] width 237 height 46
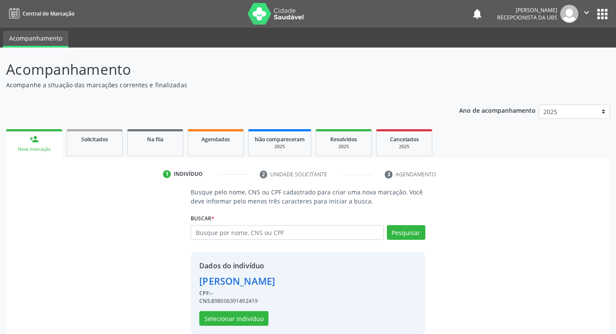
scroll to position [13, 0]
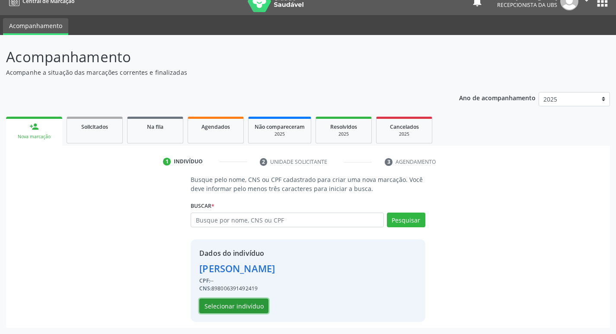
click at [251, 302] on button "Selecionar indivíduo" at bounding box center [233, 306] width 69 height 15
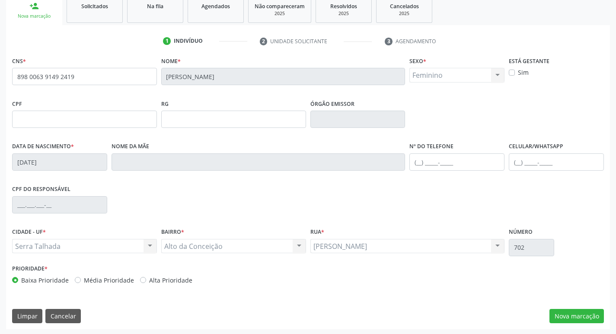
scroll to position [135, 0]
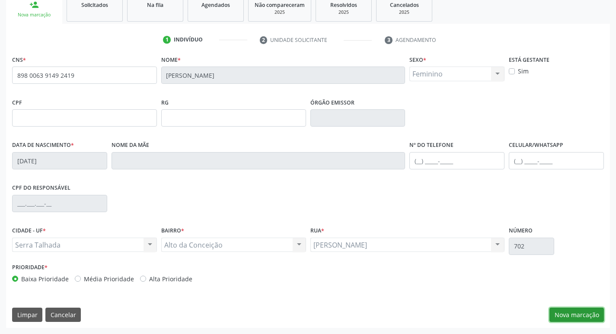
click at [580, 311] on button "Nova marcação" at bounding box center [577, 315] width 55 height 15
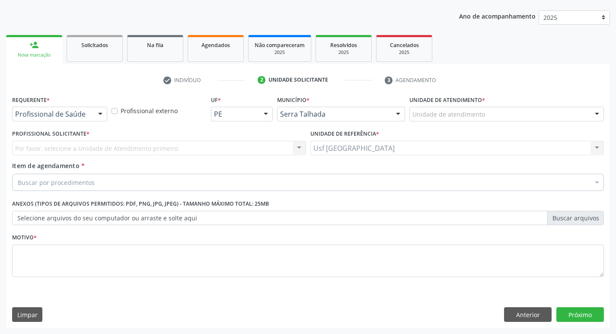
scroll to position [94, 0]
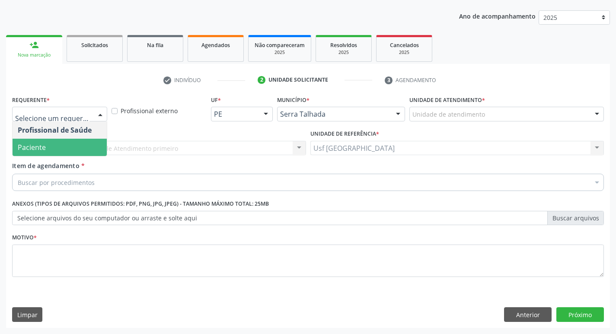
click at [35, 150] on span "Paciente" at bounding box center [32, 148] width 28 height 10
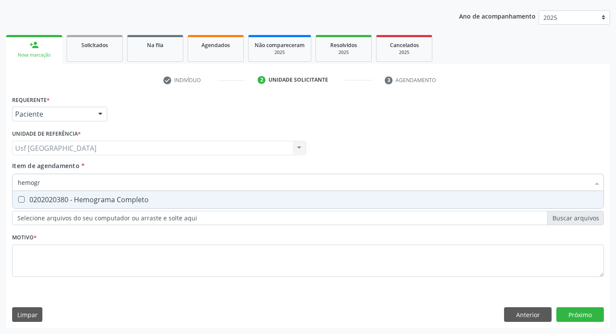
type input "hemogra"
click at [51, 196] on div "0202020380 - Hemograma Completo" at bounding box center [308, 199] width 581 height 7
checkbox Completo "true"
type input "h"
checkbox Completo "false"
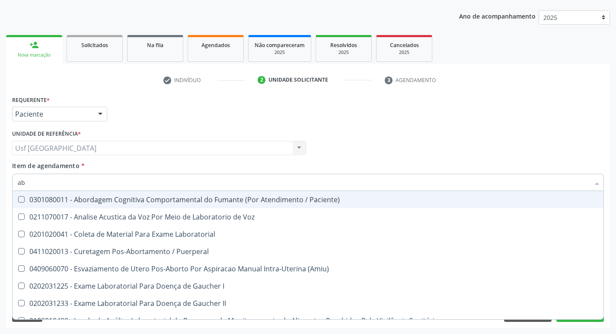
type input "a"
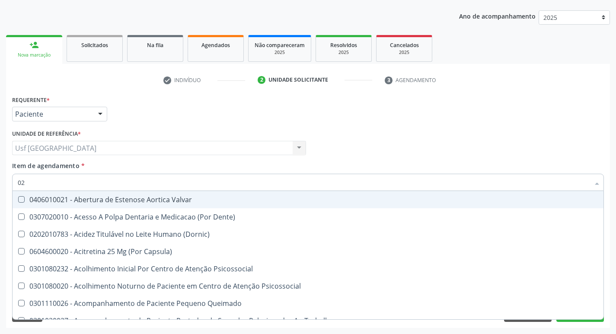
type input "020"
checkbox \(T3\) "true"
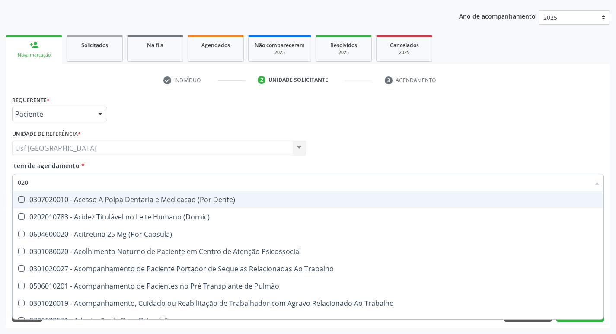
type input "0202"
checkbox Biologica "true"
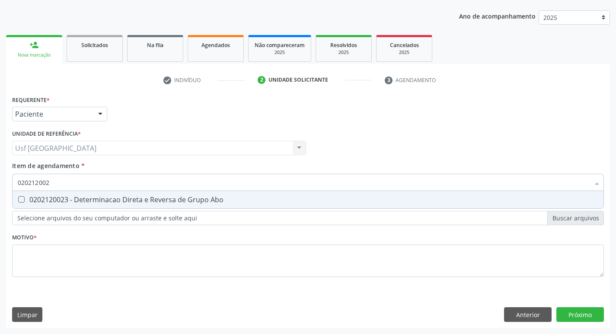
type input "0202120023"
click at [68, 201] on div "0202120023 - Determinacao Direta e Reversa de Grupo Abo" at bounding box center [308, 199] width 581 height 7
checkbox Abo "true"
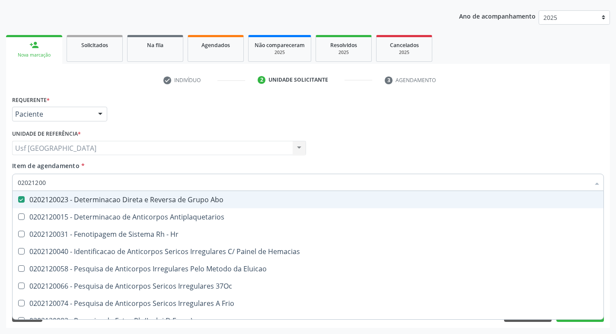
type input "020212008"
checkbox Abo "false"
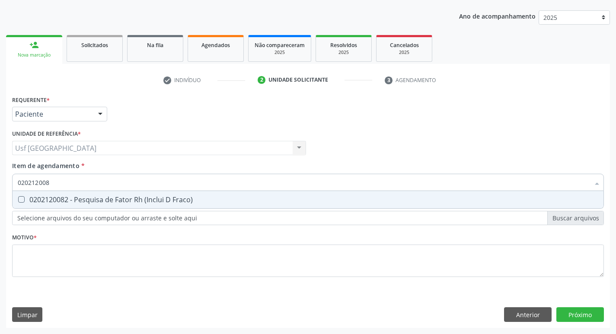
type input "0202120082"
click at [37, 202] on div "0202120082 - Pesquisa de Fator Rh (Inclui D Fraco)" at bounding box center [308, 199] width 581 height 7
checkbox Fraco\) "true"
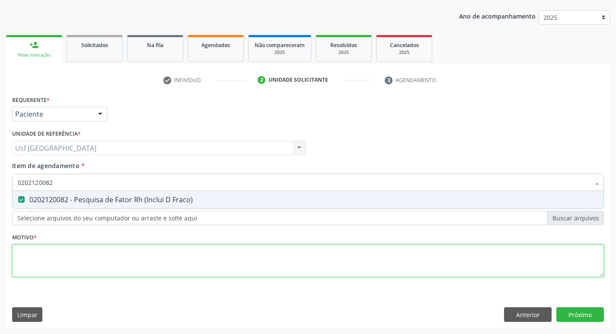
click at [49, 258] on div "Requerente * Paciente Profissional de Saúde Paciente Nenhum resultado encontrad…" at bounding box center [308, 191] width 592 height 196
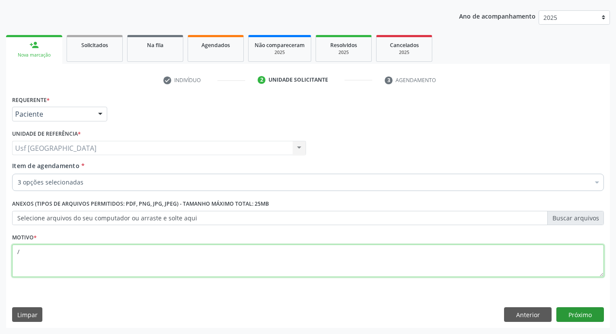
type textarea "/"
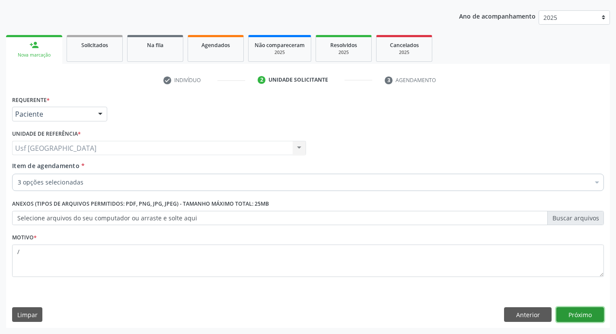
click at [585, 313] on button "Próximo" at bounding box center [581, 315] width 48 height 15
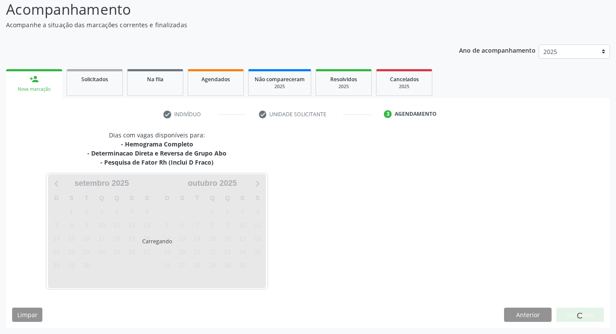
scroll to position [60, 0]
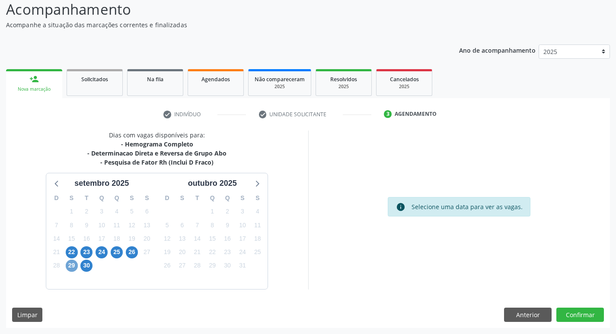
click at [73, 264] on span "29" at bounding box center [72, 266] width 12 height 12
click at [73, 266] on span "29" at bounding box center [72, 266] width 12 height 12
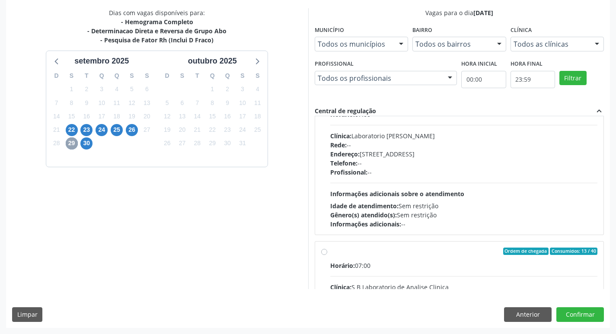
scroll to position [87, 0]
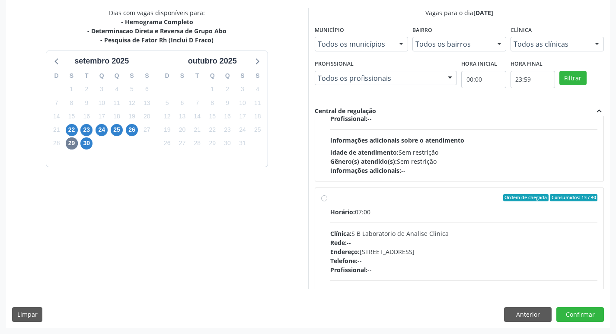
click at [331, 198] on label "Ordem de chegada Consumidos: 13 / 40 Horário: 07:00 Clínica: S B Laboratorio de…" at bounding box center [465, 260] width 268 height 133
click at [325, 198] on input "Ordem de chegada Consumidos: 13 / 40 Horário: 07:00 Clínica: S B Laboratorio de…" at bounding box center [324, 198] width 6 height 8
radio input "true"
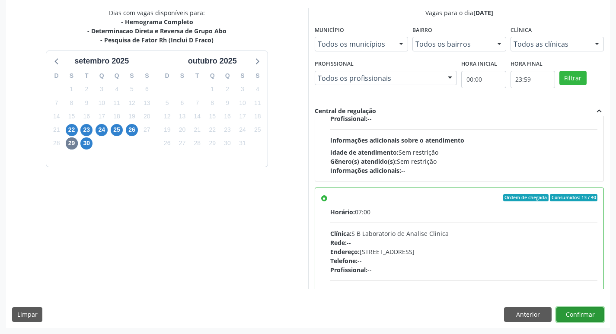
click at [578, 314] on button "Confirmar" at bounding box center [581, 315] width 48 height 15
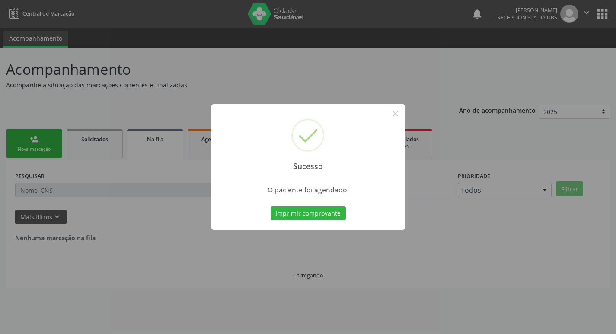
scroll to position [0, 0]
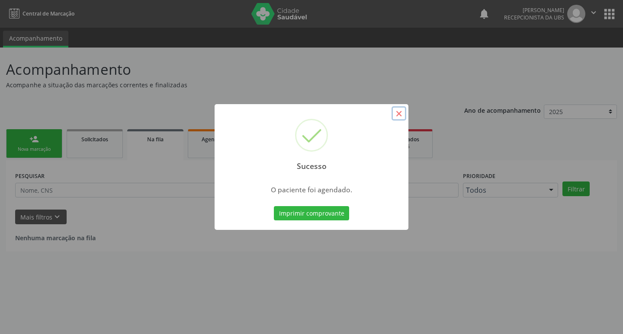
click at [404, 115] on button "×" at bounding box center [399, 113] width 15 height 15
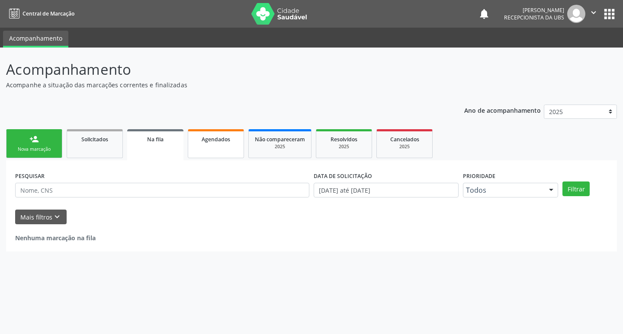
click at [215, 146] on link "Agendados" at bounding box center [216, 143] width 56 height 29
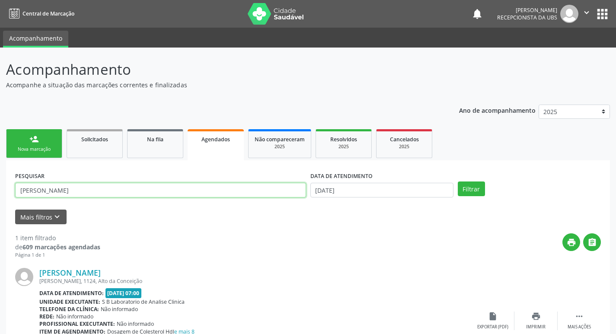
click at [101, 191] on input "elani cristina" at bounding box center [160, 190] width 291 height 15
type input "e"
type input "isis"
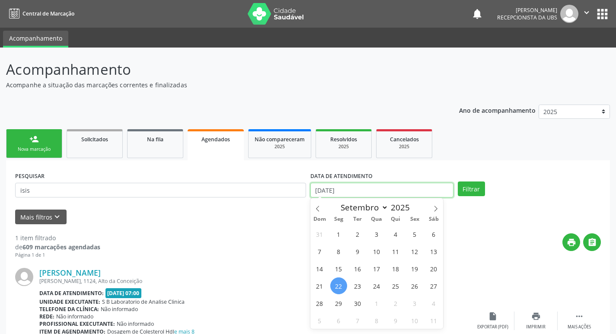
click at [347, 189] on input "[DATE]" at bounding box center [382, 190] width 143 height 15
click at [336, 302] on span "29" at bounding box center [339, 303] width 17 height 17
type input "29[DATE]"
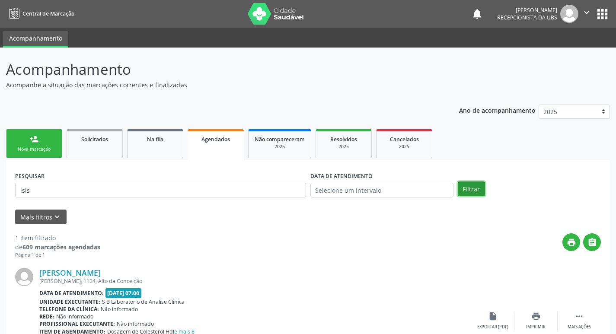
click at [478, 191] on button "Filtrar" at bounding box center [471, 189] width 27 height 15
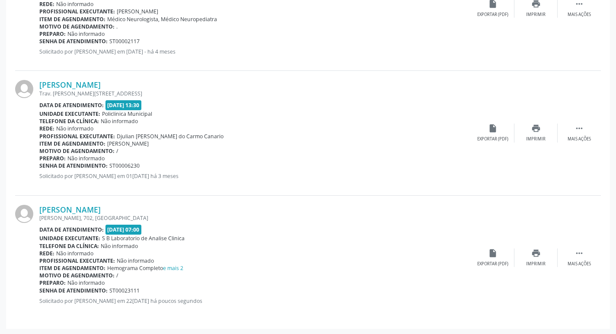
scroll to position [314, 0]
click at [496, 260] on div "Exportar (PDF)" at bounding box center [493, 263] width 31 height 6
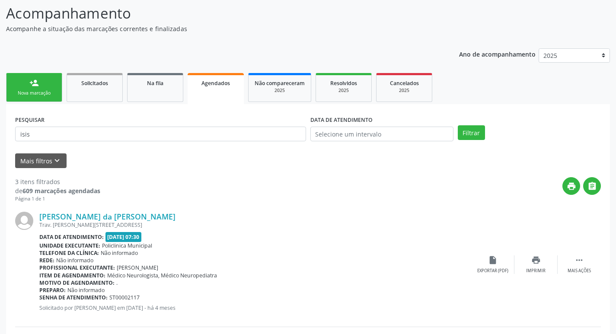
scroll to position [54, 0]
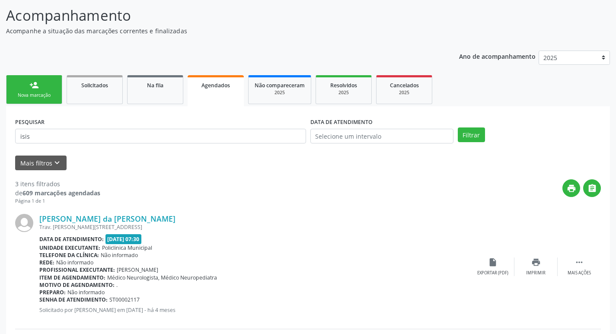
click at [39, 93] on div "Nova marcação" at bounding box center [34, 95] width 43 height 6
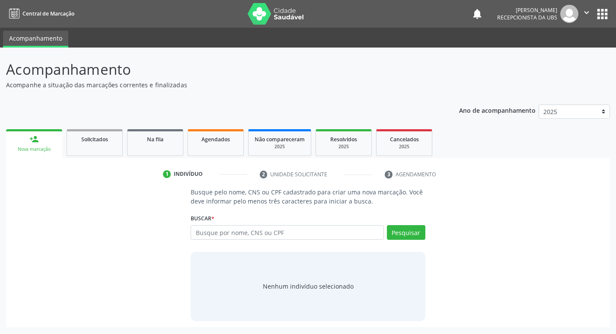
scroll to position [0, 0]
click at [345, 234] on input "text" at bounding box center [291, 232] width 196 height 15
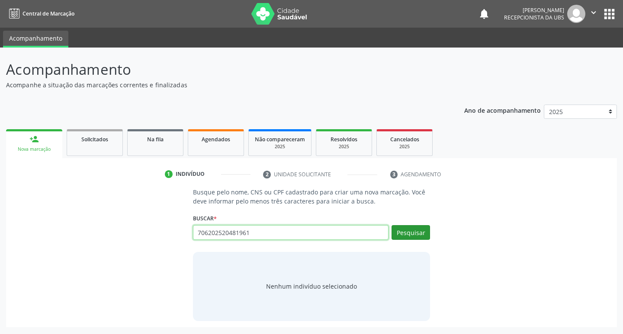
type input "706202520481961"
click at [412, 233] on button "Pesquisar" at bounding box center [411, 232] width 39 height 15
click at [263, 229] on input "706202520481961" at bounding box center [291, 232] width 196 height 15
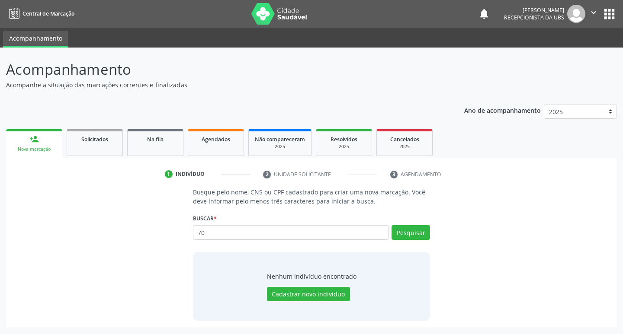
type input "7"
type input "0724400166"
click at [409, 232] on button "Pesquisar" at bounding box center [411, 232] width 39 height 15
type input "0"
type input "07244300166"
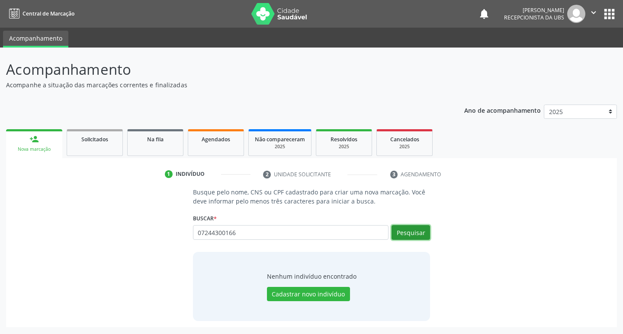
click at [409, 237] on button "Pesquisar" at bounding box center [411, 232] width 39 height 15
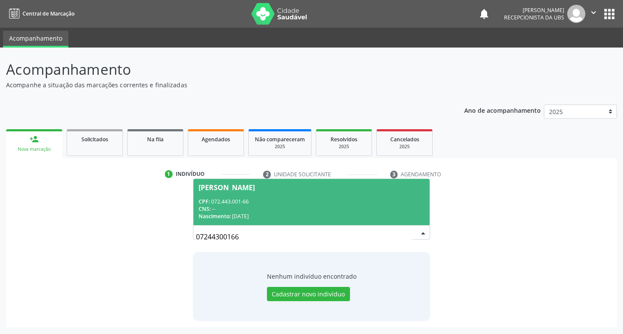
click at [237, 194] on span "Natalia Pereira da Silva CPF: 072.443.001-66 CNS: -- Nascimento: 11/04/1998" at bounding box center [311, 202] width 237 height 46
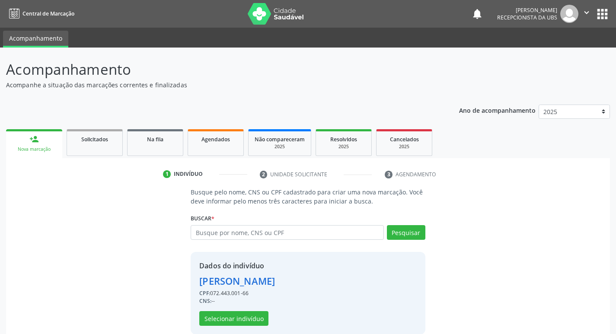
scroll to position [13, 0]
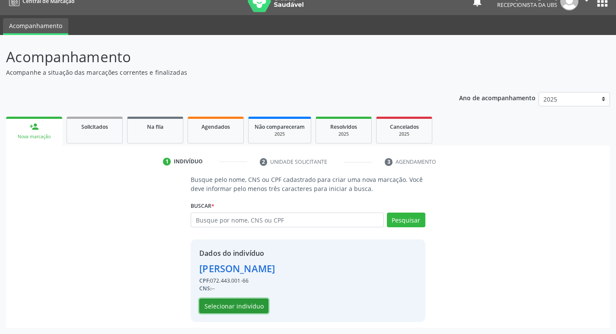
click at [251, 306] on button "Selecionar indivíduo" at bounding box center [233, 306] width 69 height 15
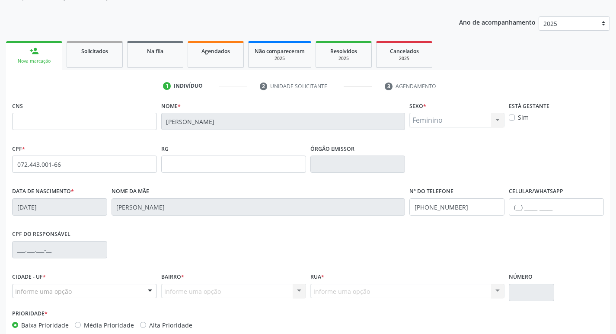
scroll to position [135, 0]
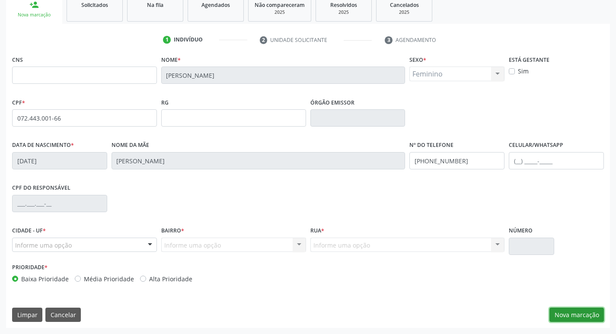
click at [584, 319] on button "Nova marcação" at bounding box center [577, 315] width 55 height 15
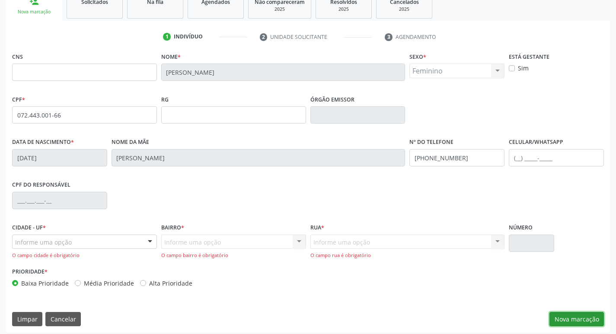
scroll to position [142, 0]
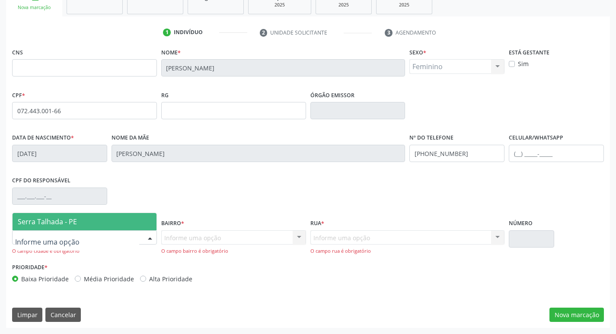
click at [104, 237] on div at bounding box center [84, 238] width 145 height 15
click at [103, 226] on span "Serra Talhada - PE" at bounding box center [85, 221] width 144 height 17
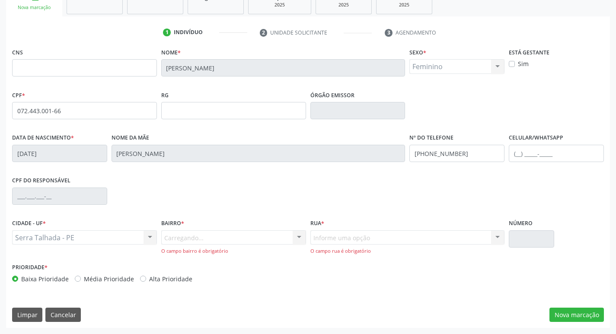
click at [184, 237] on div "Carregando... Nenhum resultado encontrado para: " " Nenhuma opção encontrada. D…" at bounding box center [233, 243] width 145 height 25
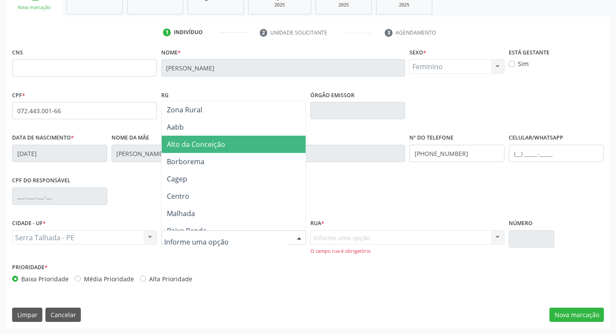
click at [199, 143] on span "Alto da Conceição" at bounding box center [196, 145] width 58 height 10
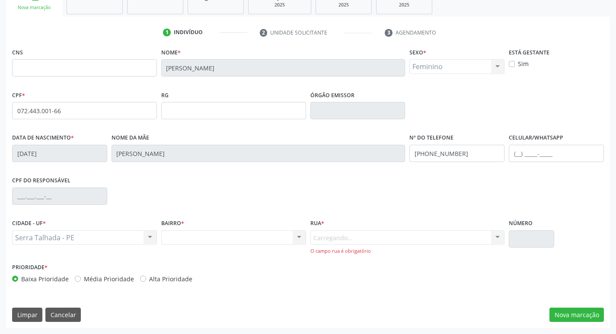
scroll to position [135, 0]
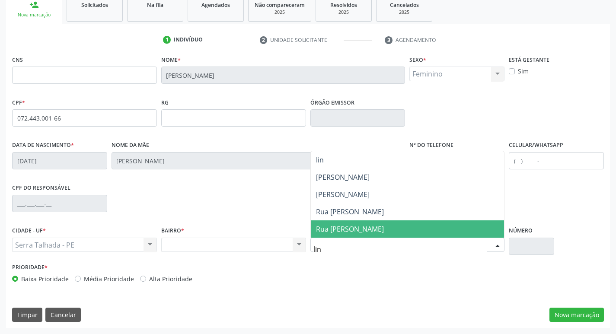
type input "lind"
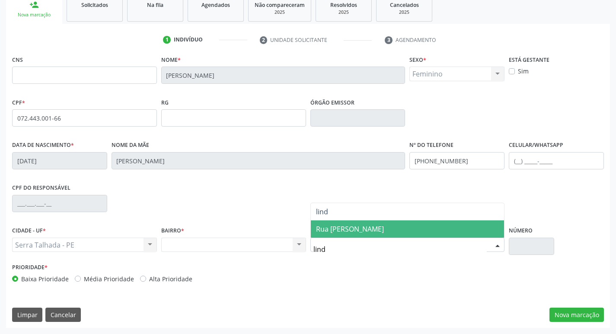
click at [374, 237] on span "Rua Lindinalva Nunes" at bounding box center [408, 229] width 194 height 17
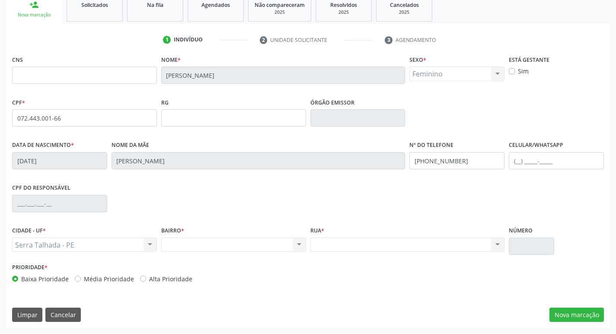
click at [395, 244] on div "Nenhum resultado encontrado para: " " Não há nenhuma opção para ser exibida." at bounding box center [408, 245] width 195 height 15
click at [324, 243] on div "Nenhum resultado encontrado para: " " Não há nenhuma opção para ser exibida." at bounding box center [408, 245] width 195 height 15
click at [311, 253] on div "Rua * Nenhum resultado encontrado para: " " Não há nenhuma opção para ser exibi…" at bounding box center [407, 243] width 199 height 37
click at [104, 253] on div "CIDADE - UF * Serra Talhada - PE Serra Talhada - PE Nenhum resultado encontrado…" at bounding box center [84, 243] width 149 height 37
click at [192, 241] on div "Nenhum resultado encontrado para: " " Não há nenhuma opção para ser exibida." at bounding box center [233, 245] width 145 height 15
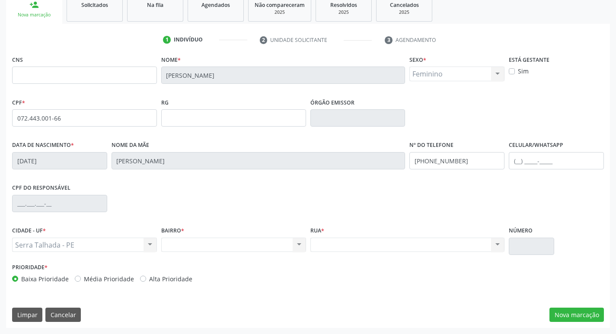
click at [298, 241] on div "Nenhum resultado encontrado para: " " Não há nenhuma opção para ser exibida." at bounding box center [233, 245] width 145 height 15
click at [301, 247] on div "Nenhum resultado encontrado para: " " Não há nenhuma opção para ser exibida." at bounding box center [233, 245] width 145 height 15
click at [583, 318] on button "Nova marcação" at bounding box center [577, 315] width 55 height 15
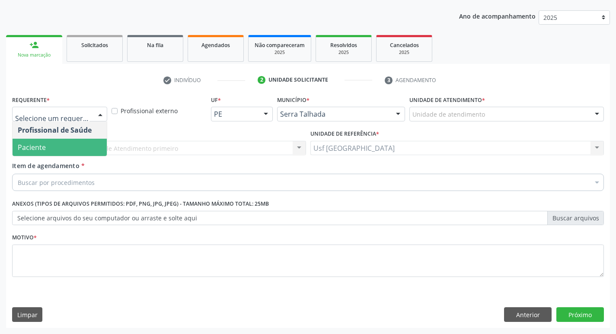
click at [45, 148] on span "Paciente" at bounding box center [32, 148] width 28 height 10
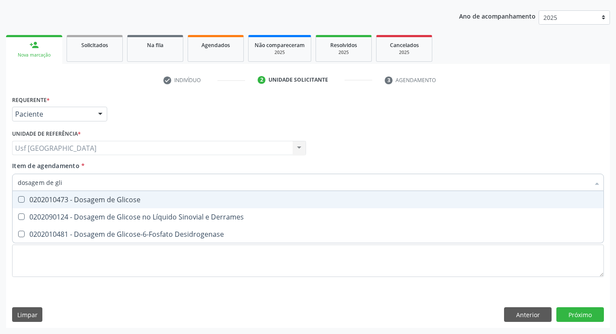
type input "dosagem de glic"
click at [81, 202] on div "0202010473 - Dosagem de Glicose" at bounding box center [308, 199] width 581 height 7
checkbox Glicose "true"
type input "dosagem de g"
checkbox Glicose "false"
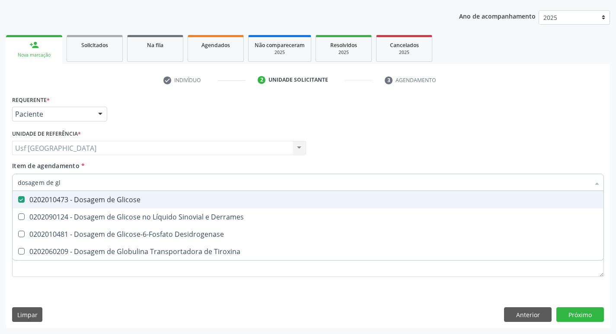
checkbox Tiroxina "true"
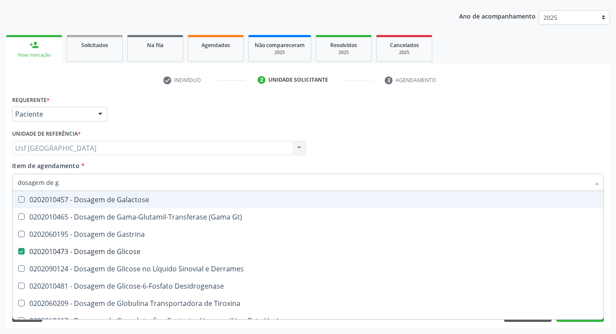
type input "dosagem de"
checkbox Glicose "false"
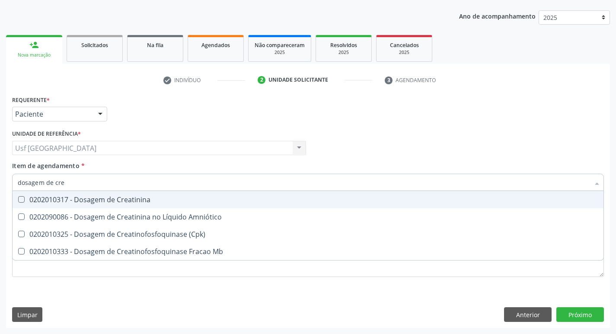
type input "dosagem de crea"
click at [81, 202] on div "0202010317 - Dosagem de Creatinina" at bounding box center [308, 199] width 581 height 7
checkbox Creatinina "true"
type input "dosagem de c"
checkbox Creatinina "false"
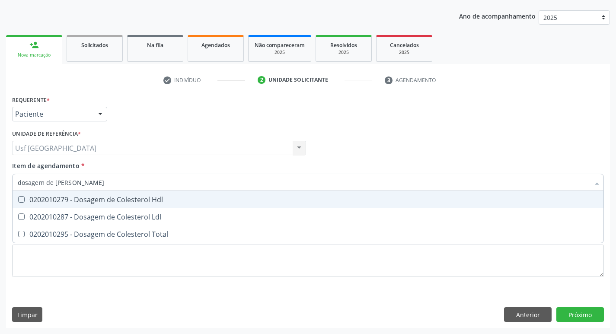
type input "dosagem de coles"
click at [80, 201] on div "0202010279 - Dosagem de Colesterol Hdl" at bounding box center [308, 199] width 581 height 7
checkbox Hdl "true"
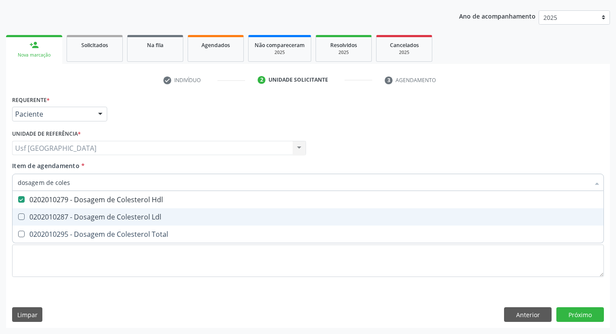
click at [71, 215] on div "0202010287 - Dosagem de Colesterol Ldl" at bounding box center [308, 217] width 581 height 7
checkbox Ldl "true"
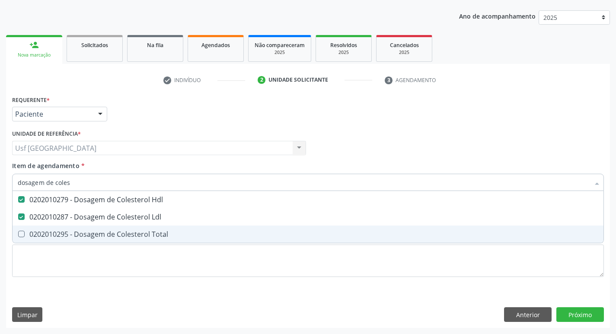
click at [80, 231] on div "0202010295 - Dosagem de Colesterol Total" at bounding box center [308, 234] width 581 height 7
checkbox Total "true"
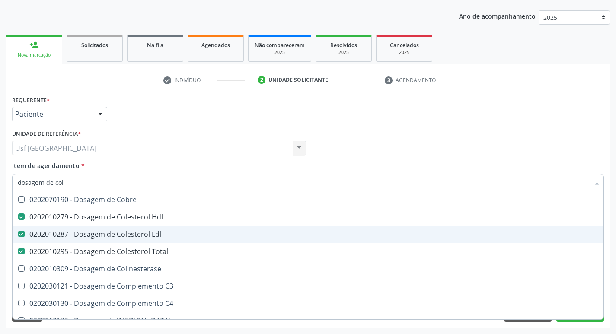
type input "dosagem de co"
checkbox Cobre "false"
type input "dosagem de c"
checkbox Hdl "false"
checkbox Ldl "false"
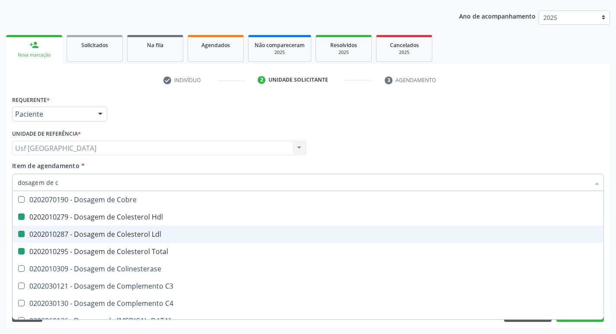
checkbox Total "false"
type input "dosagem de"
checkbox Hdl "false"
checkbox Ldl "false"
checkbox Total "false"
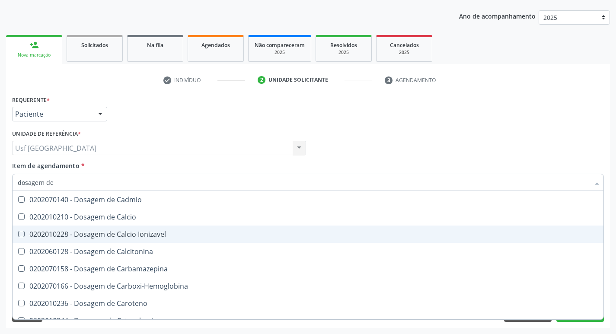
checkbox Creatinina "false"
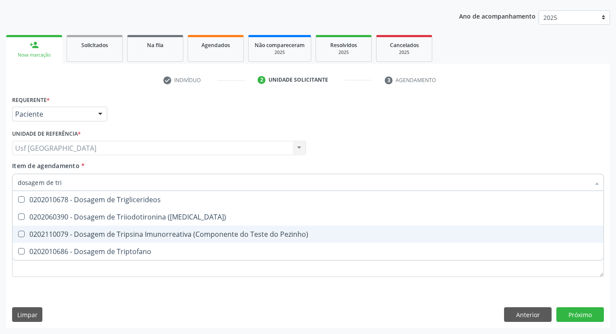
type input "dosagem de trig"
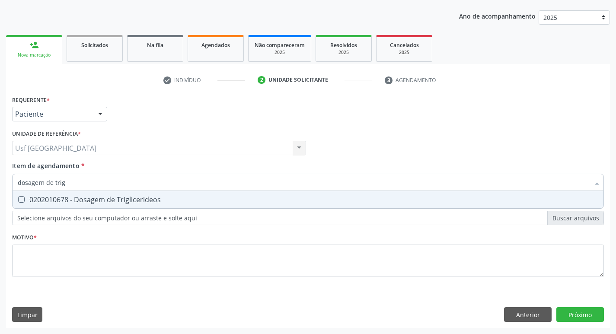
click at [129, 202] on div "0202010678 - Dosagem de Triglicerideos" at bounding box center [308, 199] width 581 height 7
checkbox Triglicerideos "true"
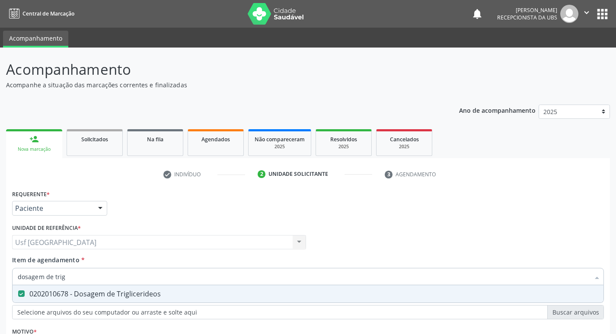
scroll to position [94, 0]
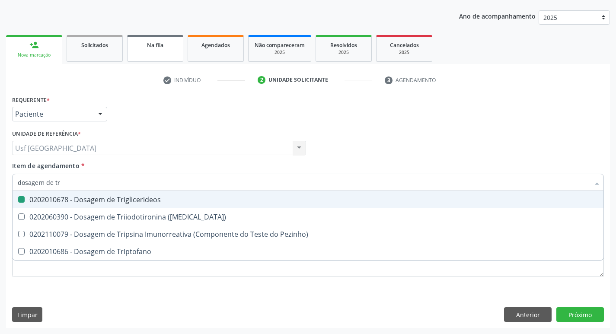
type input "dosagem de t"
checkbox Triglicerideos "false"
checkbox Triptofano "false"
type input "d"
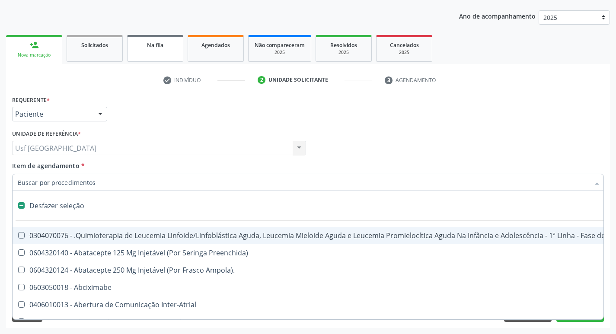
type input "h"
checkbox A "true"
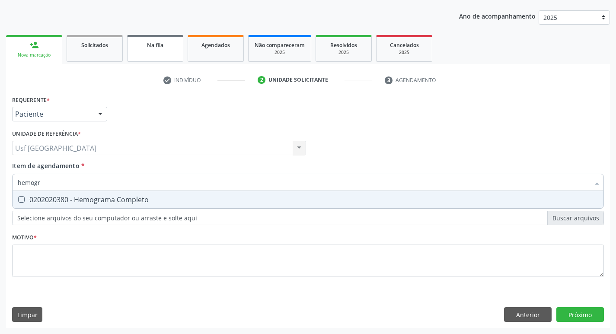
type input "hemogra"
click at [152, 198] on div "0202020380 - Hemograma Completo" at bounding box center [308, 199] width 581 height 7
checkbox Completo "true"
type input "h"
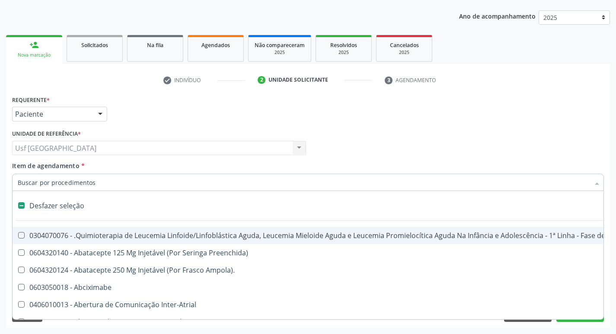
checkbox Manutenção "false"
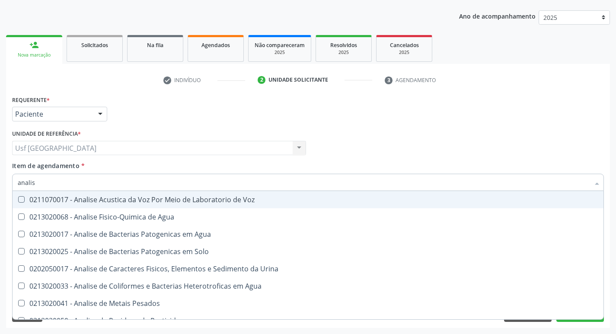
type input "analise"
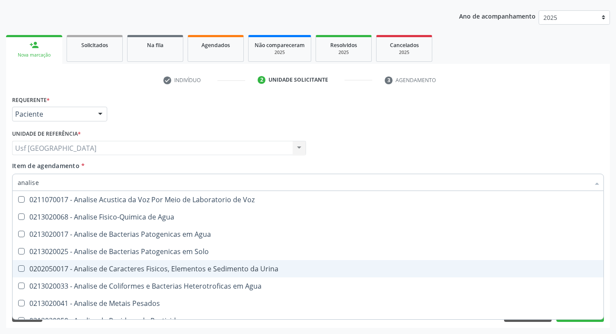
click at [175, 266] on div "0202050017 - Analise de Caracteres Fisicos, Elementos e Sedimento da Urina" at bounding box center [308, 269] width 581 height 7
checkbox Urina "true"
type input "a"
checkbox Urina "false"
checkbox Agua "false"
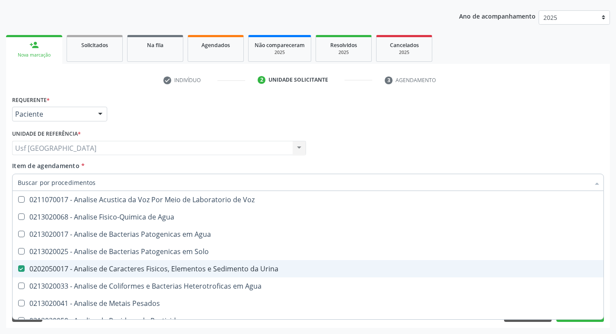
checkbox Alimentos "false"
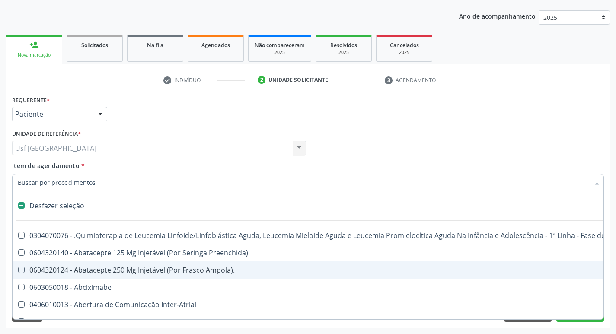
type input "t"
checkbox Reto "true"
checkbox Urina "false"
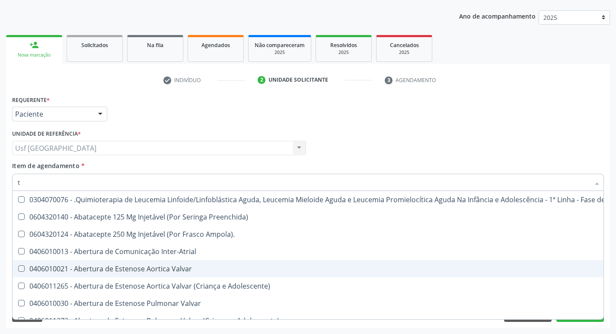
type input "[MEDICAL_DATA]"
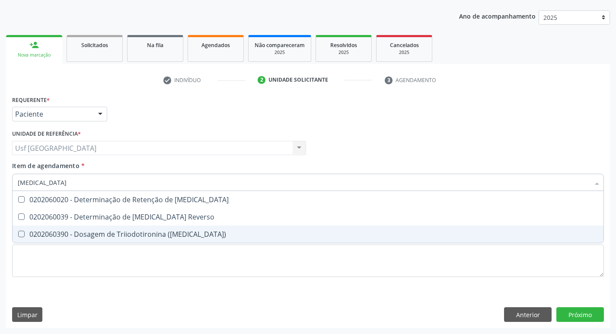
click at [150, 234] on div "0202060390 - Dosagem de Triiodotironina ([MEDICAL_DATA])" at bounding box center [308, 234] width 581 height 7
checkbox \(T3\) "true"
type input "t"
checkbox \(T3\) "false"
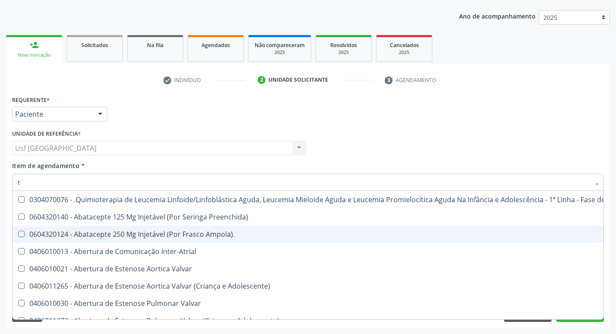
type input "t4"
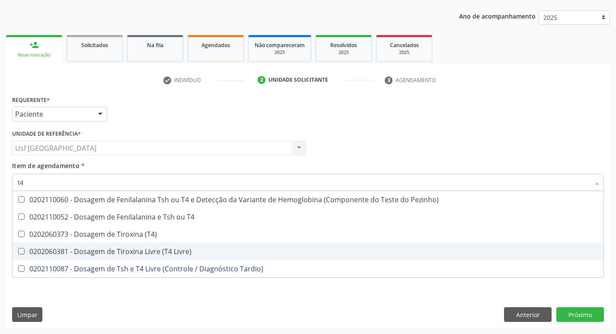
click at [160, 253] on div "0202060381 - Dosagem de Tiroxina Livre (T4 Livre)" at bounding box center [308, 251] width 581 height 7
checkbox Livre\) "true"
type input "t"
checkbox Livre\) "false"
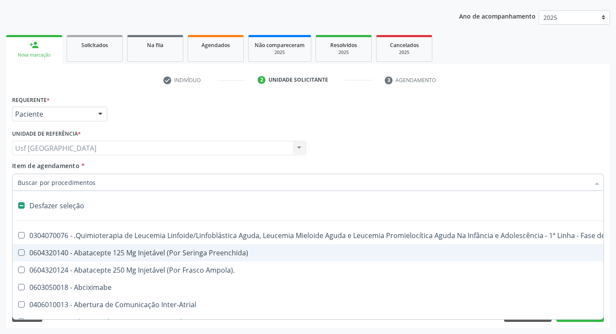
type input "s"
checkbox Comprimido\) "true"
checkbox Urina "false"
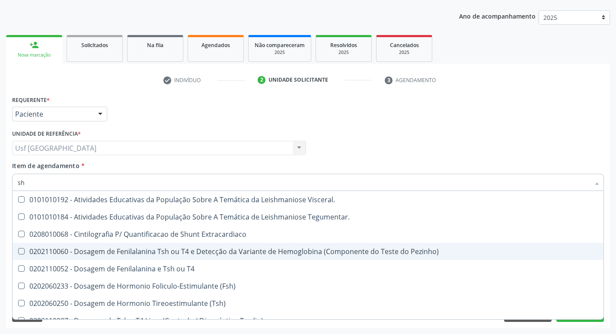
type input "s"
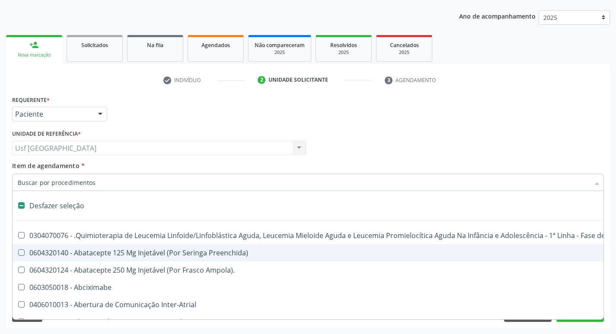
type input "t"
checkbox Reto "true"
checkbox Urina "false"
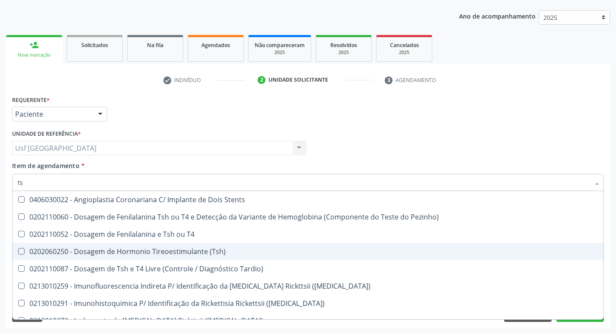
type input "tsh"
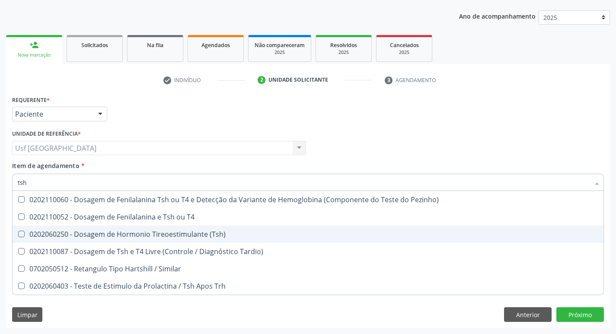
click at [218, 236] on div "0202060250 - Dosagem de Hormonio Tireoestimulante (Tsh)" at bounding box center [308, 234] width 581 height 7
checkbox \(Tsh\) "true"
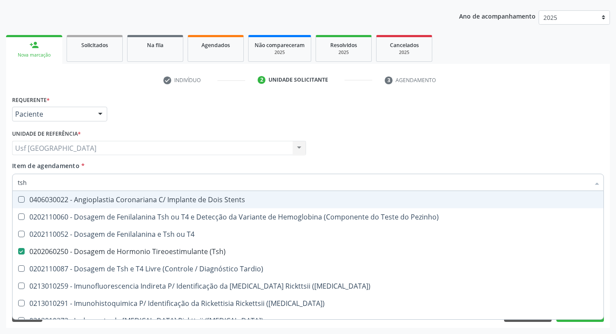
type input "ts"
checkbox T4 "false"
checkbox \(Tsh\) "true"
type input "t"
checkbox \(Tsh\) "false"
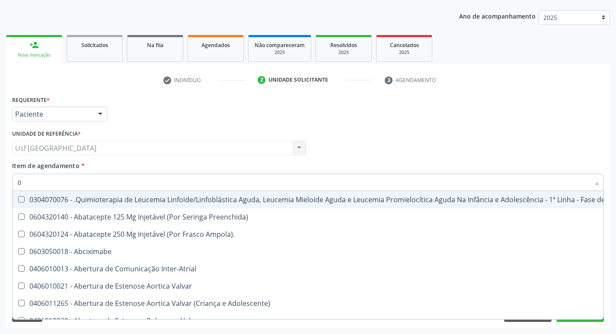
type input "02"
checkbox Coração "true"
checkbox Urina "false"
checkbox Dentária "true"
checkbox Antibiotico "true"
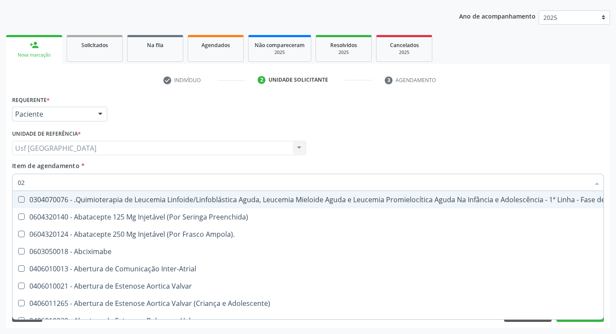
checkbox Antibiotico "true"
checkbox \(Liquido\) "true"
checkbox Coclear "true"
checkbox Odontogeriatra "true"
checkbox Ml\) "true"
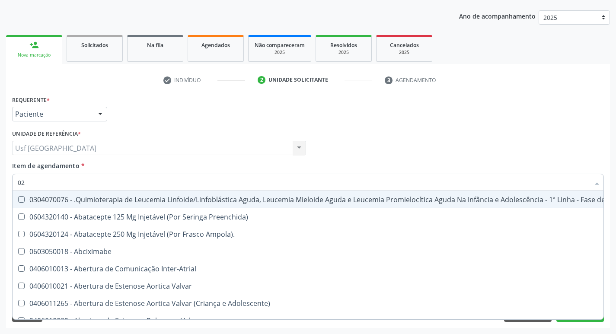
checkbox Embolizante "true"
checkbox Per-Operatoria "true"
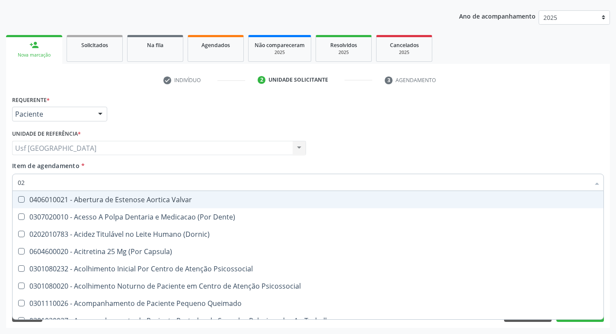
type input "020"
checkbox Terapeutica "true"
checkbox Urina "false"
checkbox Epispádia "true"
checkbox Anos\) "true"
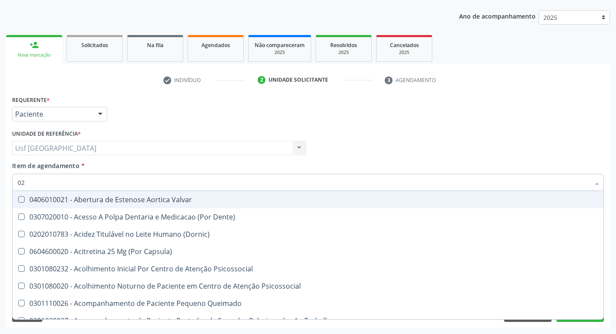
checkbox Congênita "true"
checkbox Complementar\) "true"
checkbox \(Qualitativo\) "true"
checkbox Hormonais "true"
checkbox Artéria "true"
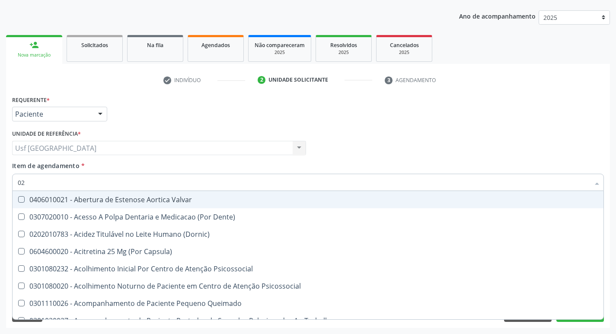
checkbox Dias "true"
checkbox Hdl "false"
checkbox Ldl "false"
checkbox Total "false"
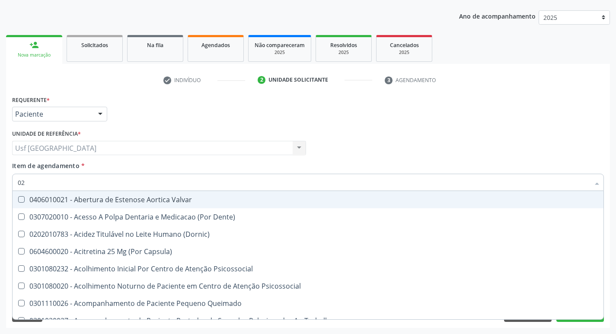
checkbox Creatinina "false"
checkbox Glicose "false"
checkbox \(Tsh\) "false"
checkbox Livre\) "false"
checkbox Triglicerideos "false"
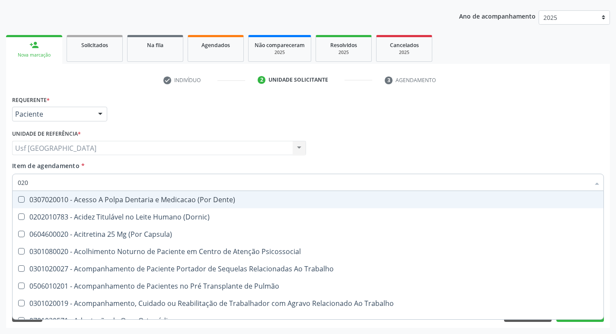
type input "0202"
checkbox Capsula\) "true"
checkbox Urina "false"
checkbox Faringe\/Laringe "true"
checkbox Puncao "true"
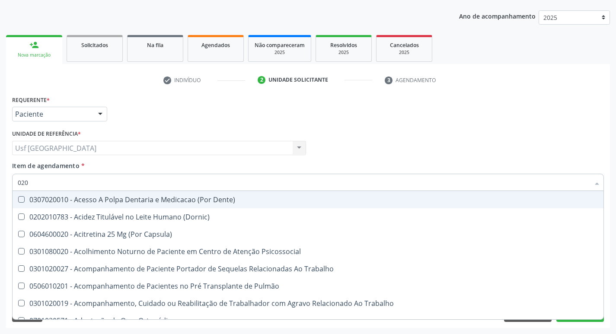
checkbox Fragmento "true"
checkbox Ossea "true"
checkbox Laser "true"
checkbox Drogas "true"
checkbox Paratireoides "true"
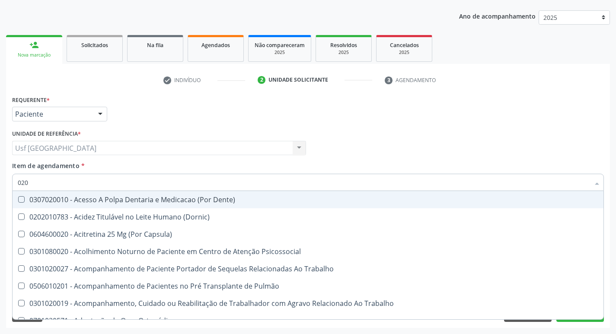
checkbox Projecoes\) "true"
checkbox Aspiração "true"
checkbox Biologica "true"
checkbox Hdl "false"
checkbox Ldl "false"
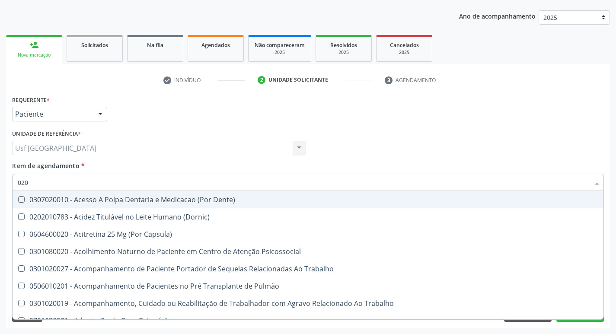
checkbox Total "false"
checkbox Creatinina "false"
checkbox Glicose "false"
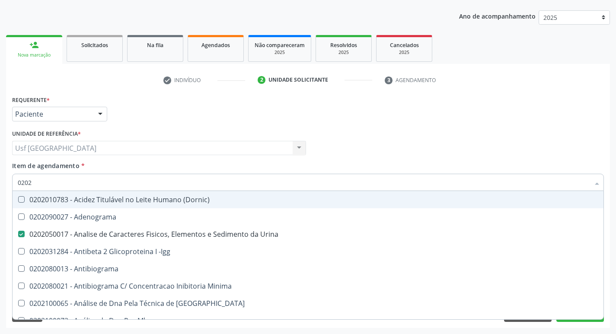
type input "02020"
checkbox \(Psa\) "true"
checkbox III "true"
checkbox Barbituratos "true"
checkbox Calcio "true"
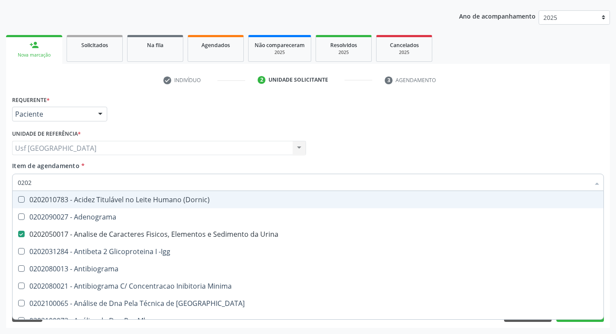
checkbox Hdl "false"
checkbox Ldl "false"
checkbox Total "false"
checkbox Creatinina "false"
checkbox Xi "true"
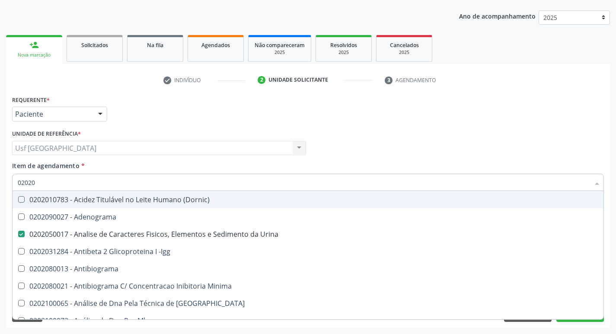
checkbox Esperma "true"
checkbox Glicose "false"
checkbox \(Tsh\) "false"
checkbox Progesterona "true"
checkbox Funcional "true"
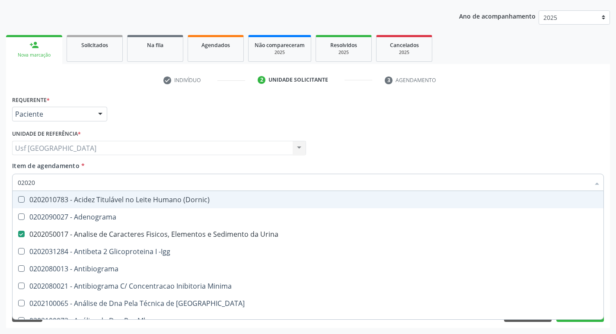
checkbox Horas\) "true"
checkbox Livre\) "false"
checkbox Triglicerideos "false"
checkbox \(T3\) "false"
checkbox Zinco "true"
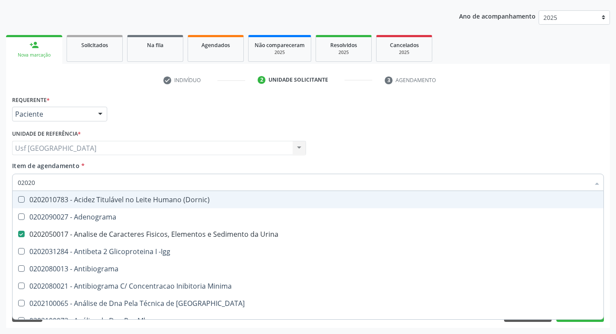
checkbox Completo "false"
type input "020204"
checkbox Urina "false"
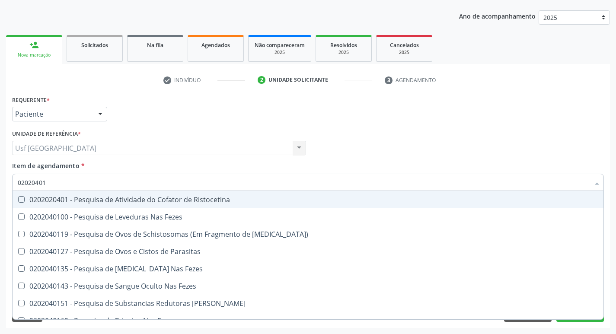
type input "020204012"
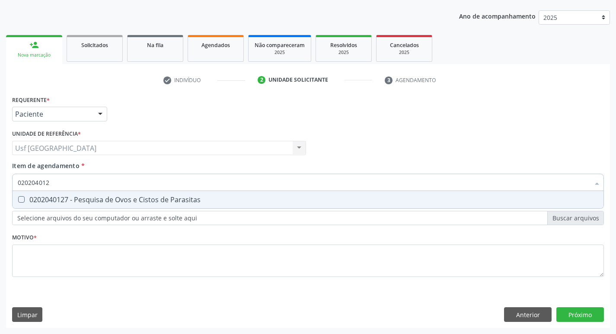
click at [185, 196] on div "0202040127 - Pesquisa de Ovos e Cistos de Parasitas" at bounding box center [308, 199] width 581 height 7
checkbox Parasitas "true"
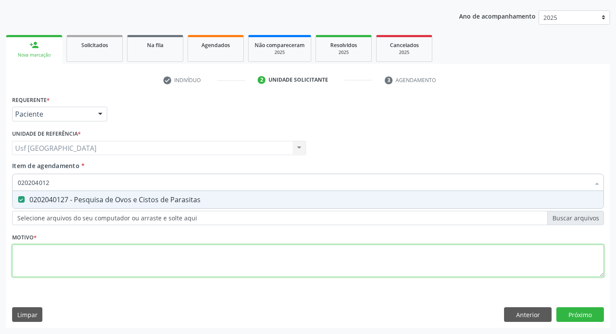
click at [101, 263] on div "Requerente * Paciente Profissional de Saúde Paciente Nenhum resultado encontrad…" at bounding box center [308, 191] width 592 height 196
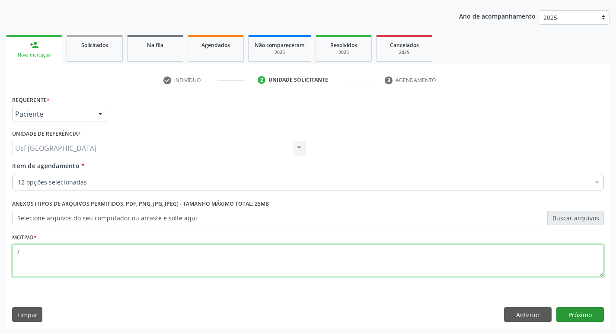
type textarea "/"
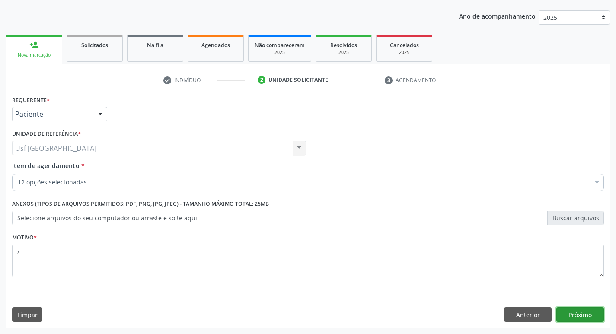
click at [571, 314] on button "Próximo" at bounding box center [581, 315] width 48 height 15
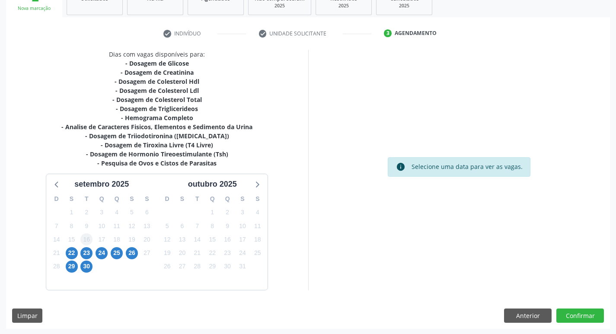
scroll to position [142, 0]
click at [72, 263] on span "29" at bounding box center [72, 266] width 12 height 12
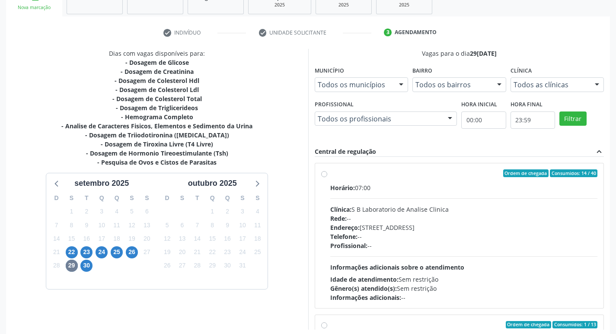
click at [331, 175] on label "Ordem de chegada Consumidos: 14 / 40 Horário: 07:00 Clínica: S B Laboratorio de…" at bounding box center [465, 236] width 268 height 133
click at [326, 175] on input "Ordem de chegada Consumidos: 14 / 40 Horário: 07:00 Clínica: S B Laboratorio de…" at bounding box center [324, 174] width 6 height 8
radio input "true"
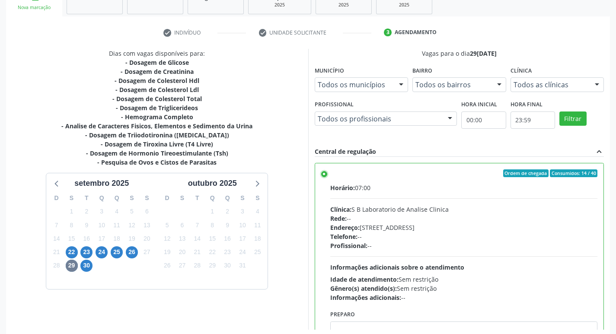
scroll to position [183, 0]
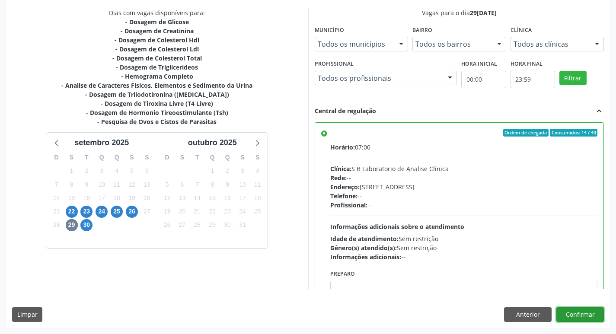
click at [587, 310] on button "Confirmar" at bounding box center [581, 315] width 48 height 15
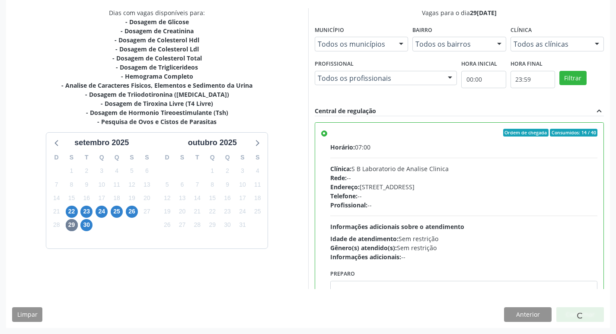
scroll to position [0, 0]
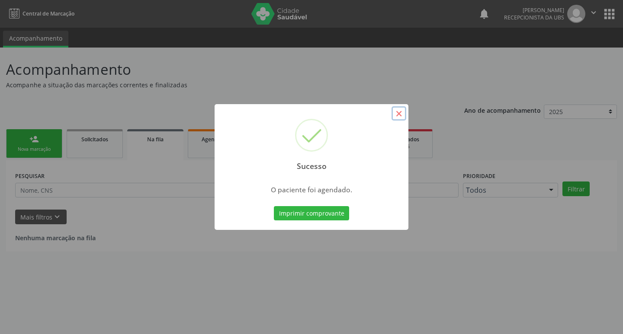
click at [401, 115] on button "×" at bounding box center [399, 113] width 15 height 15
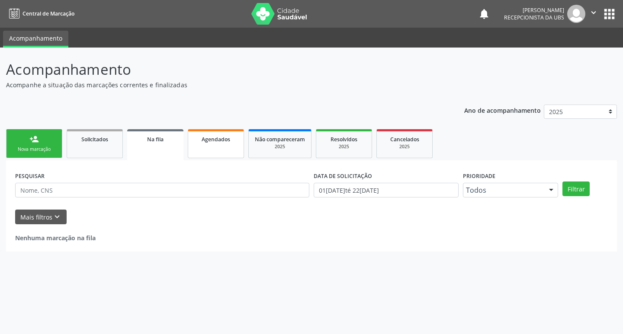
click at [203, 152] on link "Agendados" at bounding box center [216, 143] width 56 height 29
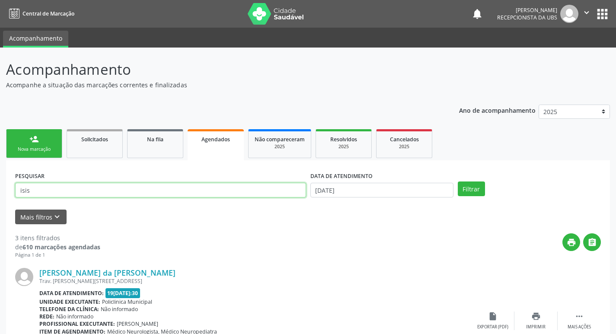
click at [46, 189] on input "isis" at bounding box center [160, 190] width 291 height 15
type input "i"
type input "[PERSON_NAME]"
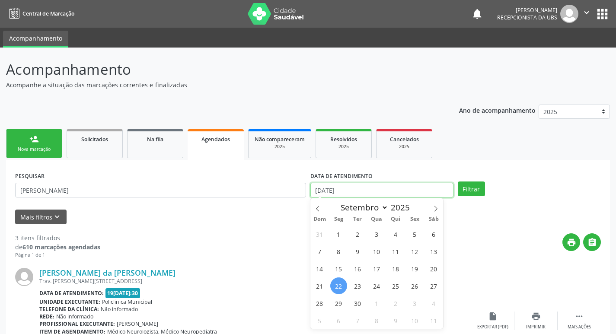
click at [327, 192] on input "[DATE]" at bounding box center [382, 190] width 143 height 15
click at [334, 305] on span "29" at bounding box center [339, 303] width 17 height 17
type input "29[DATE]"
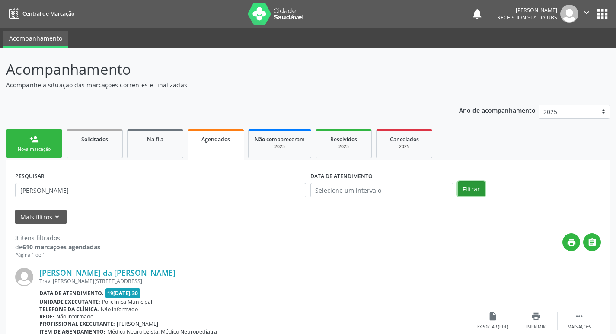
click at [475, 183] on button "Filtrar" at bounding box center [471, 189] width 27 height 15
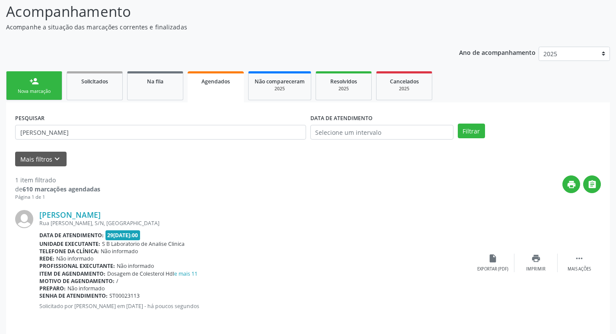
scroll to position [64, 0]
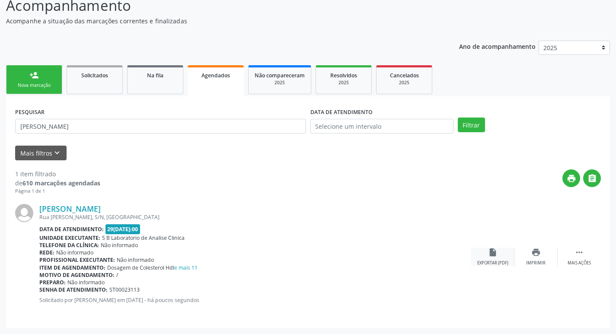
click at [489, 255] on icon "insert_drive_file" at bounding box center [493, 253] width 10 height 10
click at [28, 78] on link "person_add Nova marcação" at bounding box center [34, 79] width 56 height 29
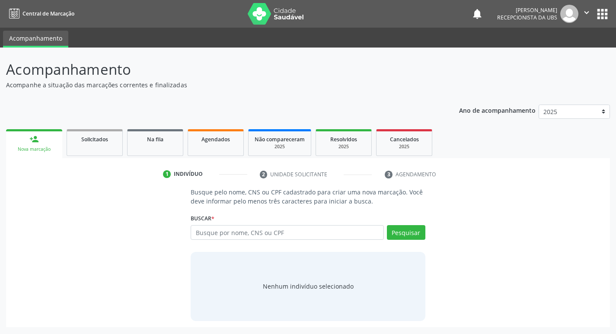
scroll to position [0, 0]
click at [235, 231] on input "text" at bounding box center [291, 232] width 196 height 15
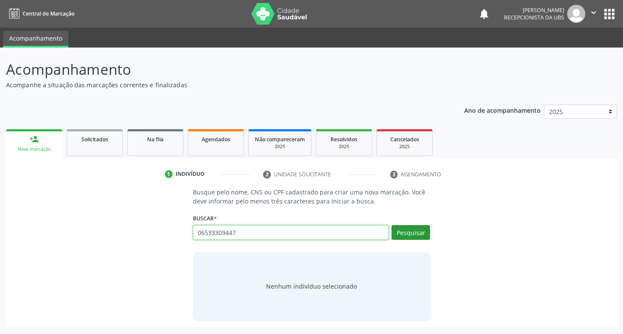
type input "06533309447"
click at [404, 229] on button "Pesquisar" at bounding box center [411, 232] width 39 height 15
type input "06533309447"
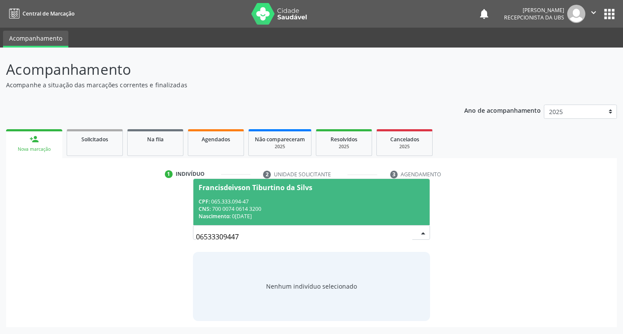
click at [240, 198] on div "CPF: 065.333.094-47" at bounding box center [312, 201] width 226 height 7
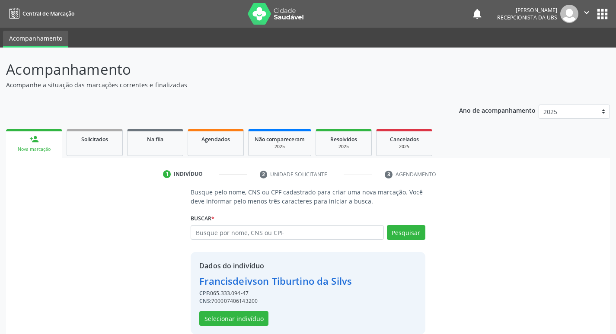
scroll to position [13, 0]
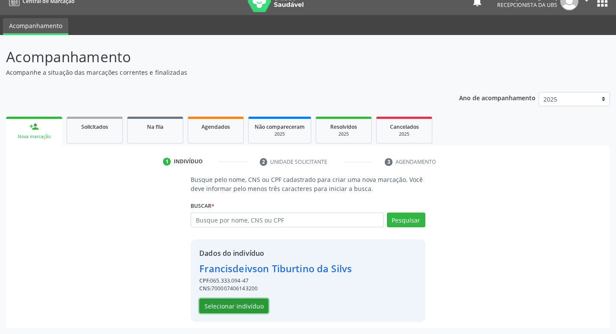
click at [254, 304] on button "Selecionar indivíduo" at bounding box center [233, 306] width 69 height 15
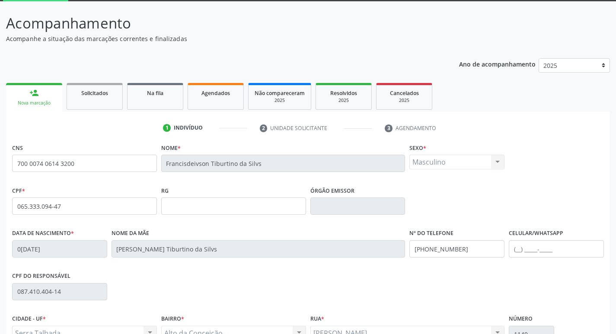
scroll to position [135, 0]
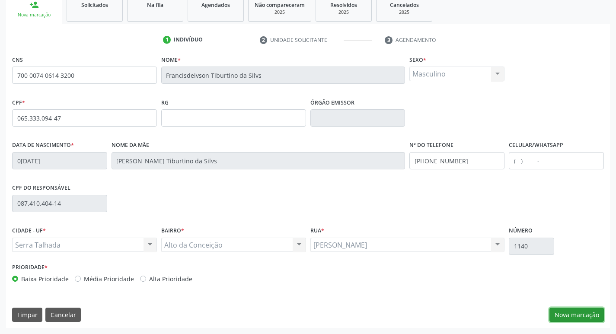
click at [564, 313] on button "Nova marcação" at bounding box center [577, 315] width 55 height 15
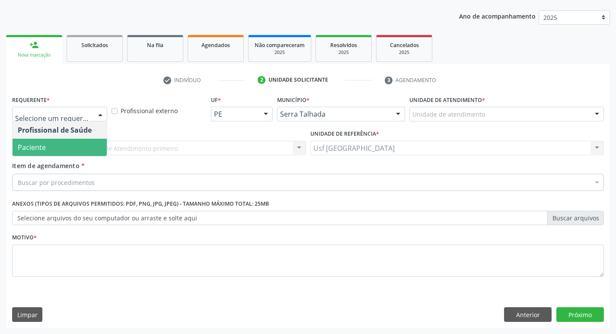
click at [33, 146] on span "Paciente" at bounding box center [32, 148] width 28 height 10
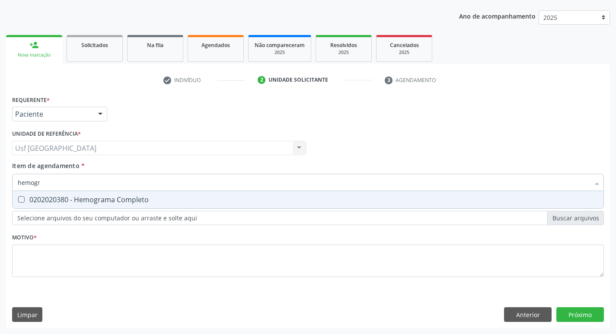
type input "hemogra"
click at [90, 199] on div "0202020380 - Hemograma Completo" at bounding box center [308, 199] width 581 height 7
checkbox Completo "true"
type input "hemog"
checkbox Completo "false"
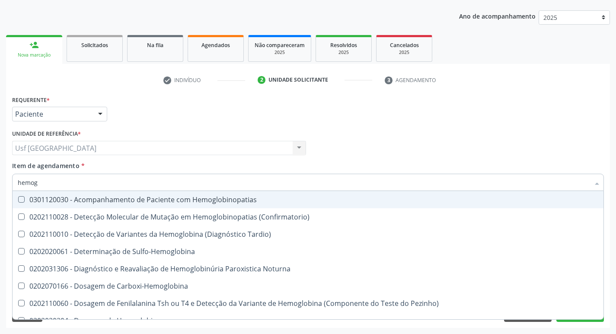
type input "hemo"
checkbox Completo "false"
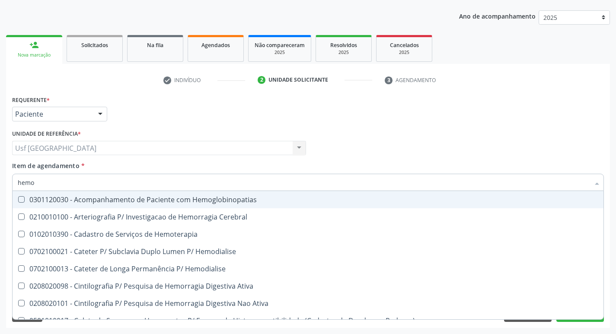
type input "hem"
checkbox Completo "false"
checkbox Elástica "true"
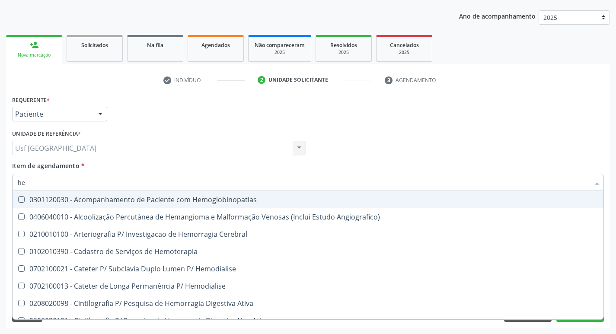
type input "h"
checkbox Completo "false"
checkbox Orgaos "false"
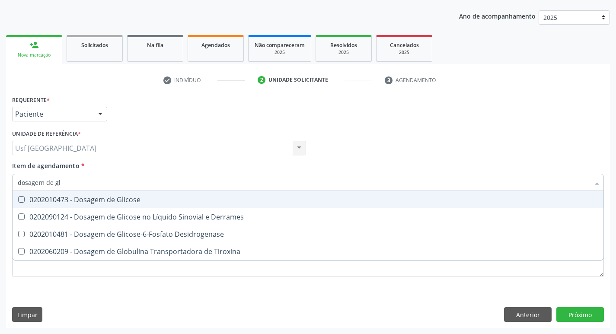
type input "dosagem de gli"
click at [90, 198] on div "0202010473 - Dosagem de Glicose" at bounding box center [308, 199] width 581 height 7
checkbox Glicose "true"
type input "dosagem"
checkbox Glicose "false"
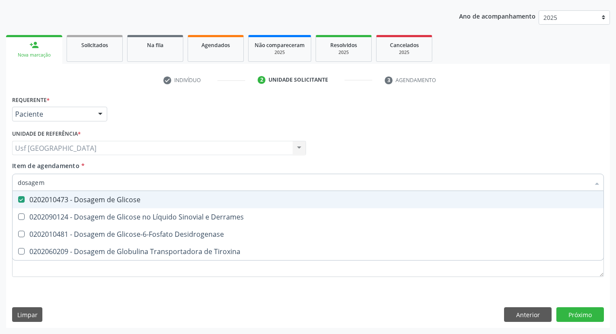
checkbox Tiroxina "false"
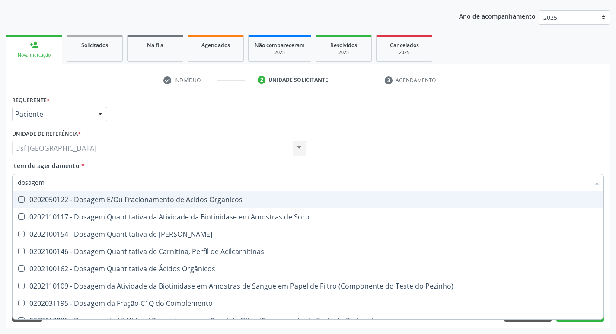
type input "dosage"
checkbox Glicose "false"
checkbox Hcg\) "true"
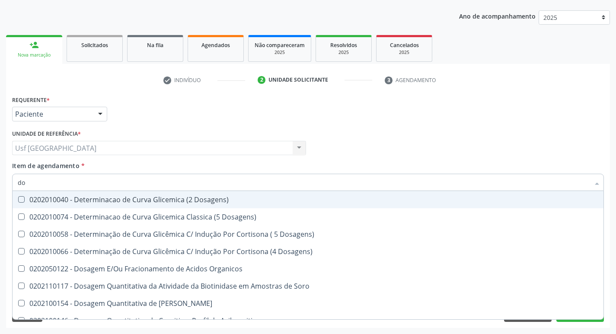
type input "d"
checkbox Glicose "false"
checkbox Derrames "false"
checkbox Transplantado\) "false"
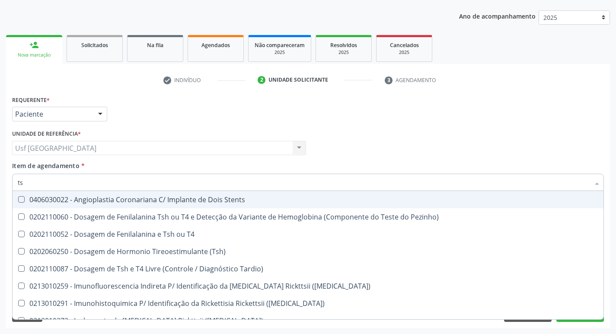
type input "tsh"
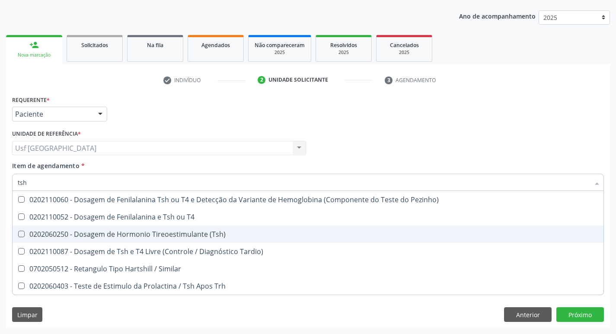
click at [120, 236] on div "0202060250 - Dosagem de Hormonio Tireoestimulante (Tsh)" at bounding box center [308, 234] width 581 height 7
checkbox \(Tsh\) "true"
type input "ts"
checkbox \(Tsh\) "false"
checkbox Tardio\) "true"
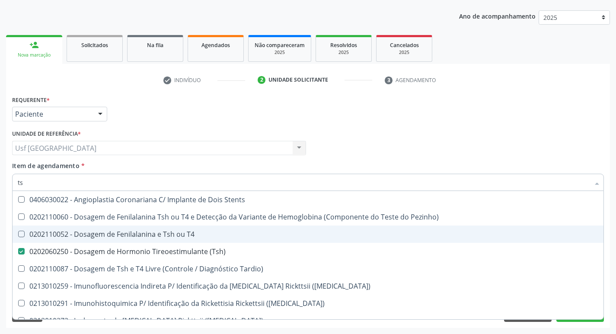
type input "t"
checkbox \(Tsh\) "false"
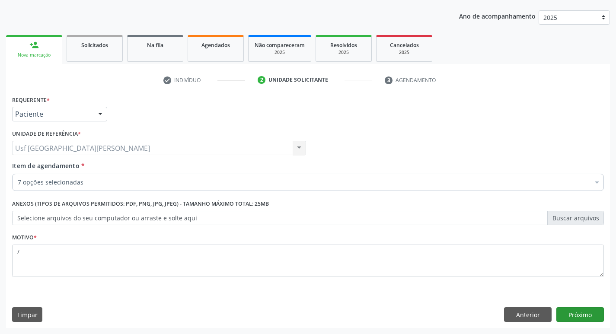
type textarea "/"
click at [593, 317] on button "Próximo" at bounding box center [581, 315] width 48 height 15
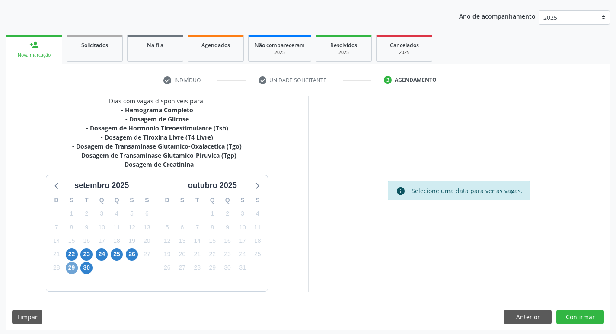
click at [70, 267] on span "29" at bounding box center [72, 268] width 12 height 12
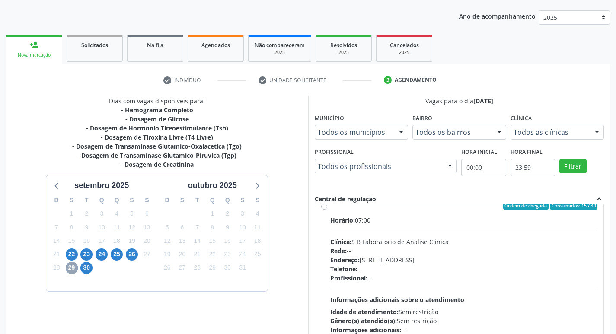
scroll to position [0, 0]
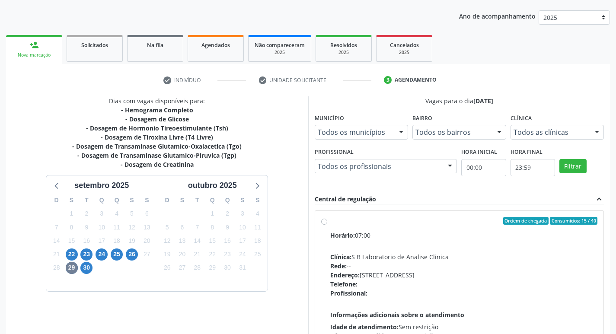
click at [331, 221] on label "Ordem de chegada Consumidos: 15 / 40 Horário: 07:00 Clínica: S B Laboratorio de…" at bounding box center [465, 283] width 268 height 133
click at [321, 221] on input "Ordem de chegada Consumidos: 15 / 40 Horário: 07:00 Clínica: S B Laboratorio de…" at bounding box center [324, 221] width 6 height 8
radio input "true"
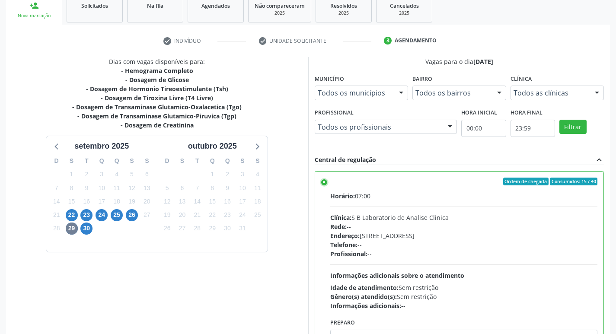
scroll to position [183, 0]
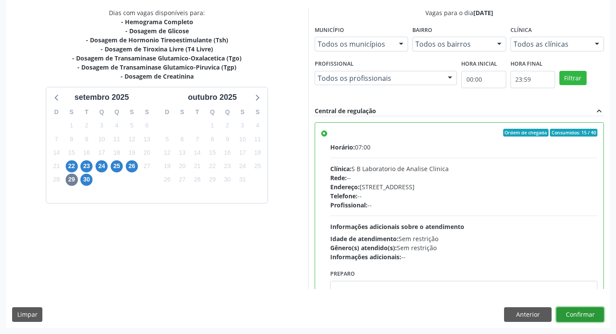
click at [568, 317] on button "Confirmar" at bounding box center [581, 315] width 48 height 15
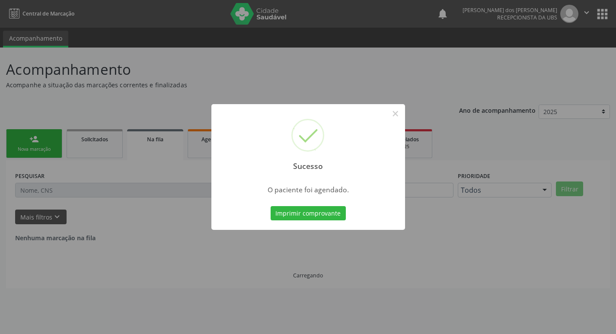
scroll to position [0, 0]
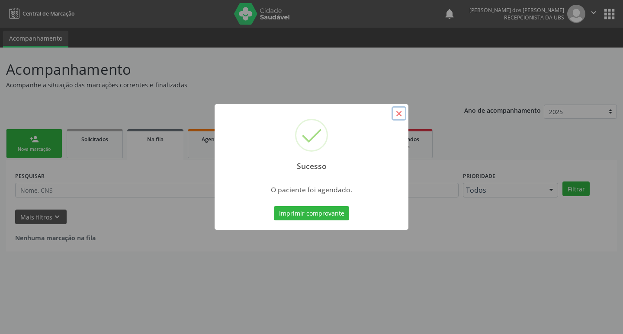
click at [398, 113] on button "×" at bounding box center [399, 113] width 15 height 15
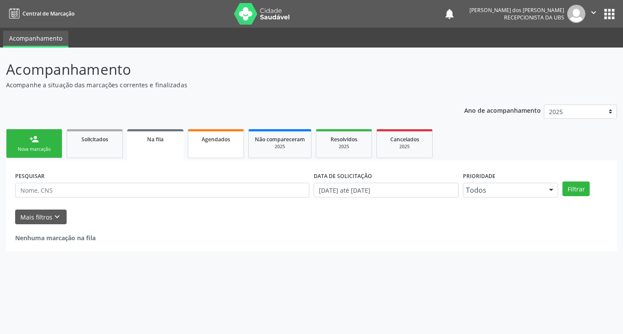
click at [227, 141] on span "Agendados" at bounding box center [216, 139] width 29 height 7
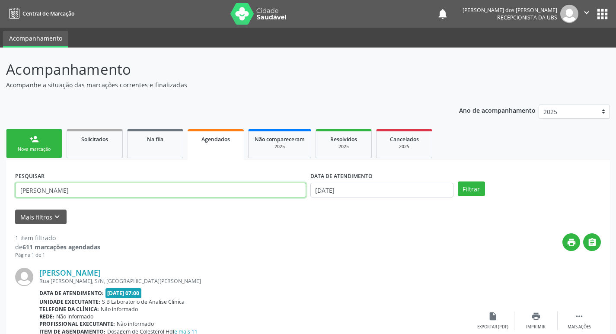
click at [47, 191] on input "[PERSON_NAME]" at bounding box center [160, 190] width 291 height 15
type input "n"
type input "francisdeivson"
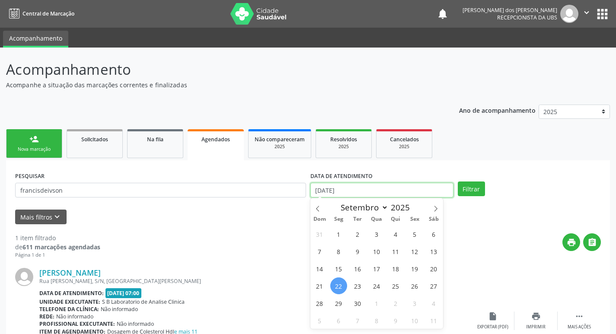
click at [318, 193] on input "[DATE]" at bounding box center [382, 190] width 143 height 15
click at [335, 305] on span "29" at bounding box center [339, 303] width 17 height 17
type input "[DATE]"
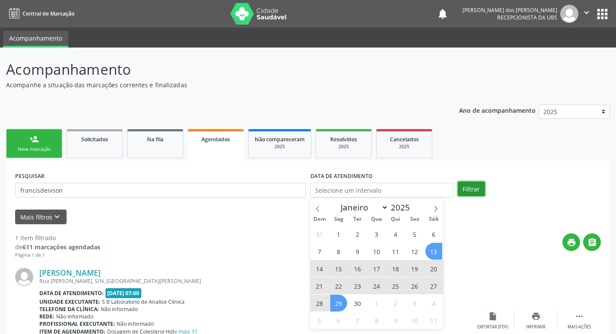
click at [475, 188] on button "Filtrar" at bounding box center [471, 189] width 27 height 15
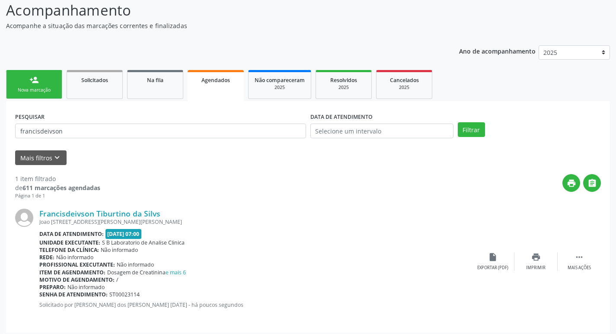
scroll to position [64, 0]
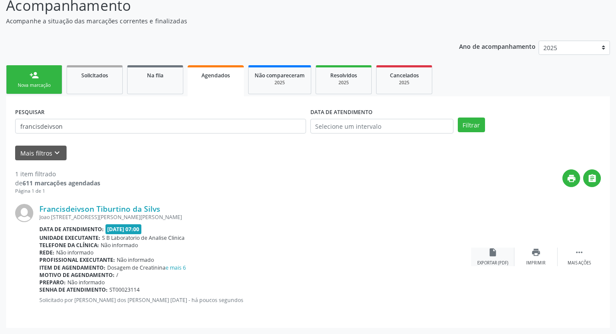
click at [506, 260] on div "insert_drive_file Exportar (PDF)" at bounding box center [493, 257] width 43 height 19
